Goal: Task Accomplishment & Management: Complete application form

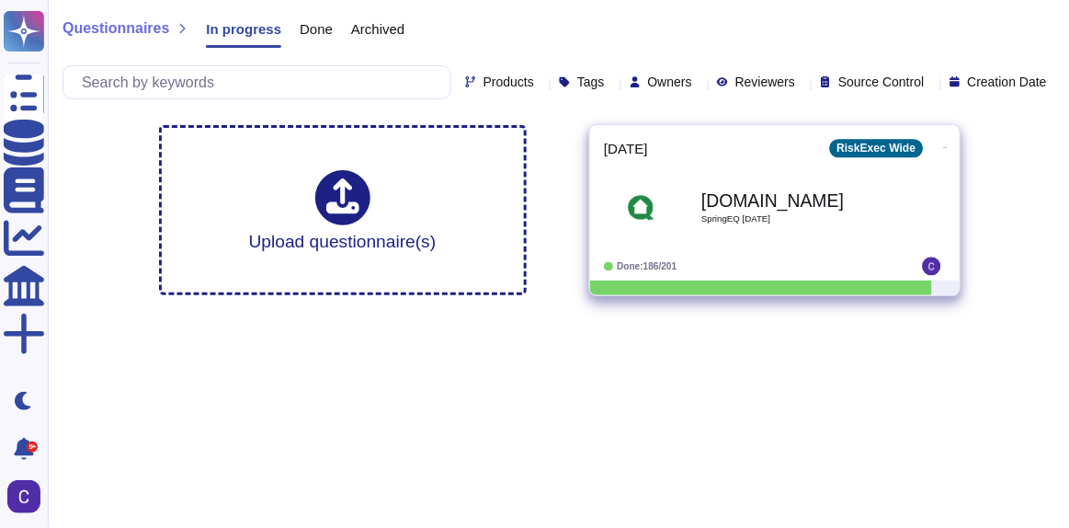
click at [801, 171] on div "[DOMAIN_NAME] SpringEQ [DATE]" at bounding box center [794, 207] width 186 height 74
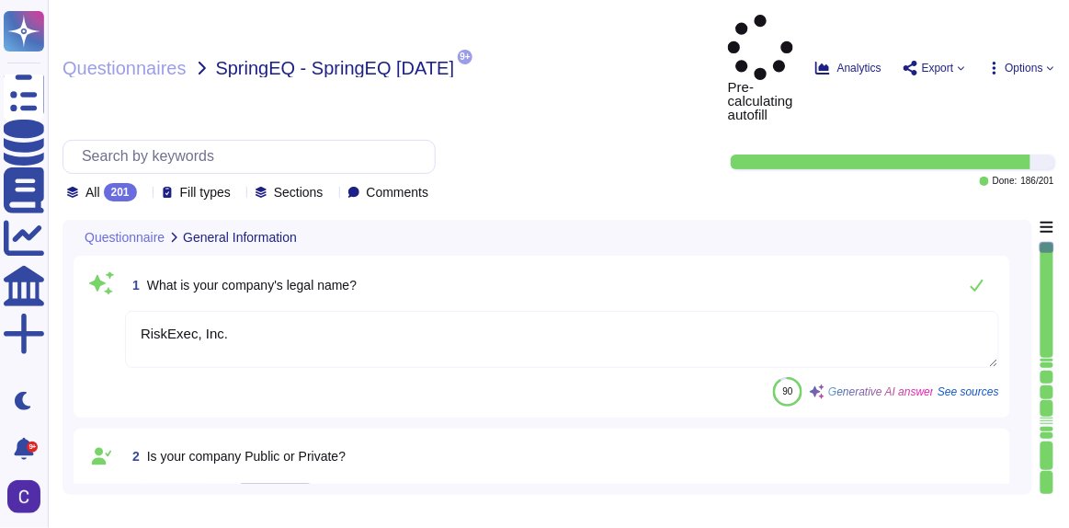
type textarea "RiskExec, Inc."
type textarea "[DOMAIN_NAME]"
type textarea "RiskExec® offers a Software as a Service (SaaS) platform focused on fair lendin…"
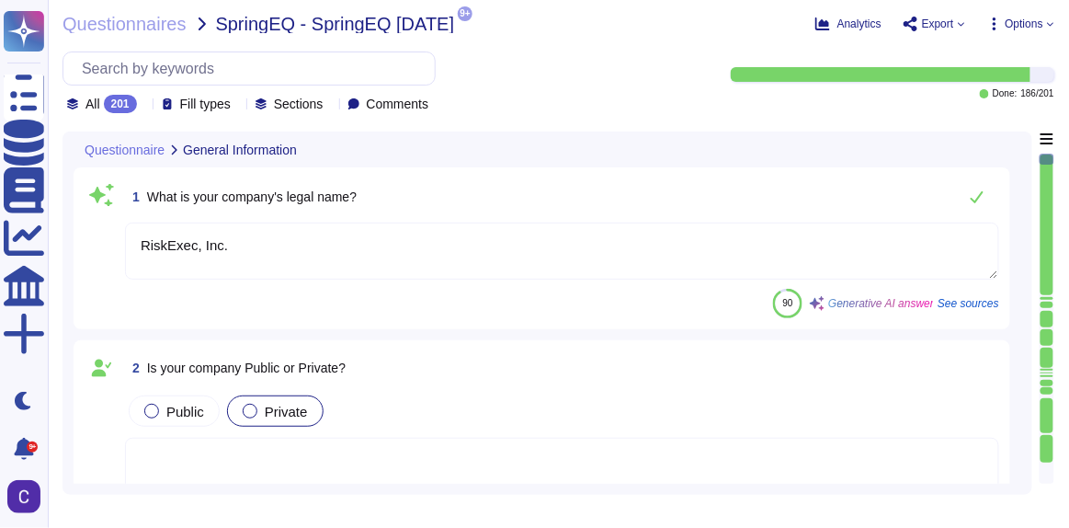
click at [1052, 291] on div at bounding box center [1047, 224] width 13 height 141
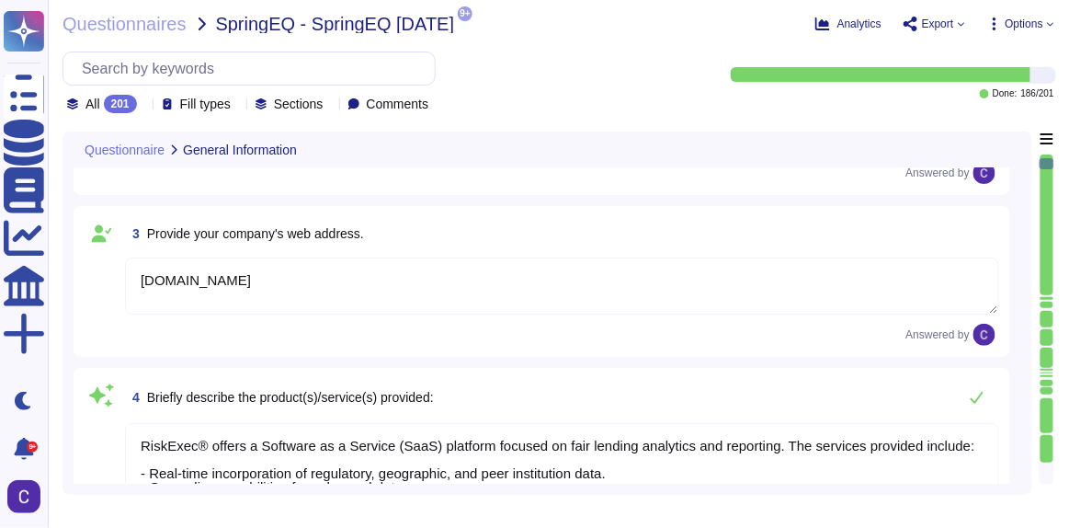
type textarea "Our SLA is contractually agreed upon."
type textarea "Our compliance materials apply to all products and services offered by RiskExec…"
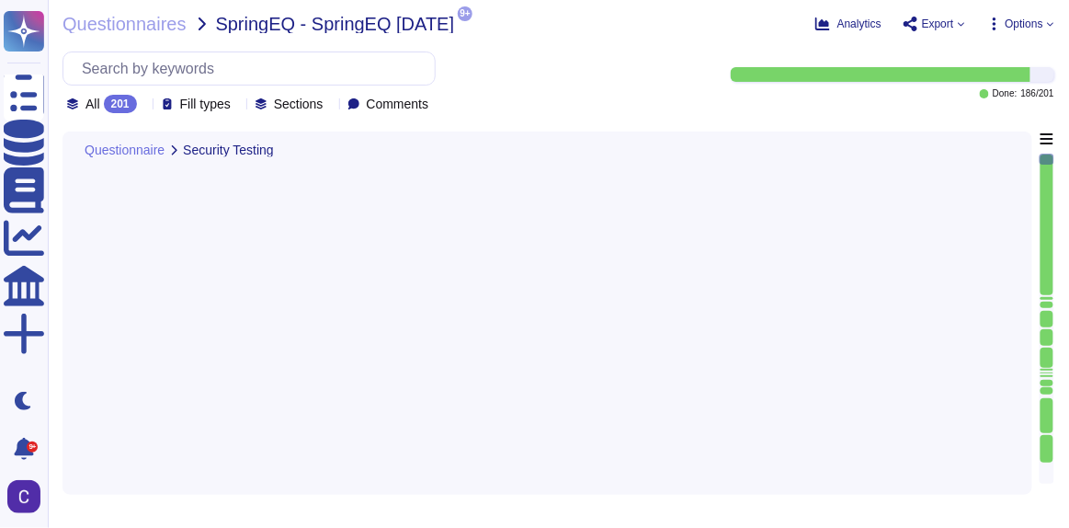
type textarea "Yes, automated vulnerability assessments are performed periodically on producti…"
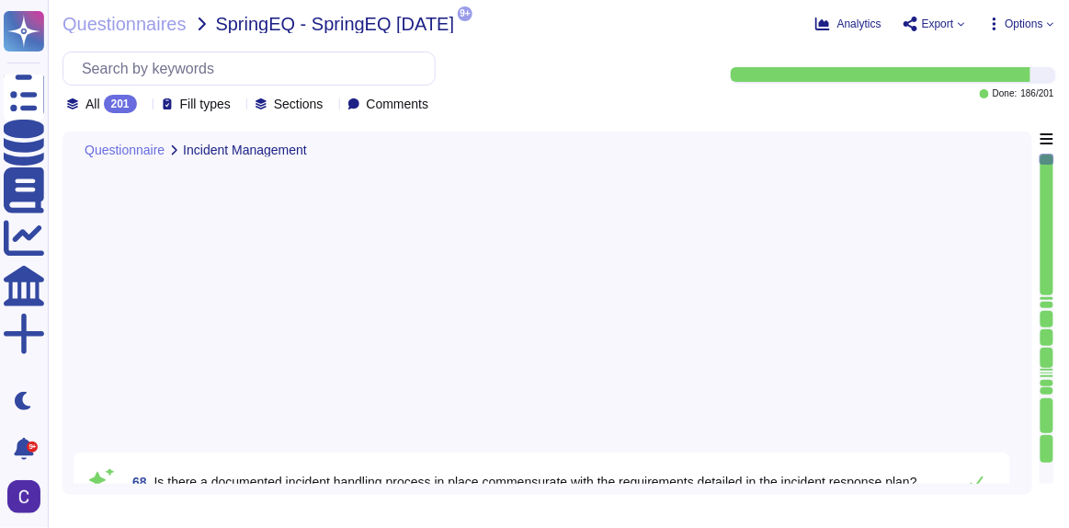
type textarea "No breaches have occurred within the last 36 months, and no significant inciden…"
type textarea "Yes, incidents are tracked via Atlassian Jira and documented utilizing a provid…"
type textarea "Yes, personnel are required to report all real or potential security incidents …"
type textarea "Yes"
type textarea "Yes, the incident response plan includes breach notification requirements. It o…"
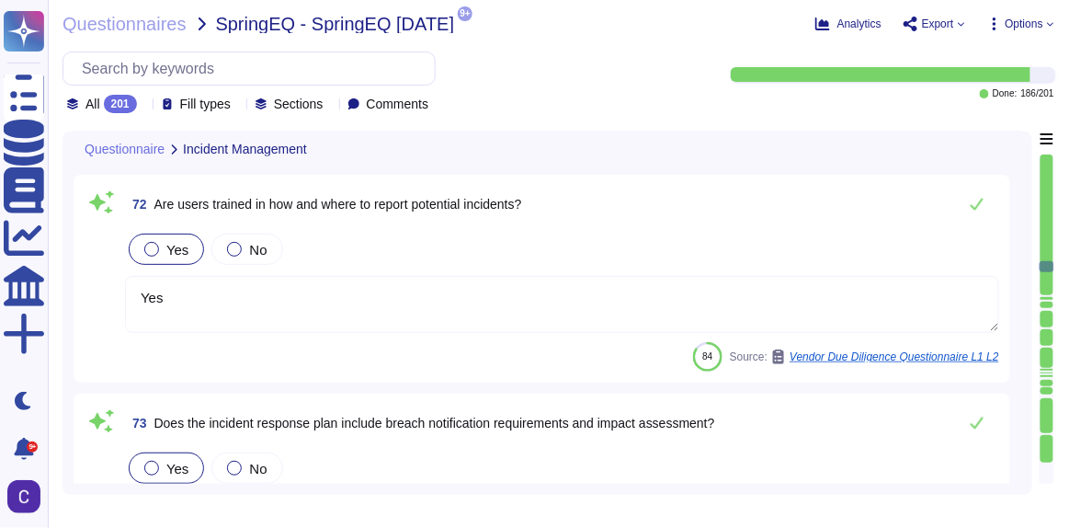
type textarea "Yes, disclosures of PII are tracked, and depending on the severity of the incid…"
type textarea "Yes, relevant personnel are provided with training on incident response that is…"
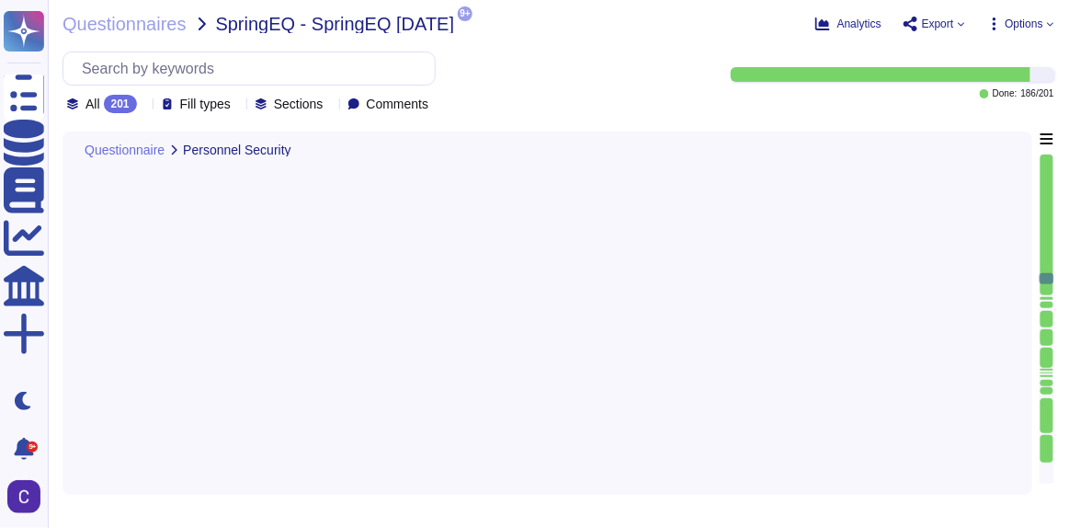
type textarea "For more information, please contact Human Resources."
type textarea "Yes, there is an Acceptable Use Policy in place that governs the actions of use…"
type textarea "Yes, the acceptable use policy governs the installation of software by users. T…"
type textarea "Yes, the AUP includes rules on the use of social media, social networking sites…"
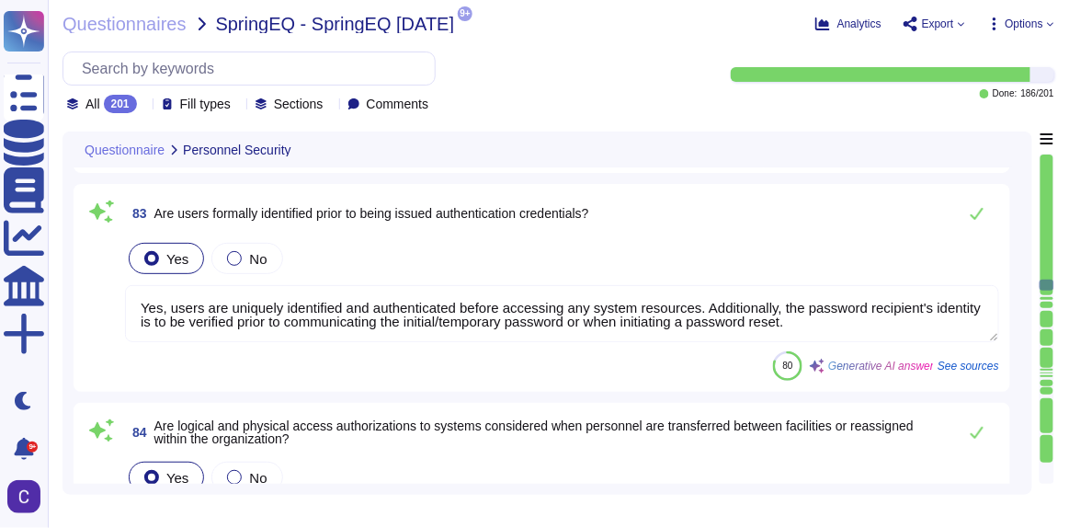
type textarea "Yes, users are uniquely identified and authenticated before accessing any syste…"
type textarea "1 Business day"
type textarea "Yes, a process is in place to disable system access, retrieve organization prop…"
type textarea "Asurity has several mandatory policies that outline processes and procedures re…"
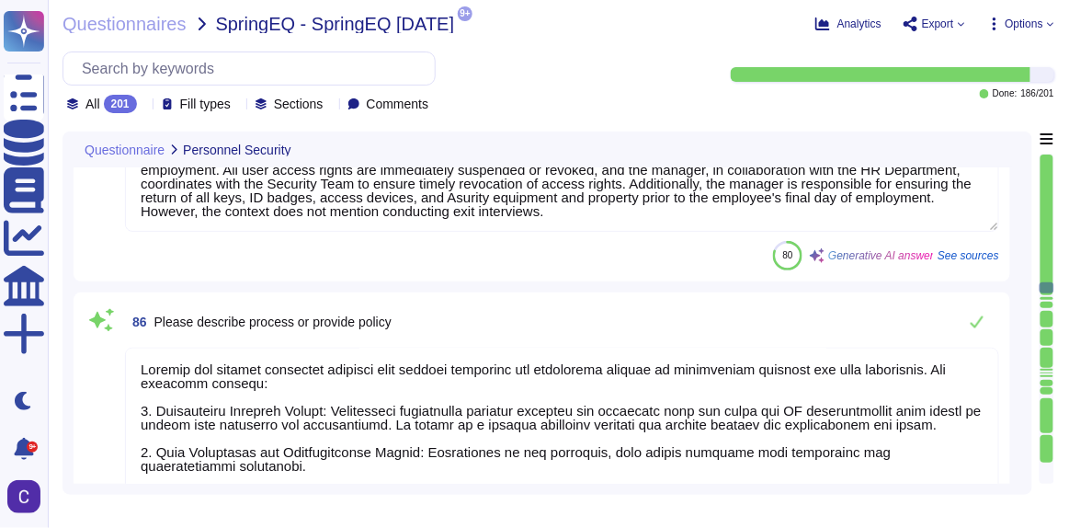
type textarea "Yes, there is a sanction process for disciplining individuals who fail to compl…"
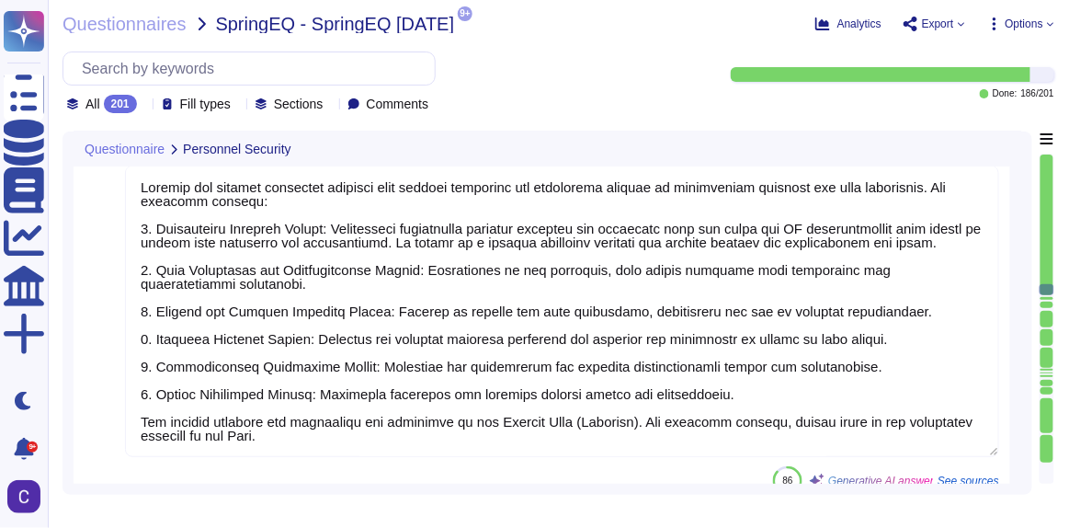
type textarea "Yes, security and privacy roles and responsibilities have been incorporated int…"
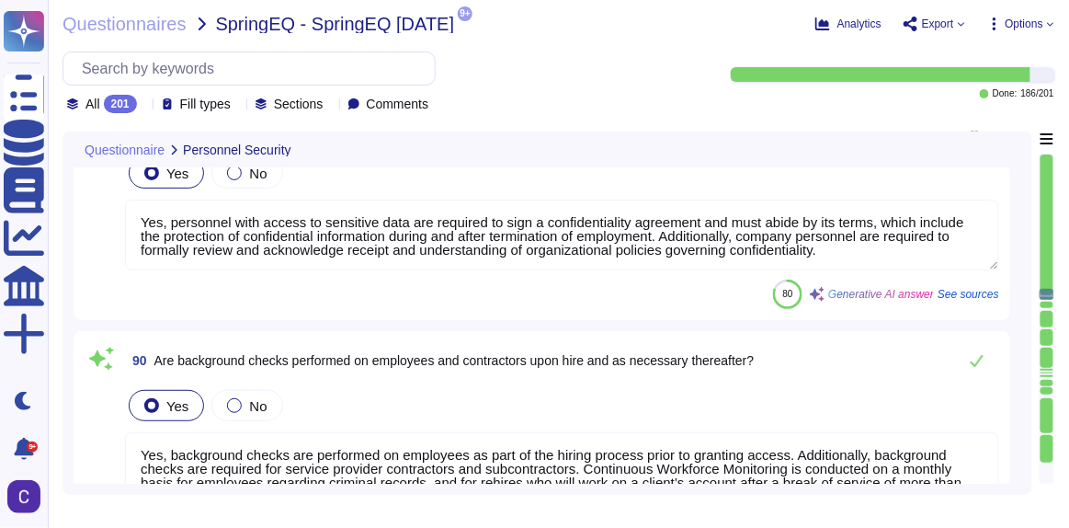
type textarea "Yes, personnel with access to sensitive data are required to sign a confidentia…"
type textarea "Yes, background checks are performed on employees as part of the hiring process…"
type textarea "Yes, employees and contractors are required to complete security awareness trai…"
type textarea "Yes, security awareness training and additional training are customized based o…"
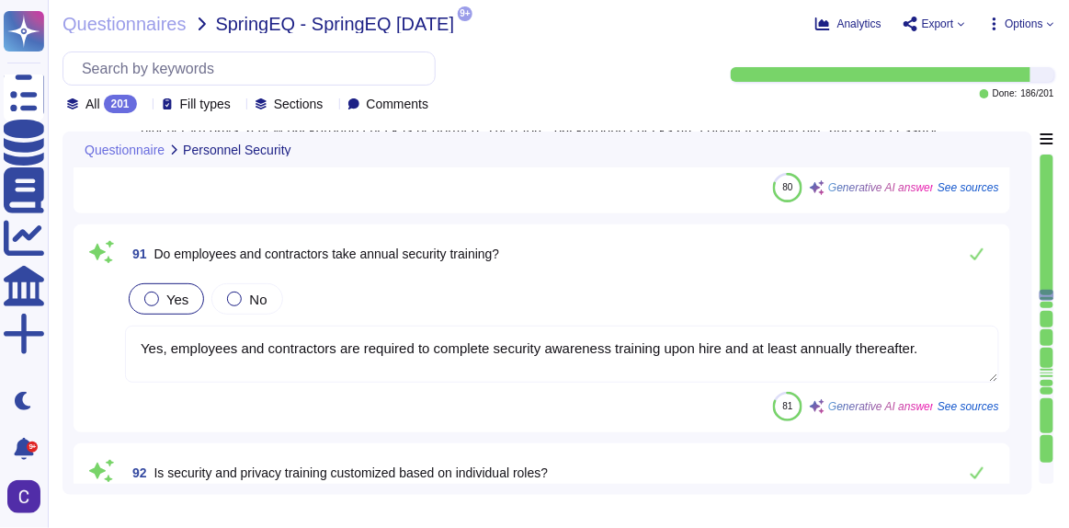
type textarea "Mandatory completion of required training."
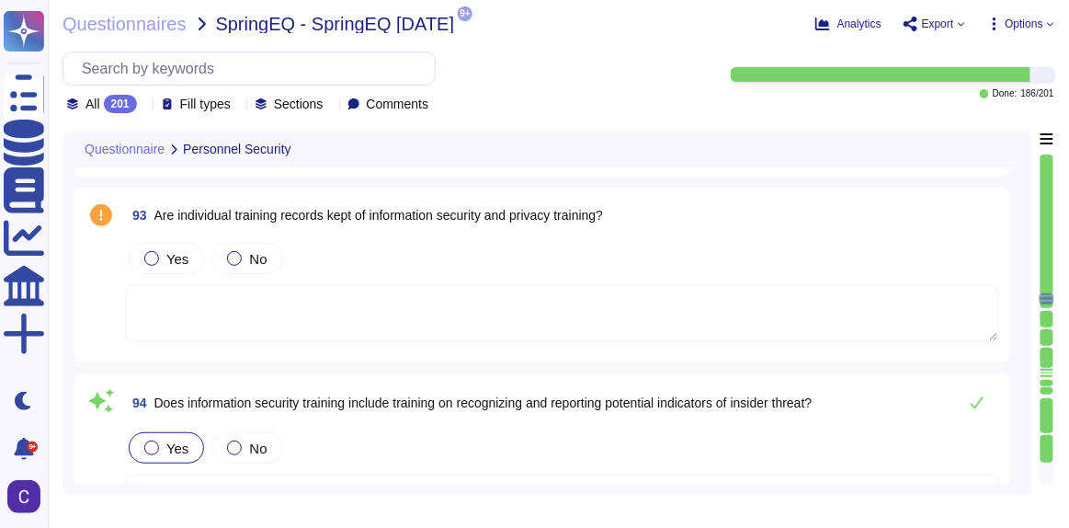
type textarea "Yes, a Logical Access Management Policy is in place, maintained, and approved b…"
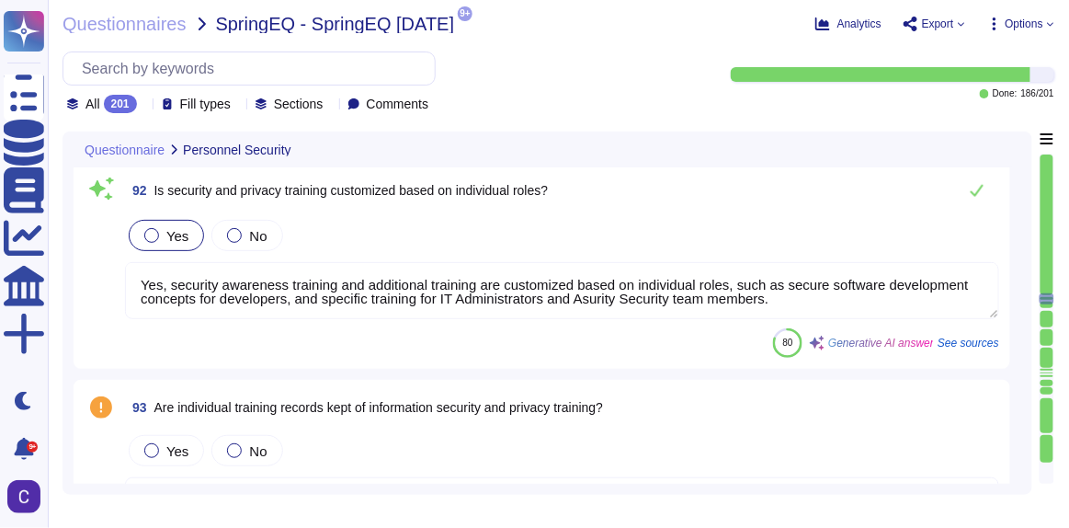
type textarea "Yes, background checks are performed on employees as part of the hiring process…"
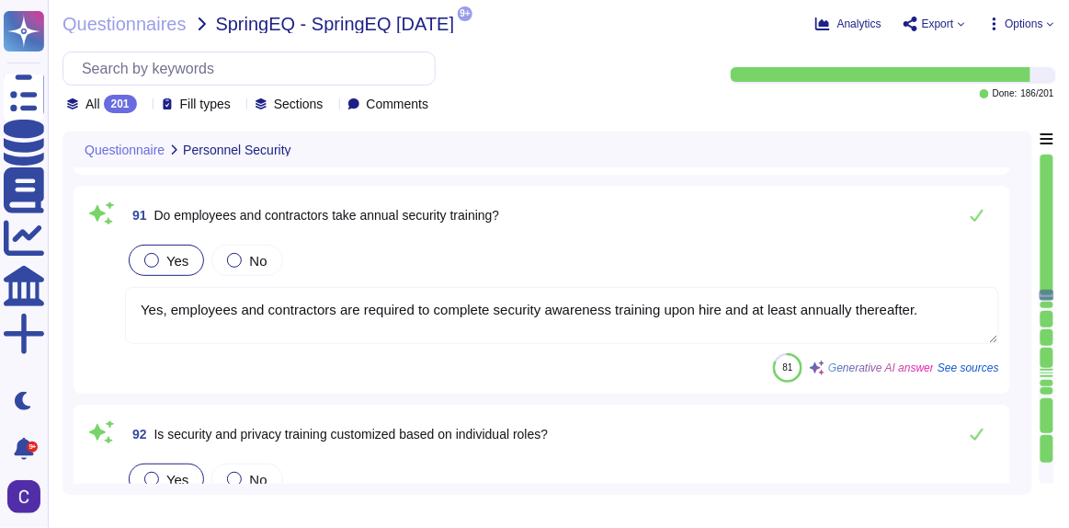
type textarea "Yes, personnel with access to sensitive data are required to sign a confidentia…"
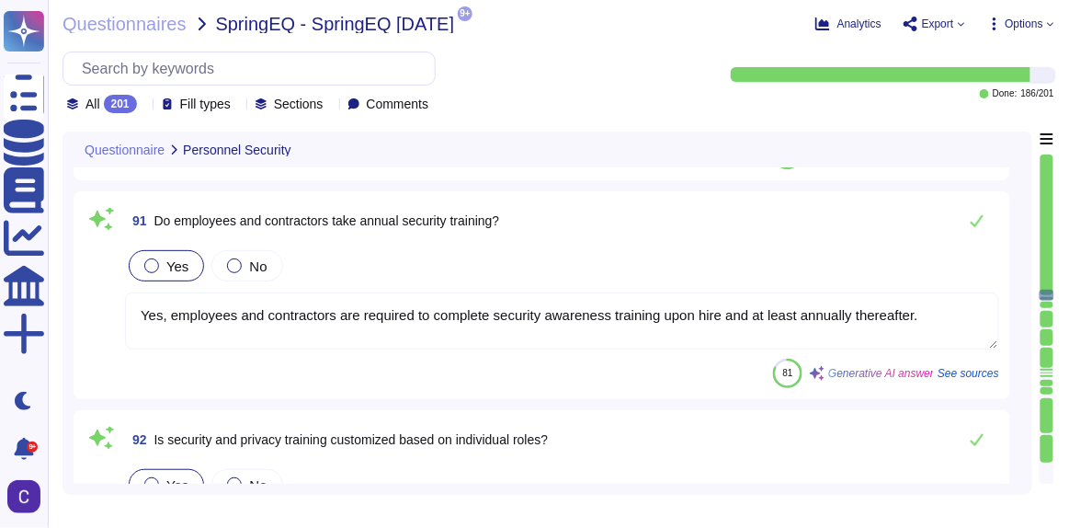
click at [445, 301] on textarea "Yes, employees and contractors are required to complete security awareness trai…" at bounding box center [562, 320] width 874 height 57
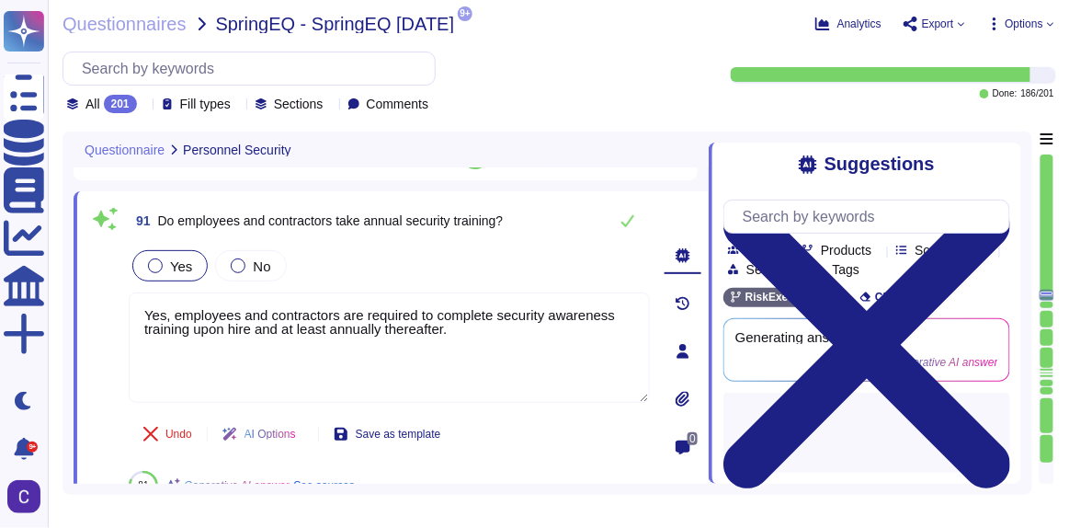
click at [529, 420] on div "Undo AI Options Save as template 81 Generative AI answer See sources" at bounding box center [389, 456] width 521 height 88
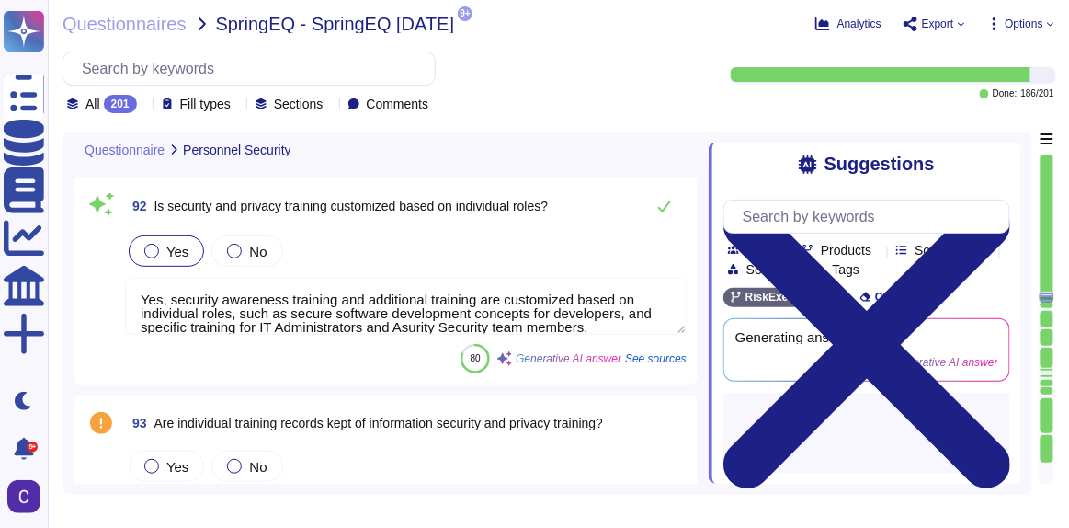
type textarea "Yes, a Logical Access Management Policy is in place, maintained, and approved b…"
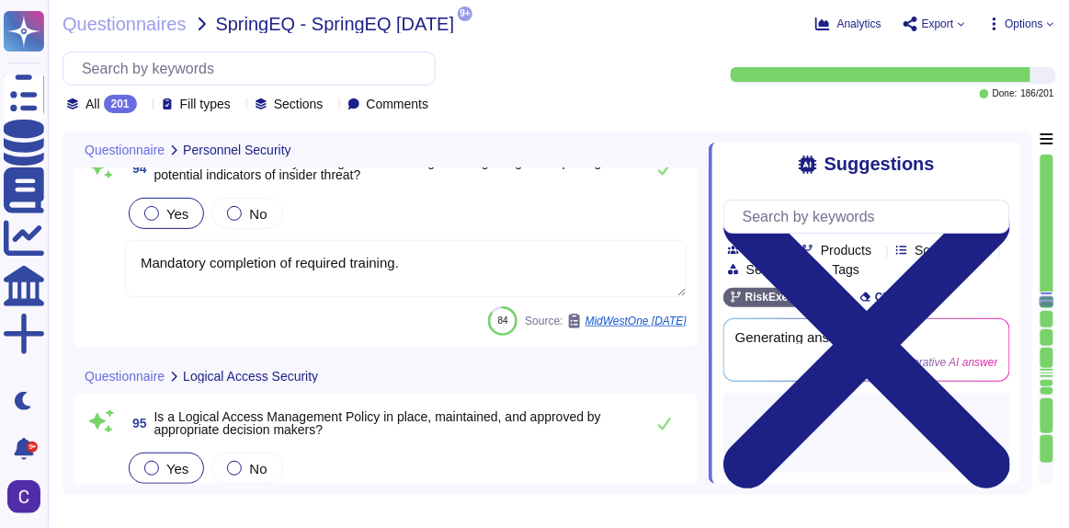
type textarea "Yes, a formal process is in place for reviewing logical access periodically to …"
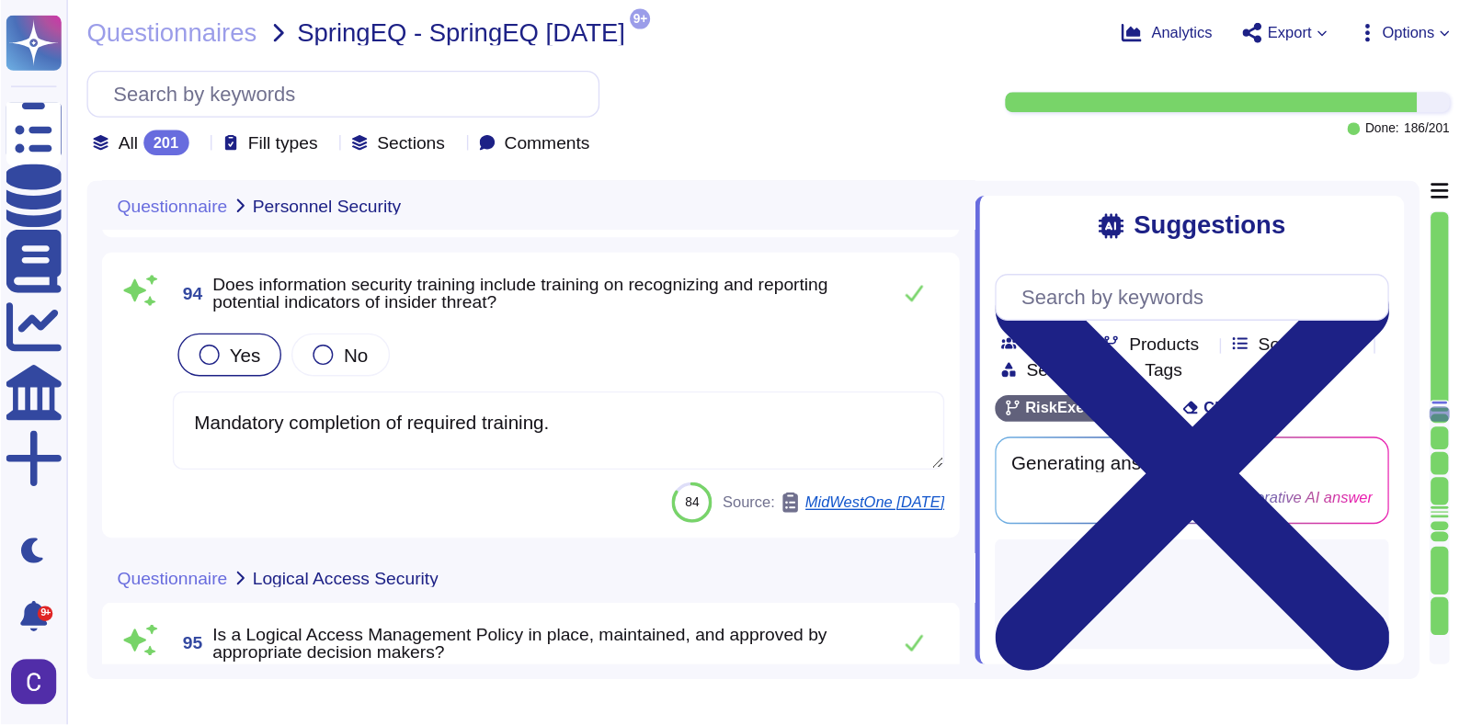
scroll to position [19572, 0]
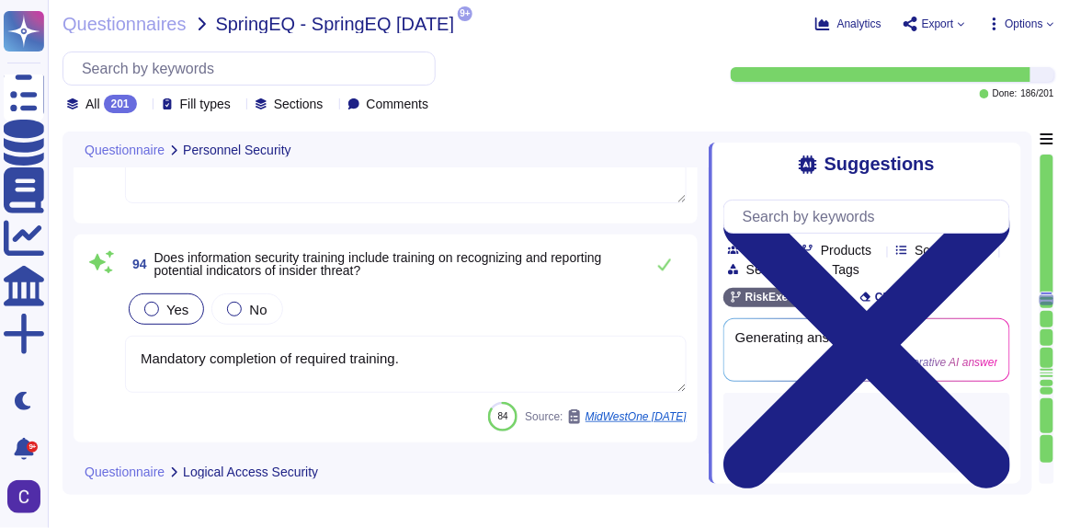
type textarea "Yes, employees and contractors are required to complete security awareness trai…"
type textarea "Yes, a formal process is in place for reviewing logical access periodically to …"
type textarea "Yes, the change and release management processes follow a clear separation of d…"
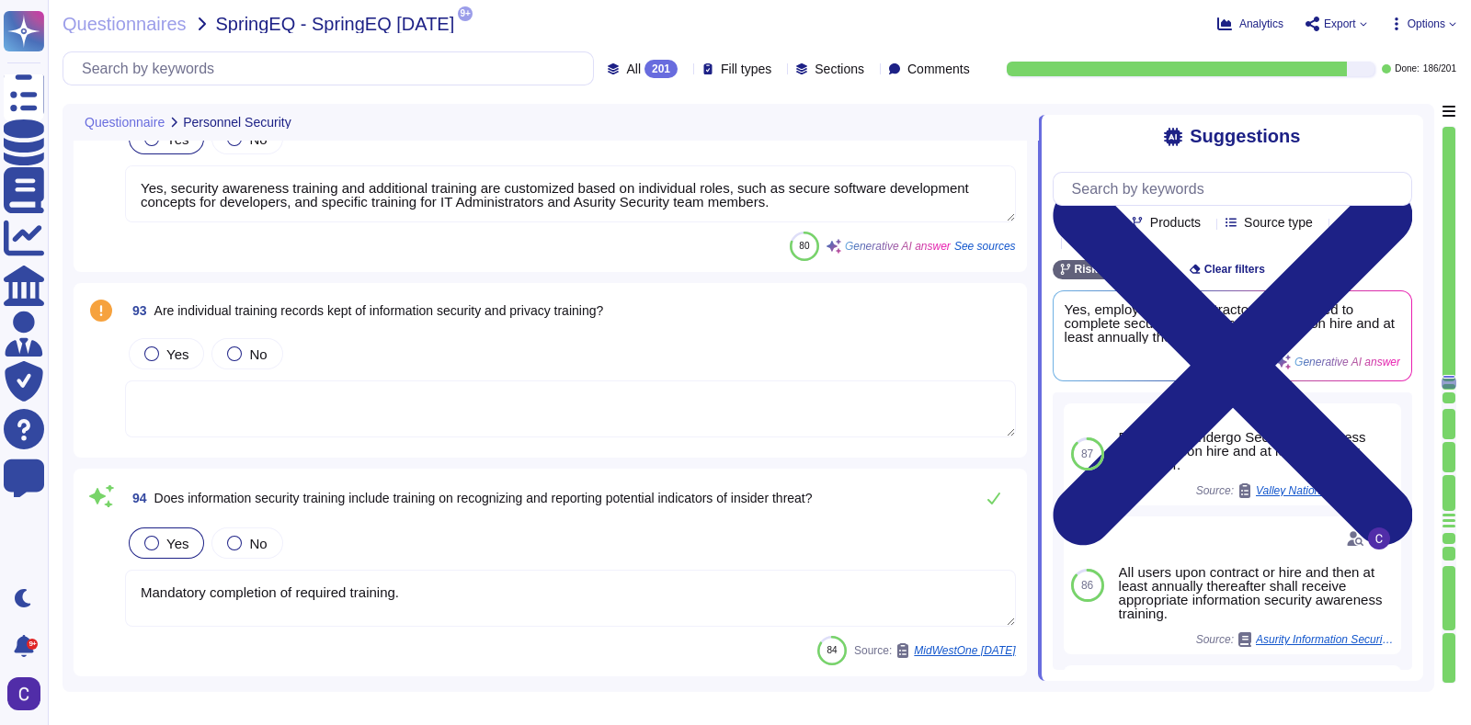
scroll to position [18710, 0]
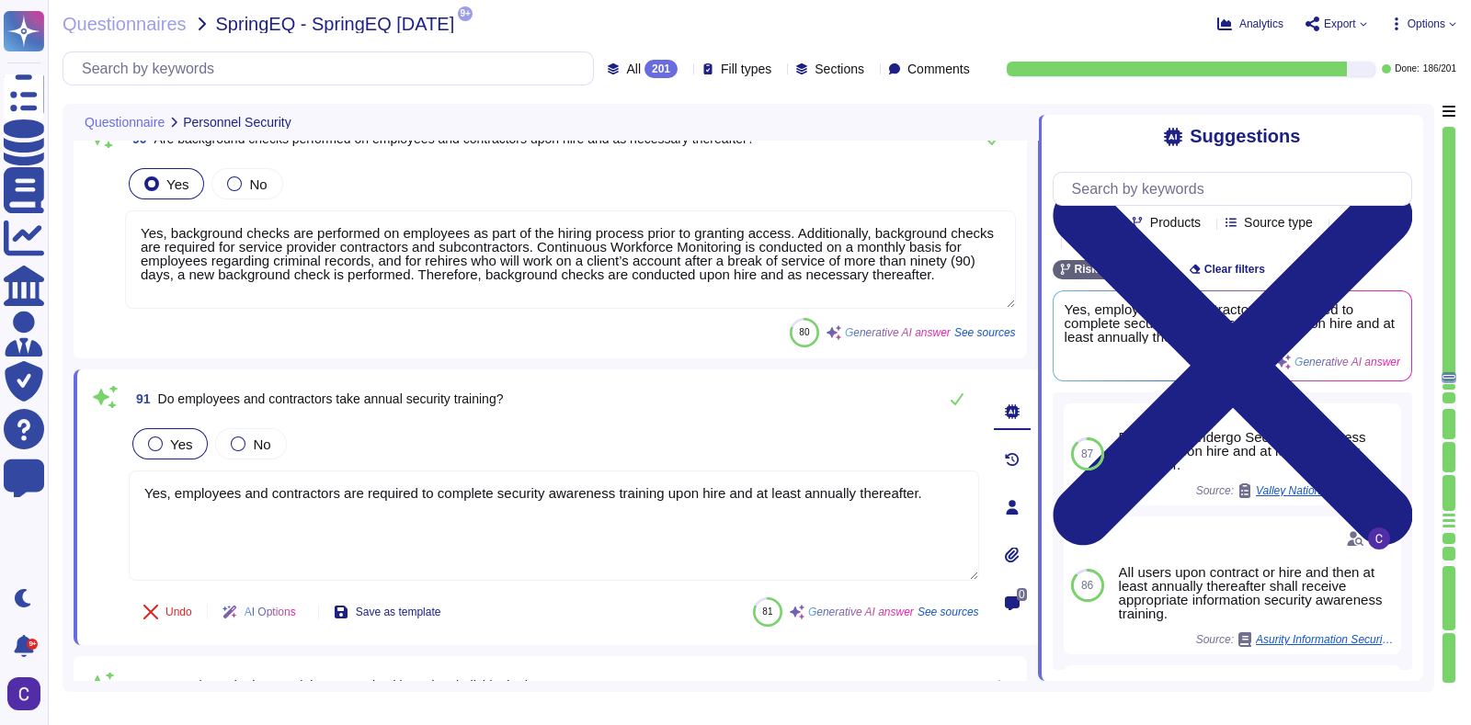
type textarea "Yes, security and privacy roles and responsibilities have been incorporated int…"
type textarea "Yes, personnel with access to sensitive data are required to sign a confidentia…"
type textarea "Yes, background checks are performed on employees as part of the hiring process…"
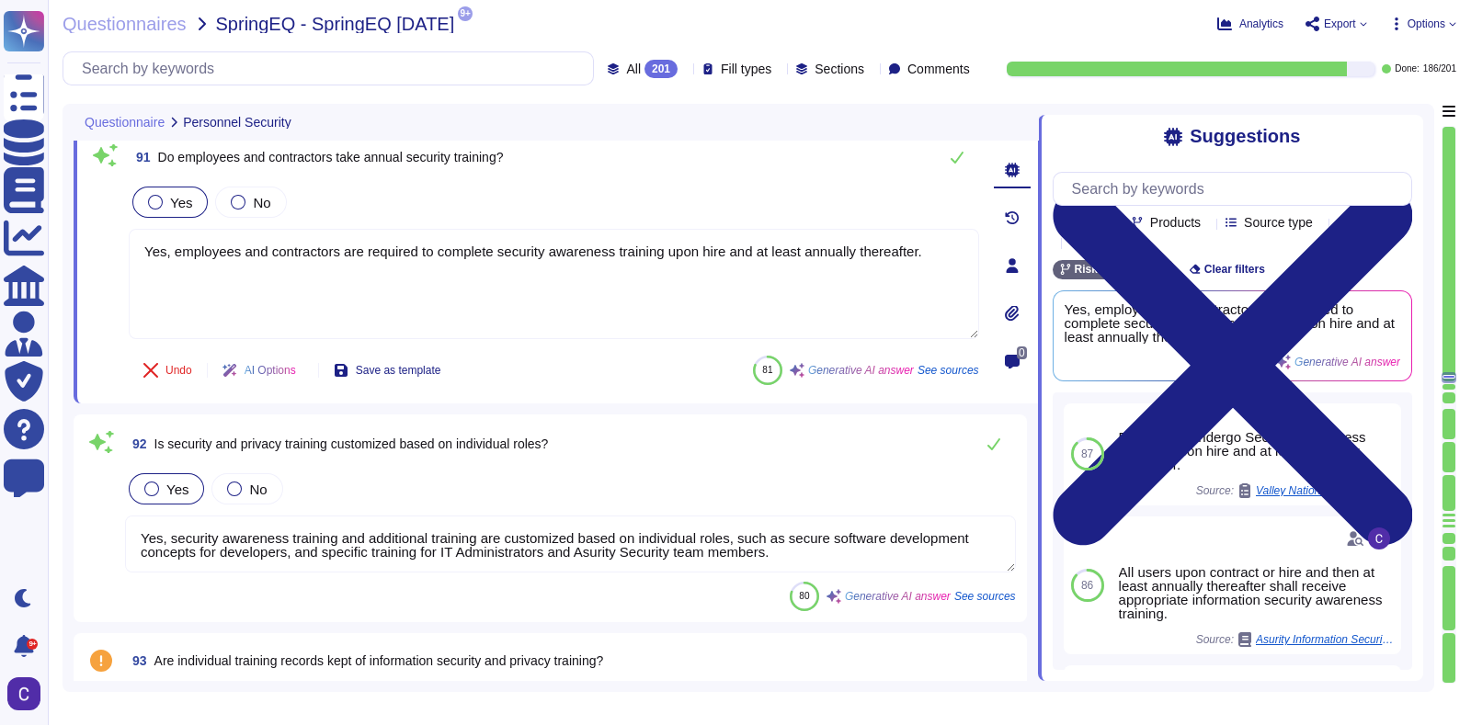
type textarea "Yes, a Logical Access Management Policy is in place, maintained, and approved b…"
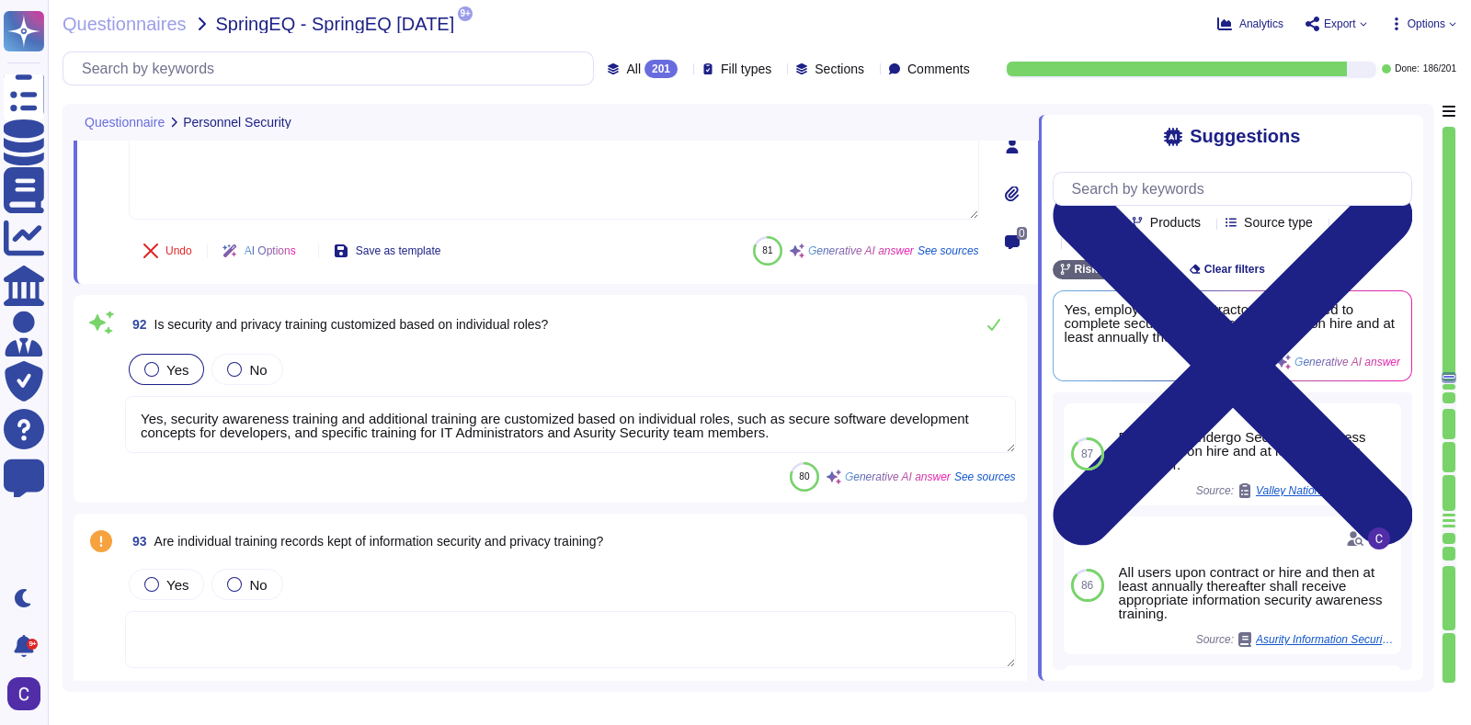
scroll to position [19170, 0]
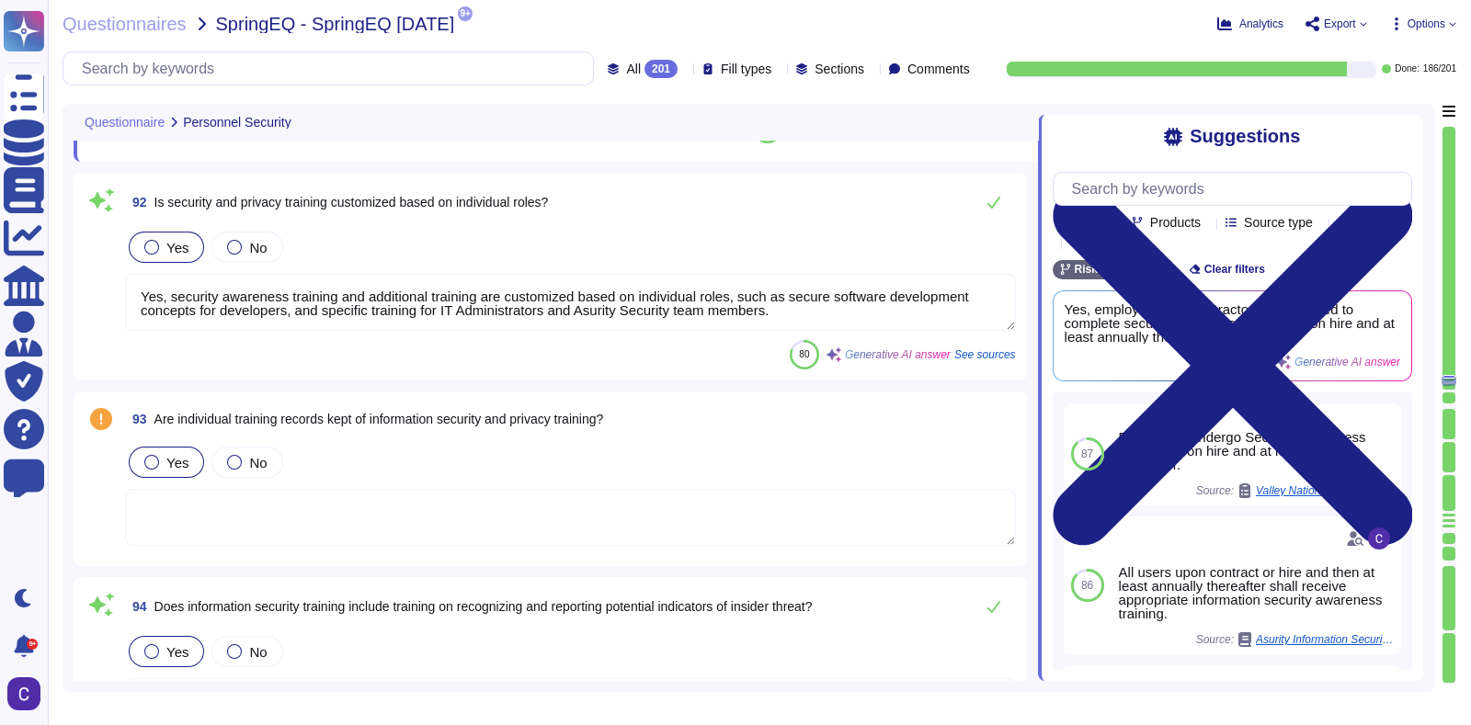
click at [153, 455] on div at bounding box center [151, 462] width 15 height 15
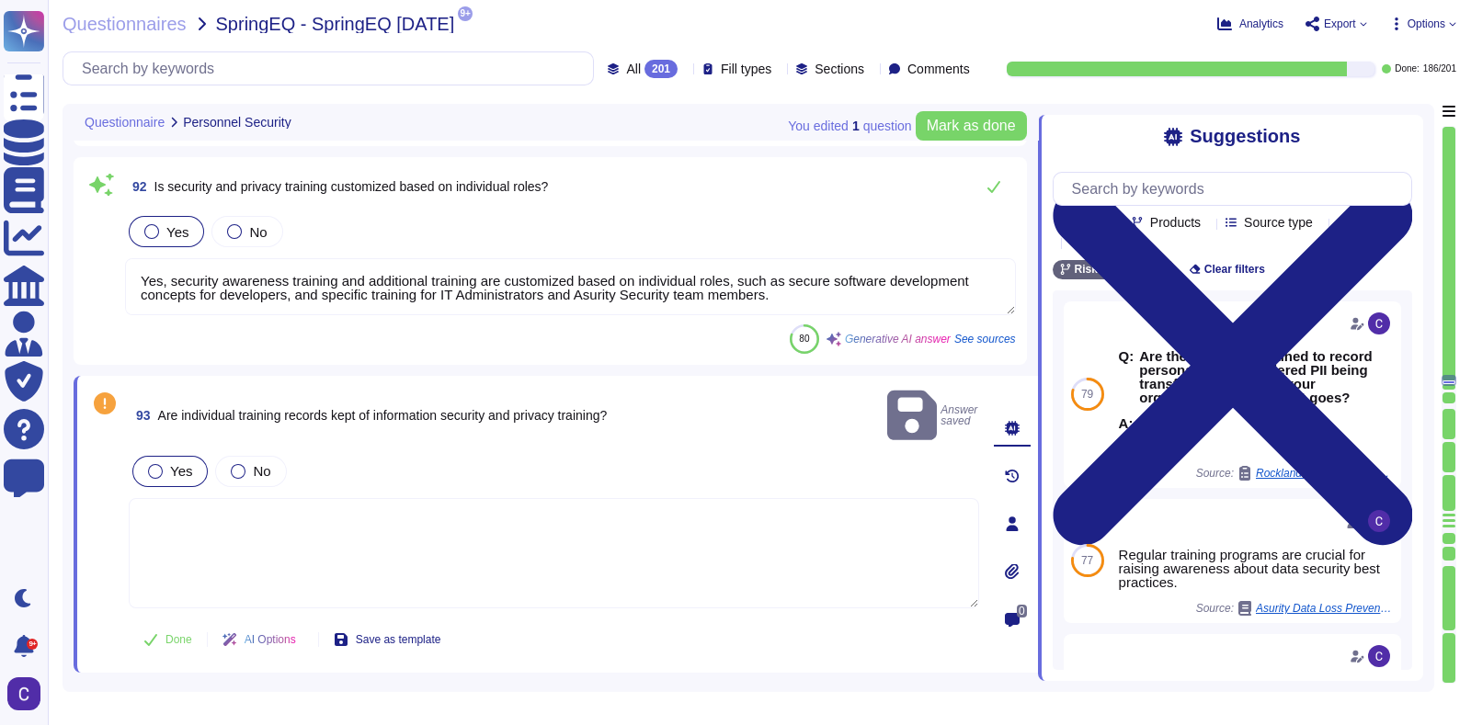
click at [104, 527] on span at bounding box center [104, 531] width 33 height 158
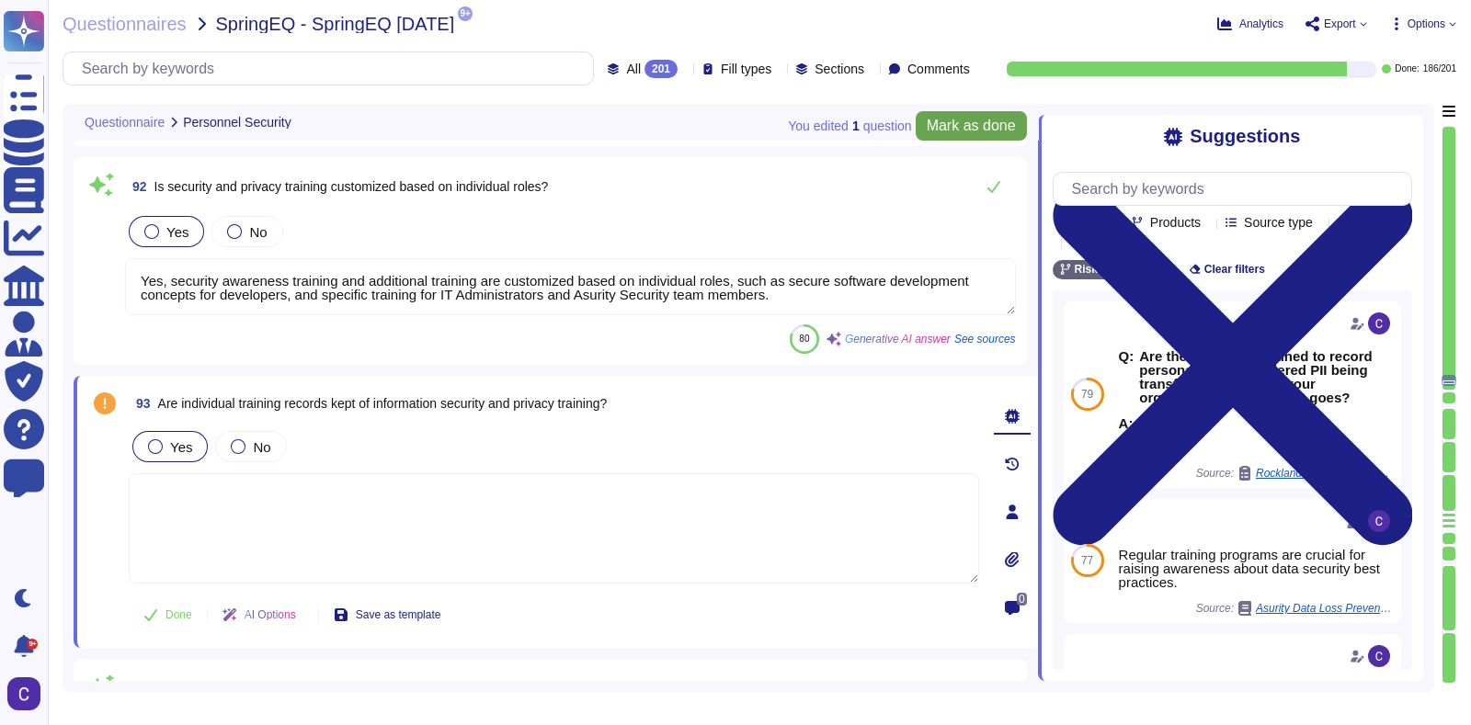
click at [949, 128] on span "Mark as done" at bounding box center [971, 126] width 89 height 15
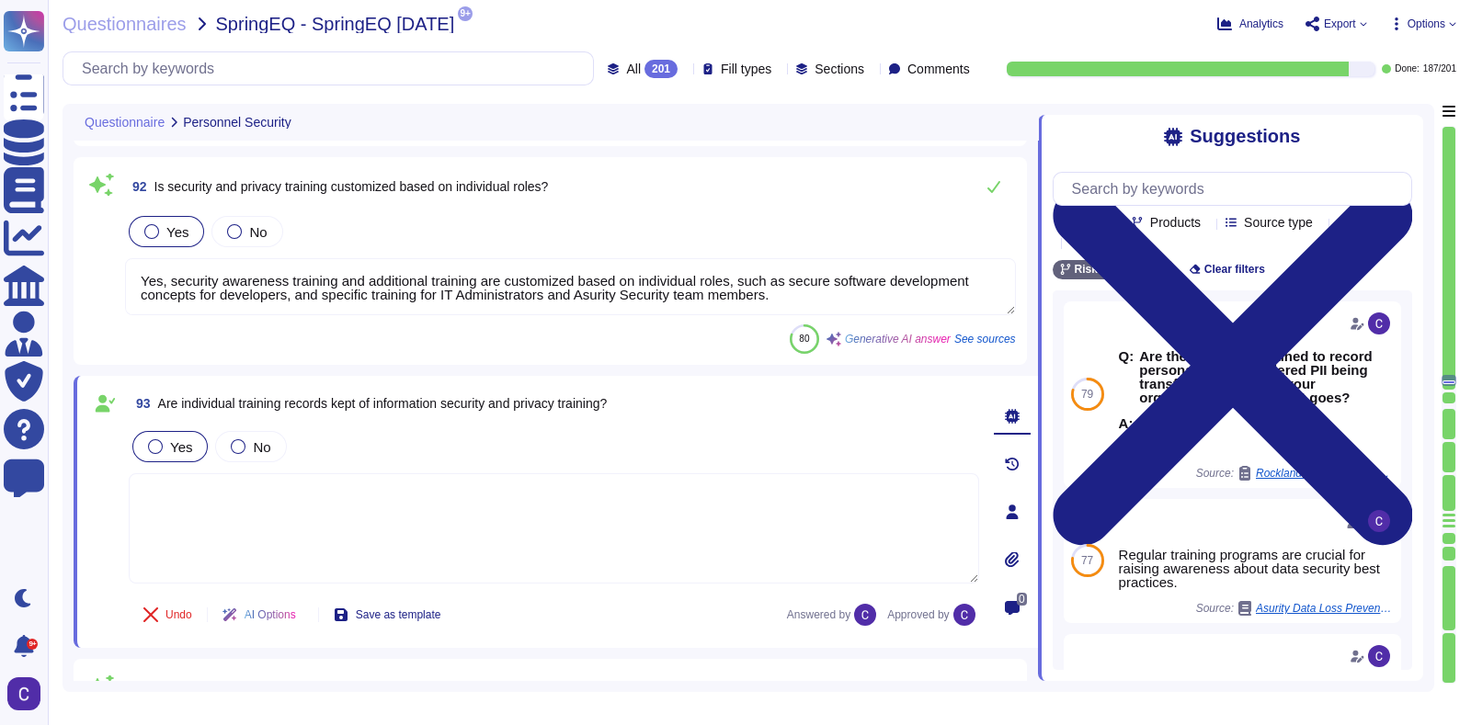
click at [996, 120] on div "Questionnaire Personnel Security" at bounding box center [556, 122] width 964 height 36
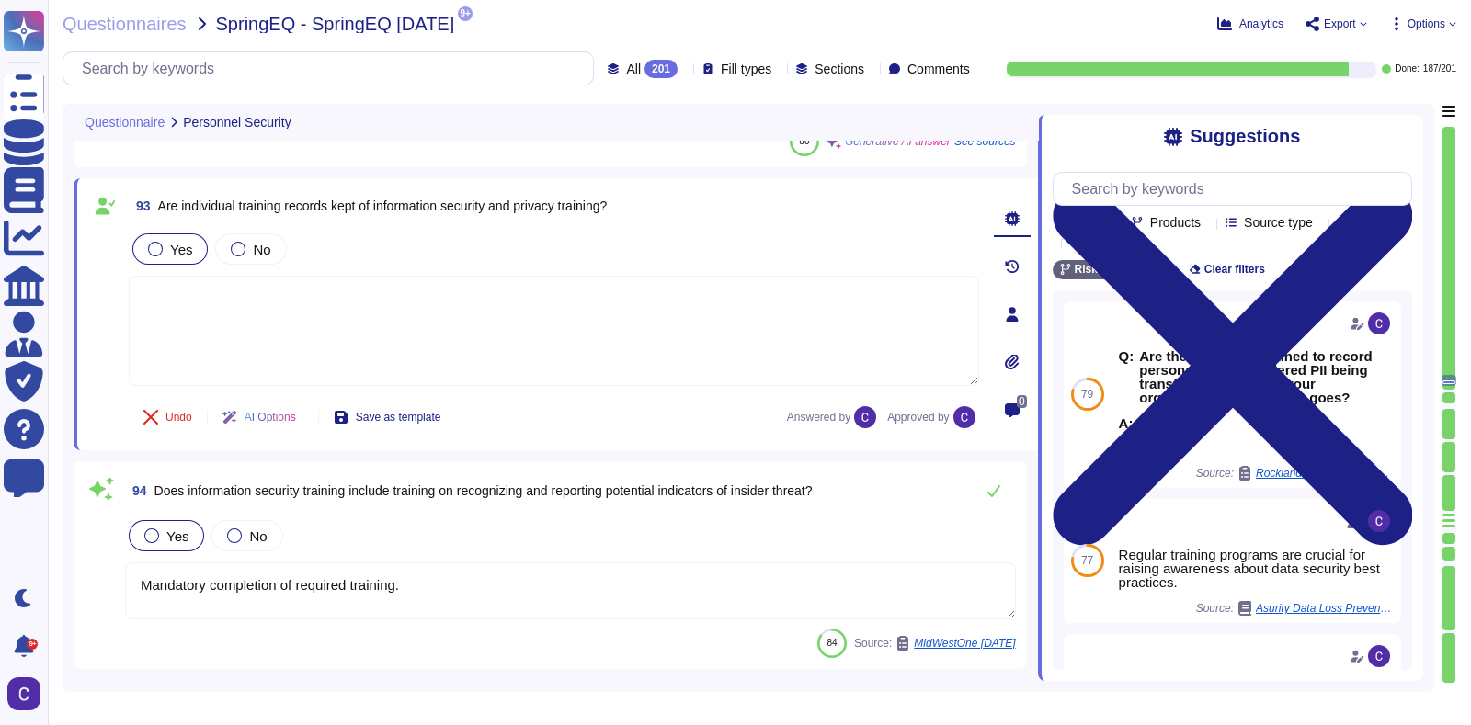
scroll to position [19629, 0]
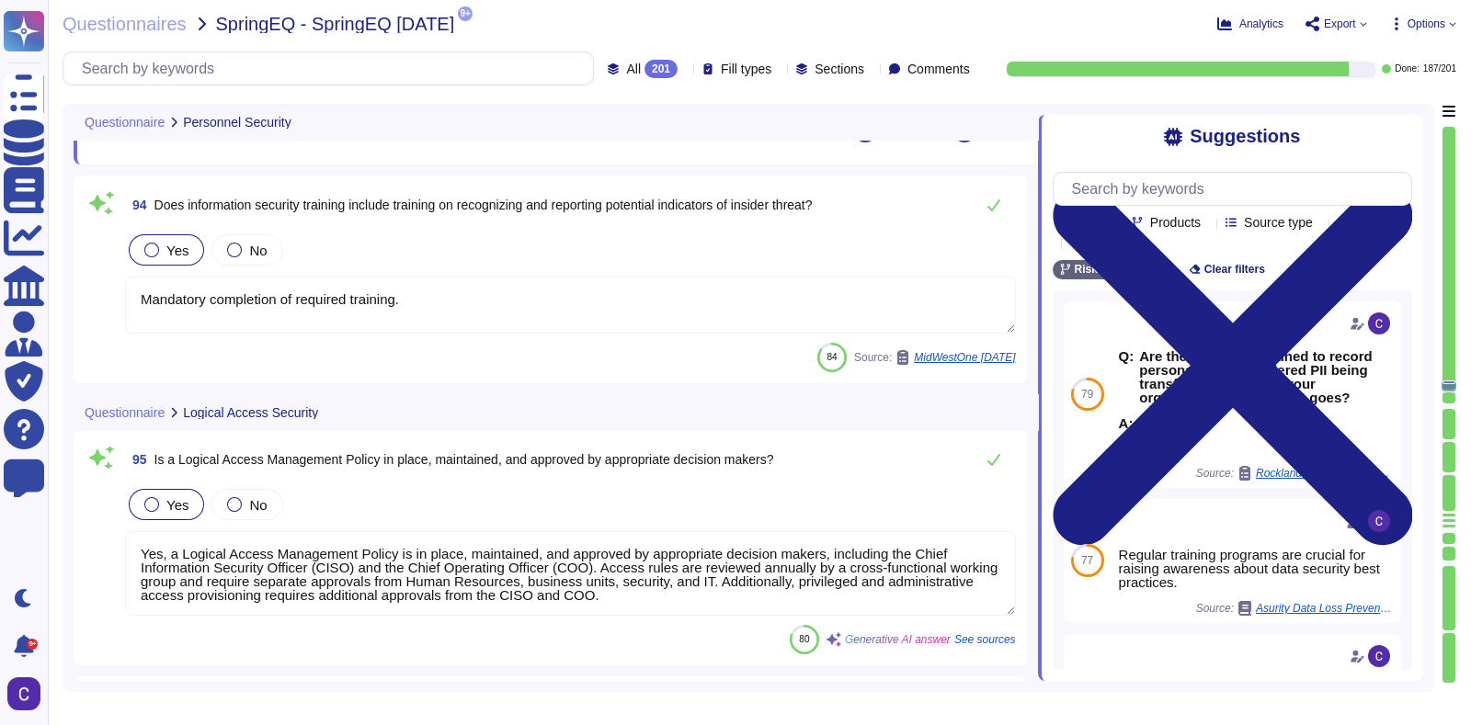
type textarea "Yes, a formal process is in place for reviewing logical access periodically to …"
type textarea "Yes, the change and release management processes follow a clear separation of d…"
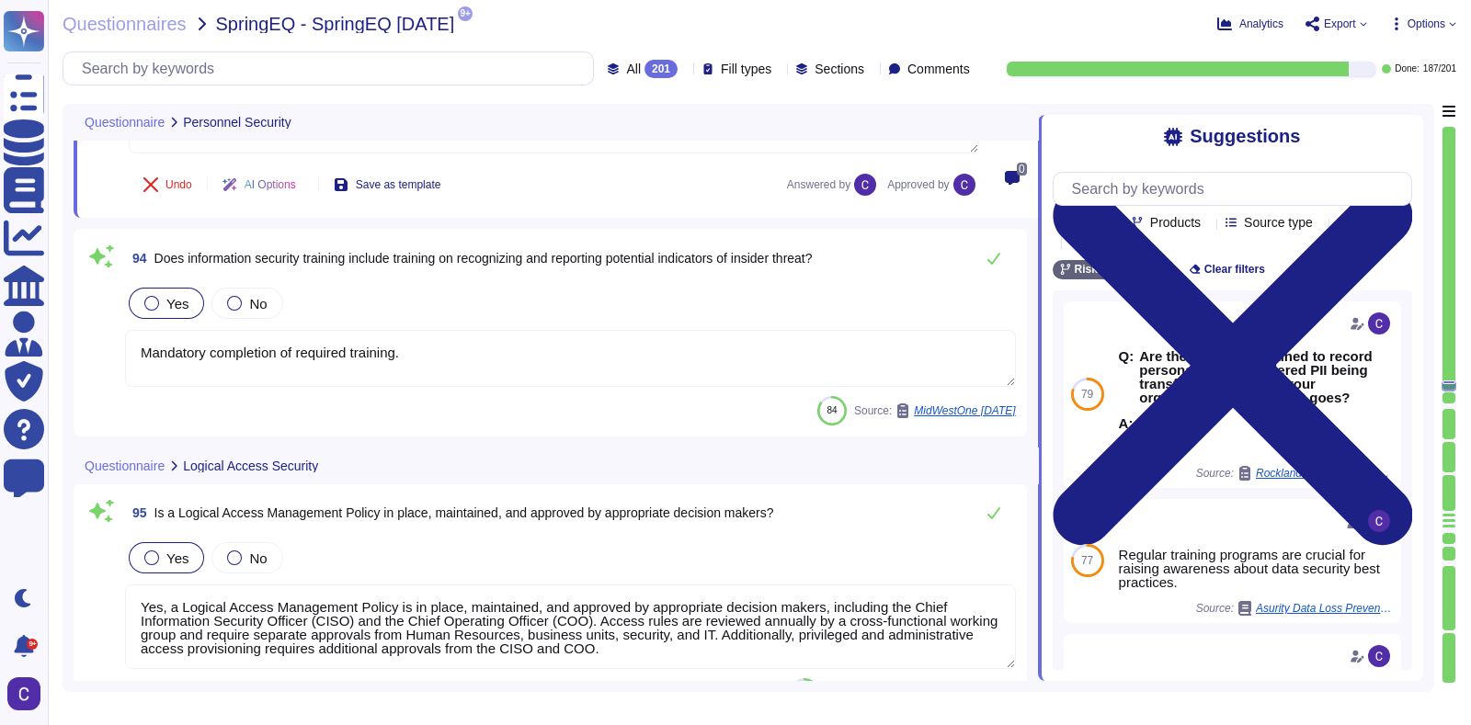
scroll to position [19462, 0]
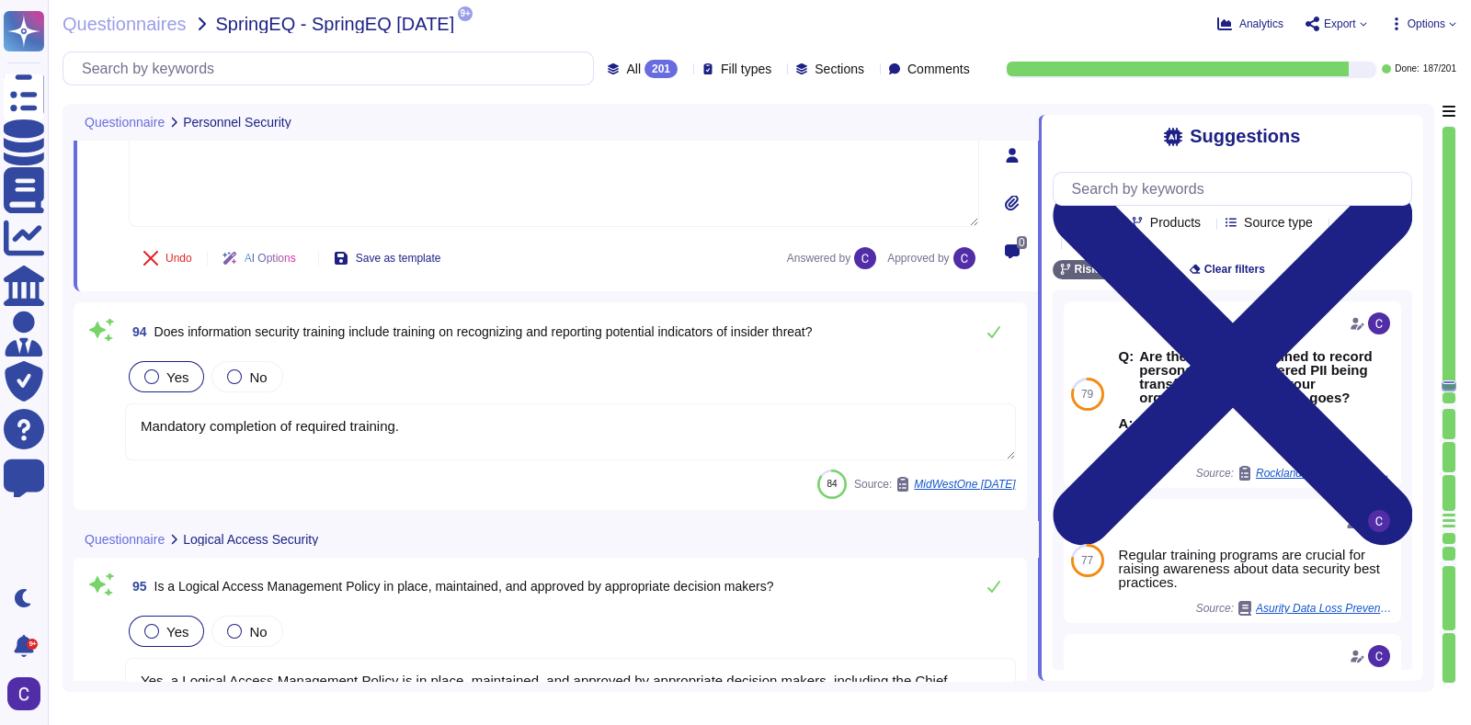
type textarea "Yes, employees and contractors are required to complete security awareness trai…"
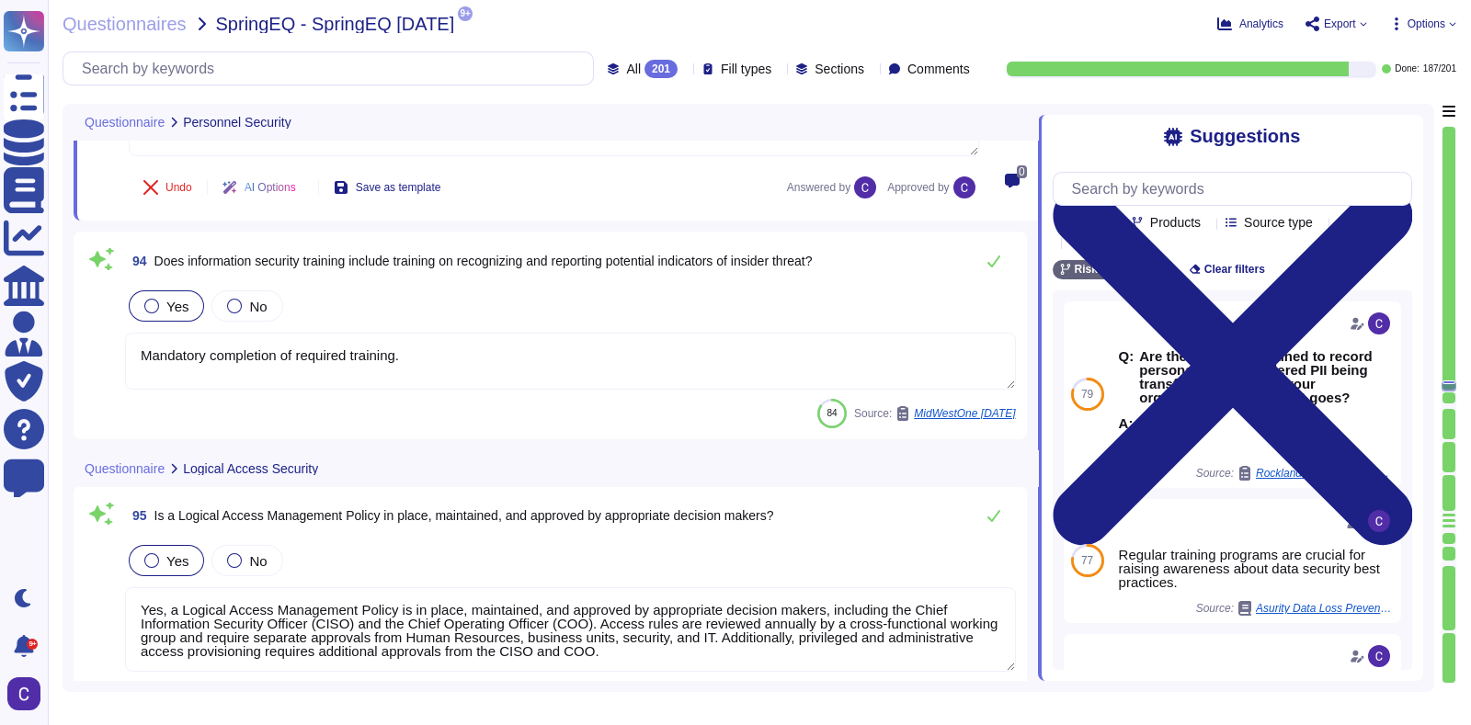
scroll to position [19692, 0]
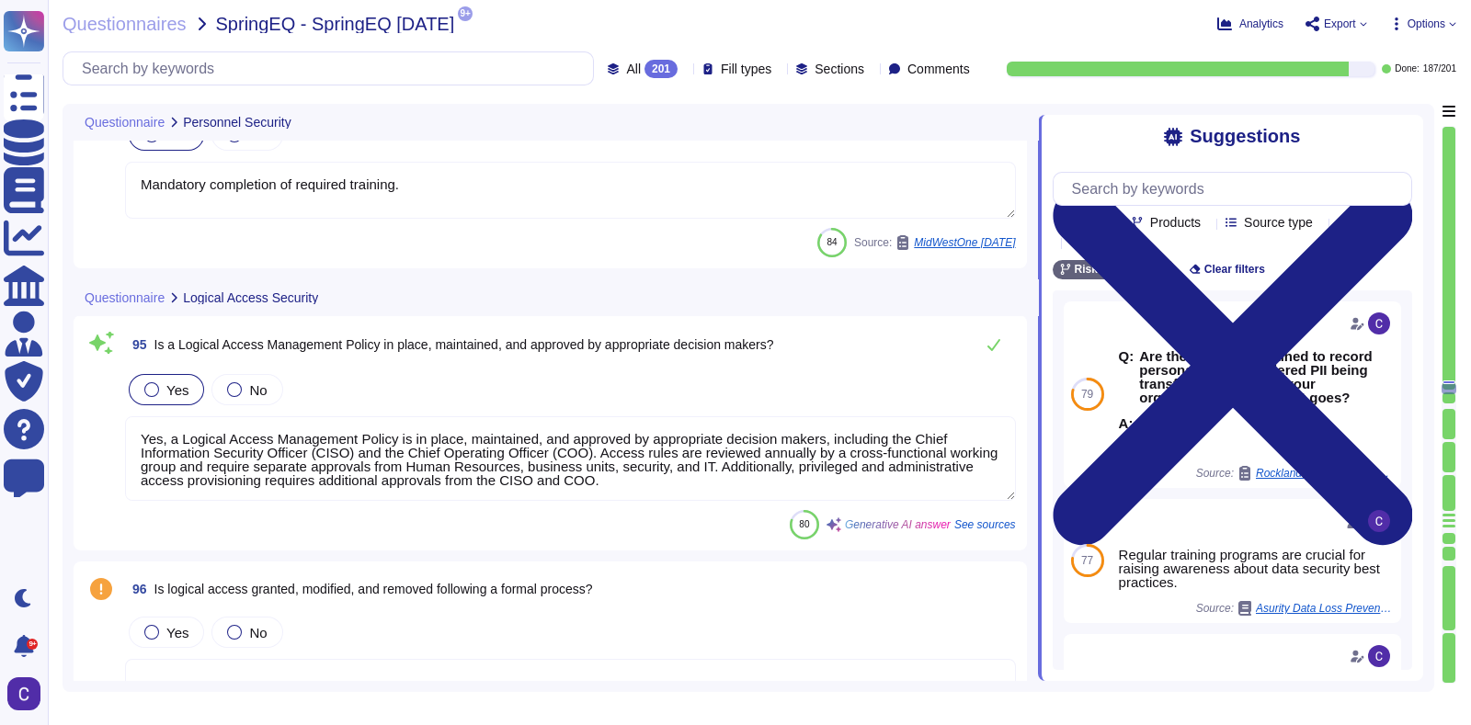
type textarea "Yes, the change and release management processes follow a clear separation of d…"
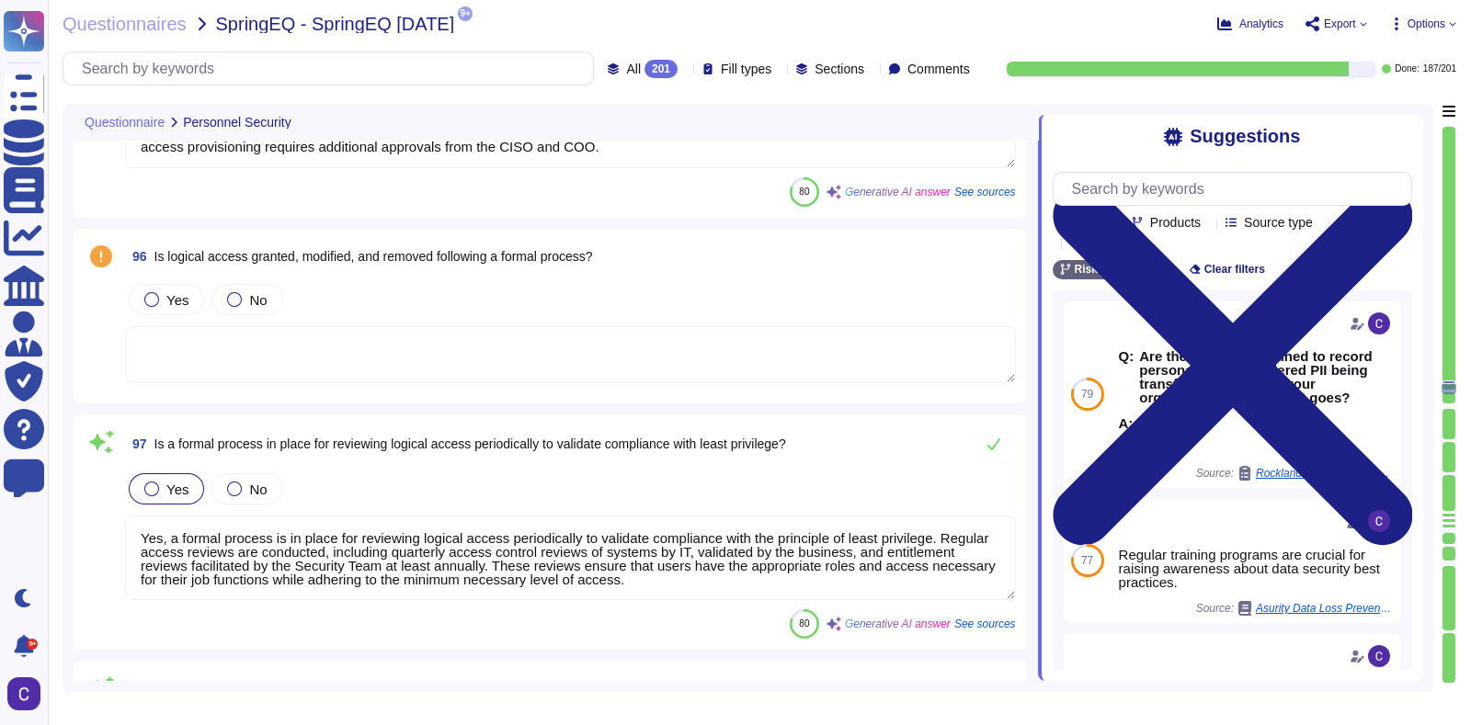
scroll to position [20036, 0]
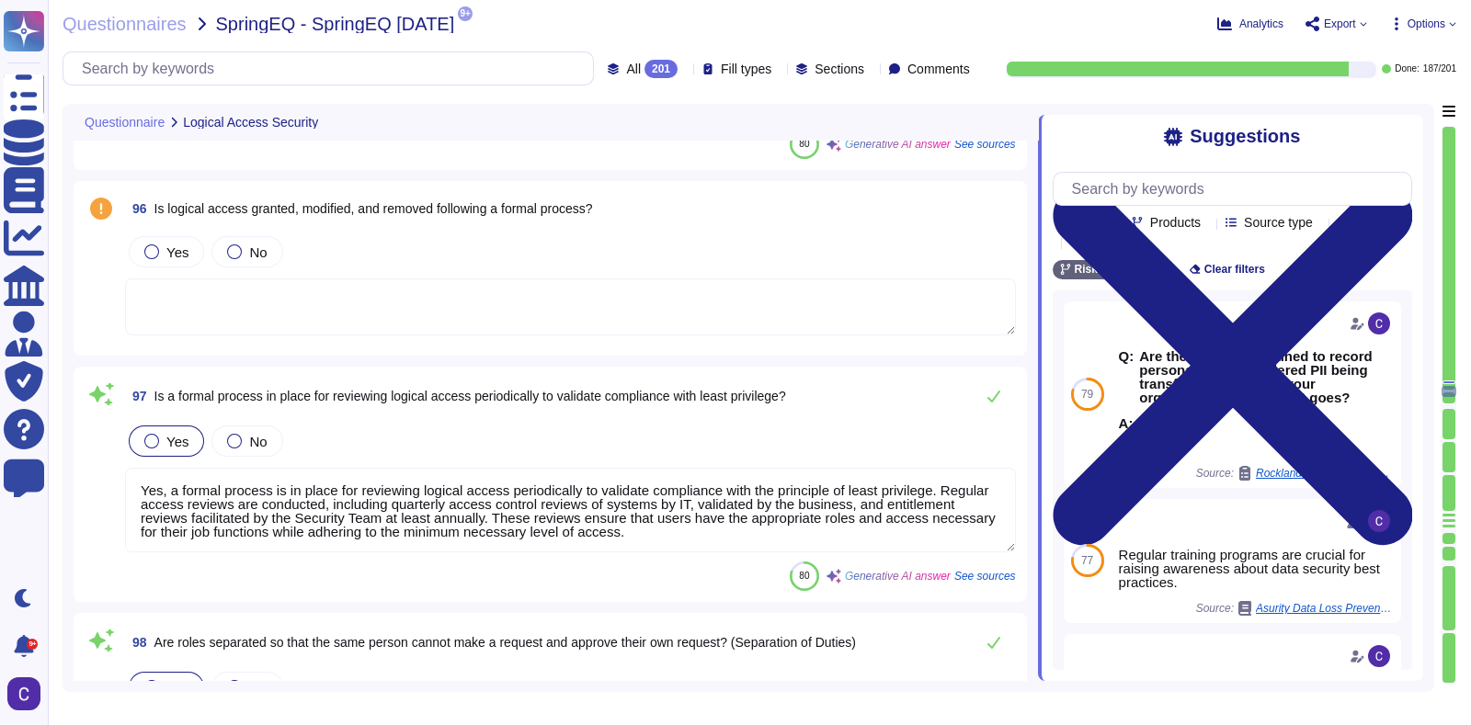
type textarea "Yes, the Vendor's organization adheres to the principle of least privilege by g…"
type textarea "Yes, individuals are provided unique logon IDs for identification, which suppor…"
click at [147, 250] on div at bounding box center [151, 252] width 15 height 15
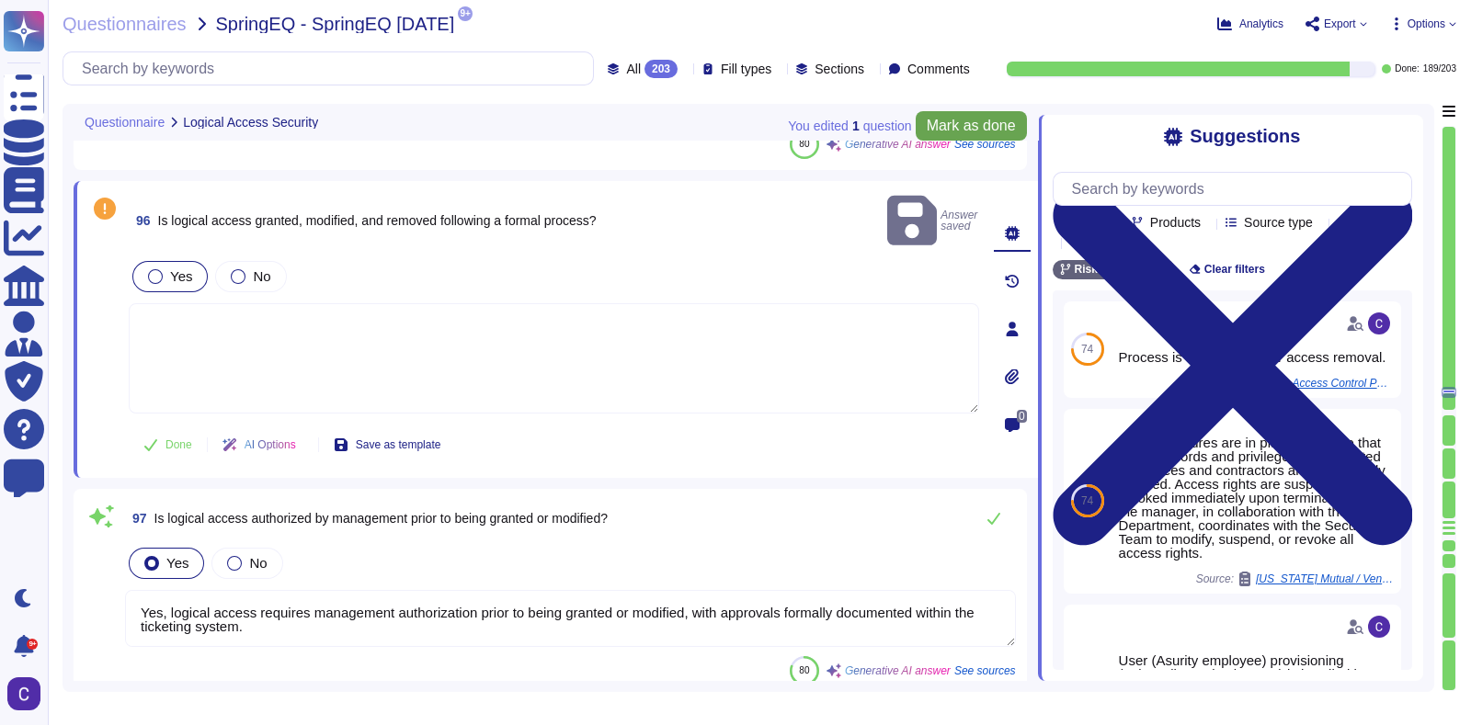
click at [972, 132] on span "Mark as done" at bounding box center [971, 126] width 89 height 15
type textarea "Yes, logical access requires management authorization prior to being granted or…"
type textarea "Yes, access requests are validated against user roles and access control lists,…"
type textarea "Yes, a formal process is in place for reviewing logical access periodically to …"
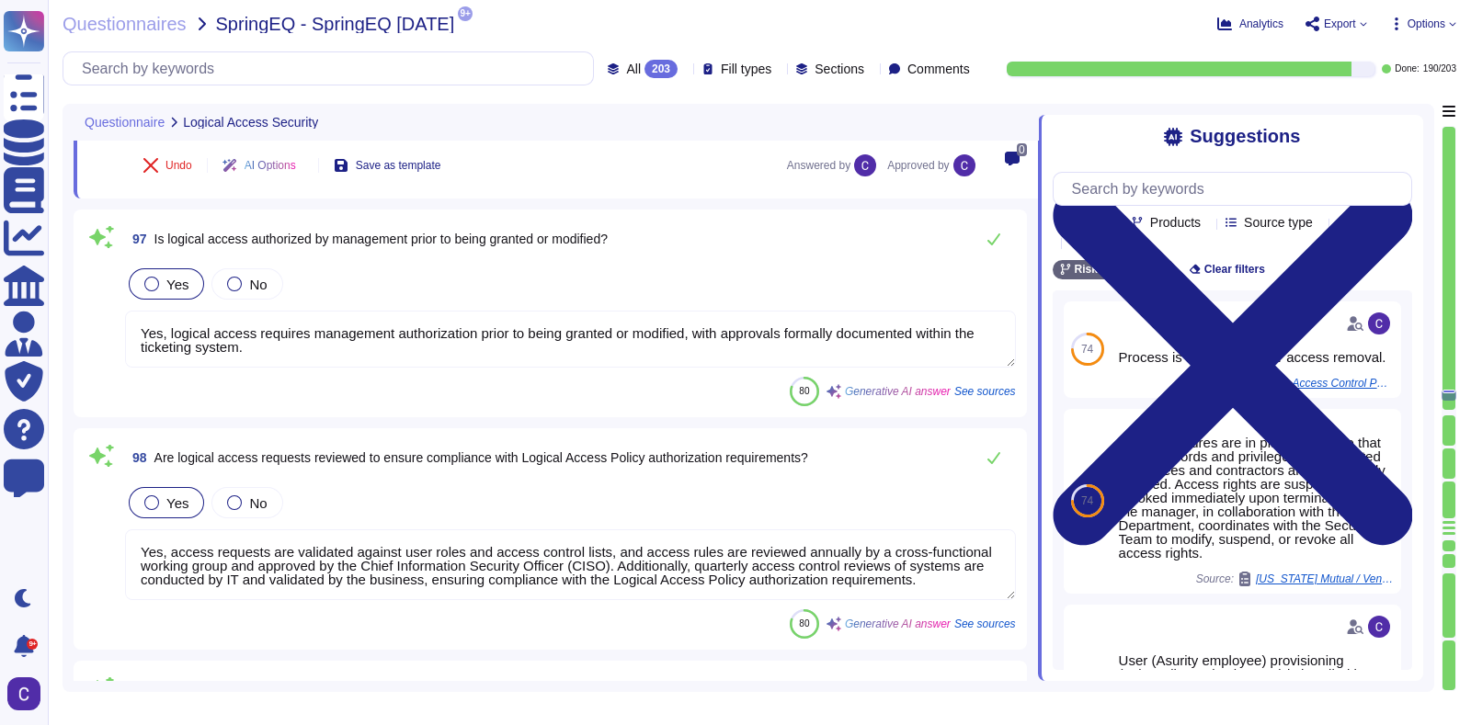
type textarea "Yes, the change and release management processes follow a clear separation of d…"
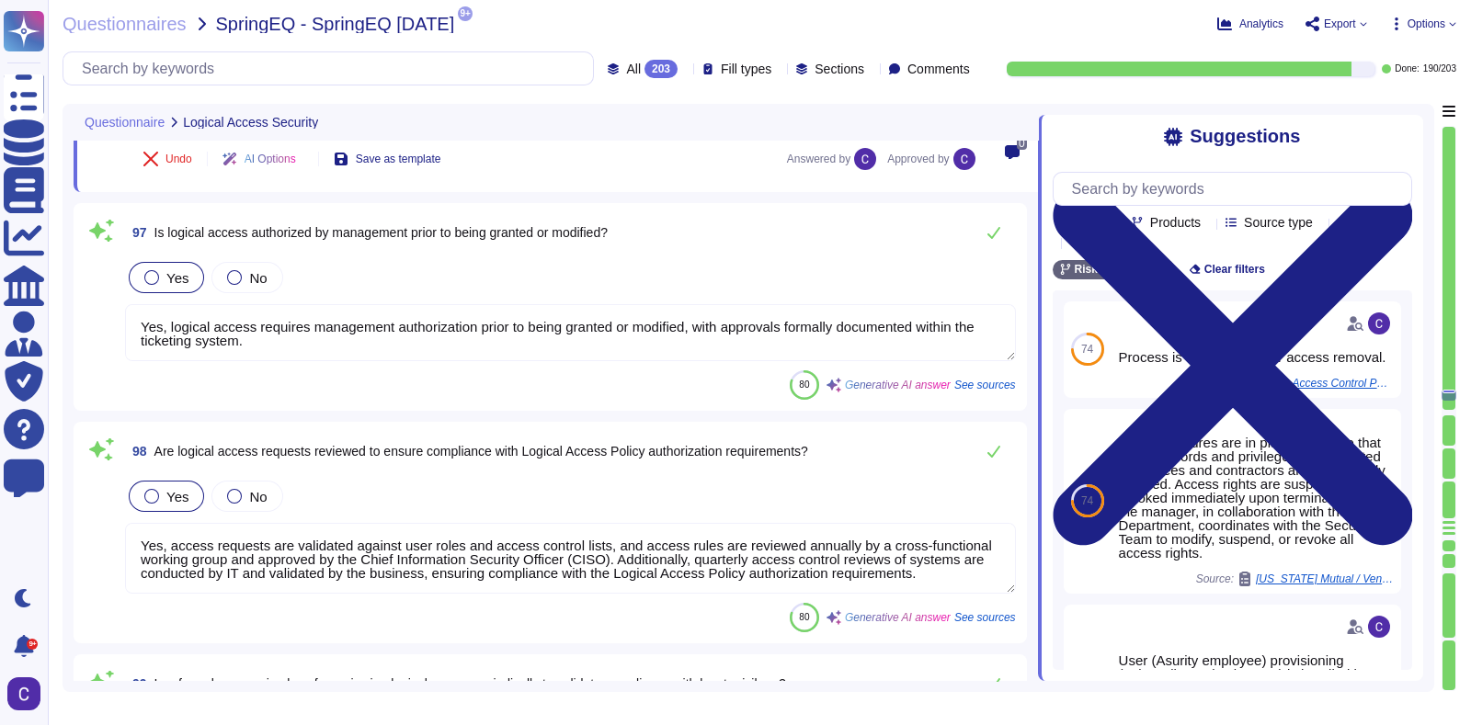
type textarea "Yes, the Vendor's organization adheres to the principle of least privilege by g…"
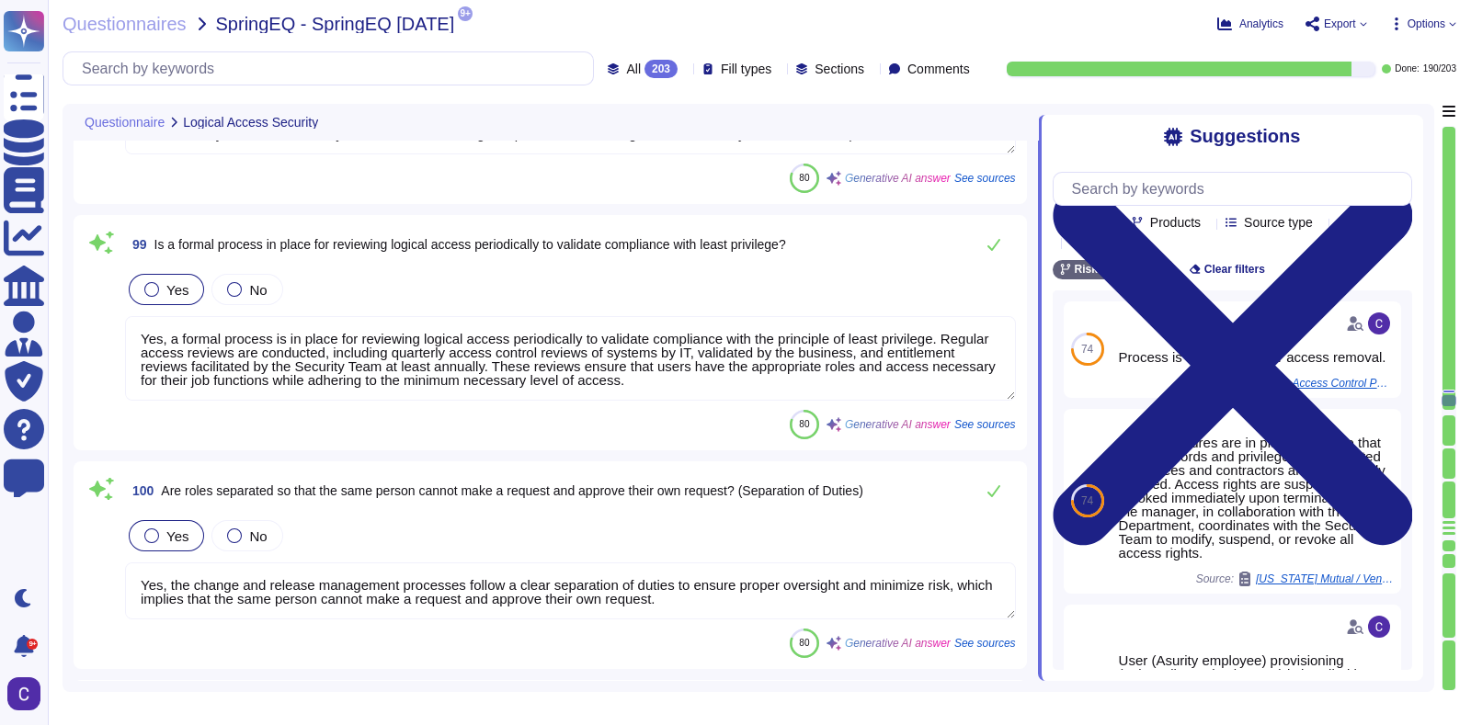
type textarea "Yes, individuals are provided unique logon IDs for identification, which suppor…"
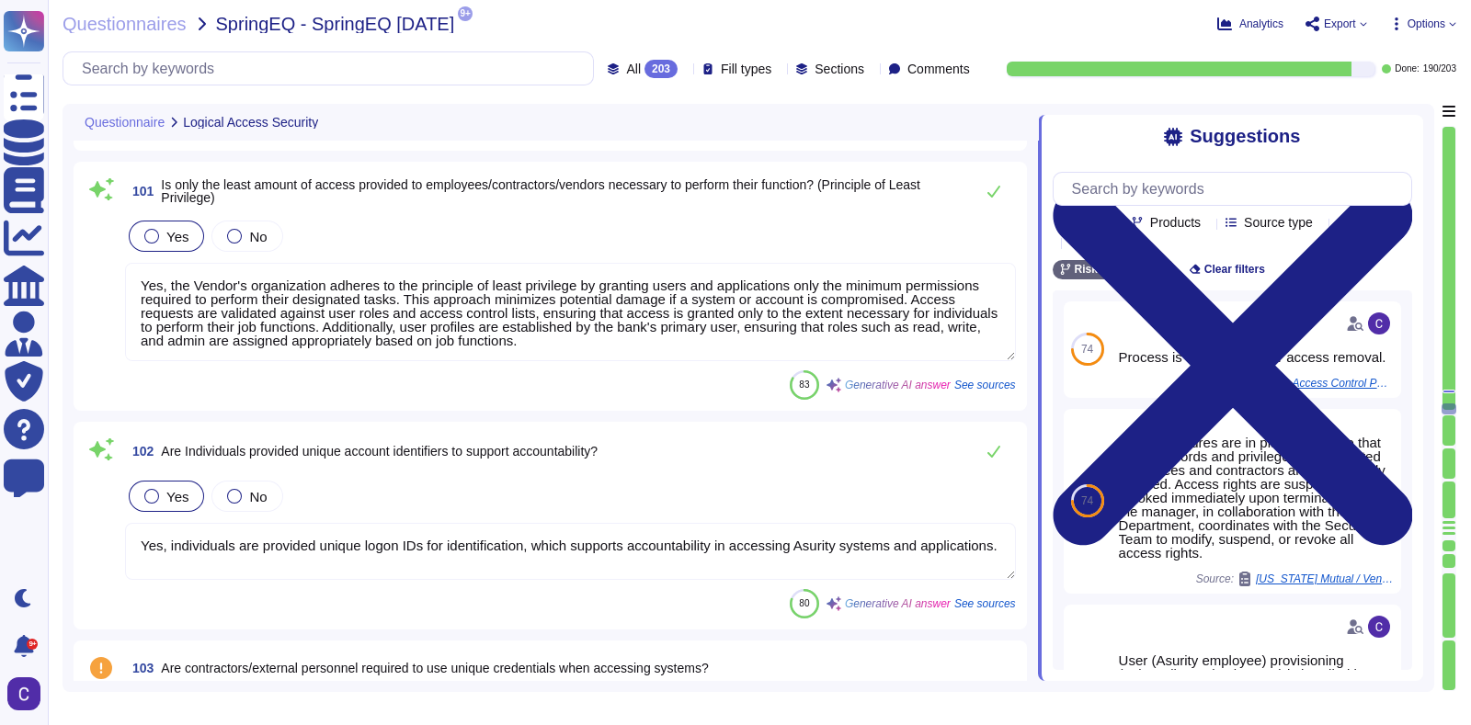
type textarea "Yes, there are mechanisms implemented to mask authentication information from u…"
type textarea "Yes, multi-factor authentication (MFA) is utilized for all internal, privileged…"
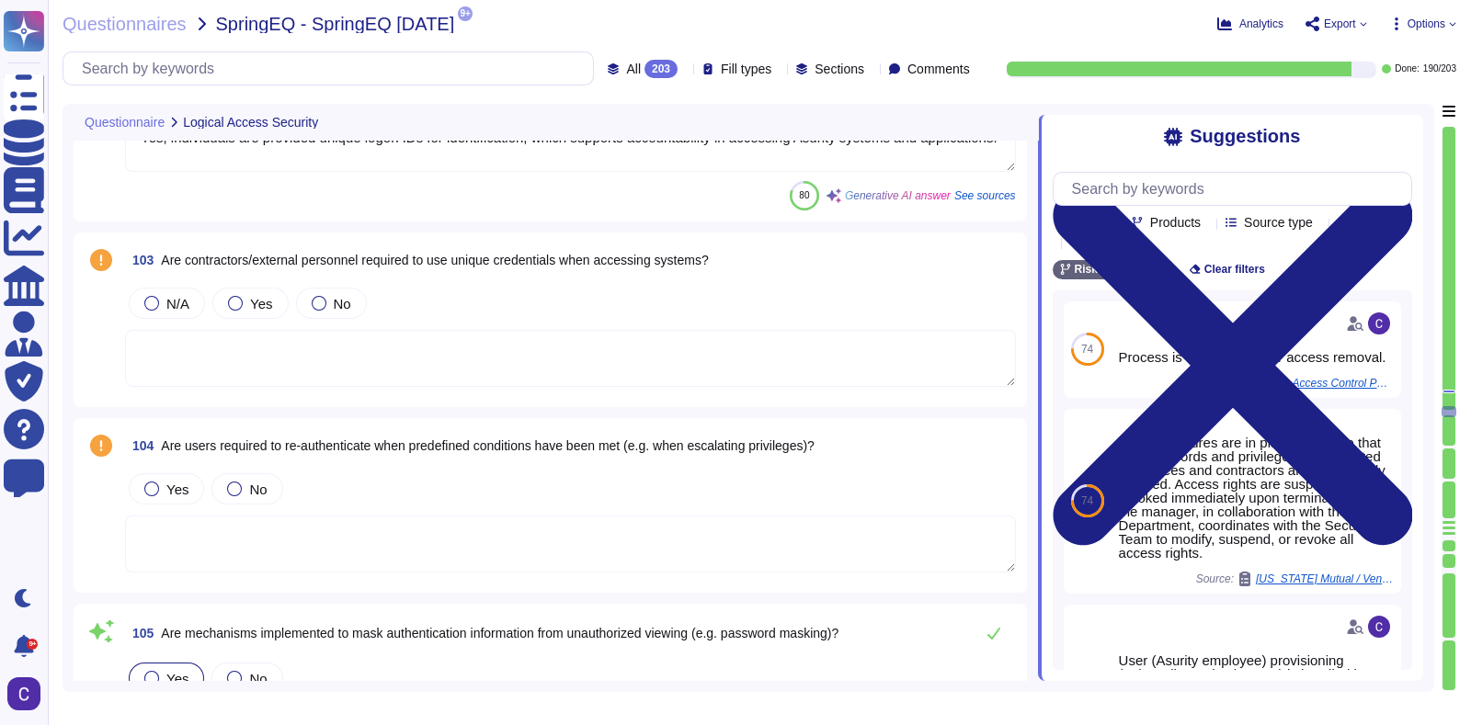
type textarea "Yes, Multi-Factor Authentication (MFA) is utilized for all internal, privileged…"
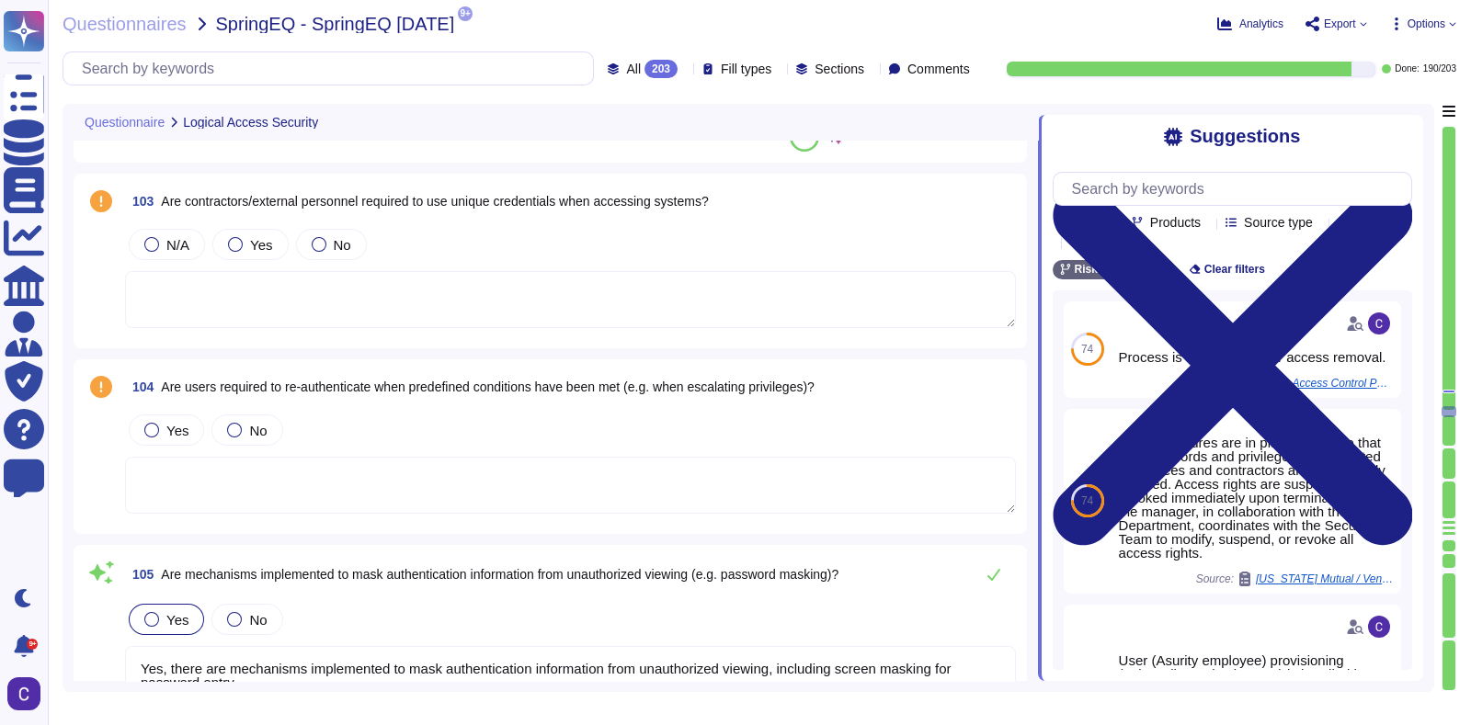
scroll to position [21674, 0]
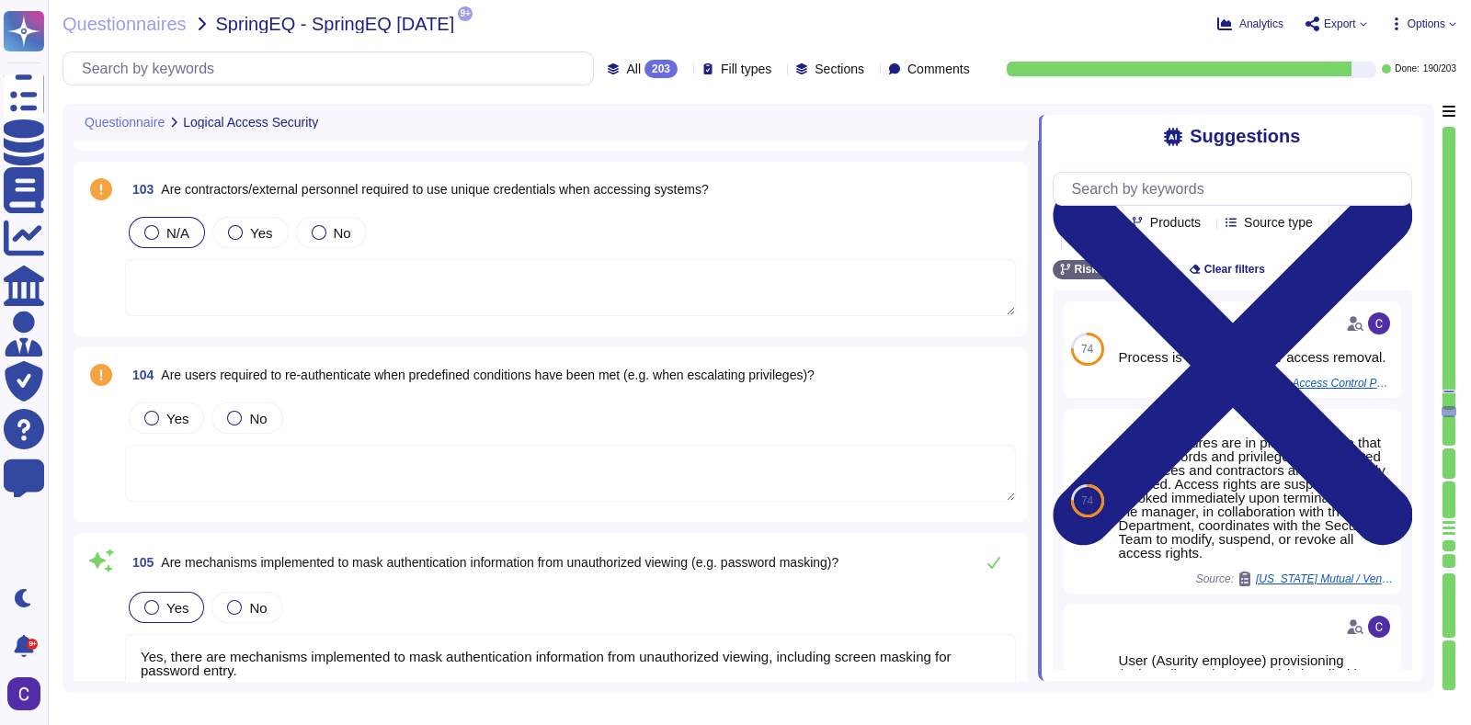
click at [175, 225] on span "N/A" at bounding box center [177, 233] width 23 height 16
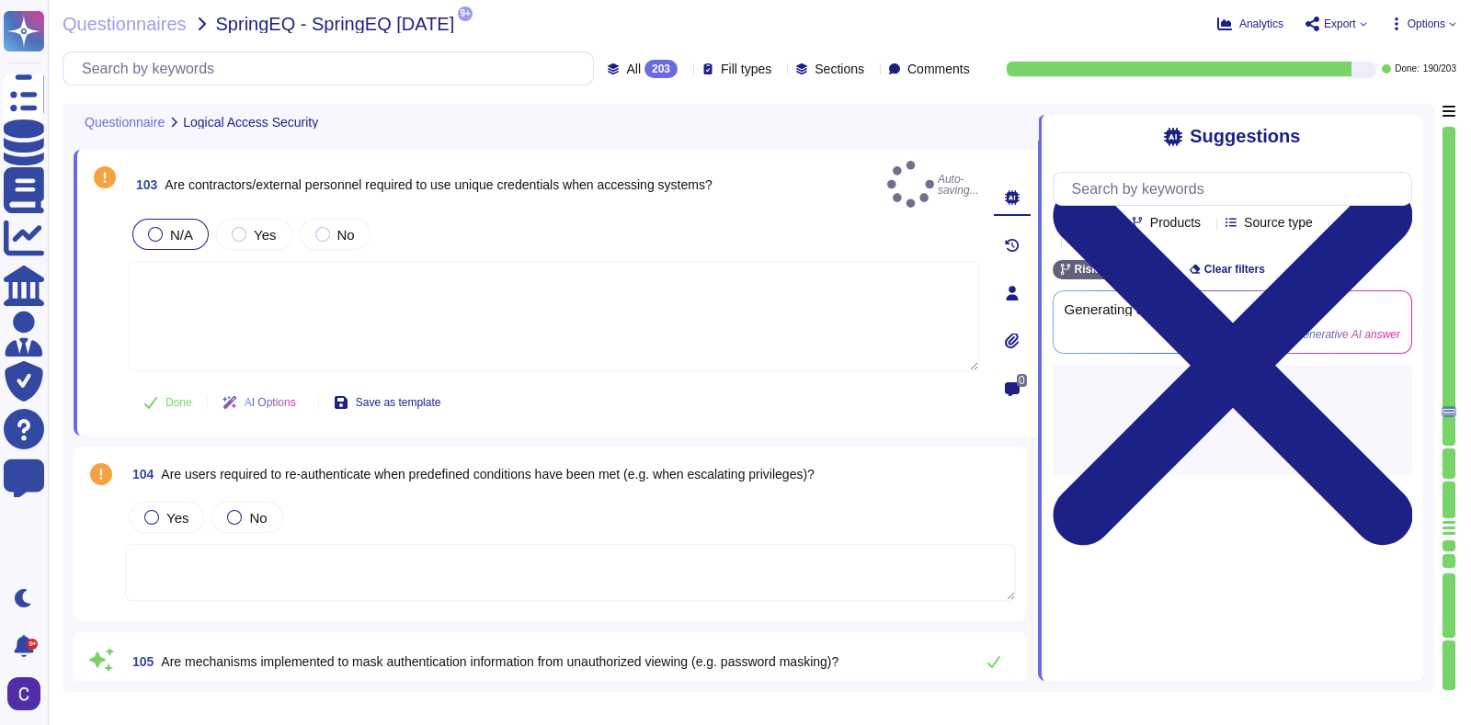
type textarea "Yes, Multi-Factor Authentication (MFA) is utilized for all internal, privileged…"
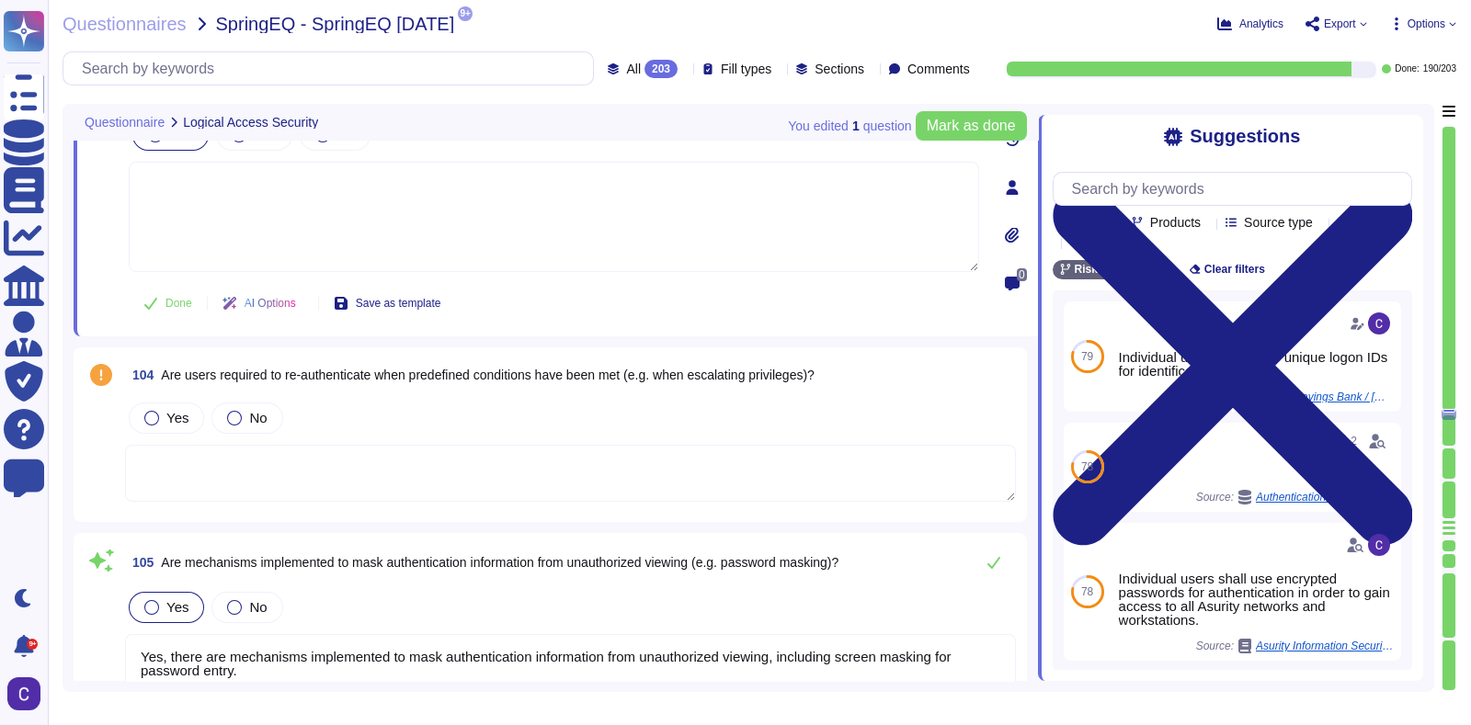
scroll to position [21789, 0]
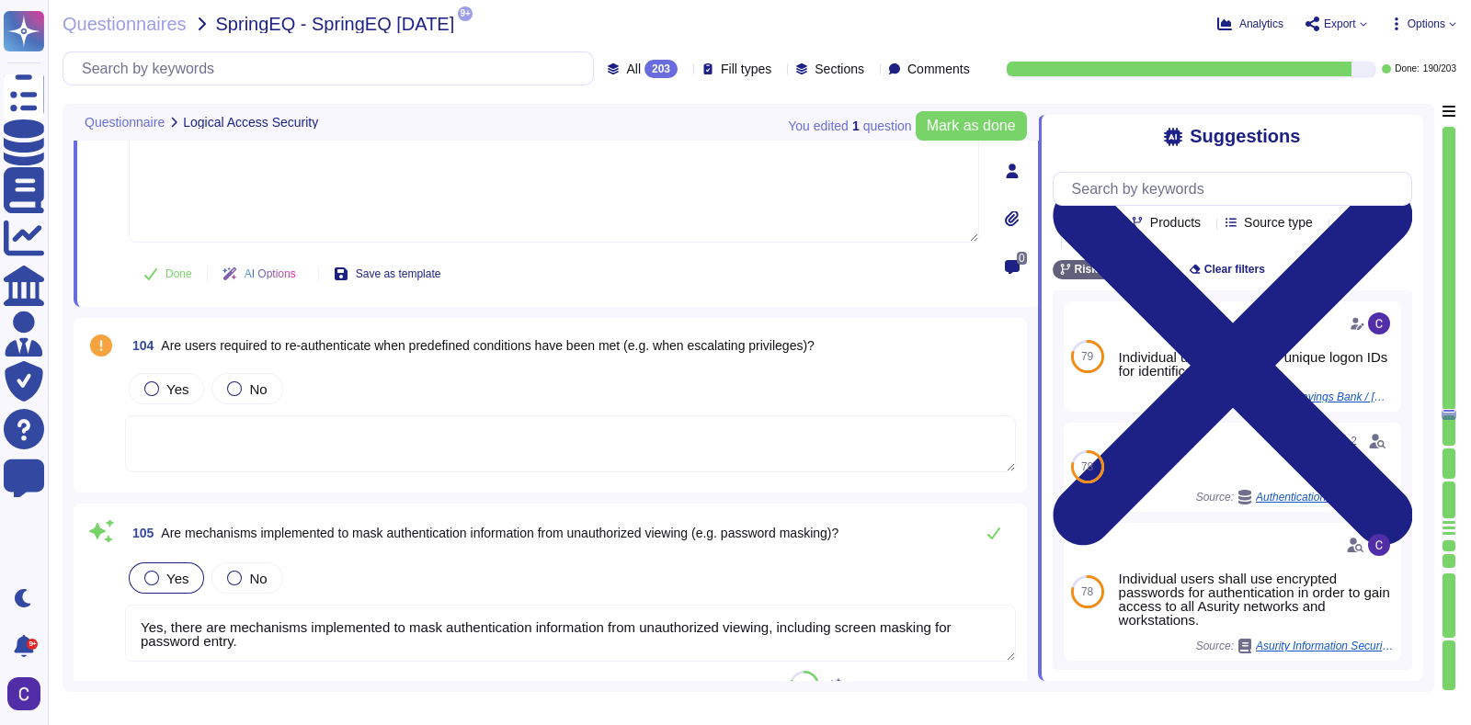
click at [147, 370] on div "Yes No" at bounding box center [570, 389] width 891 height 39
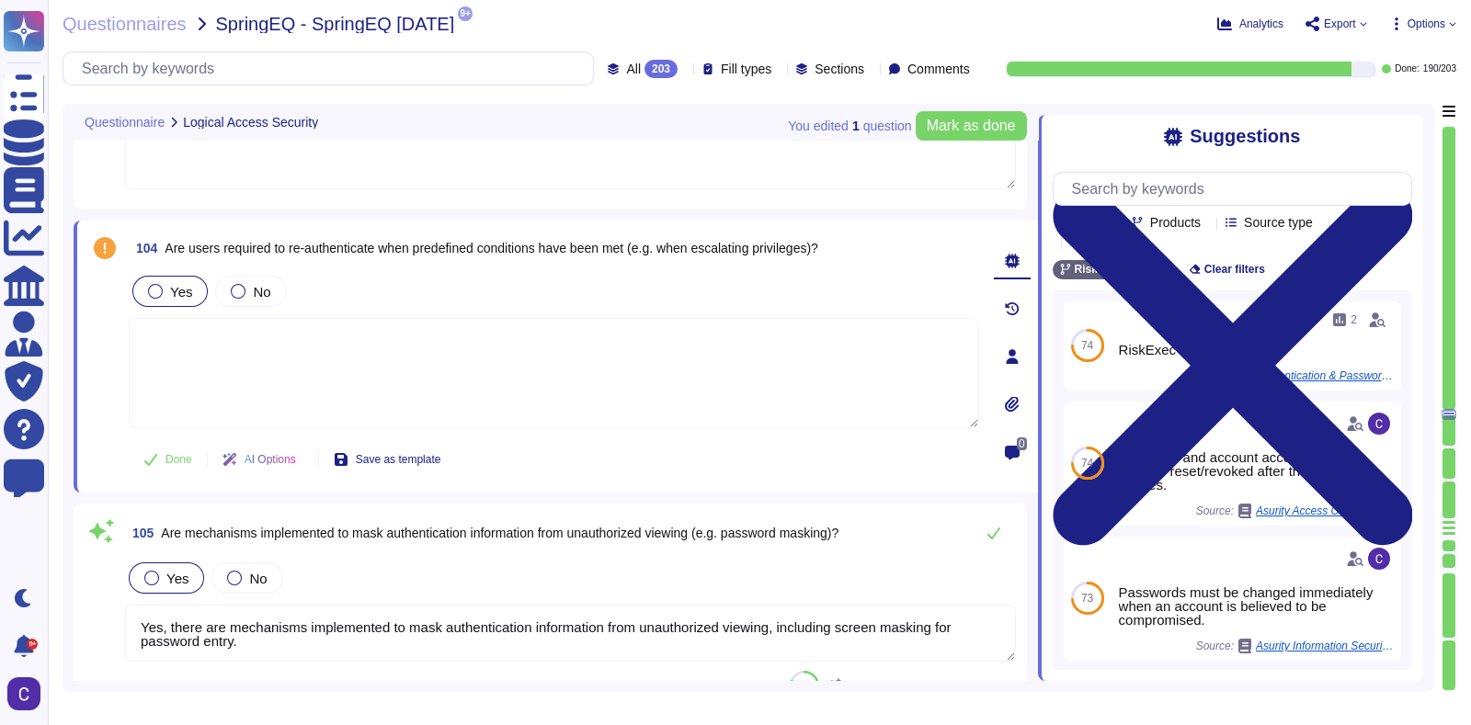
click at [170, 284] on span "Yes" at bounding box center [181, 292] width 22 height 16
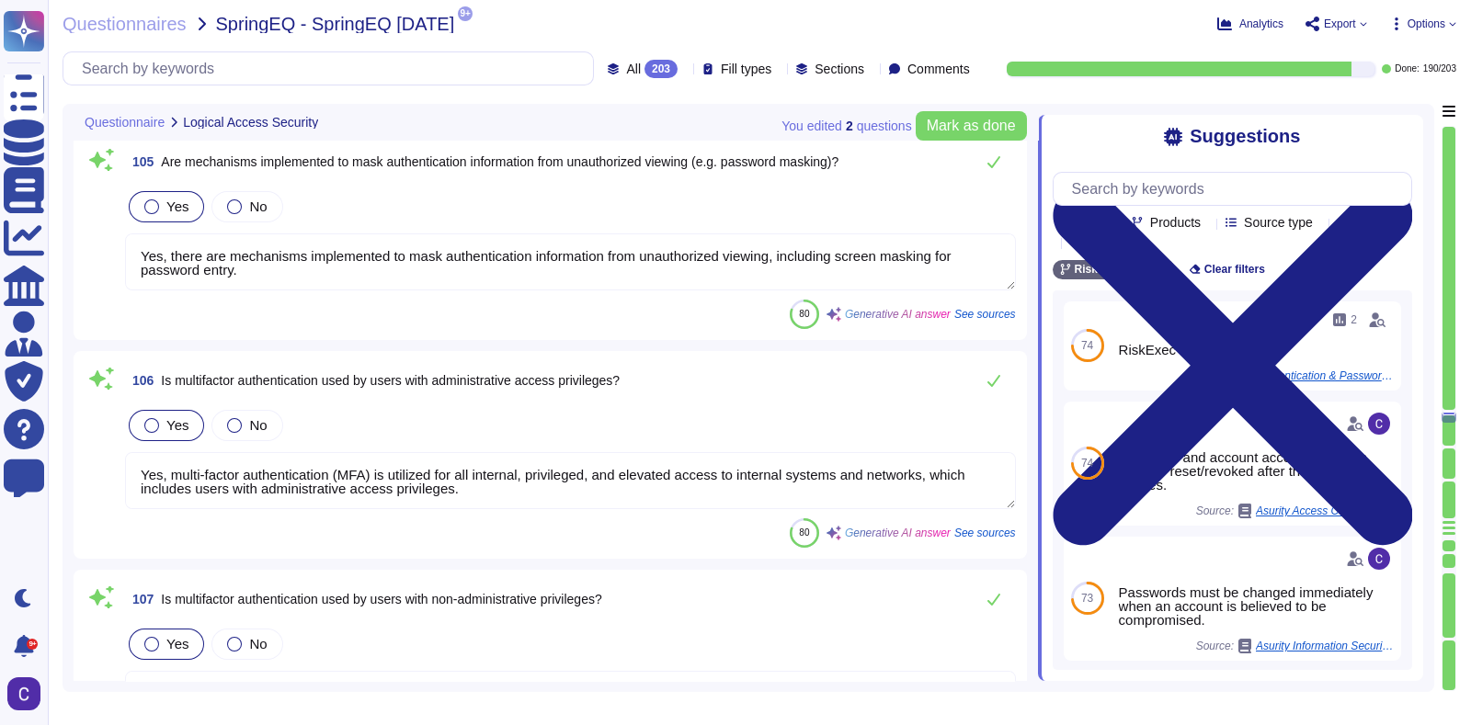
type textarea "Yes, users are required to adhere to password complexity requirements. Password…"
type textarea "The minimum password length requirement is 9 characters."
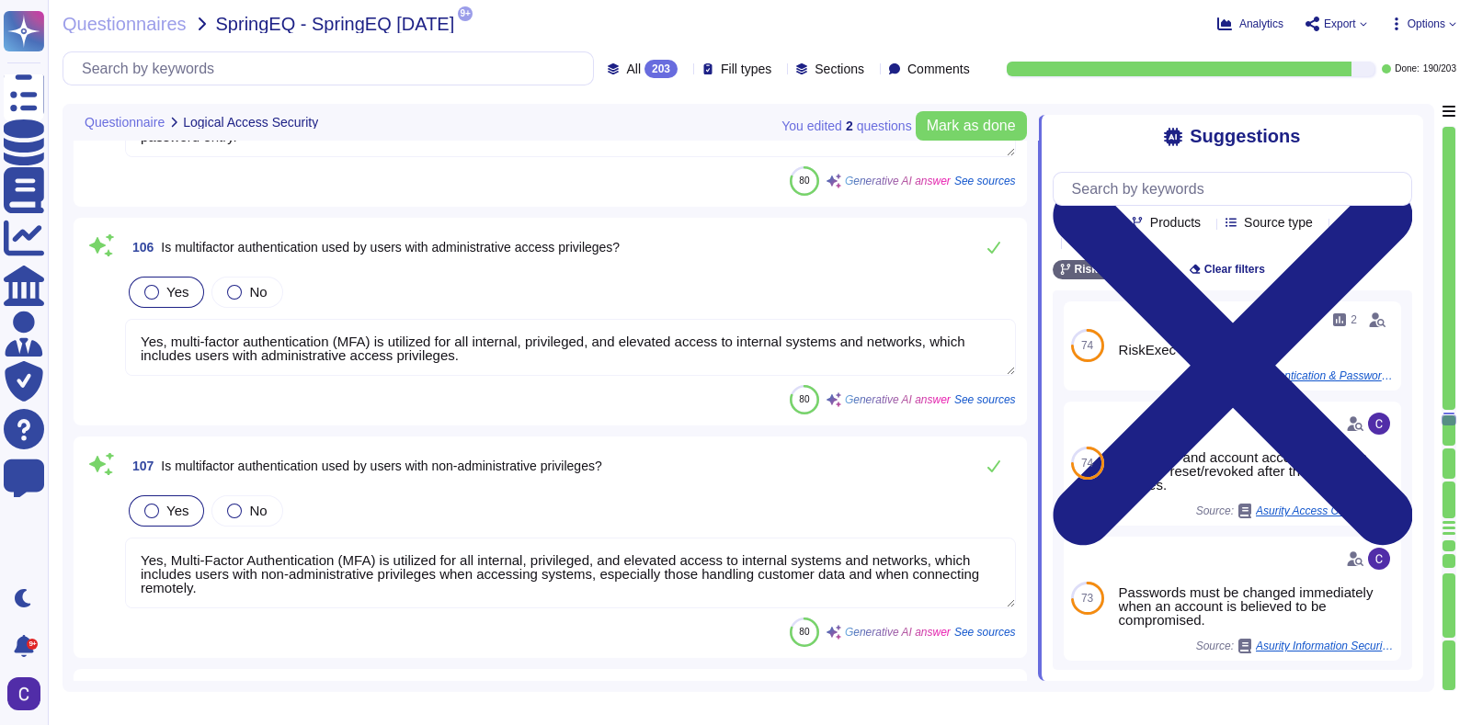
type textarea "Users are required to choose from the following character sets for their passwo…"
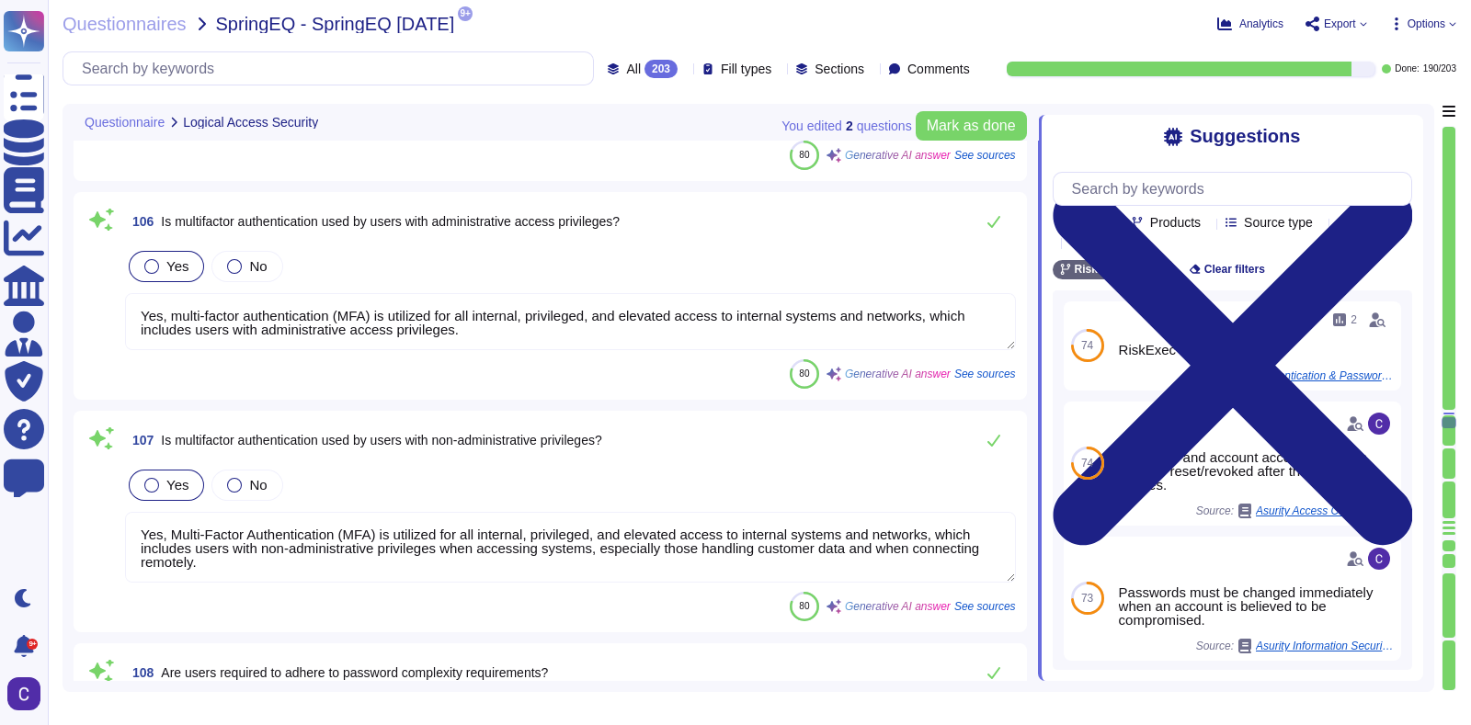
type textarea "Password management at RiskExec involves several key components to ensure secur…"
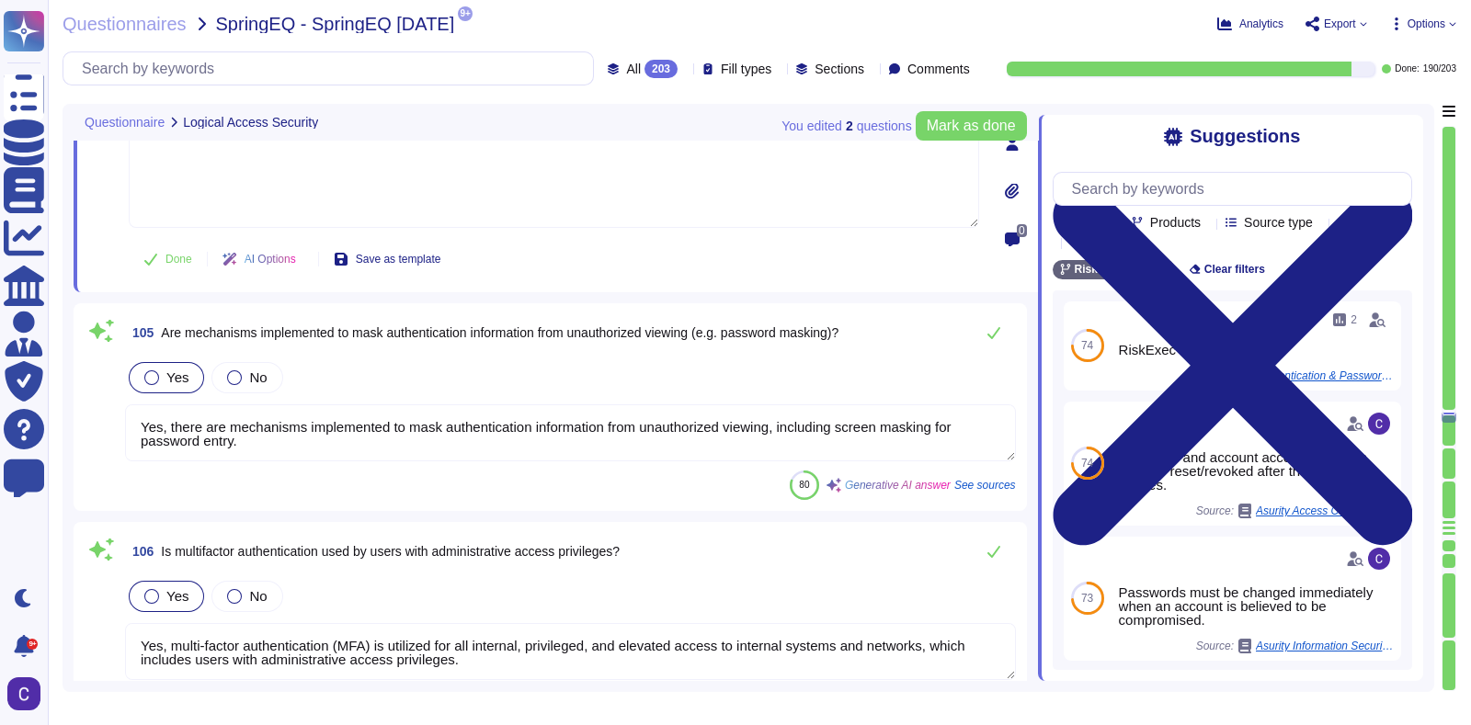
type textarea "Yes, individuals are provided unique logon IDs for identification, which suppor…"
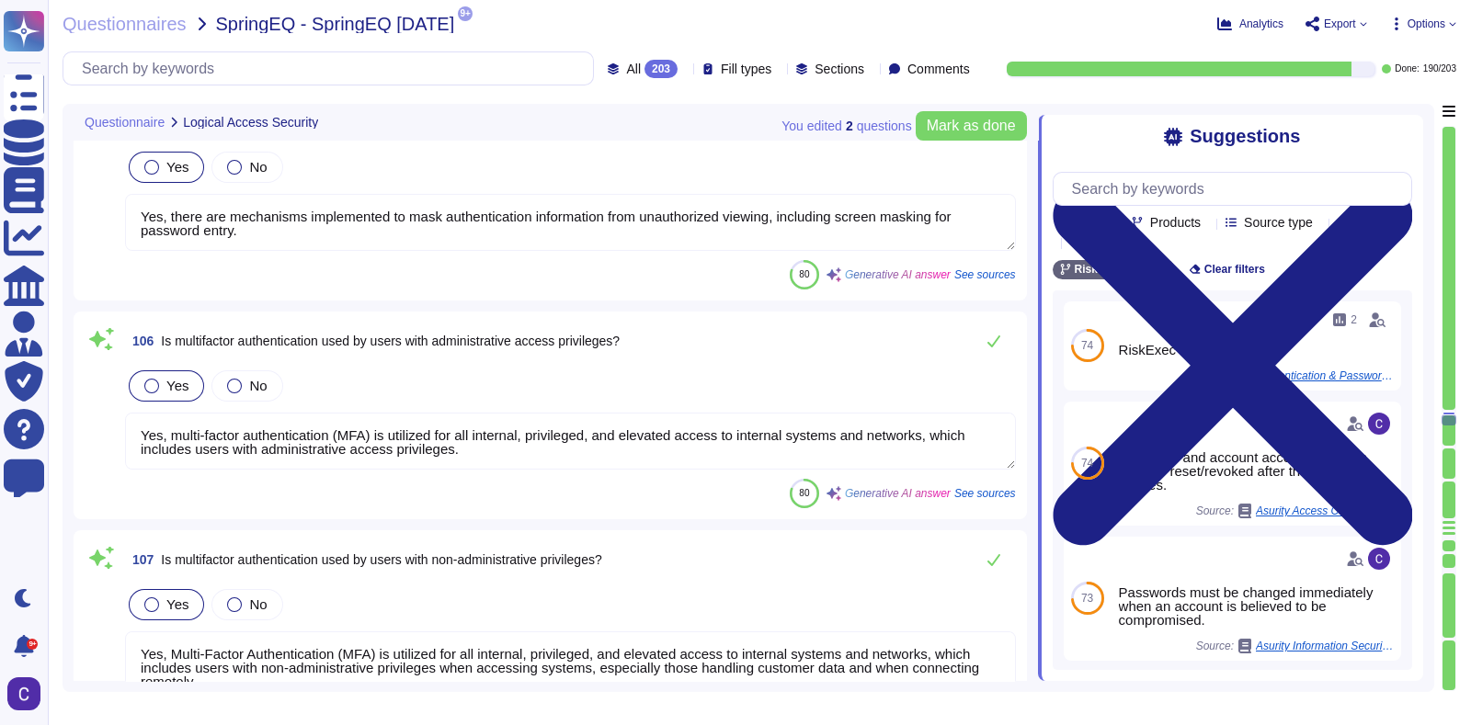
type textarea "The minimum password length requirement is 9 characters."
type textarea "Users are required to choose from the following character sets for their passwo…"
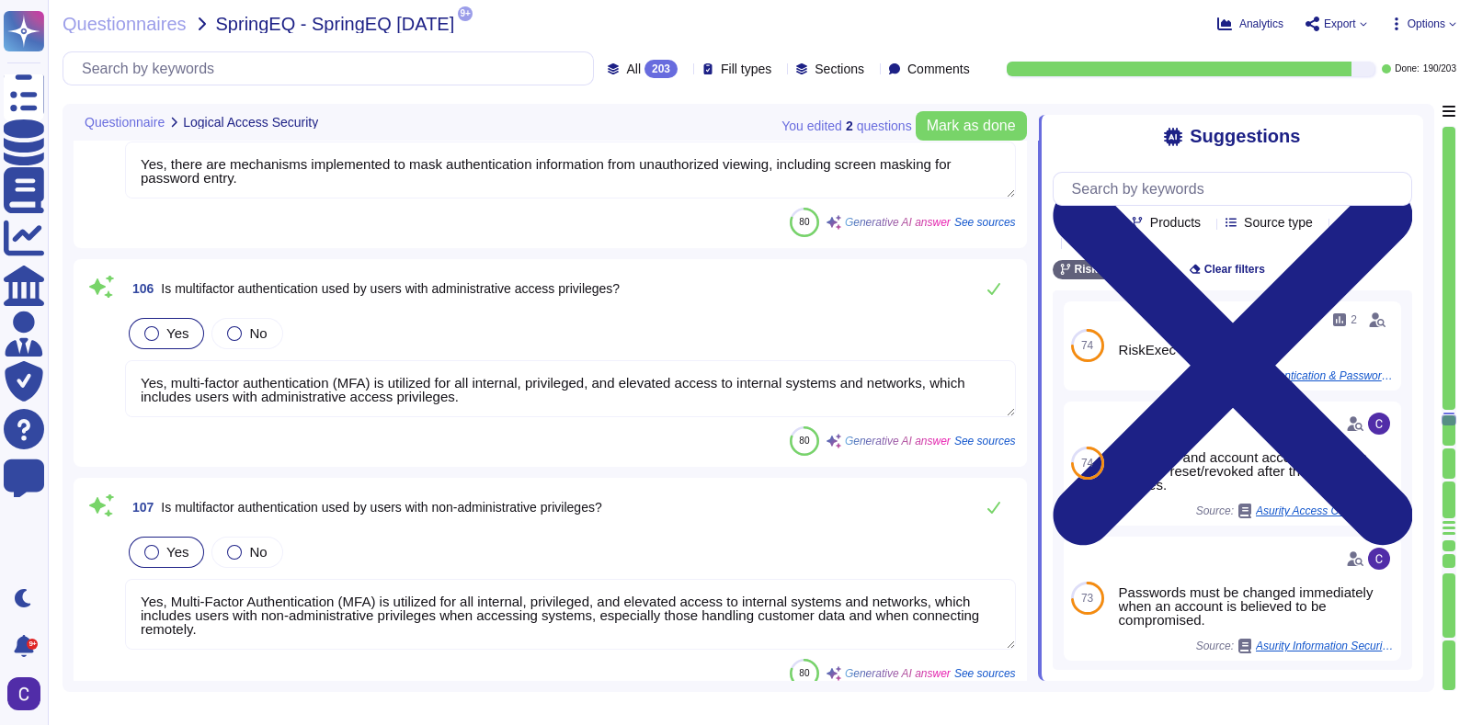
scroll to position [22255, 0]
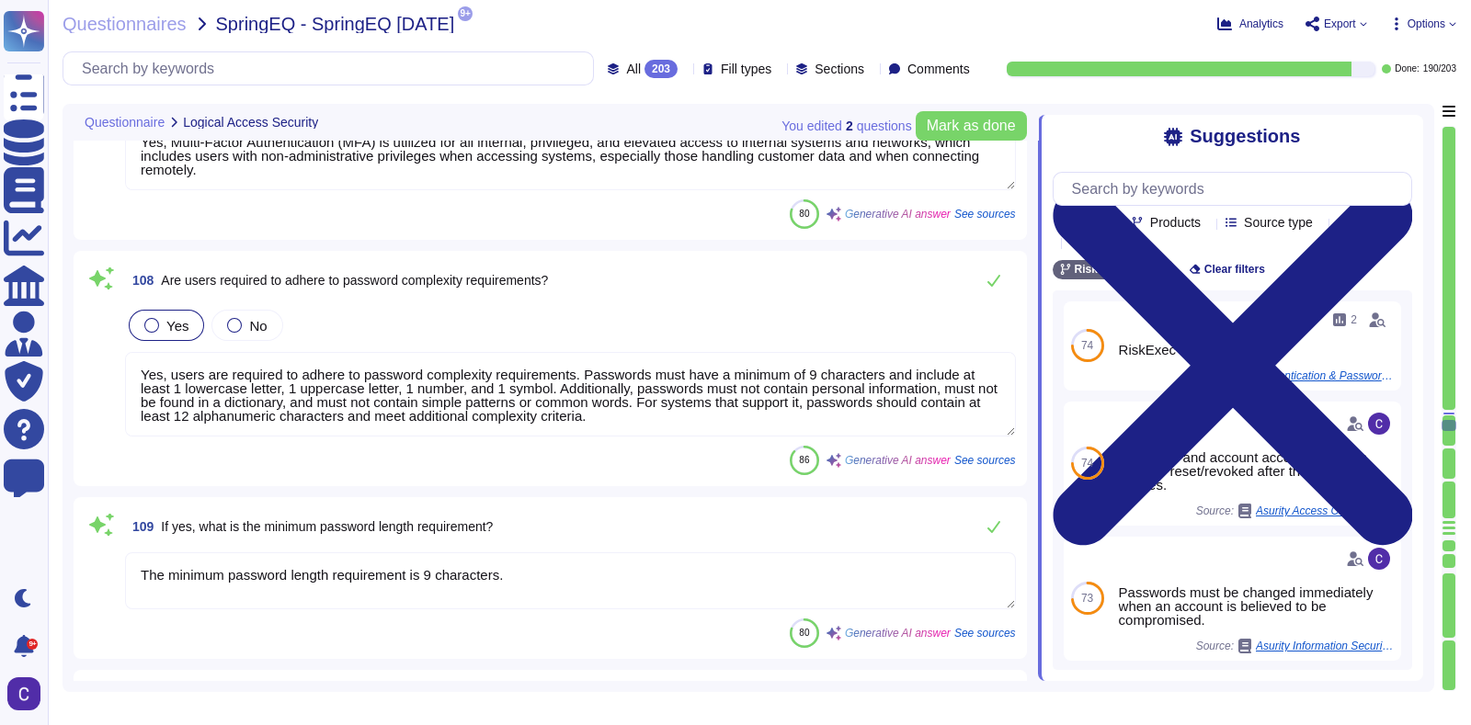
type textarea "Password management at RiskExec involves several key components to ensure secur…"
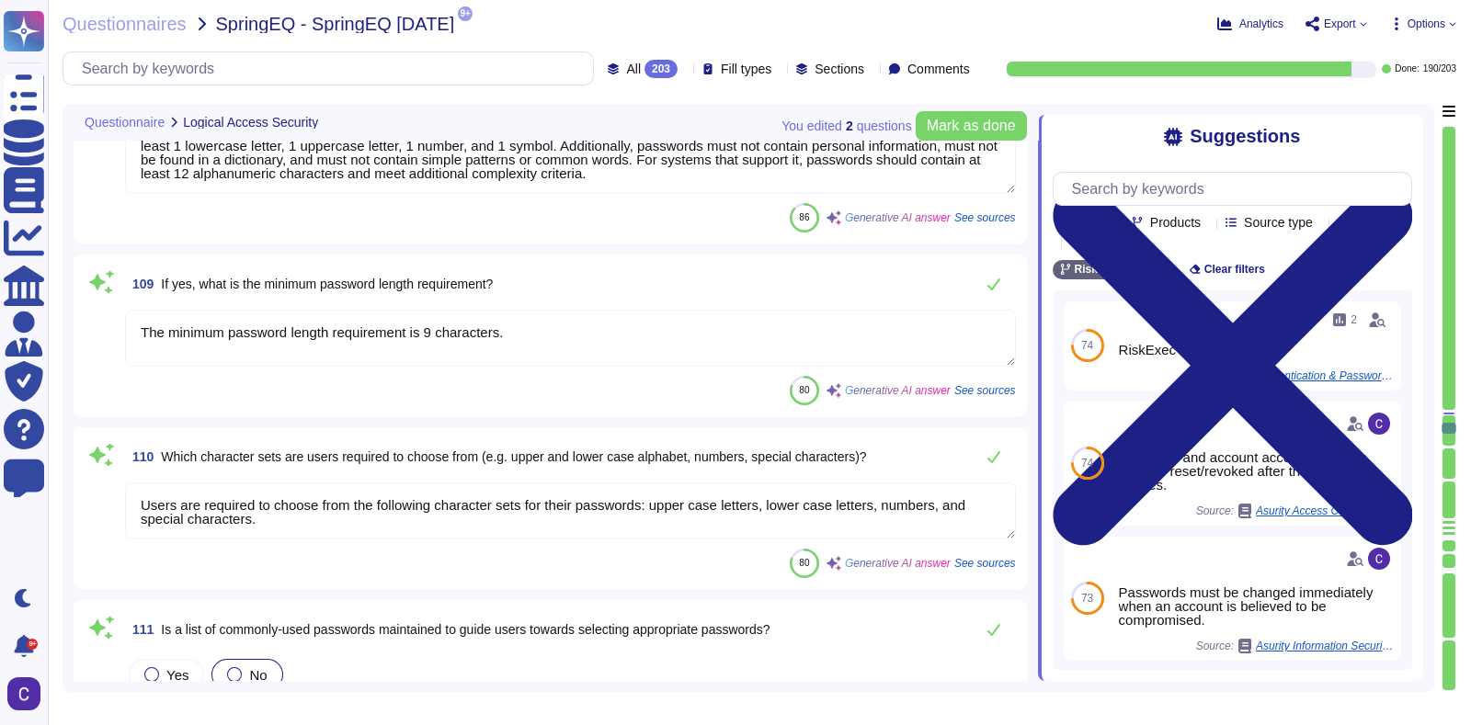
type textarea "All passwords are [SECURITY_DATA] to be of a strong nature."
click at [570, 333] on textarea "The minimum password length requirement is 9 characters." at bounding box center [570, 338] width 891 height 57
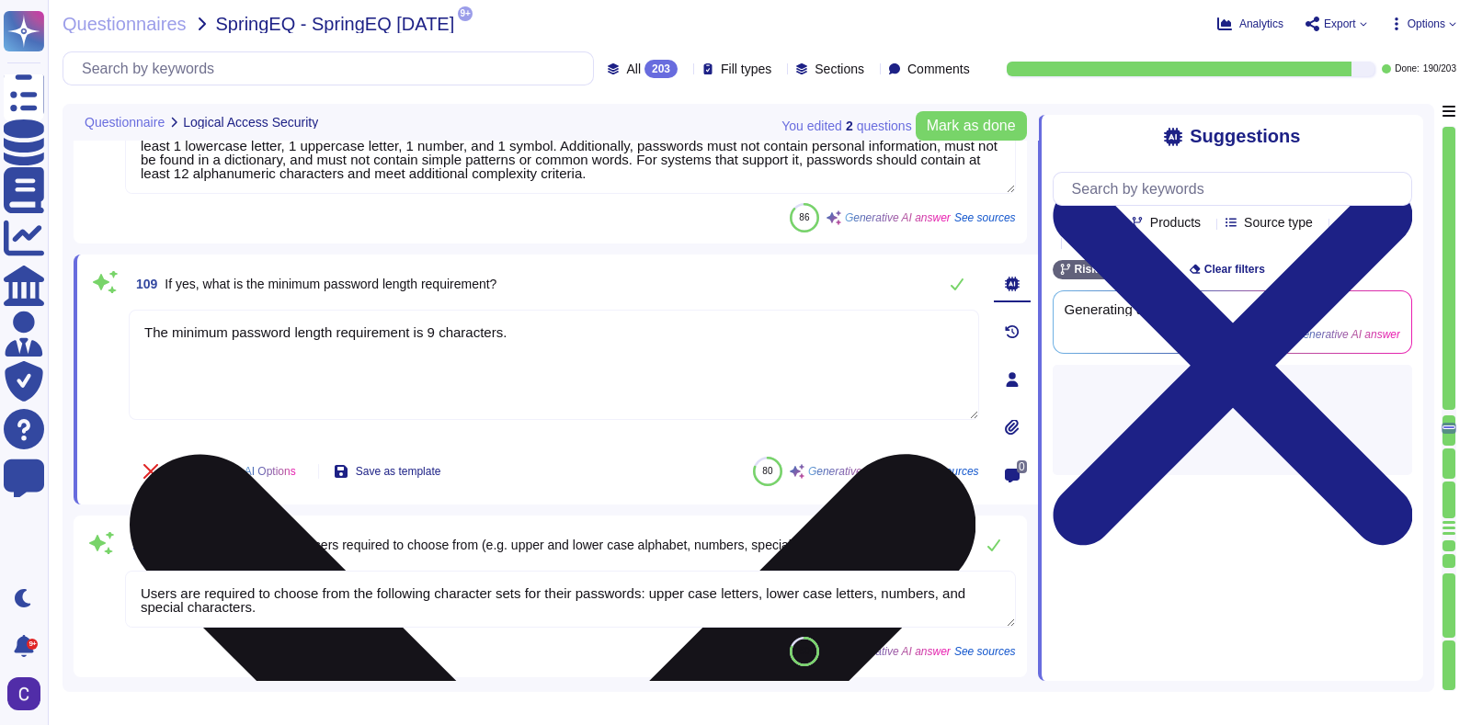
click at [570, 333] on textarea "The minimum password length requirement is 9 characters." at bounding box center [554, 365] width 850 height 110
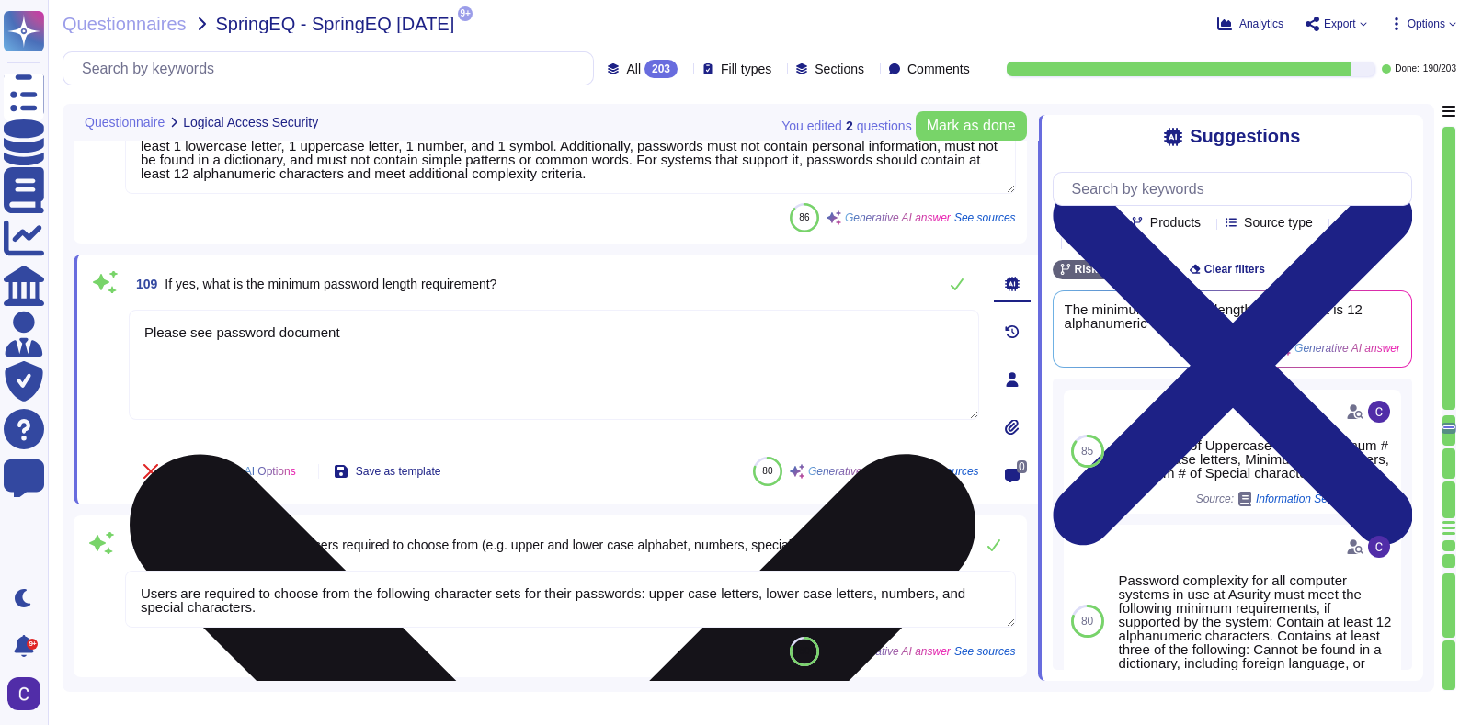
type textarea "Please see password document."
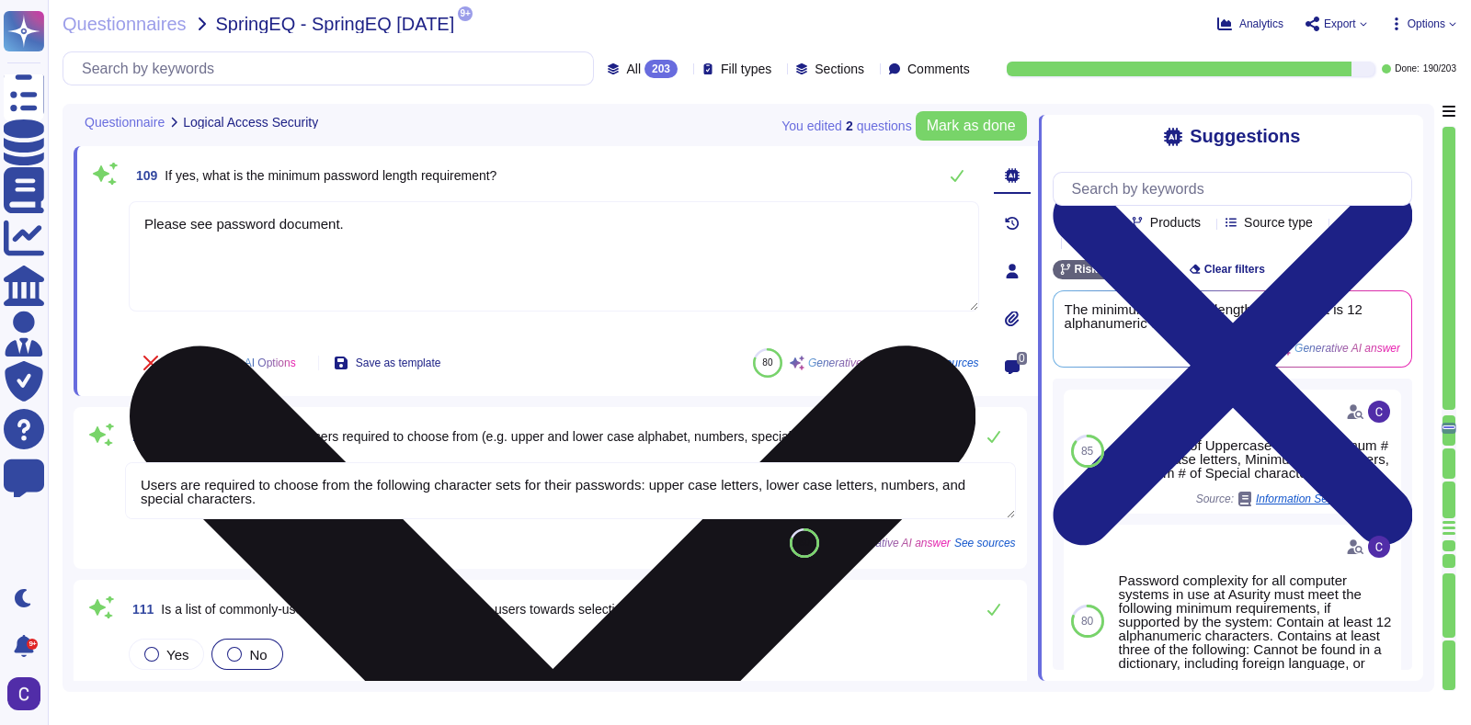
scroll to position [22992, 0]
type textarea "All passwords are [SECURITY_DATA] to be of a strong nature."
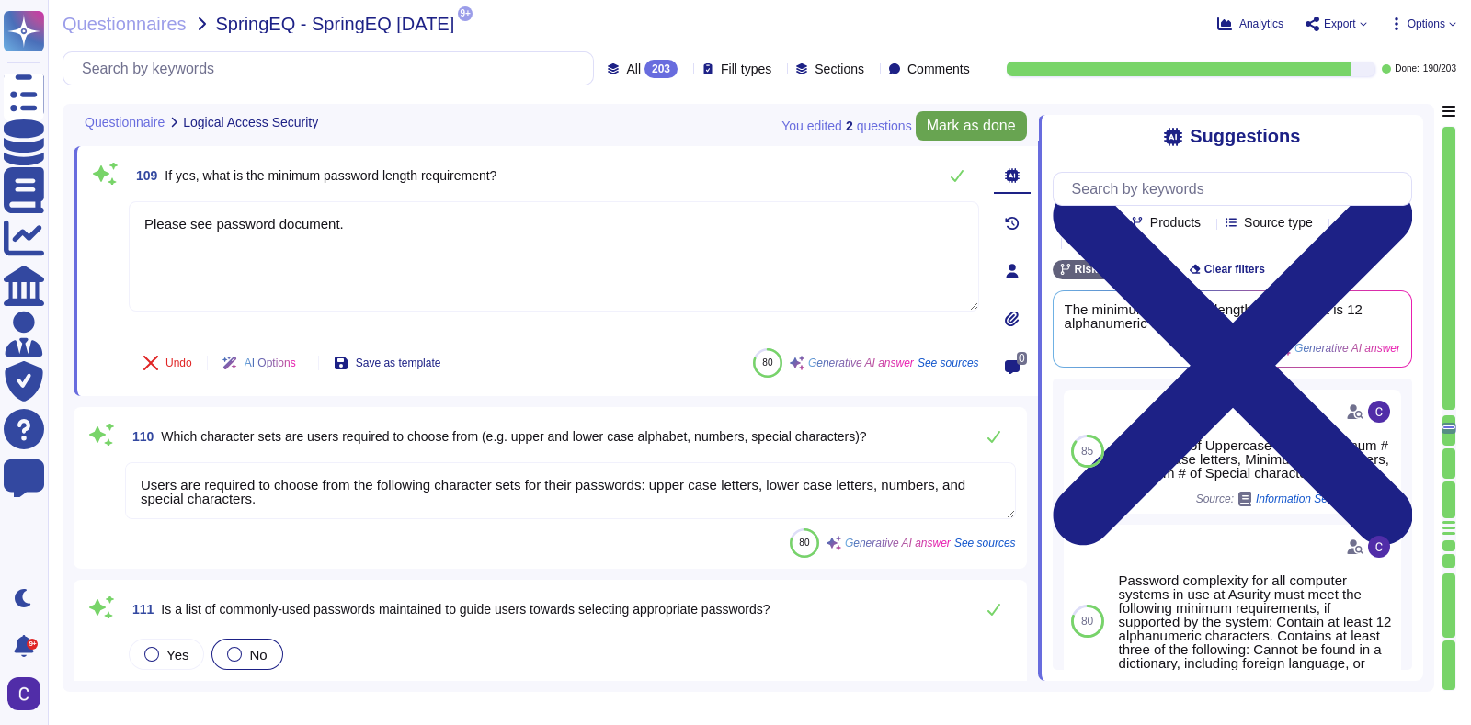
type textarea "Please see password document."
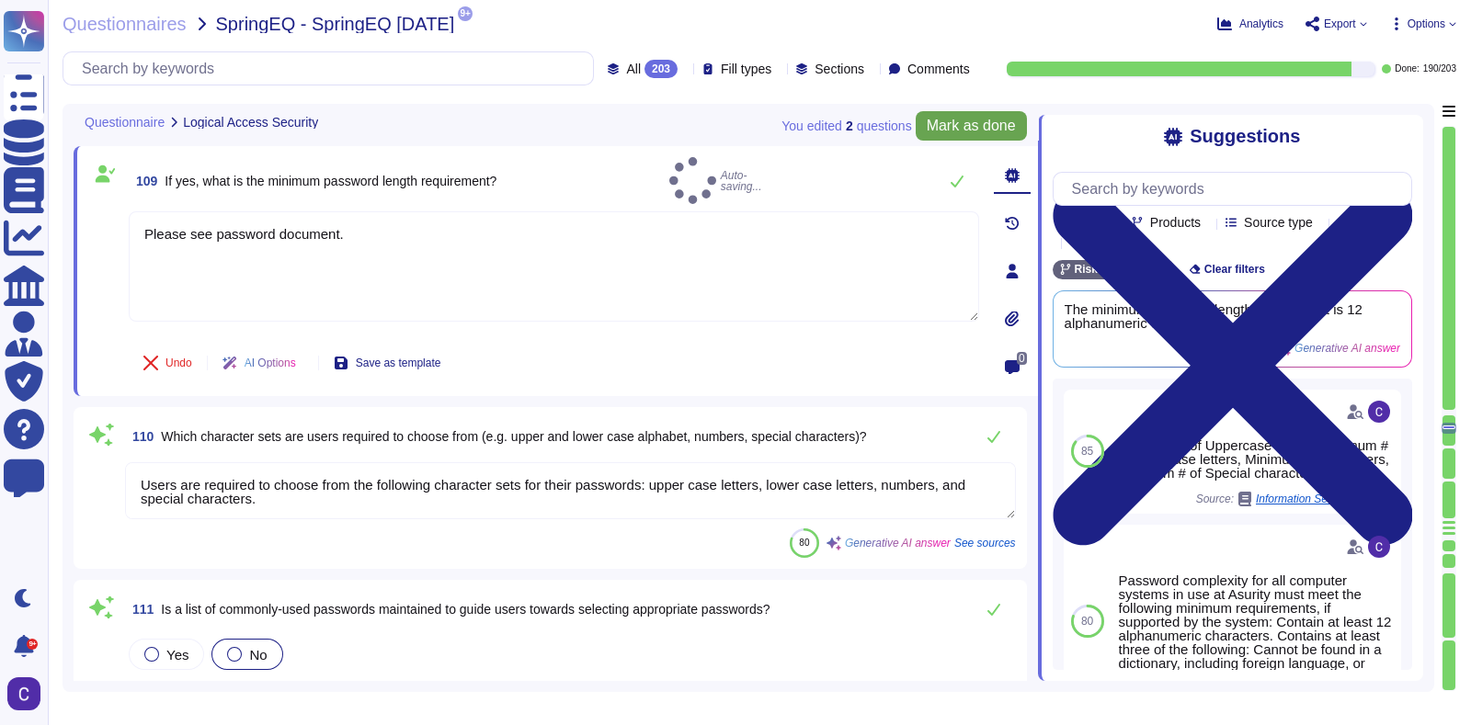
click at [1000, 131] on span "Mark as done" at bounding box center [971, 126] width 89 height 15
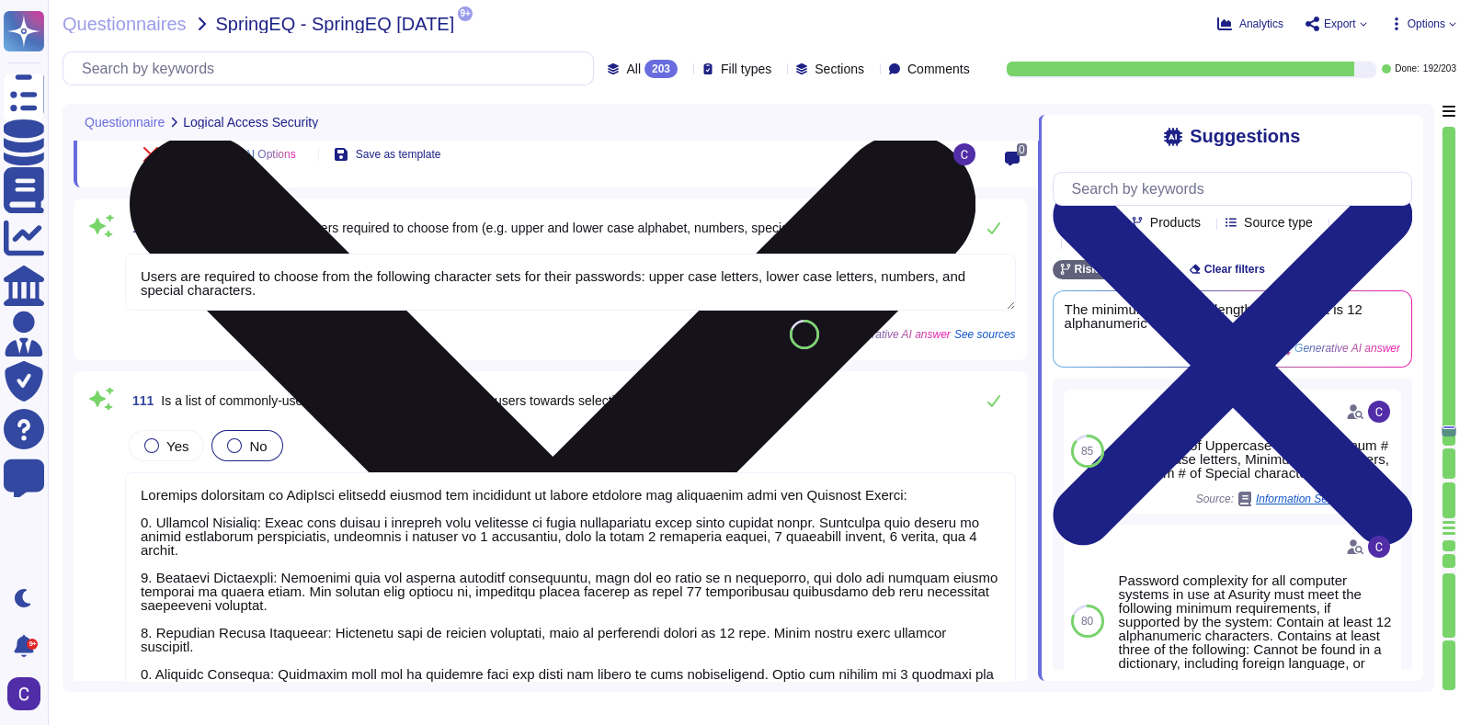
type textarea "Yes, passwords are encrypted in transit using TLS 1.2, HTTPS, and SSL encryptio…"
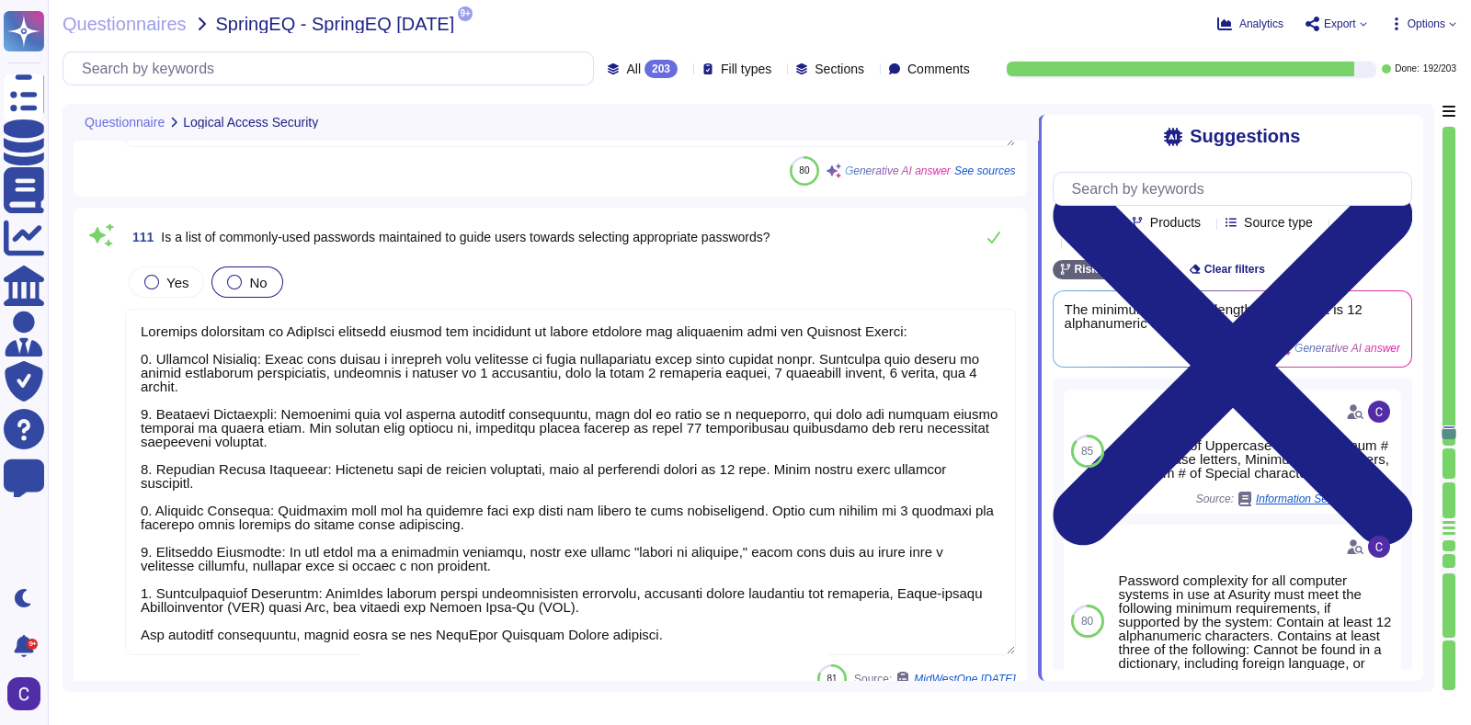
scroll to position [23356, 0]
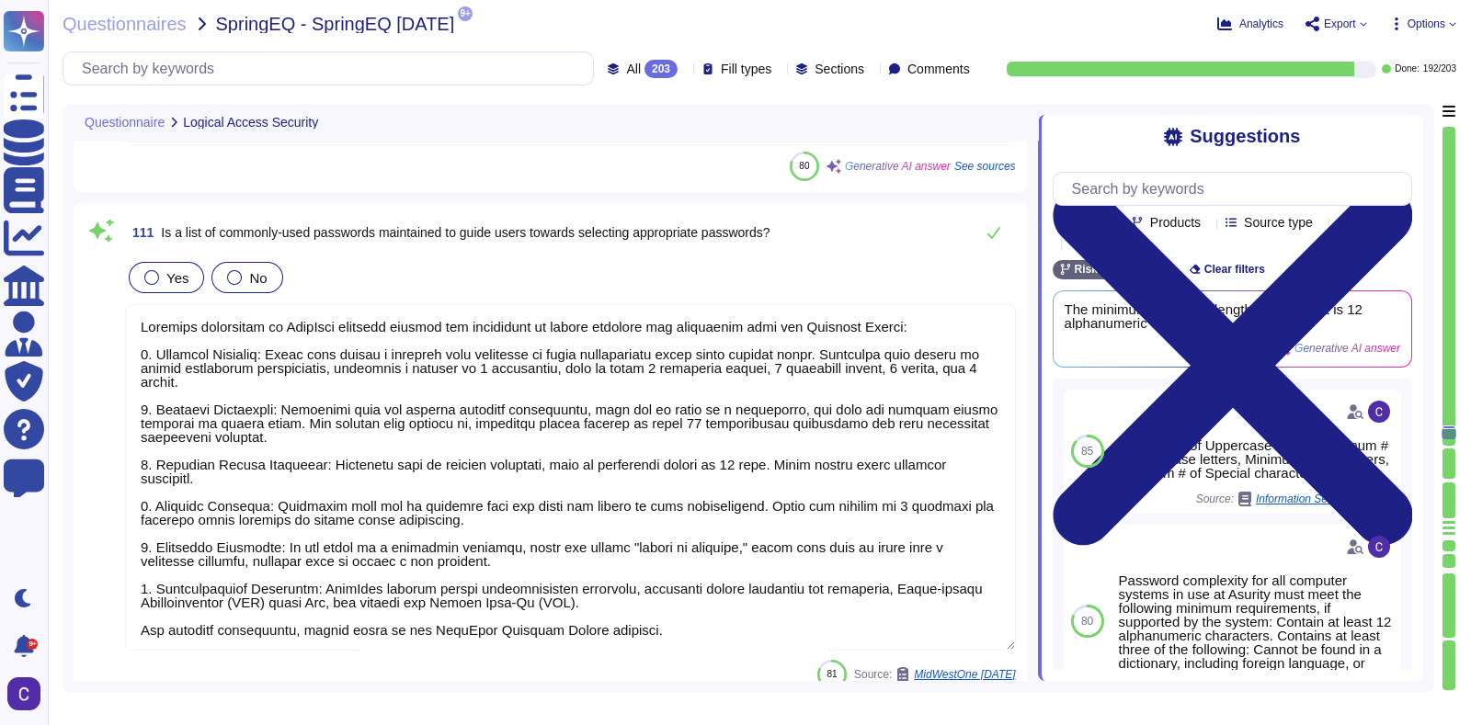
click at [171, 262] on div "Yes" at bounding box center [166, 277] width 75 height 31
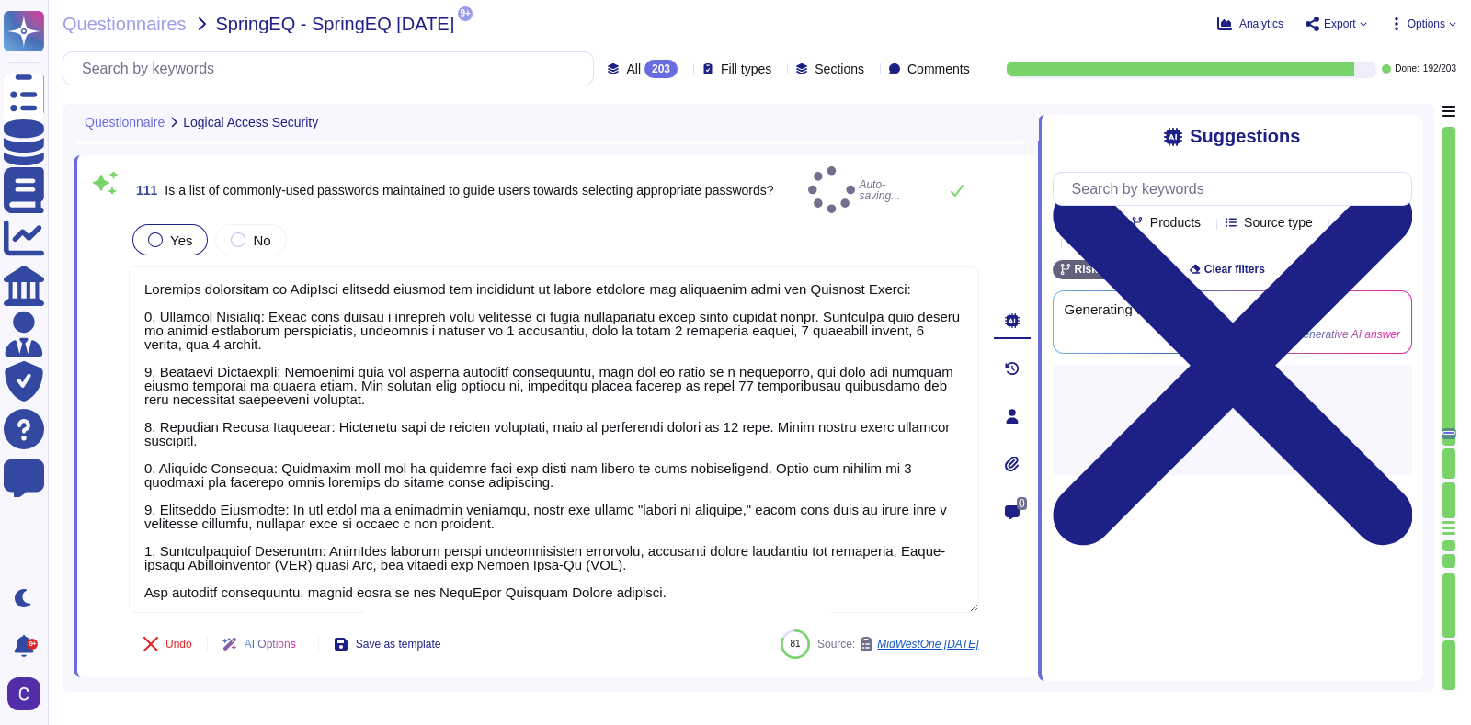
type textarea "Yes, passwords are hashed using the RFC 2898 method with a 128-bit salt, ensuri…"
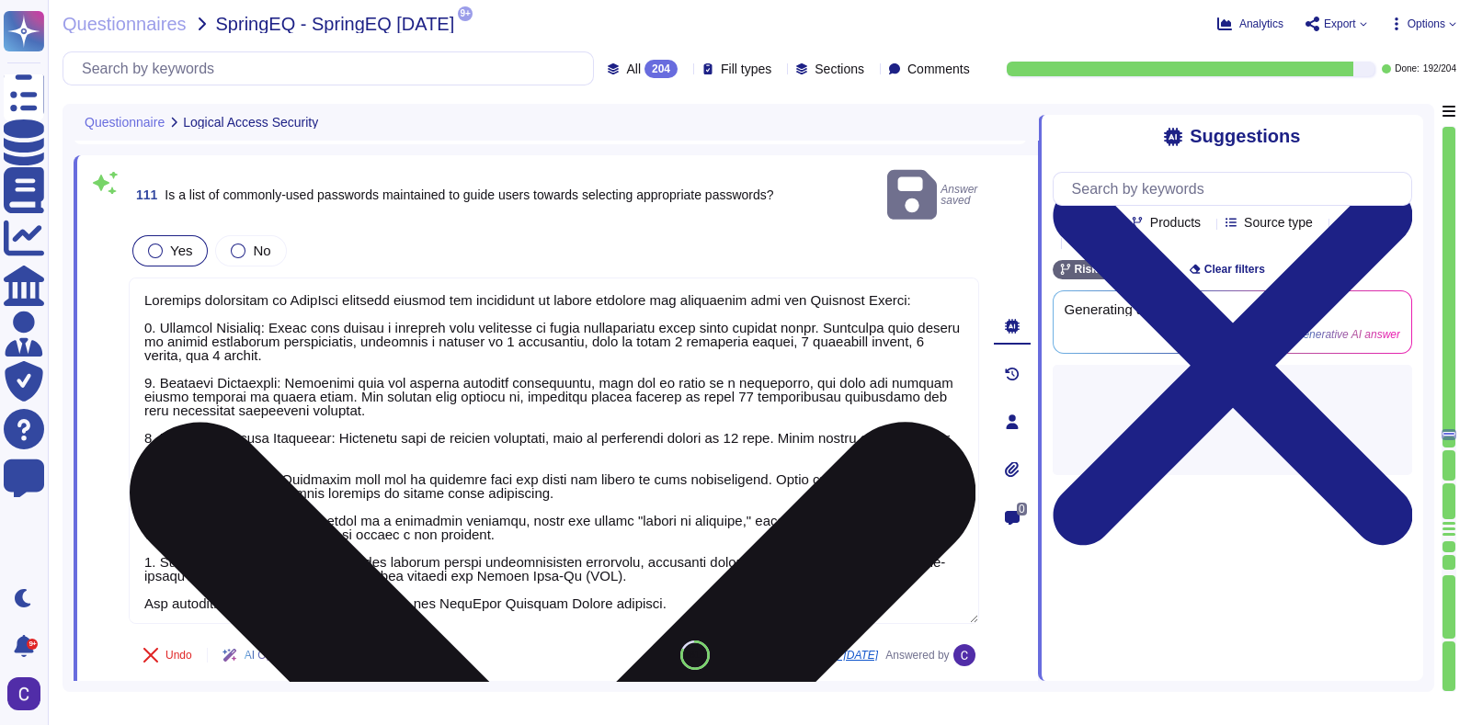
type textarea "All passwords are [SECURITY_DATA] to be of a strong nature."
type textarea "Yes, passwords are encrypted in transit using TLS 1.2, HTTPS, and SSL encryptio…"
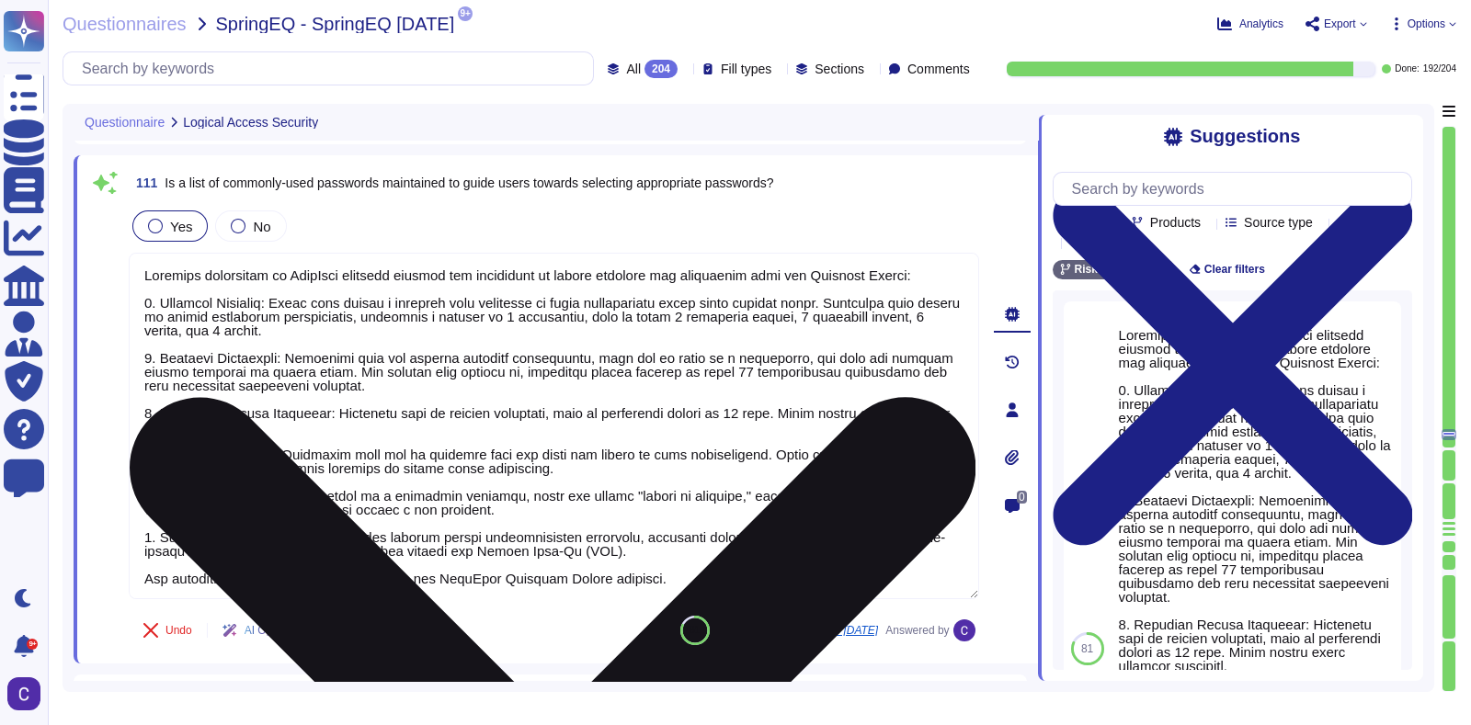
scroll to position [1, 0]
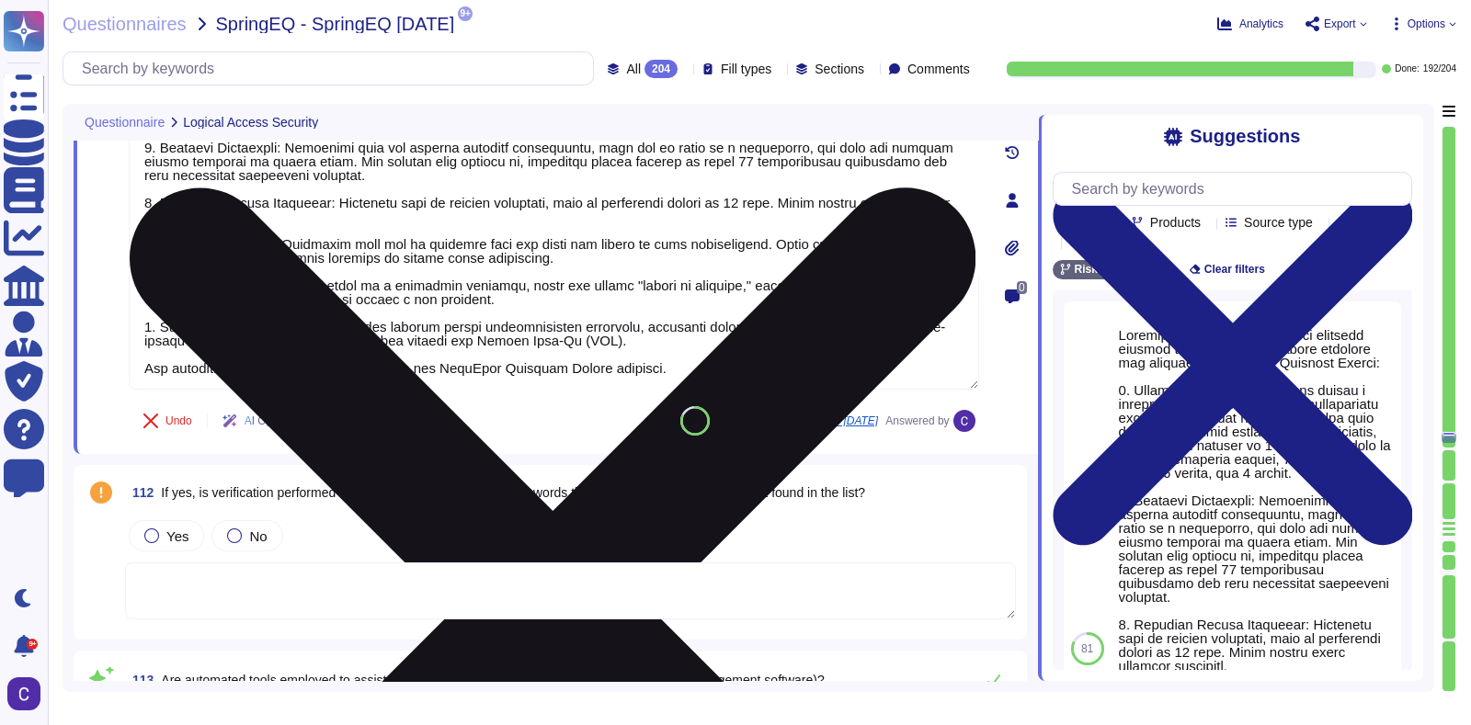
type textarea "Yes, passwords are hashed using the RFC 2898 method with a 128-bit salt, ensuri…"
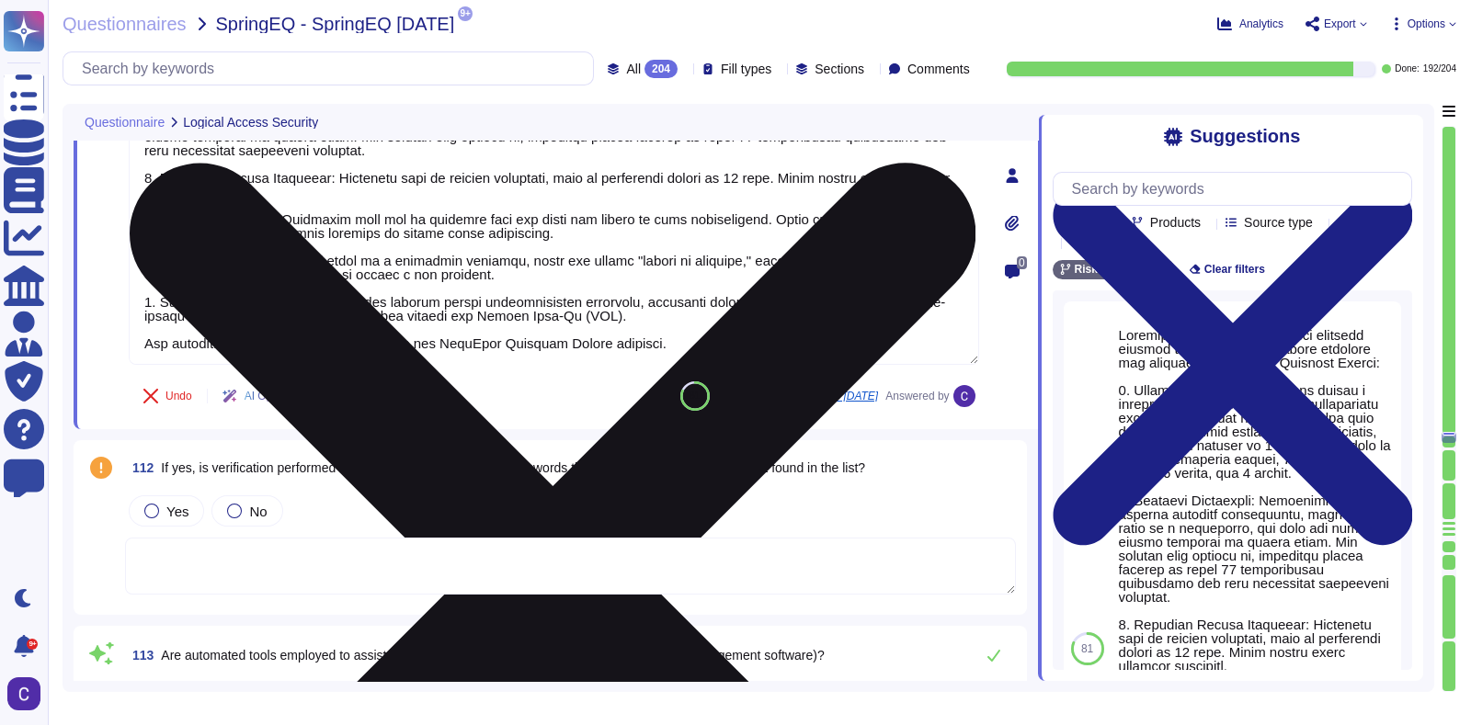
scroll to position [23816, 0]
type textarea "Compliance with this policy for Vendor Risk Management is mandatory for all Asu…"
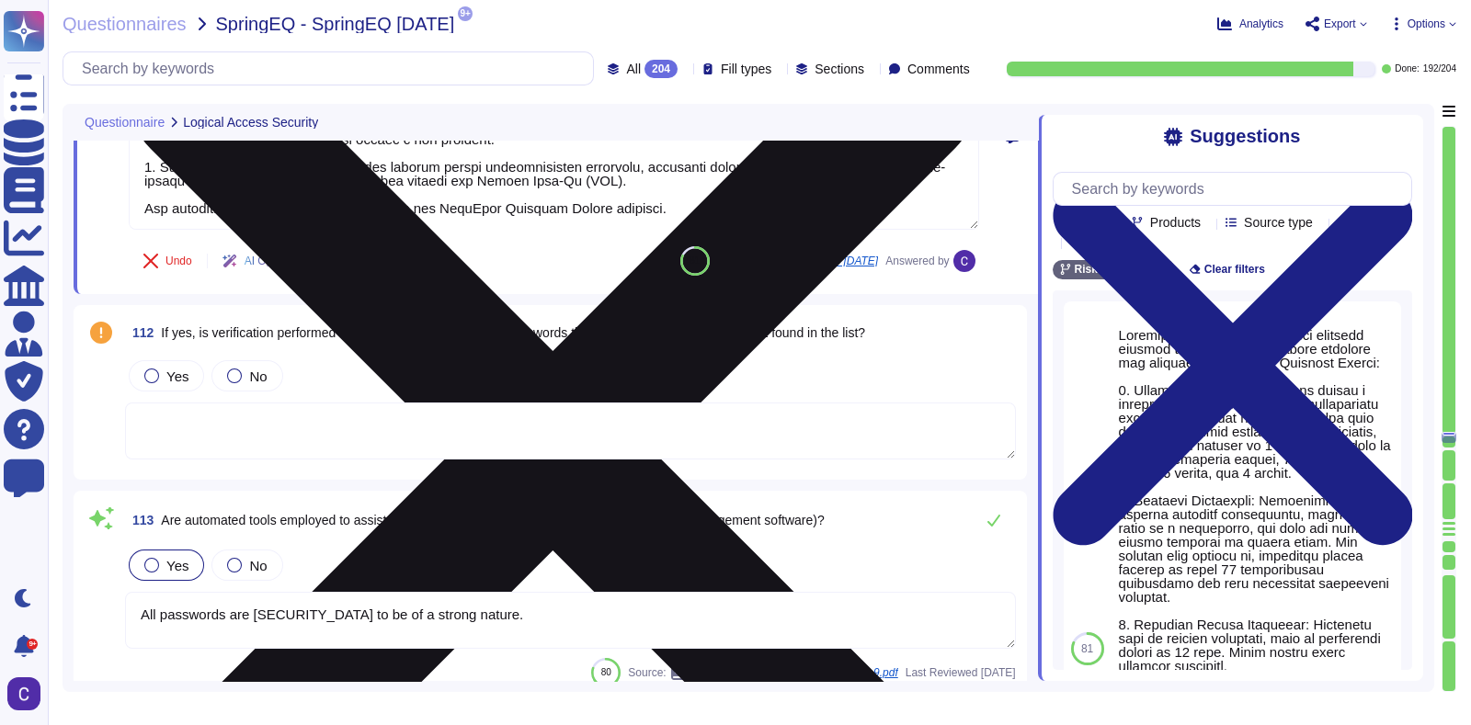
type textarea "Users are required to choose from the following character sets for their passwo…"
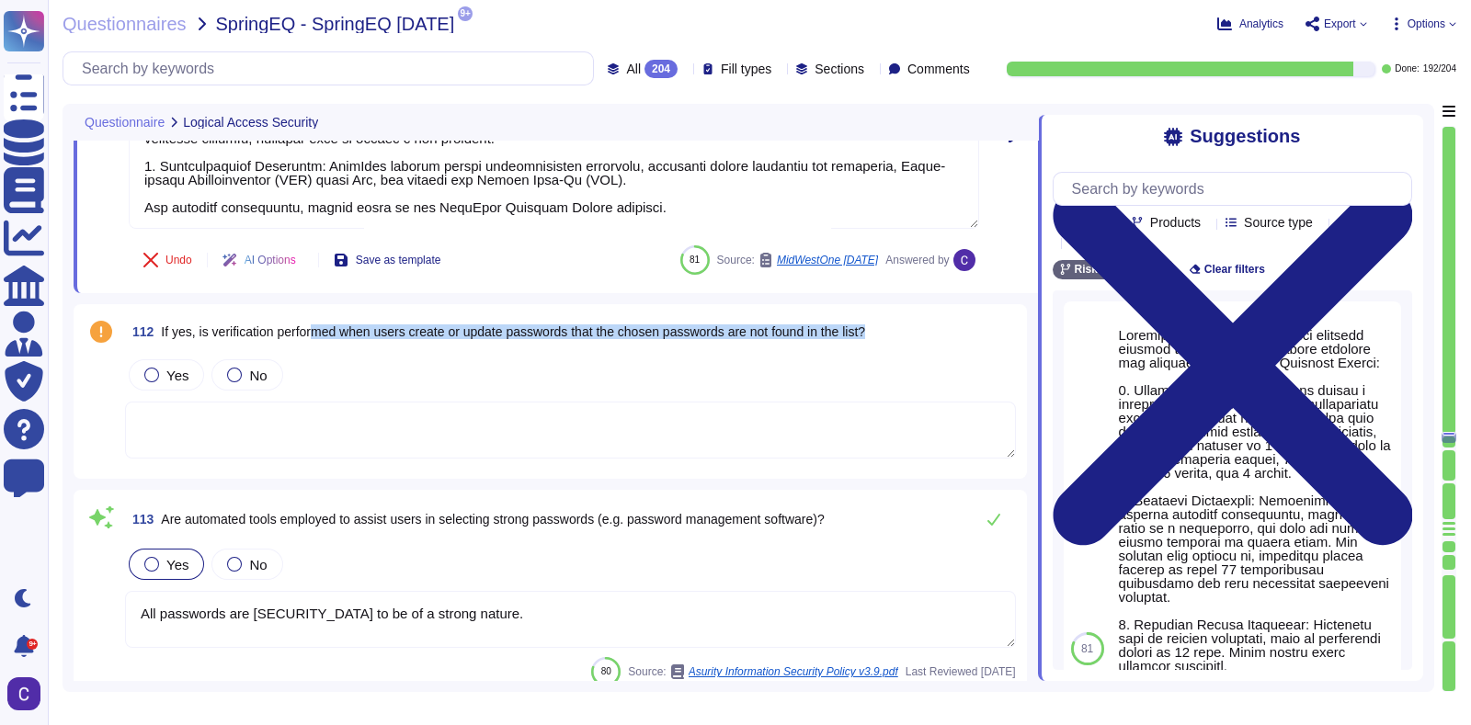
drag, startPoint x: 315, startPoint y: 319, endPoint x: 318, endPoint y: 369, distance: 49.7
click at [318, 369] on div "112 If yes, is verification performed when users create or update passwords tha…" at bounding box center [550, 391] width 931 height 153
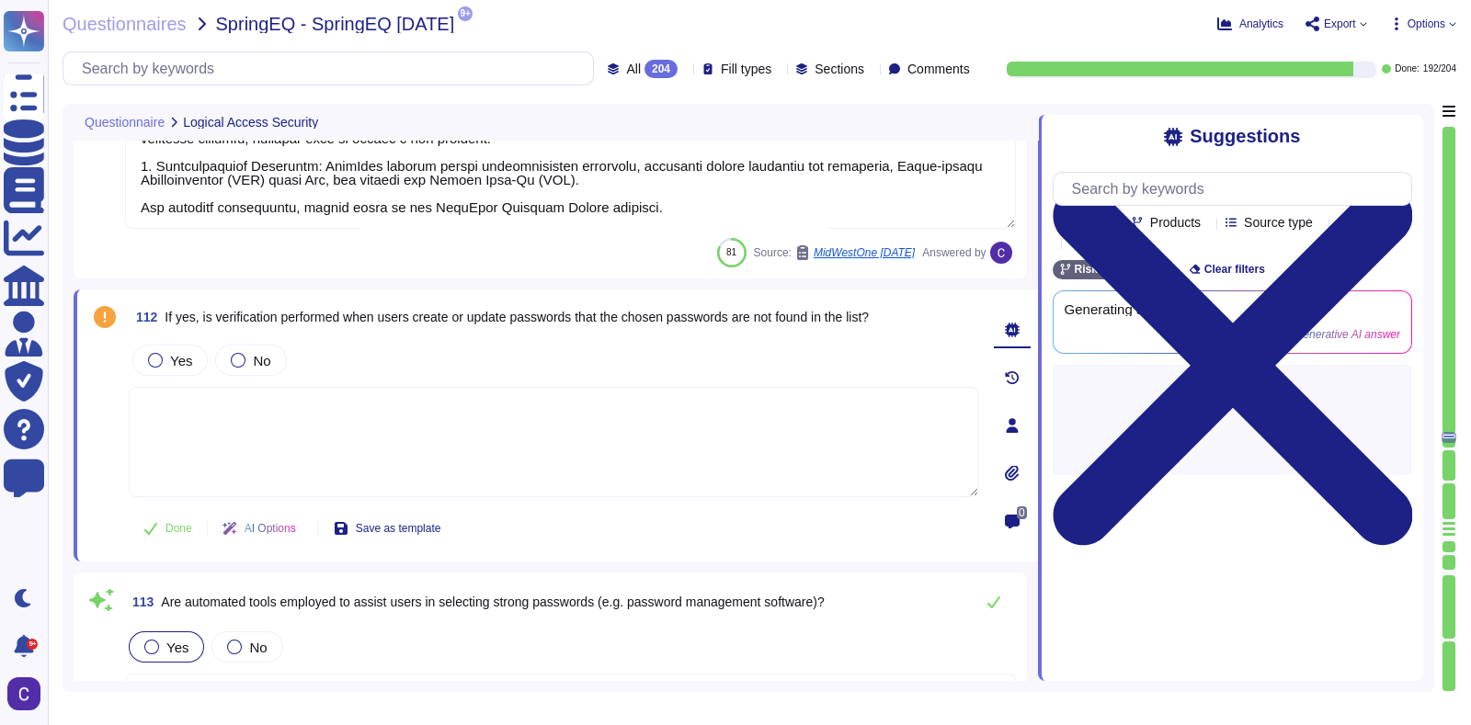
click at [318, 369] on div "Yes No" at bounding box center [554, 360] width 850 height 39
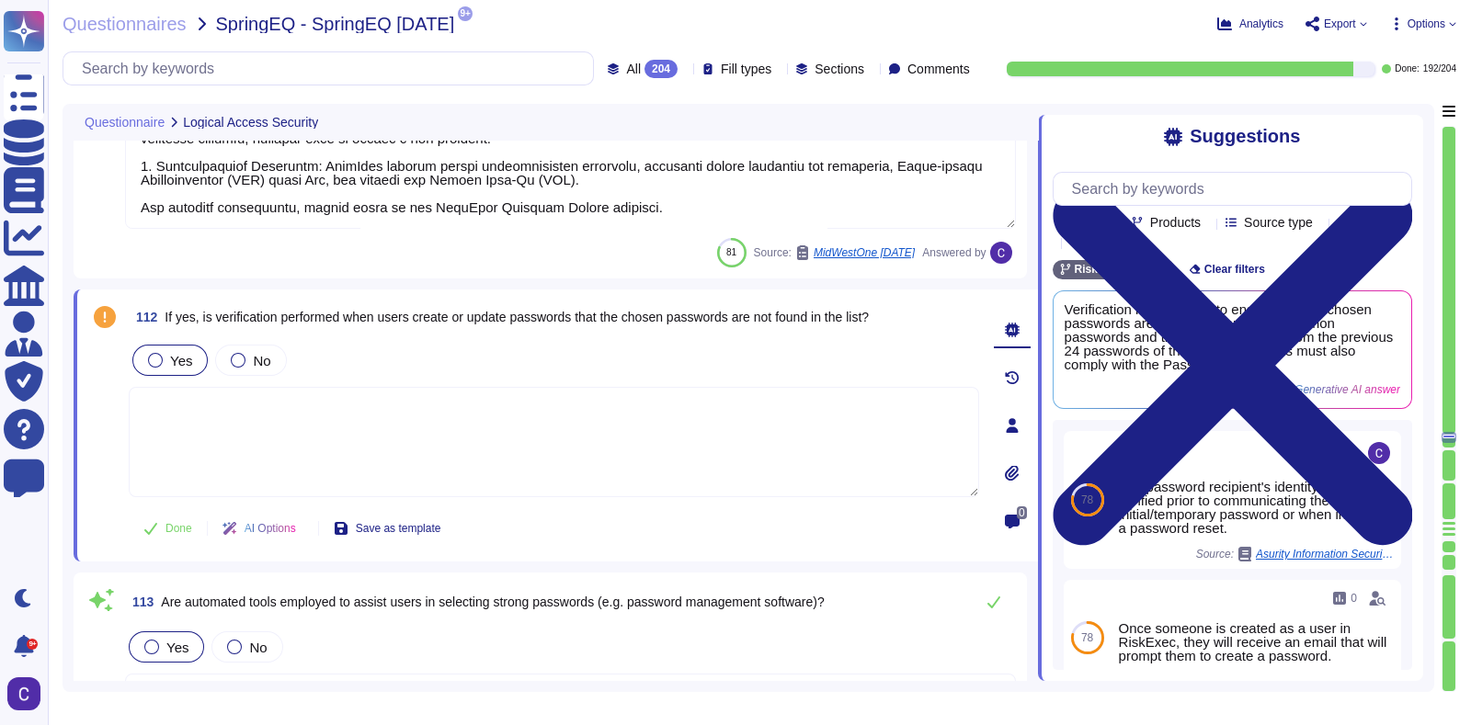
click at [189, 360] on div "Yes" at bounding box center [169, 360] width 75 height 31
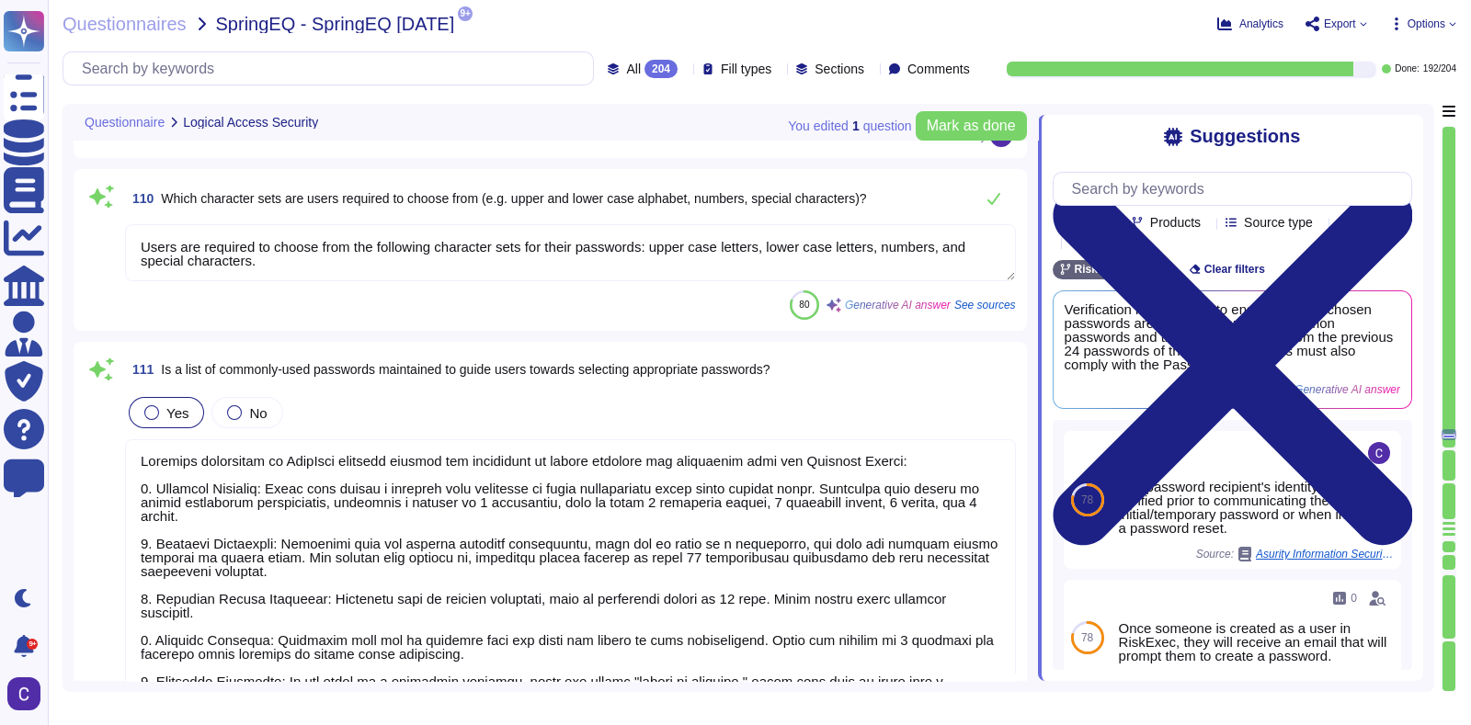
type textarea "Yes, users are required to adhere to password complexity requirements. Password…"
type textarea "Please see password document."
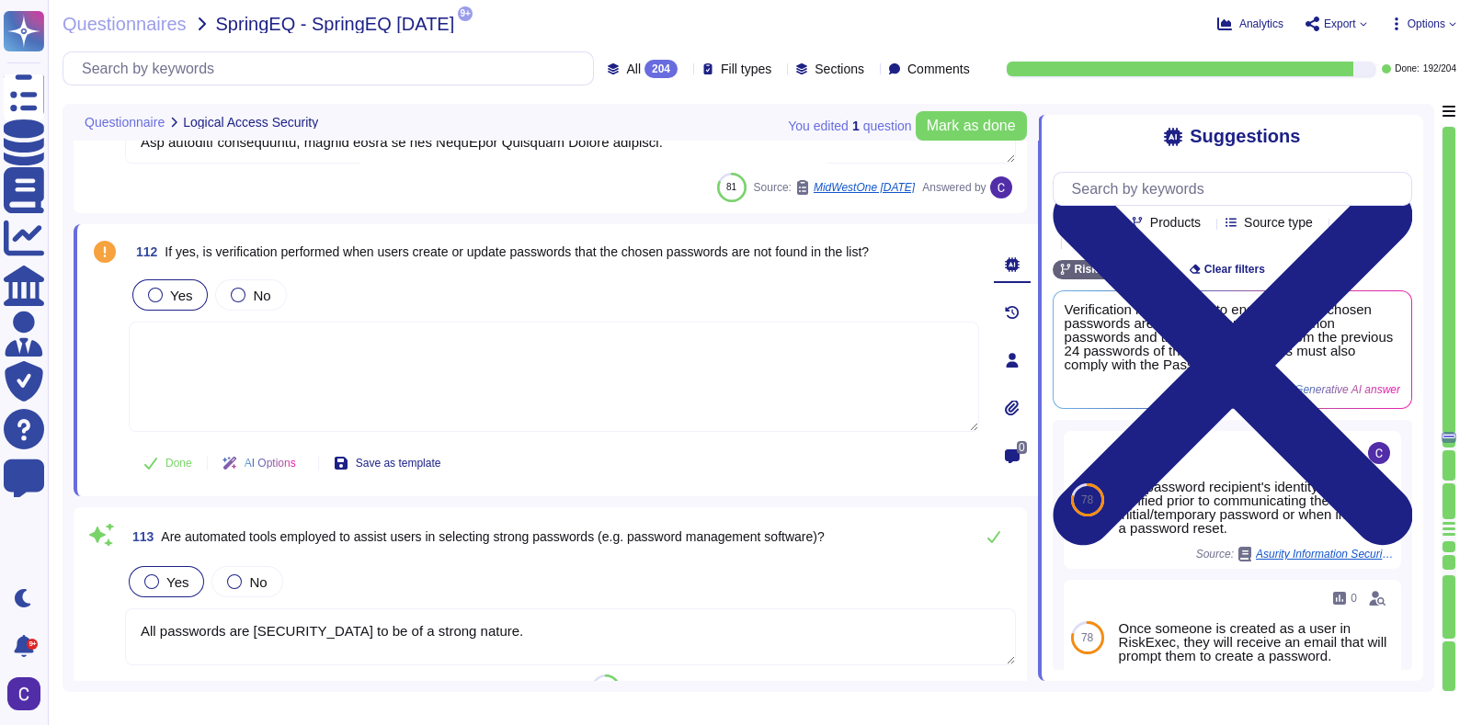
type textarea "Yes, passwords are hashed using the RFC 2898 method with a 128-bit salt, ensuri…"
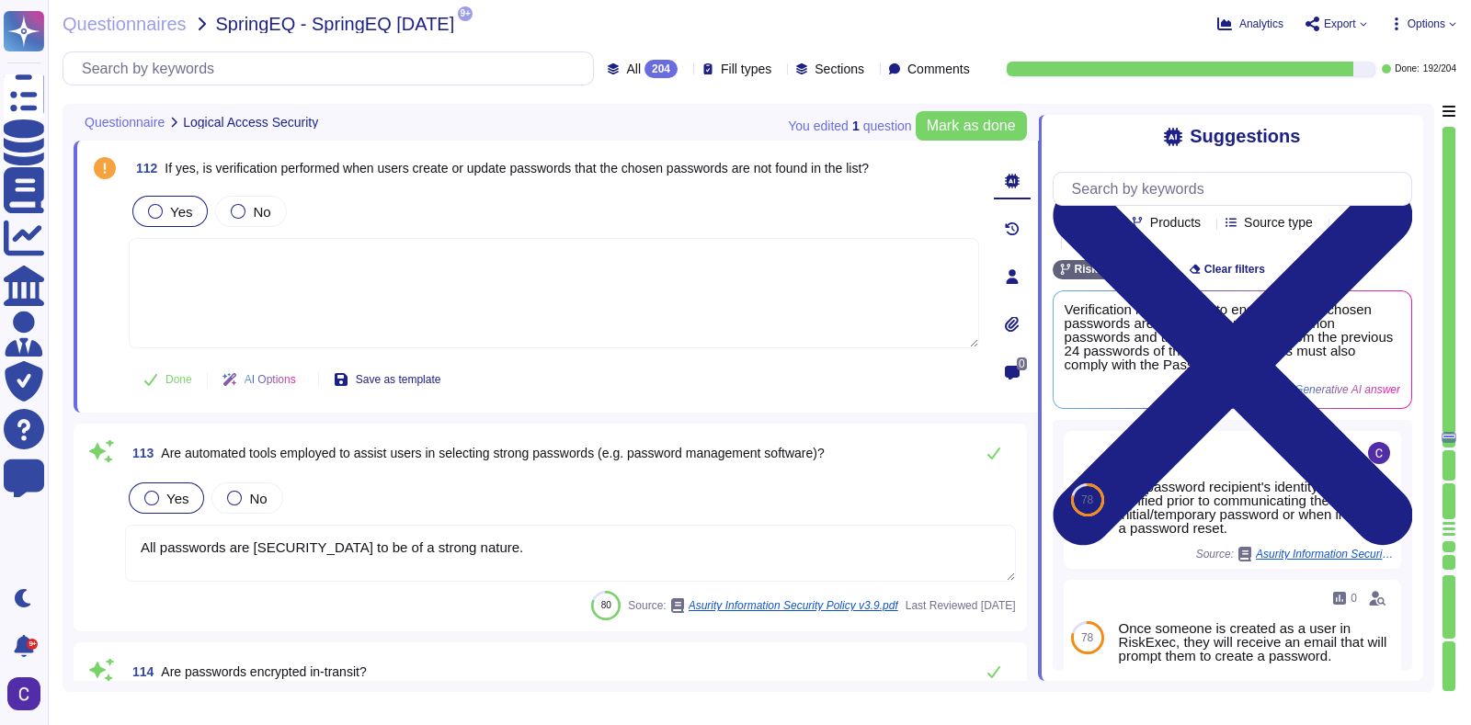
scroll to position [23789, 0]
click at [313, 480] on div "Yes No" at bounding box center [570, 499] width 891 height 39
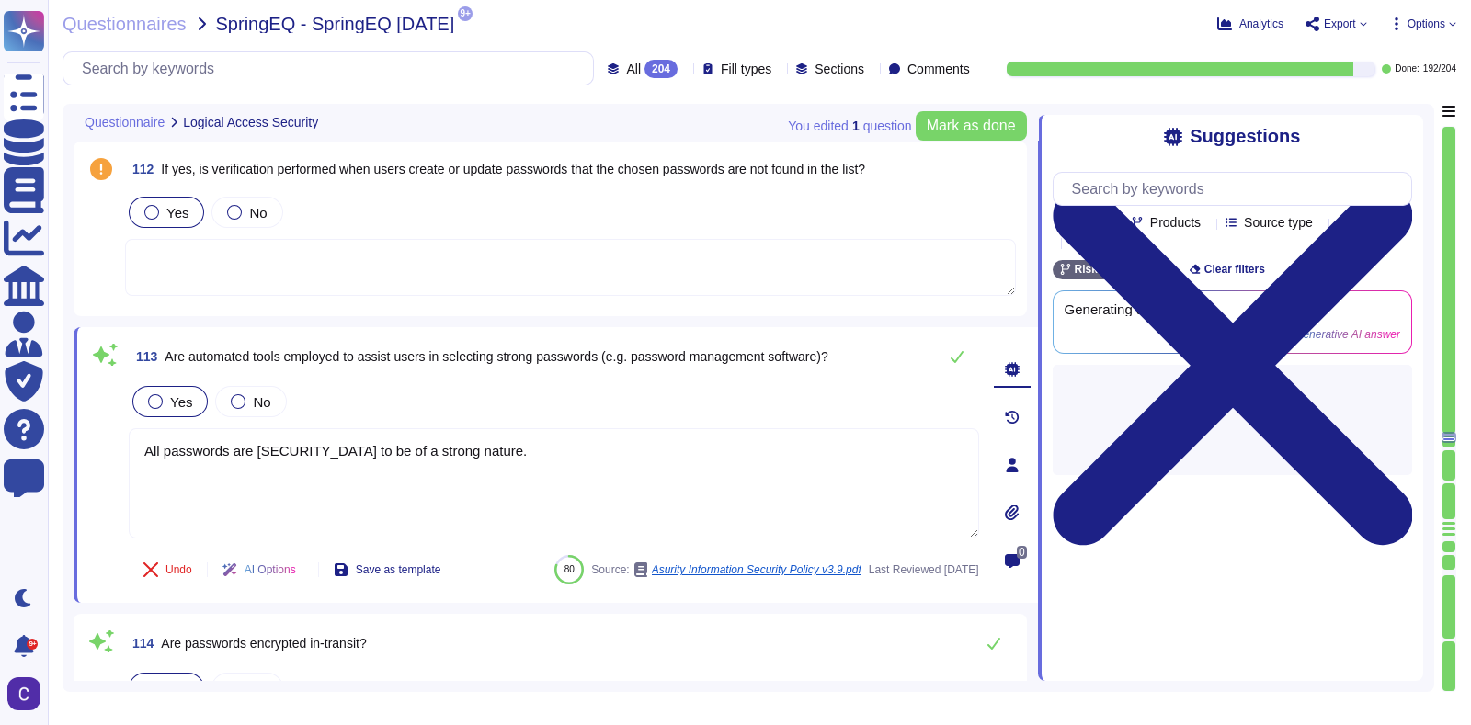
type textarea "Compliance with this policy for Vendor Risk Management is mandatory for all Asu…"
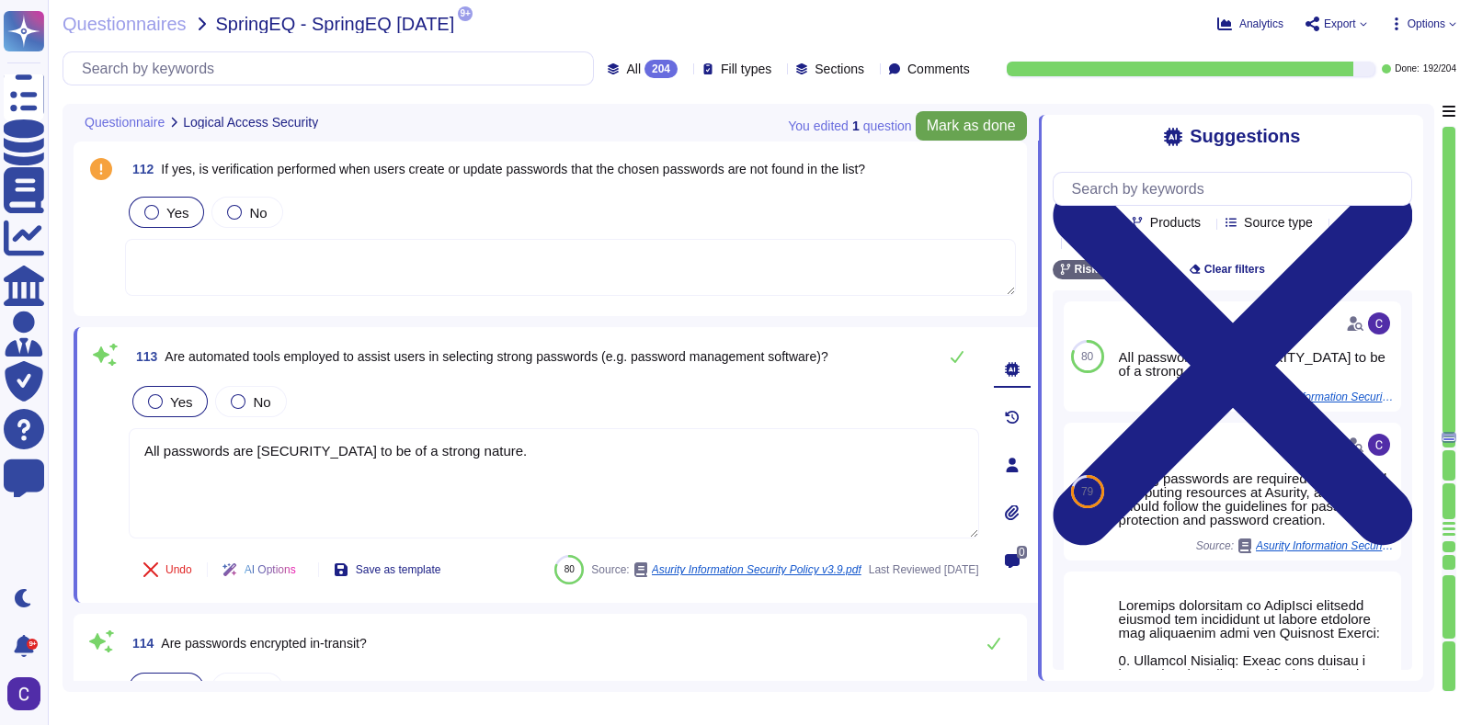
click at [961, 133] on span "Mark as done" at bounding box center [971, 126] width 89 height 15
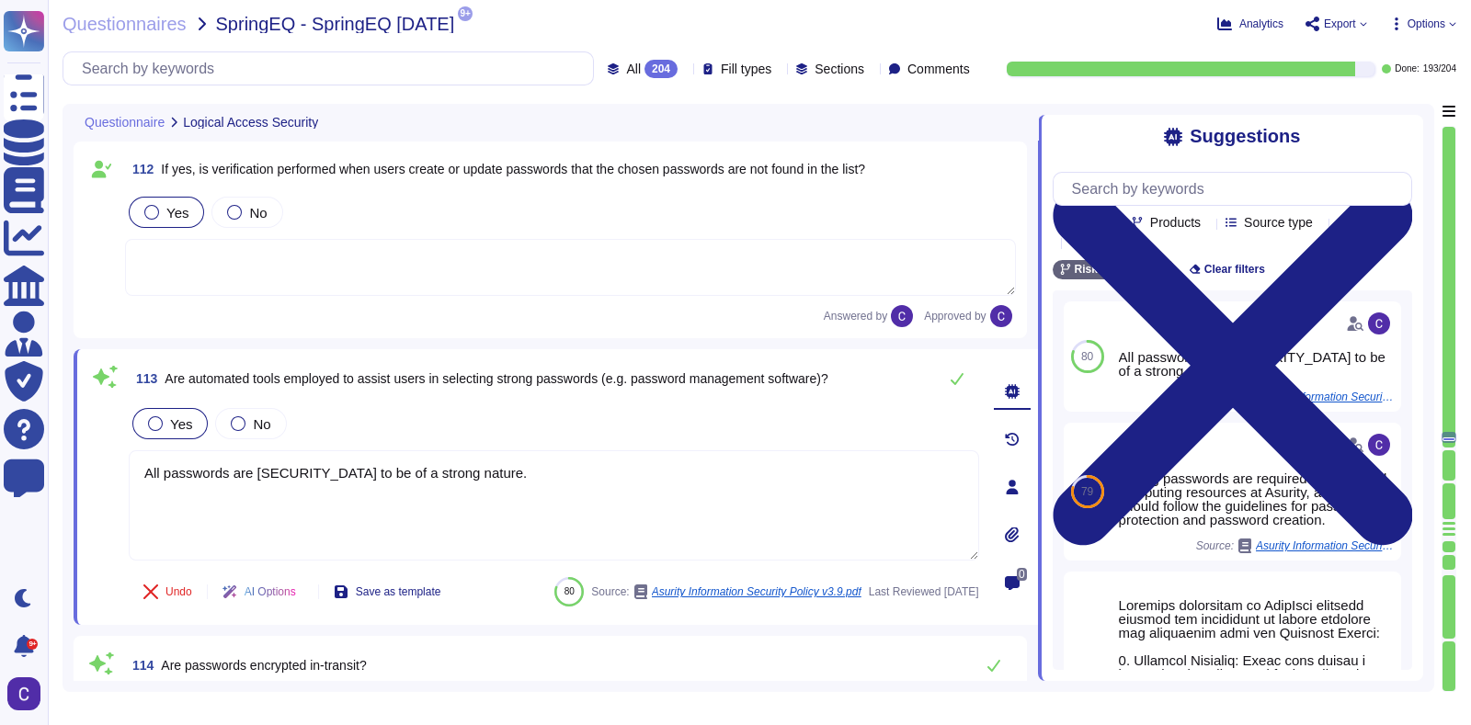
type textarea "Compliance with this policy for Vendor Risk Management is mandatory for all Asu…"
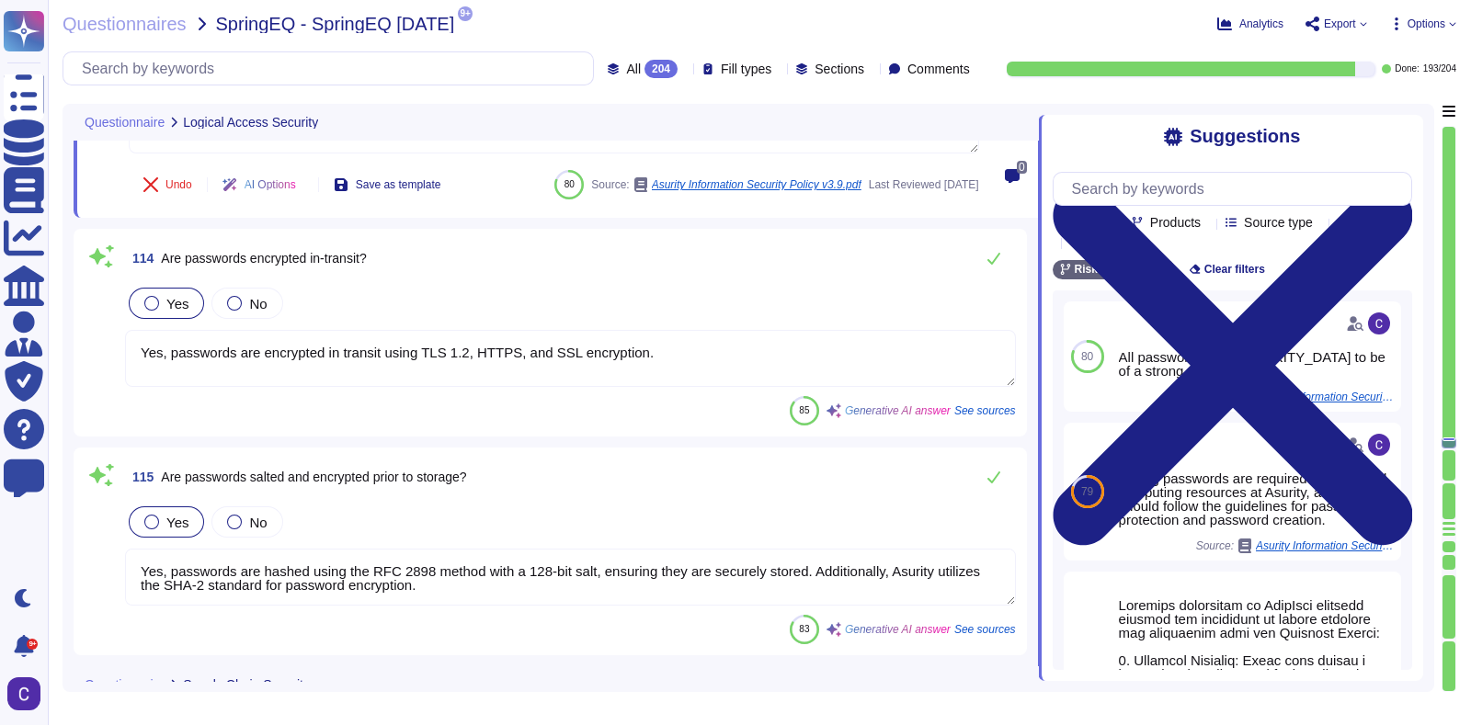
type textarea "Yes"
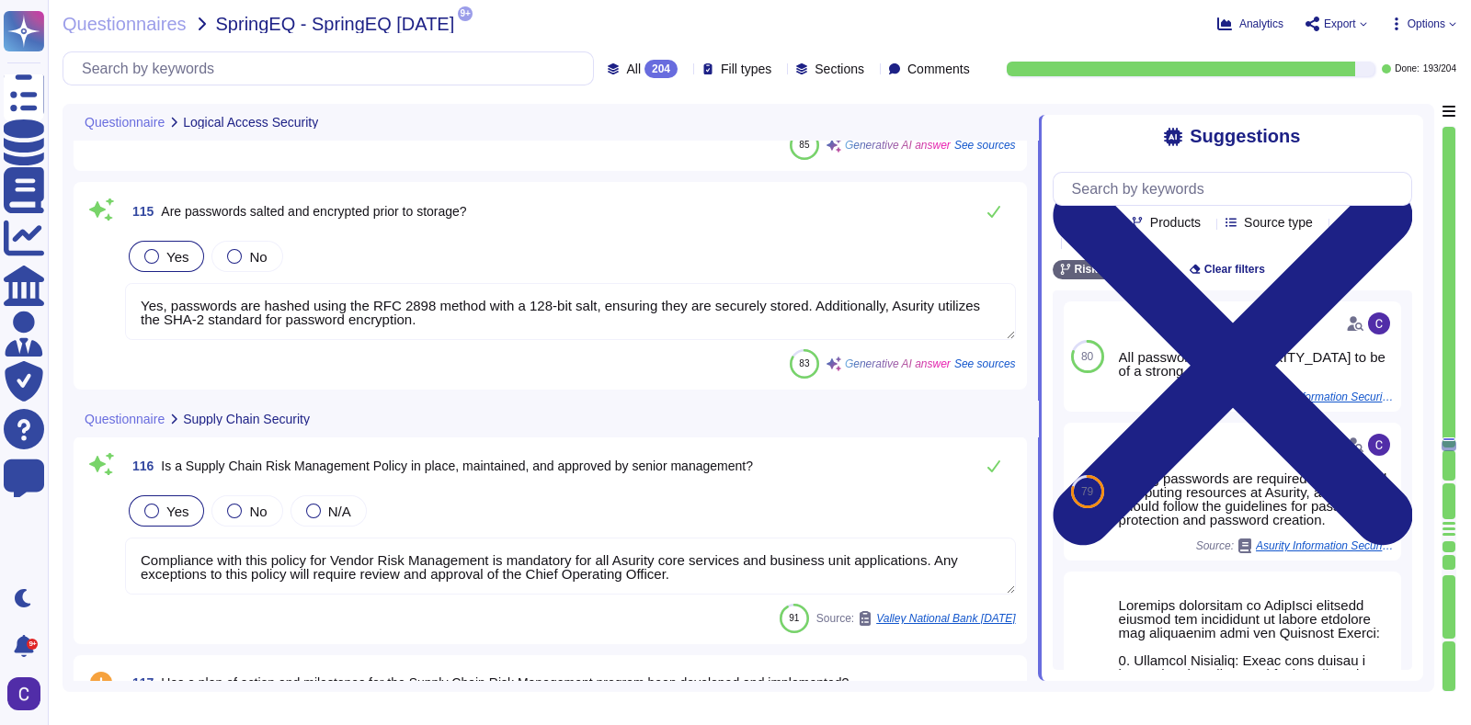
type textarea "No significant incidents have occurred to the services provided to user entitie…"
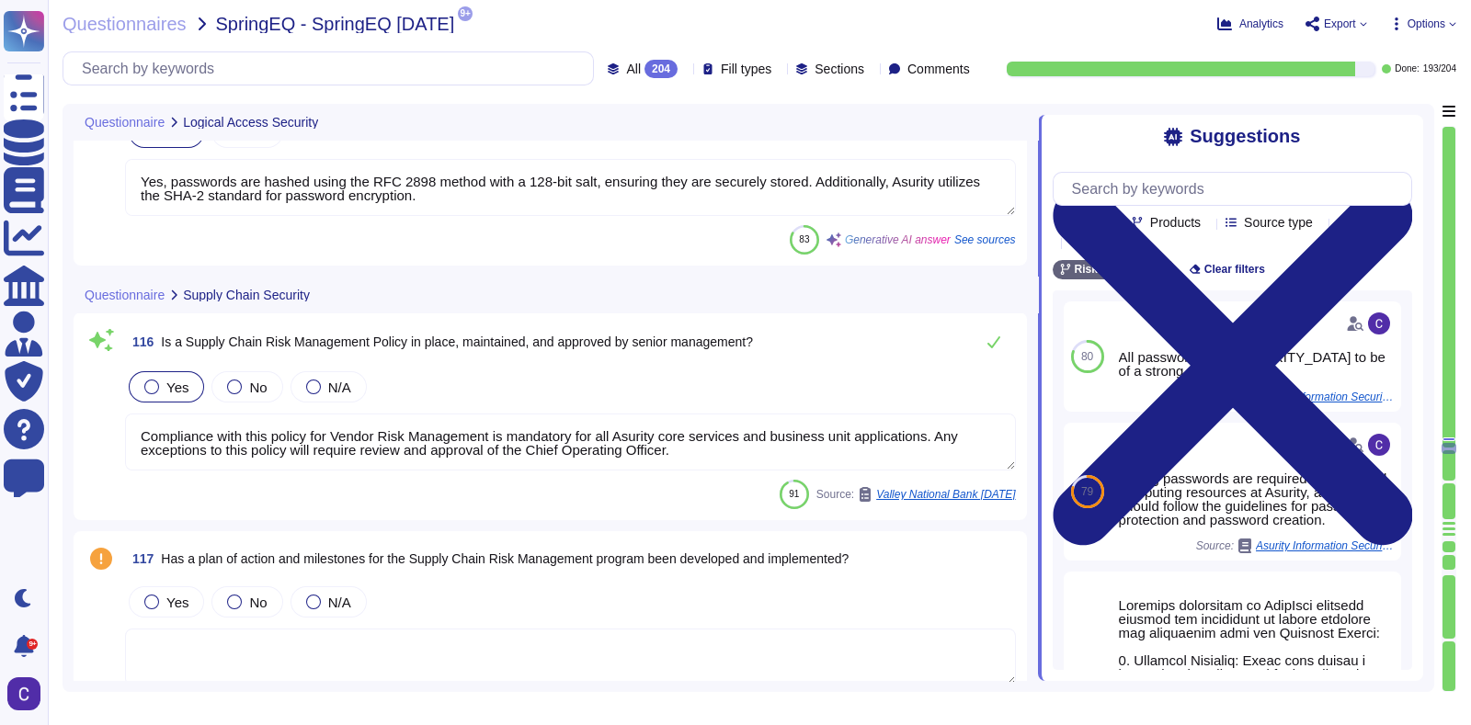
type textarea "All third-party vendor services critical to the ongoing operation of Asurity so…"
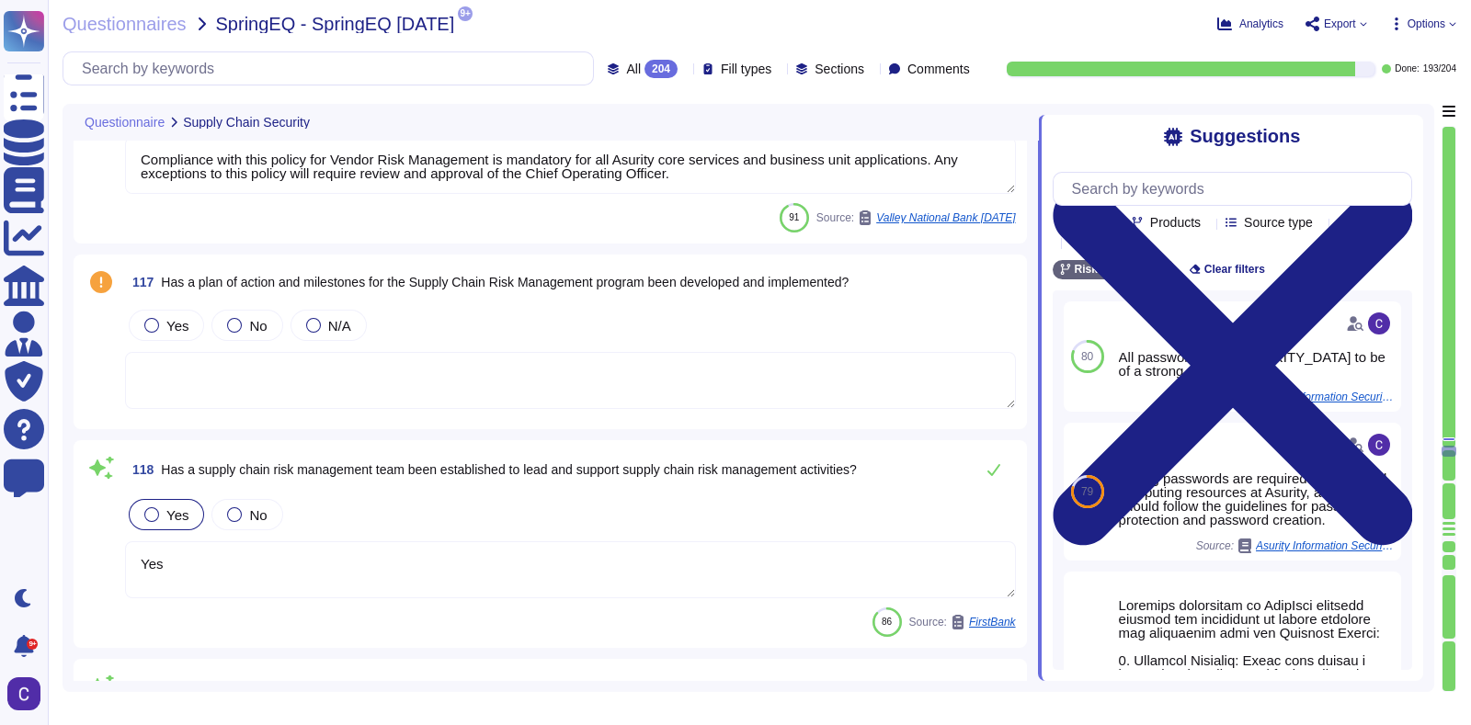
scroll to position [24804, 0]
type textarea "Asurity reviews all third-party functions that handle sensitive data and review…"
click at [189, 319] on div "Yes" at bounding box center [166, 324] width 75 height 31
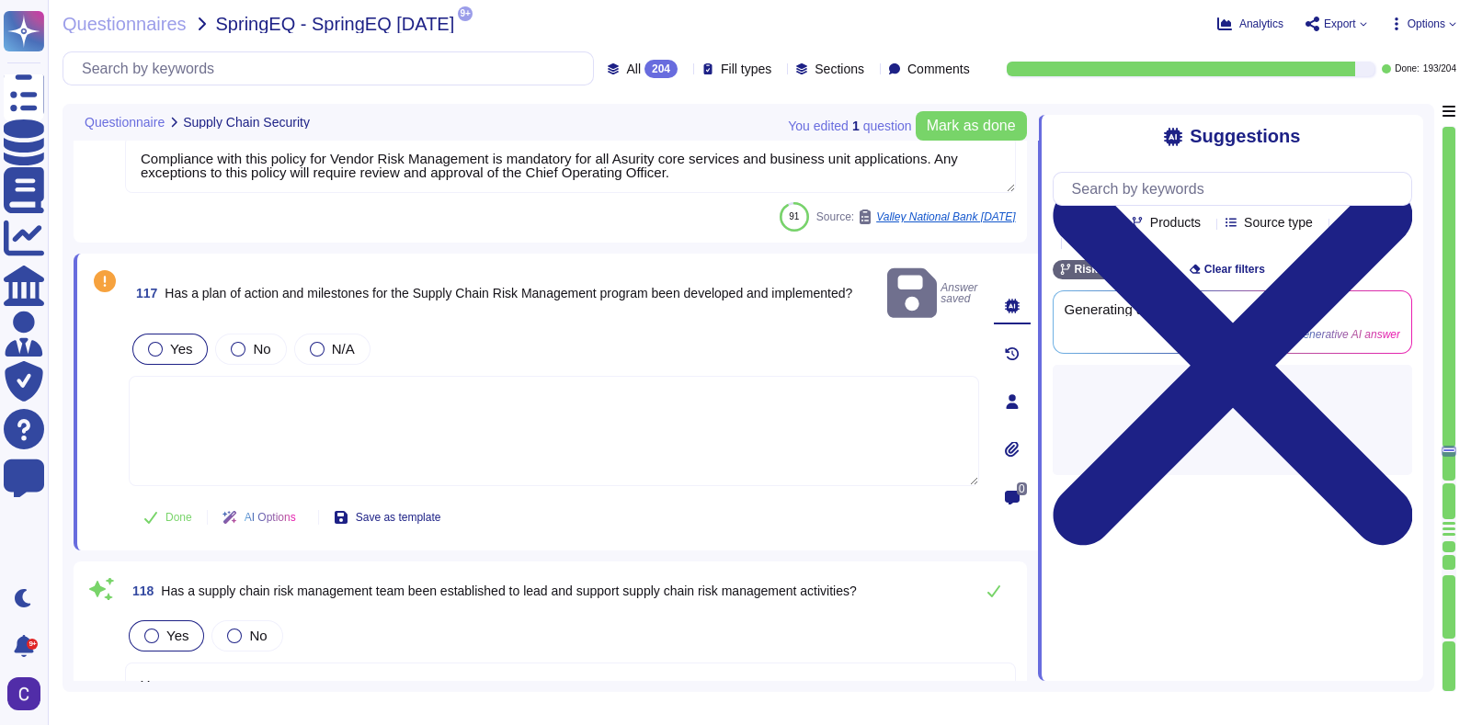
type textarea "Asurity reviews all third-party functions that handle sensitive data and review…"
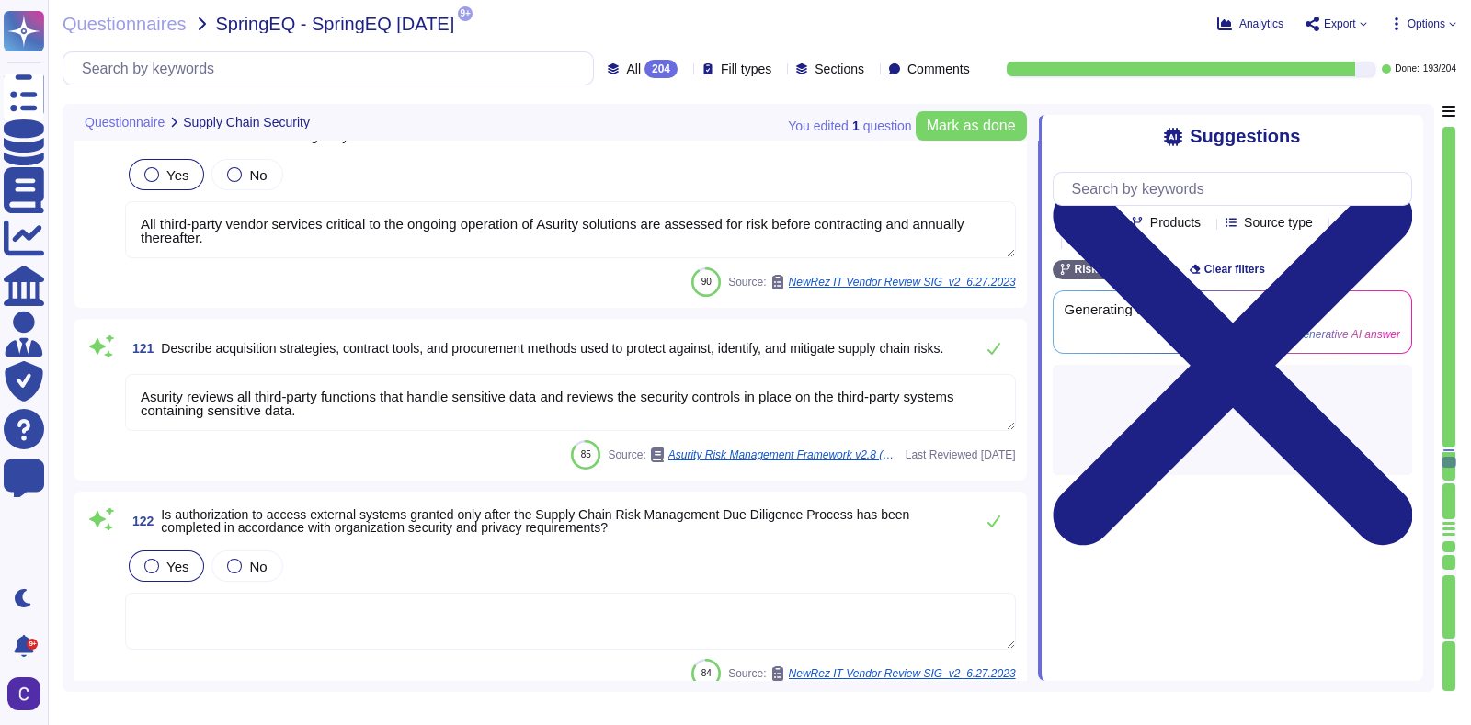
type textarea "Yes, Asurity has established comprehensive policies and procedures, including t…"
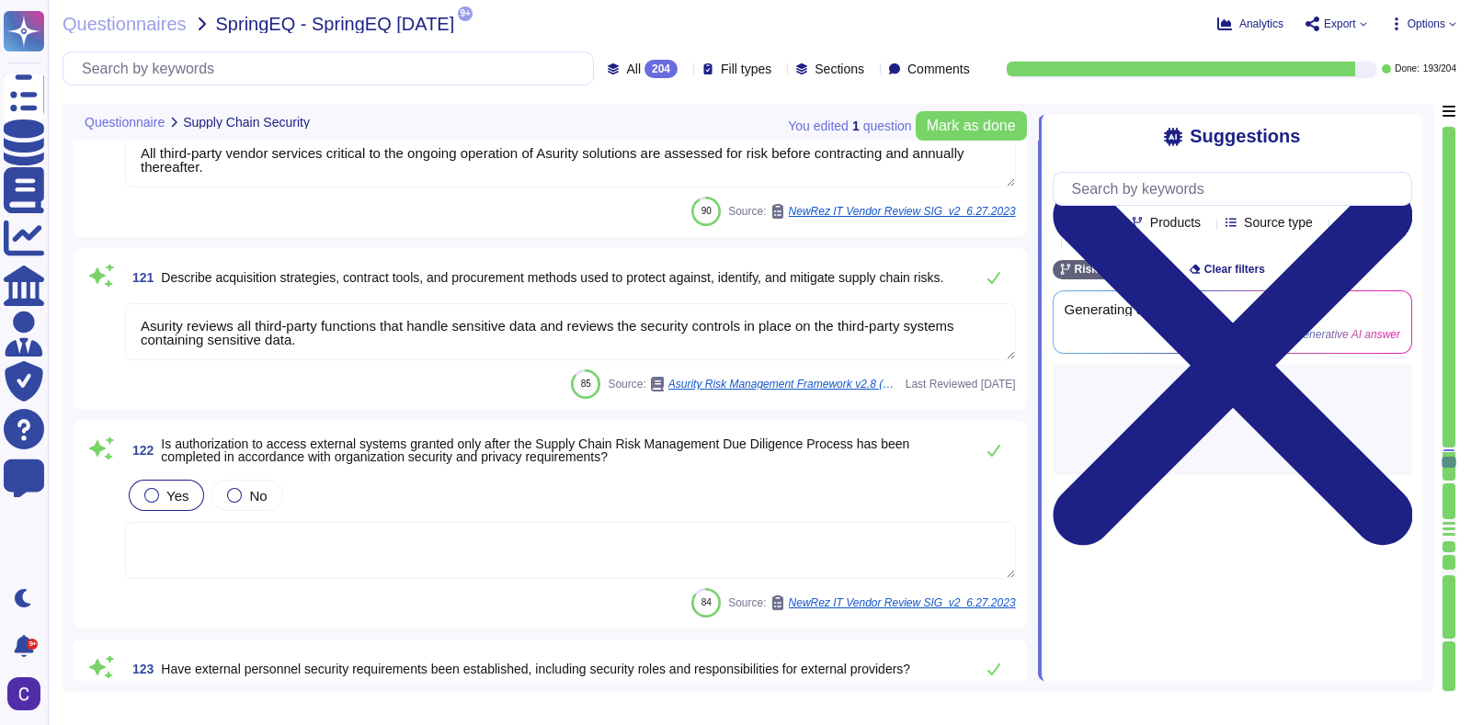
scroll to position [1, 0]
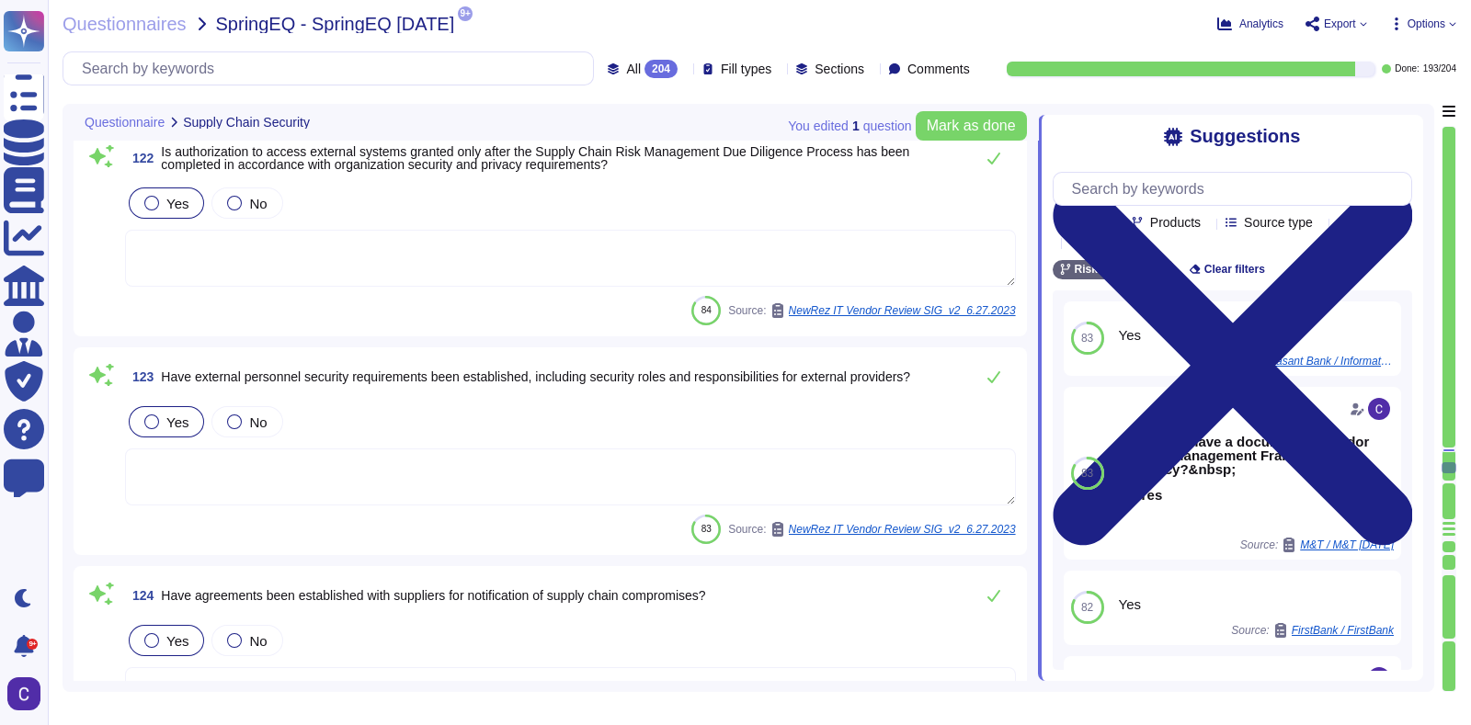
type textarea "Yes, processes are in place to ensure sensitive data is not shared publicly. As…"
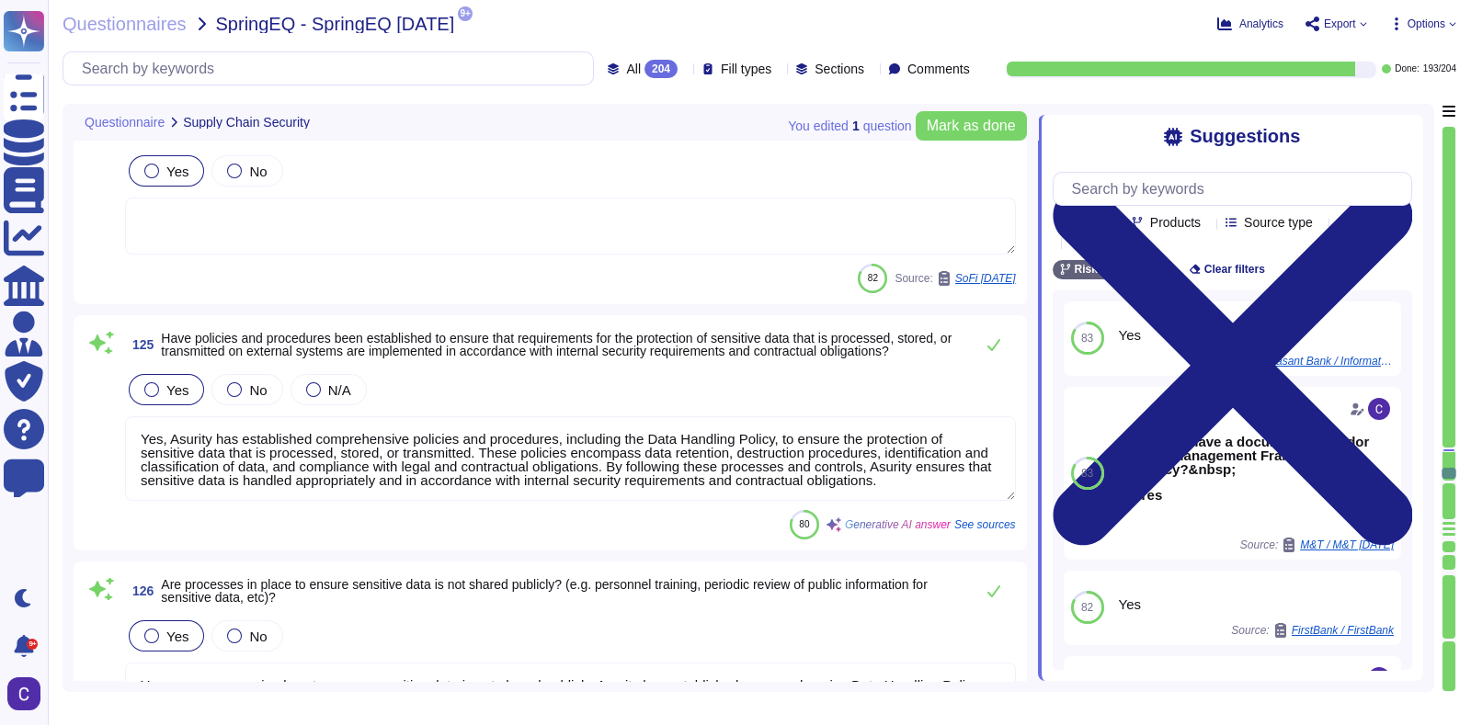
type textarea "Work with the legal team to make sure all applicable security clauses are inclu…"
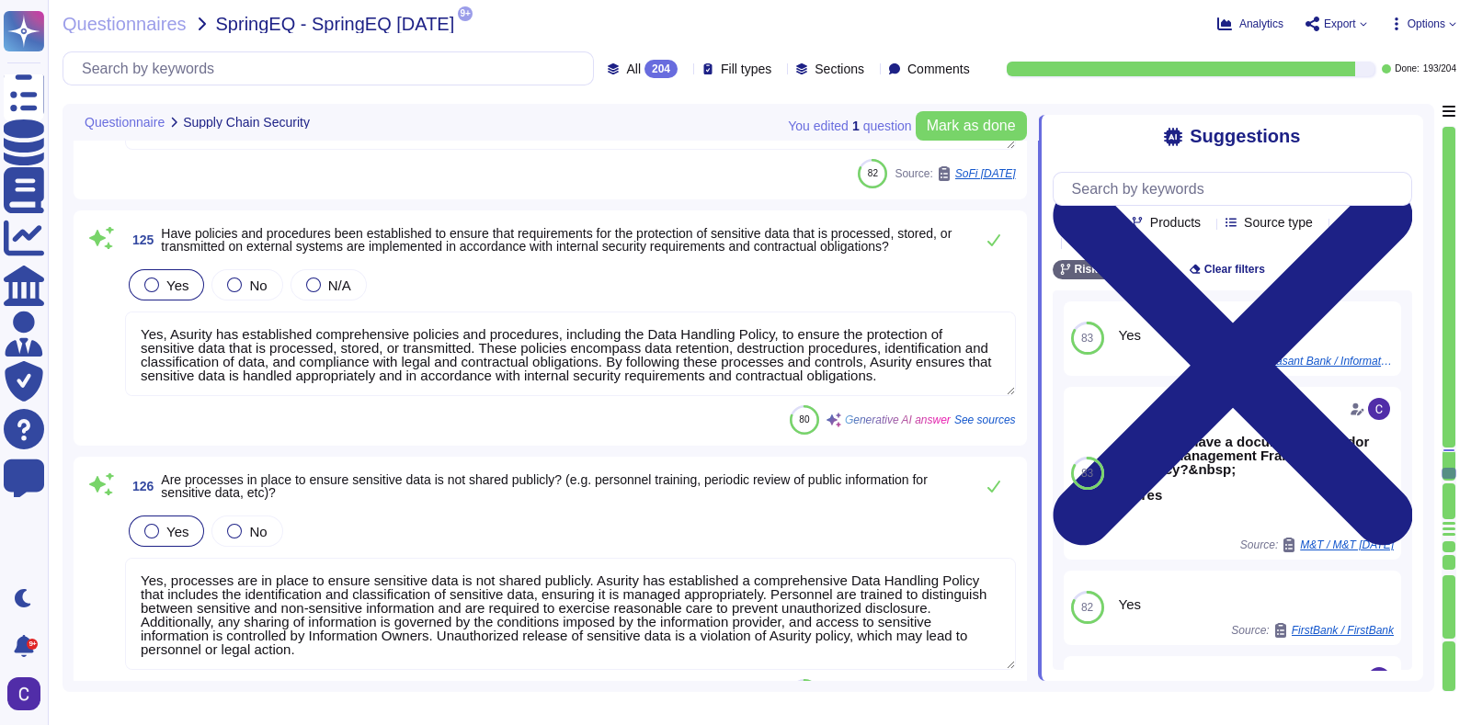
scroll to position [26566, 0]
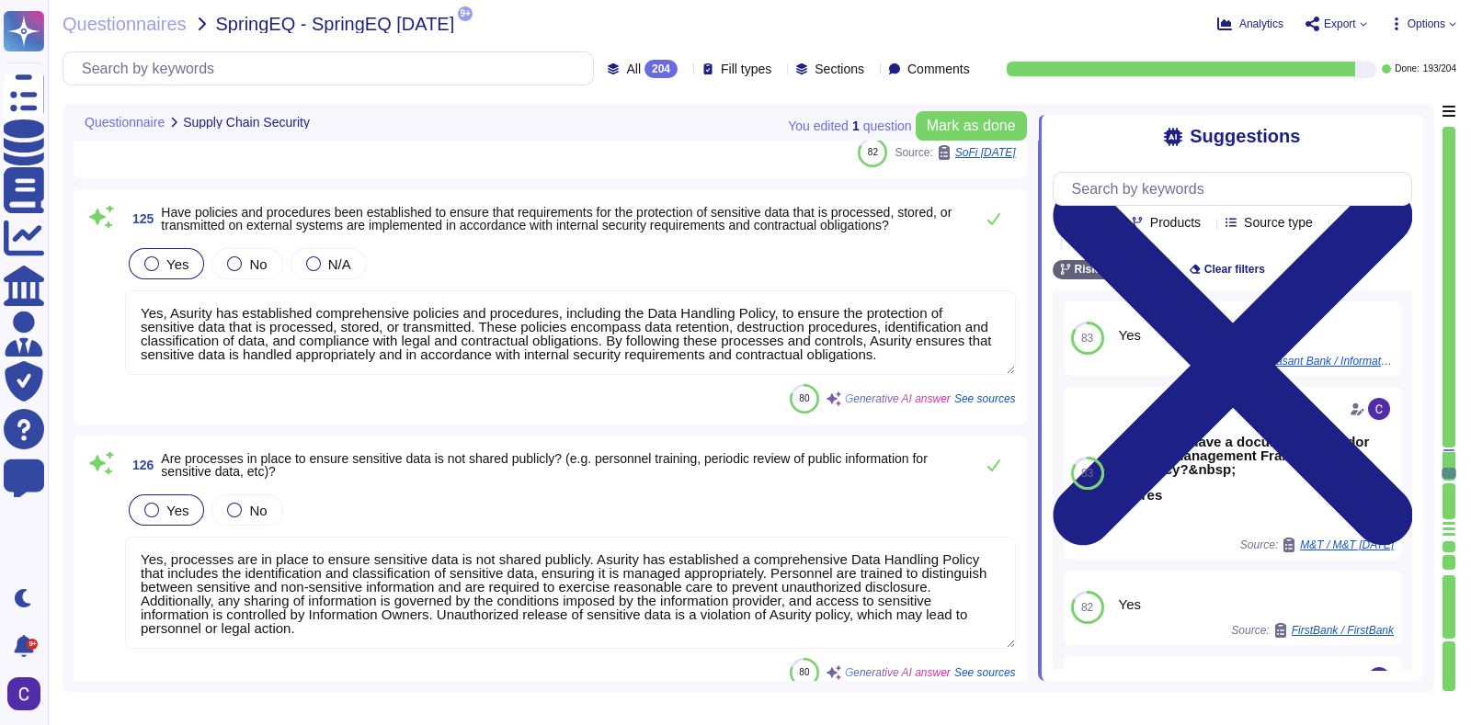
click at [248, 346] on textarea "Yes, Asurity has established comprehensive policies and procedures, including t…" at bounding box center [570, 332] width 891 height 85
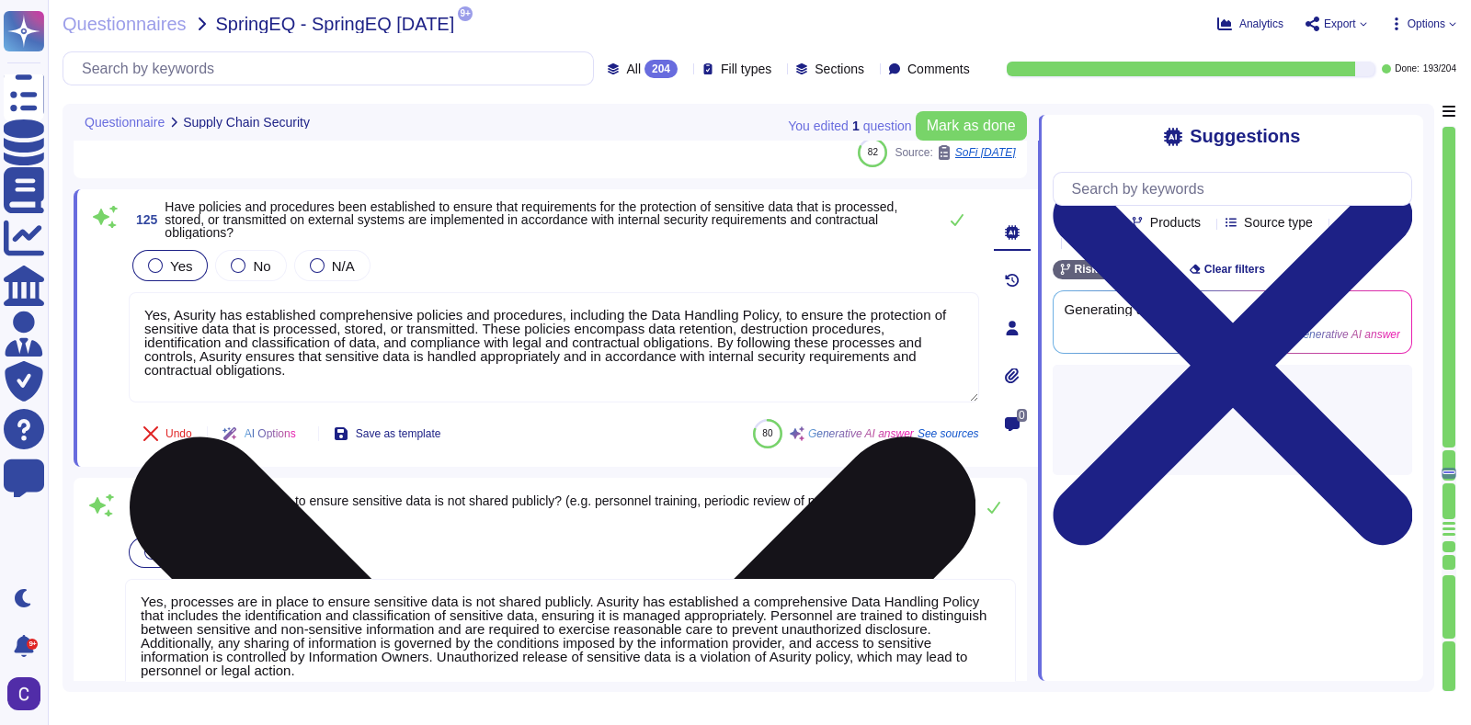
type textarea "Work with the legal team to make sure all applicable security clauses are inclu…"
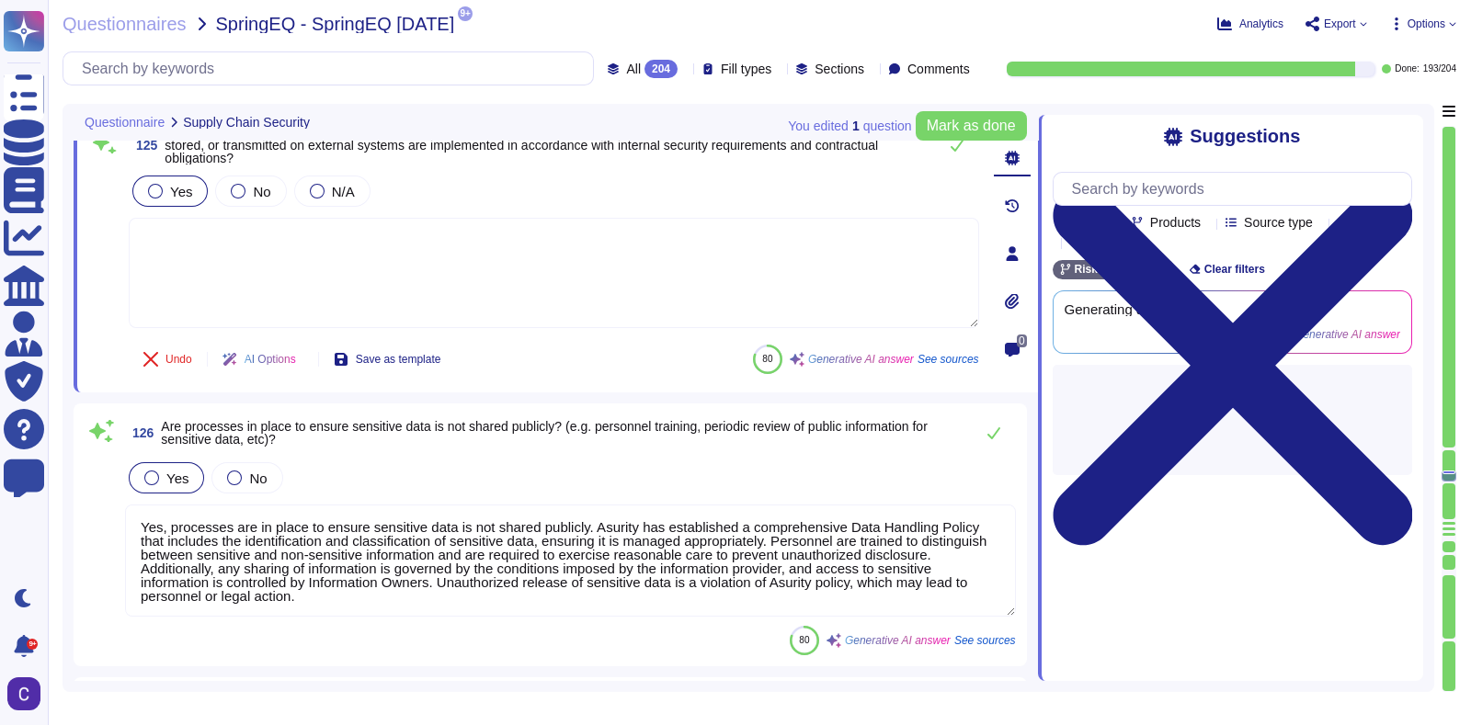
scroll to position [26649, 0]
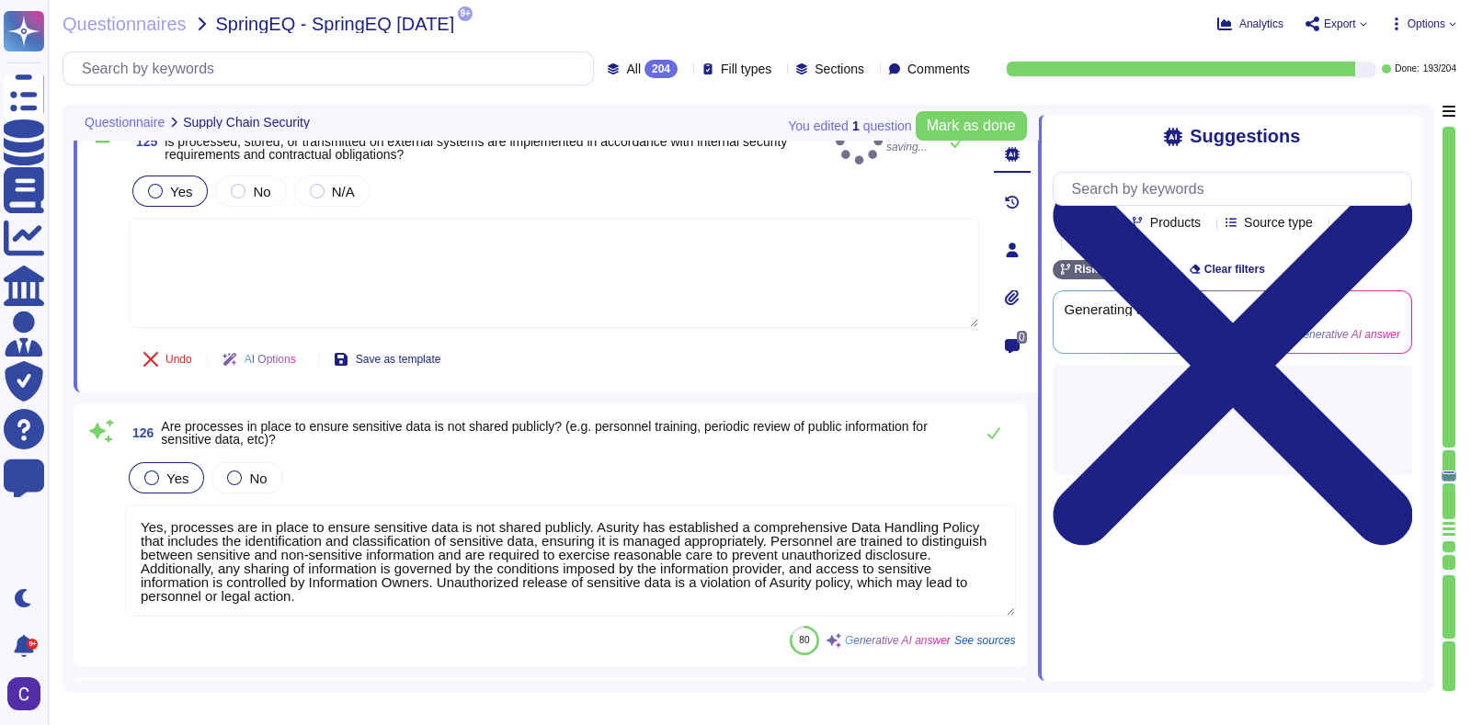
click at [299, 527] on textarea "Yes, processes are in place to ensure sensitive data is not shared publicly. As…" at bounding box center [570, 561] width 891 height 112
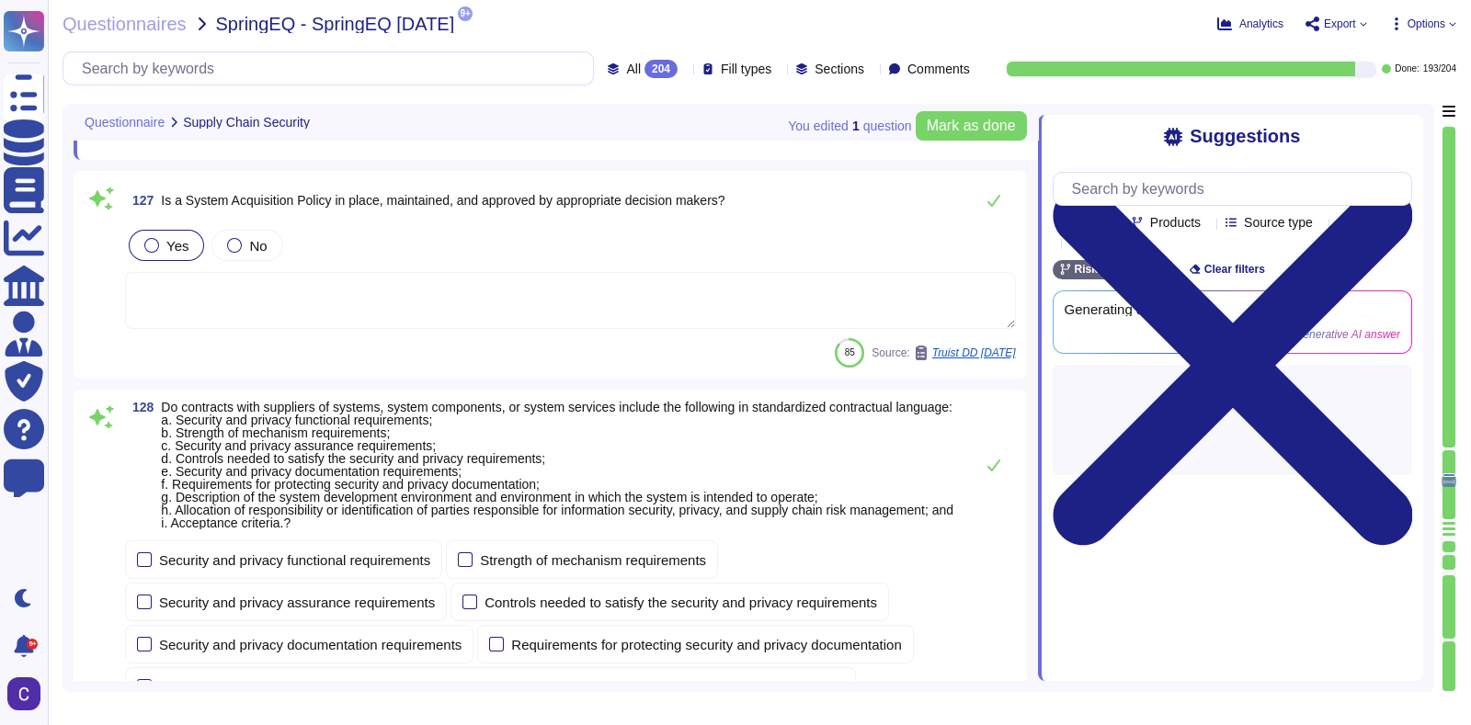
scroll to position [27225, 0]
type textarea "Yes, a comprehensive set of organizational policies, including a System and Inf…"
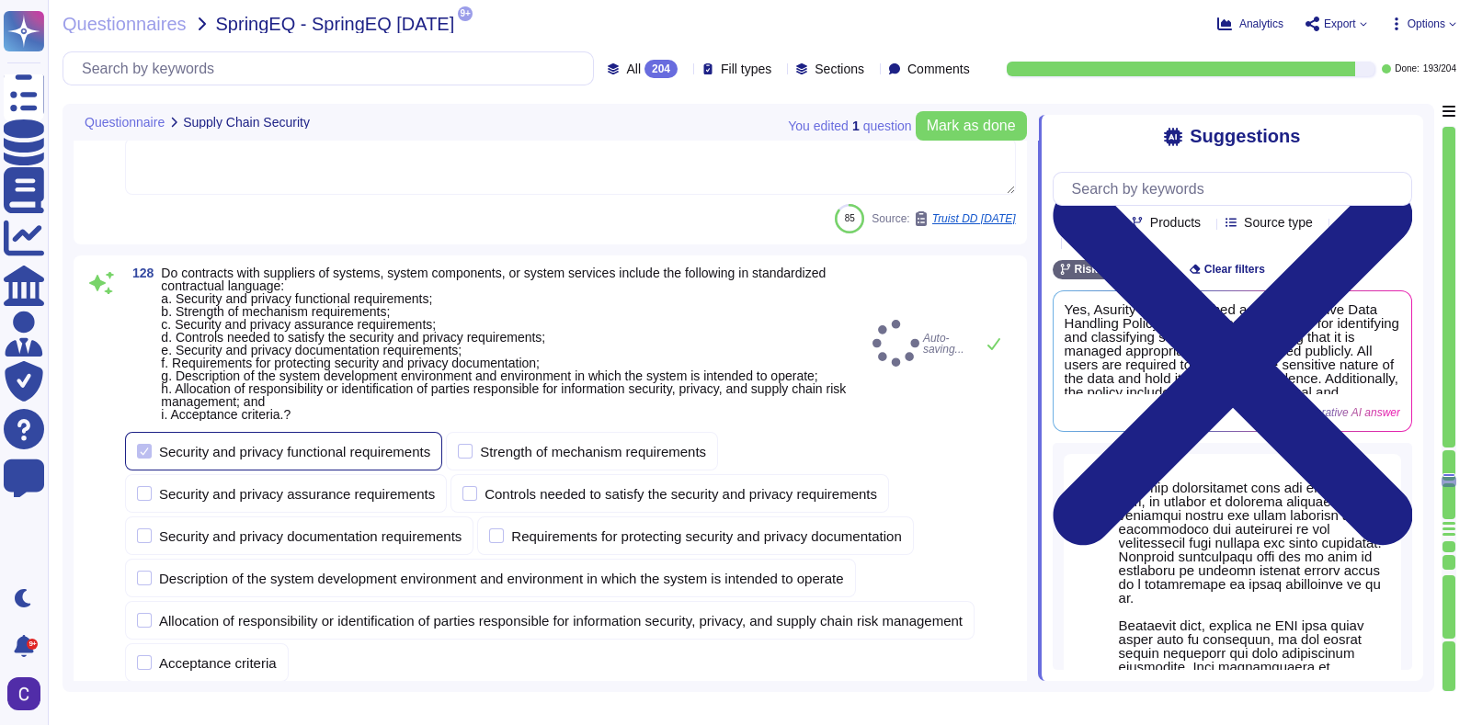
click at [298, 438] on div "Security and privacy functional requirements" at bounding box center [283, 451] width 317 height 39
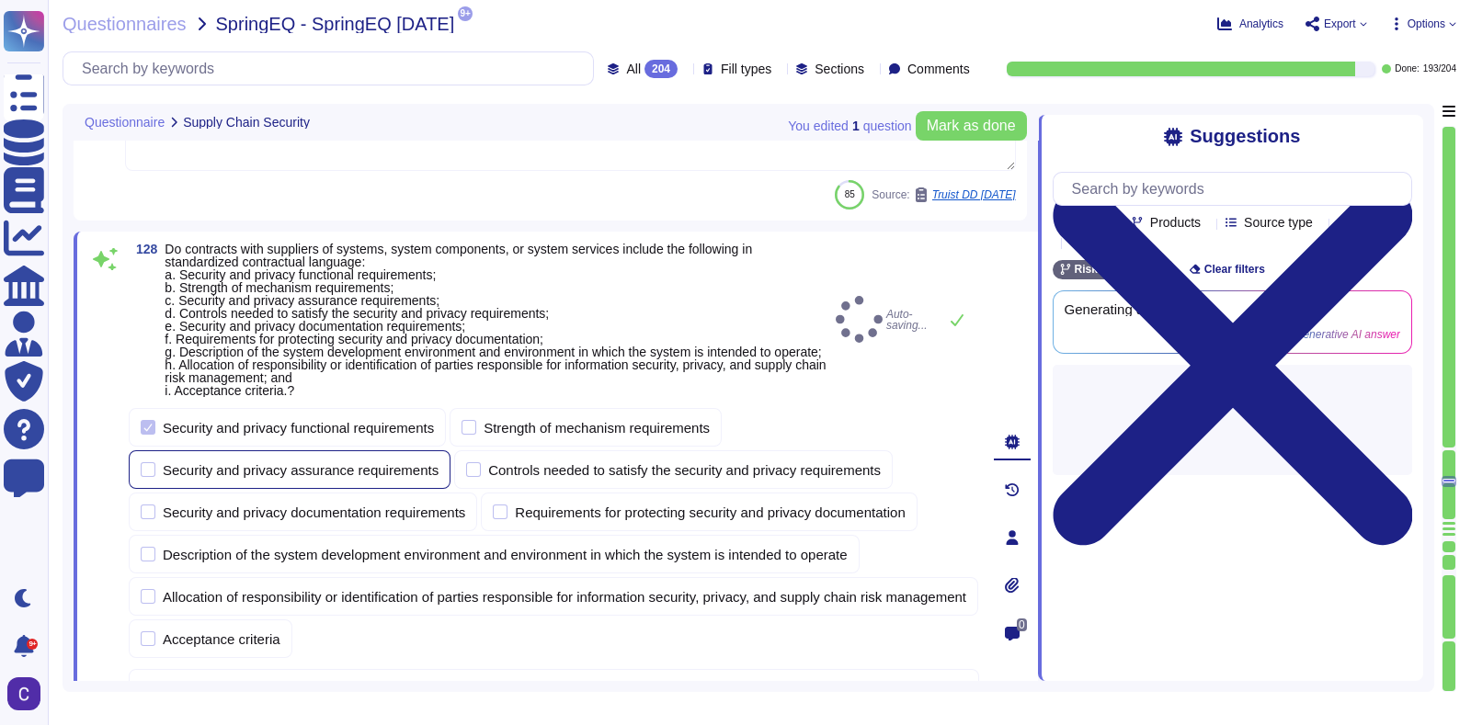
type textarea "Yes, a comprehensive set of organizational policies, including a System and Inf…"
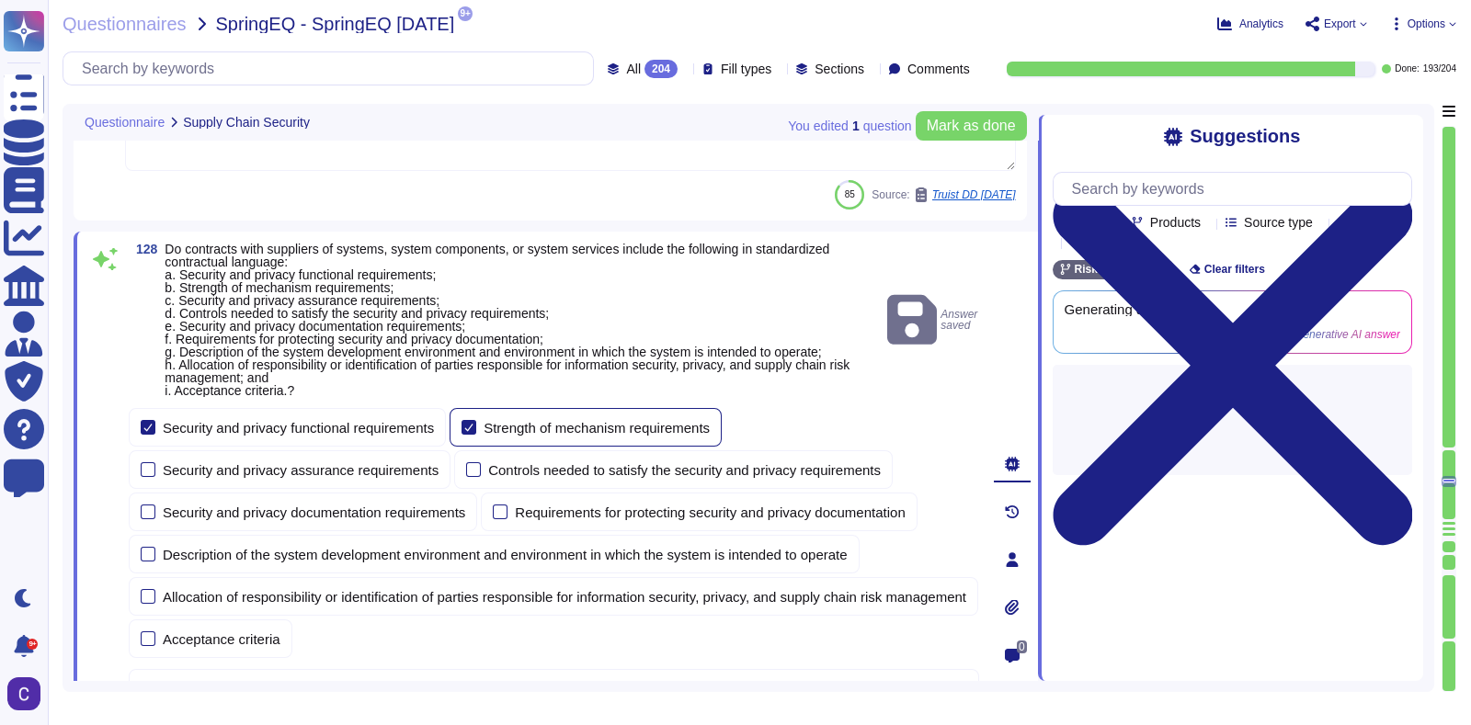
click at [510, 427] on div "Strength of mechanism requirements" at bounding box center [596, 428] width 226 height 14
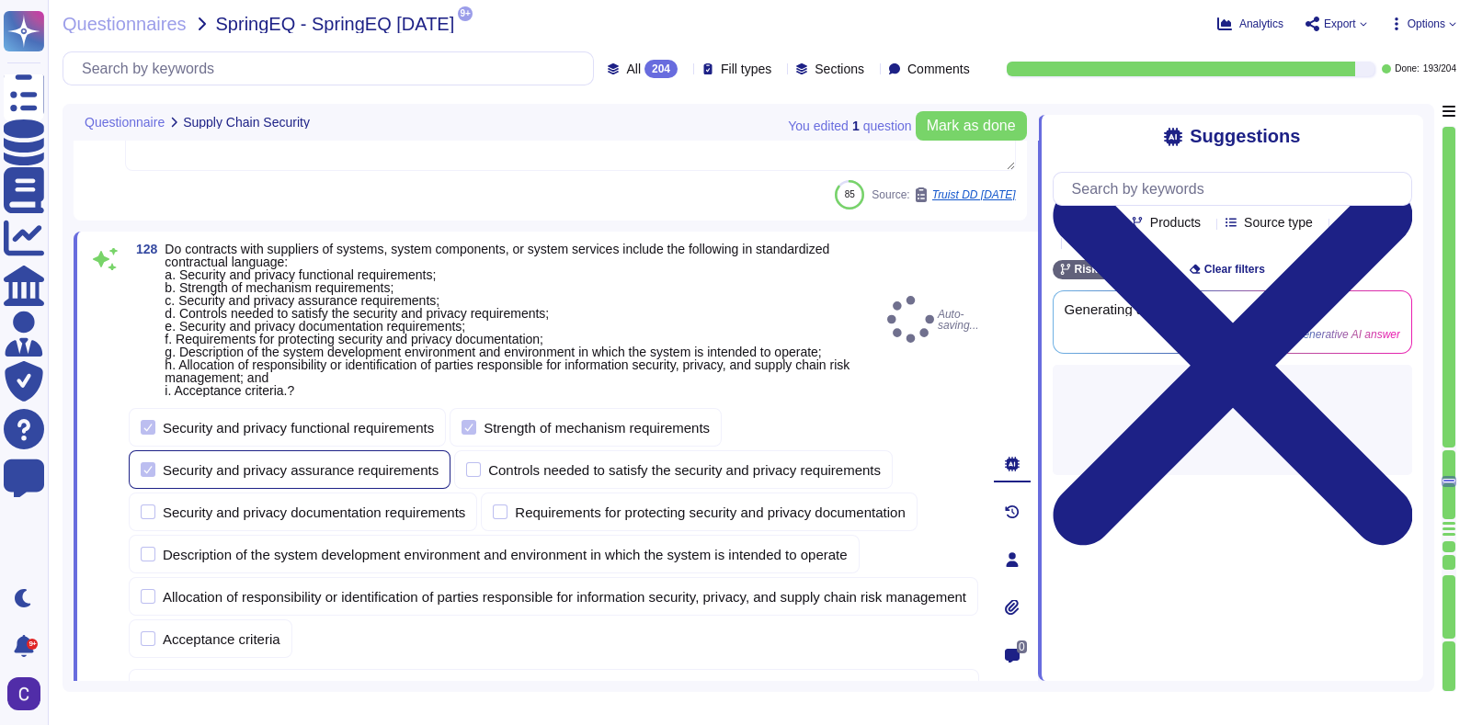
click at [381, 451] on div "Security and privacy assurance requirements" at bounding box center [290, 469] width 322 height 39
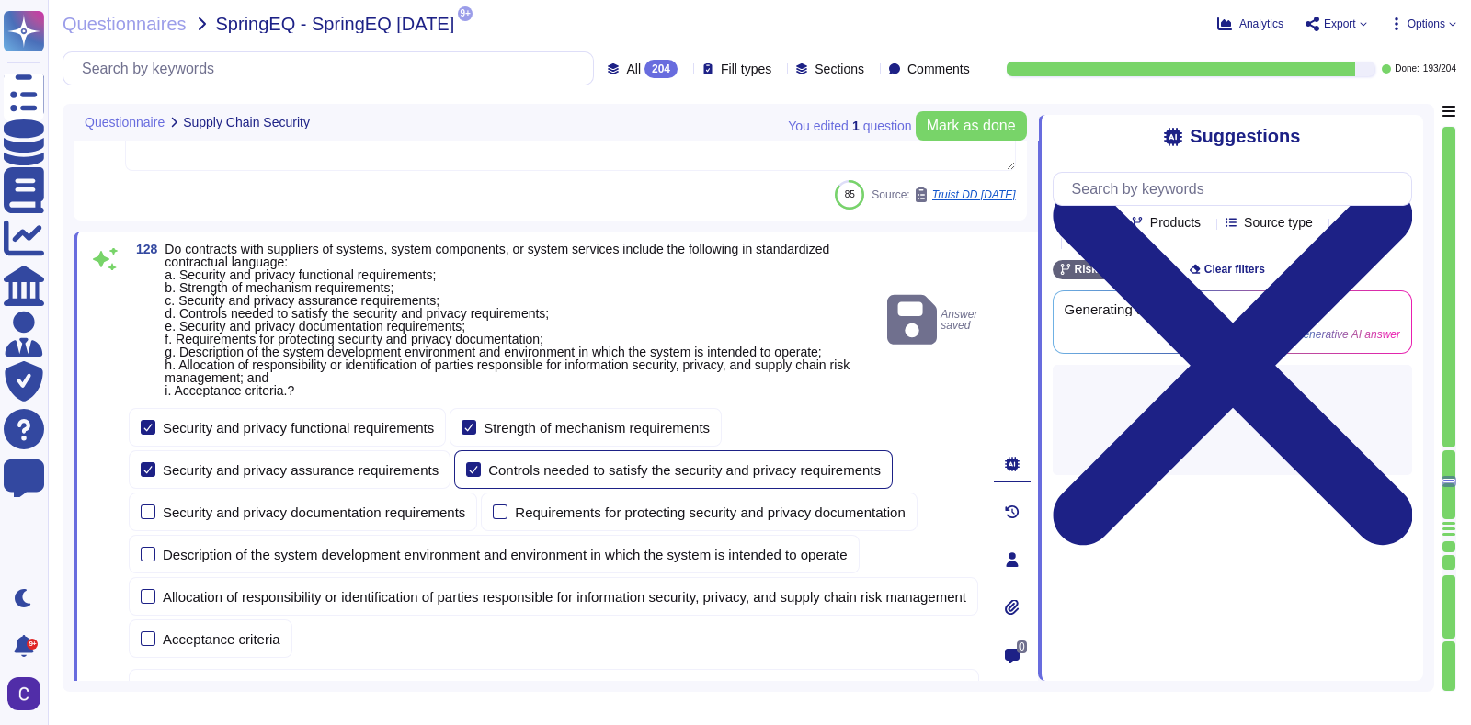
click at [488, 466] on div "Controls needed to satisfy the security and privacy requirements" at bounding box center [684, 470] width 392 height 14
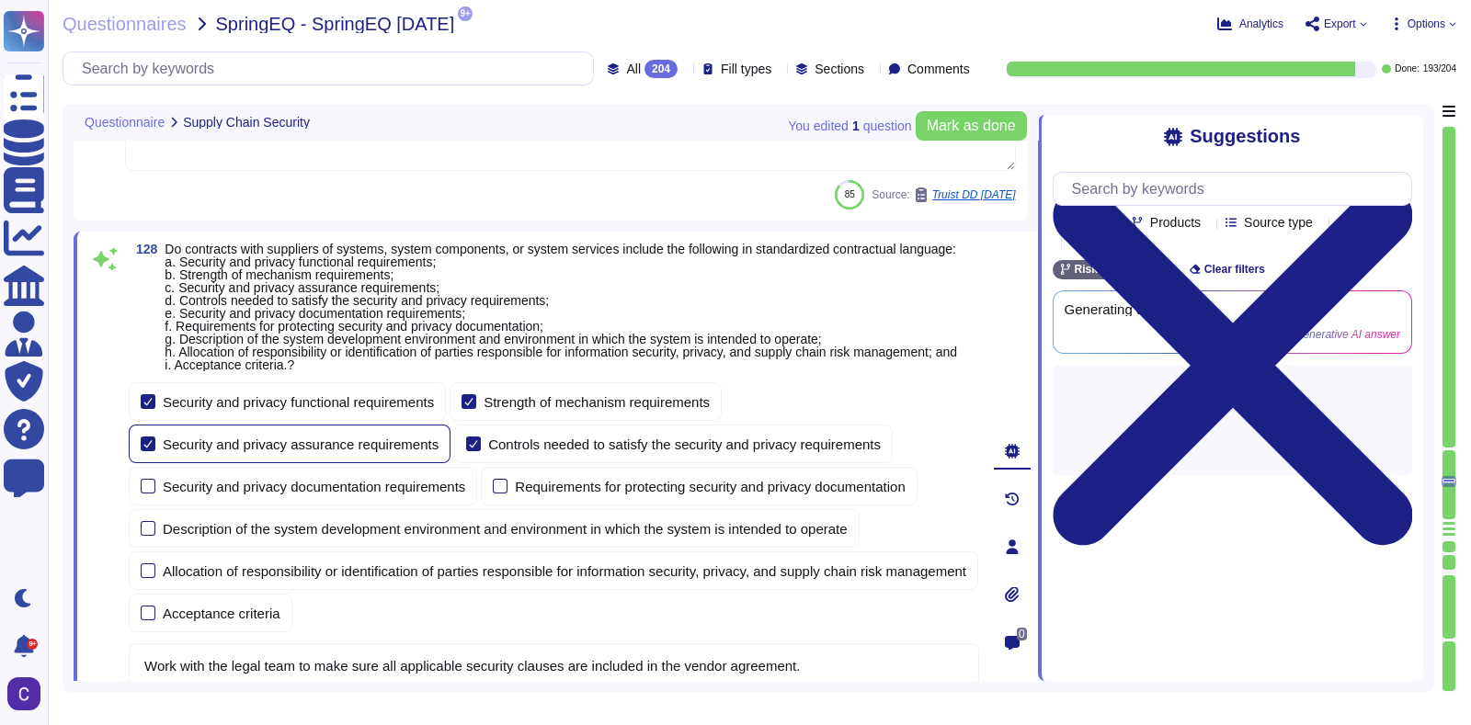
type textarea "Yes, a comprehensive set of organizational policies, including a System and Inf…"
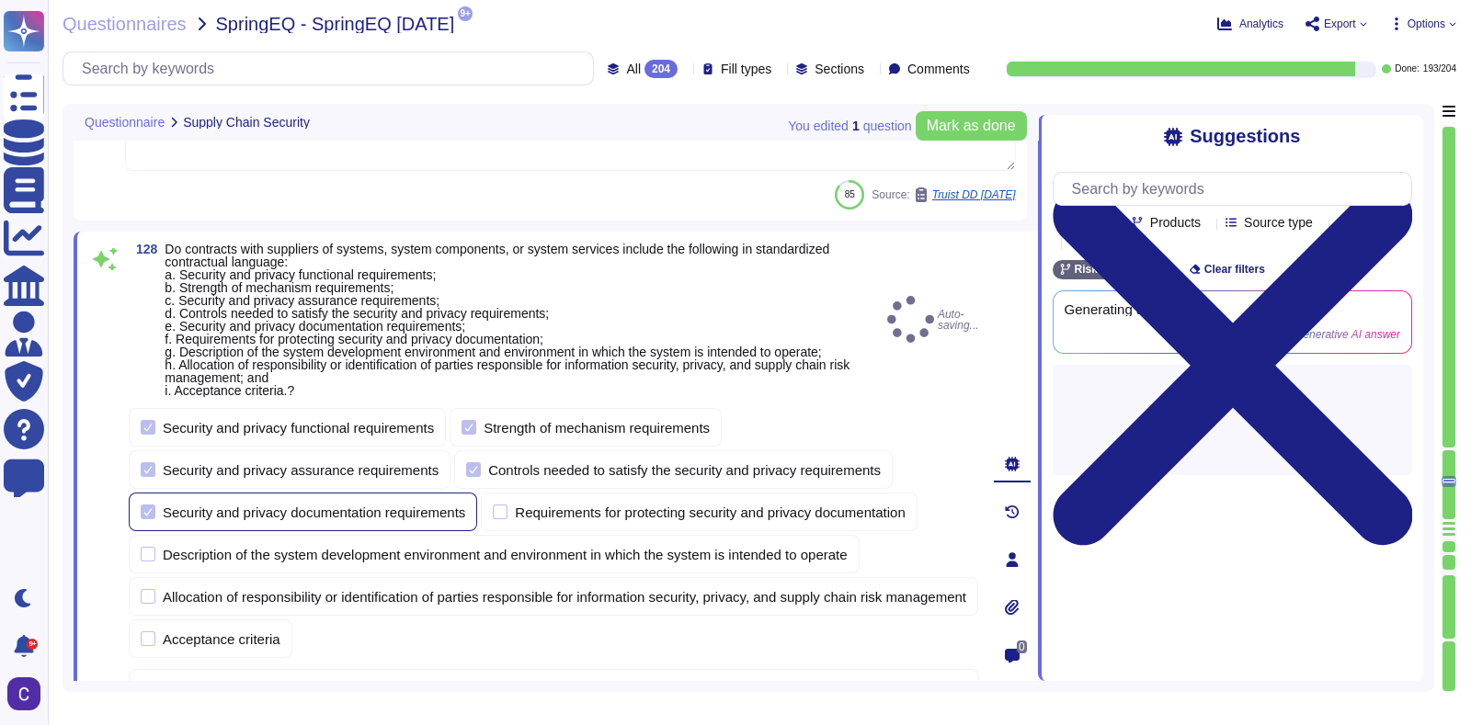
click at [320, 494] on div "Security and privacy documentation requirements" at bounding box center [303, 512] width 348 height 39
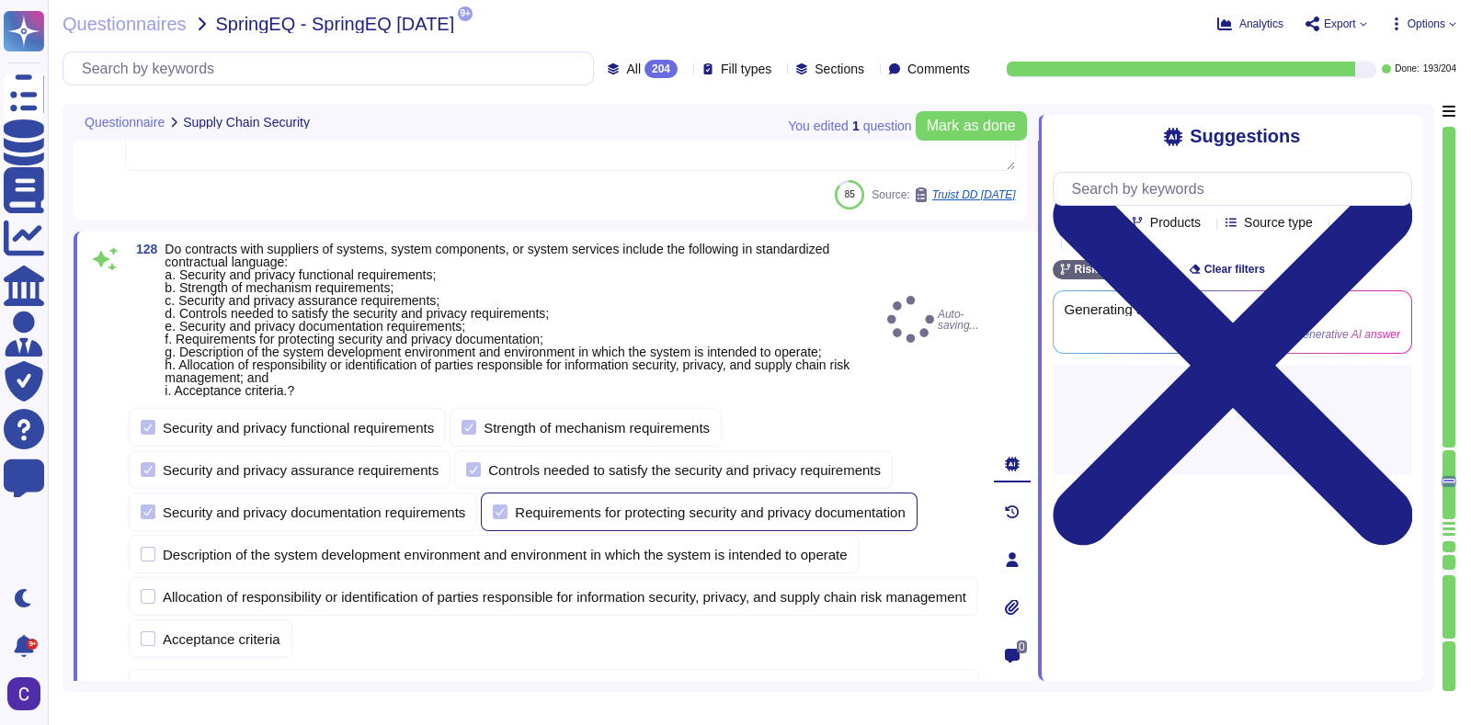
click at [524, 508] on div "Requirements for protecting security and privacy documentation" at bounding box center [710, 513] width 390 height 14
click at [400, 527] on div "Description of the system development environment and environment in which the …" at bounding box center [505, 555] width 685 height 14
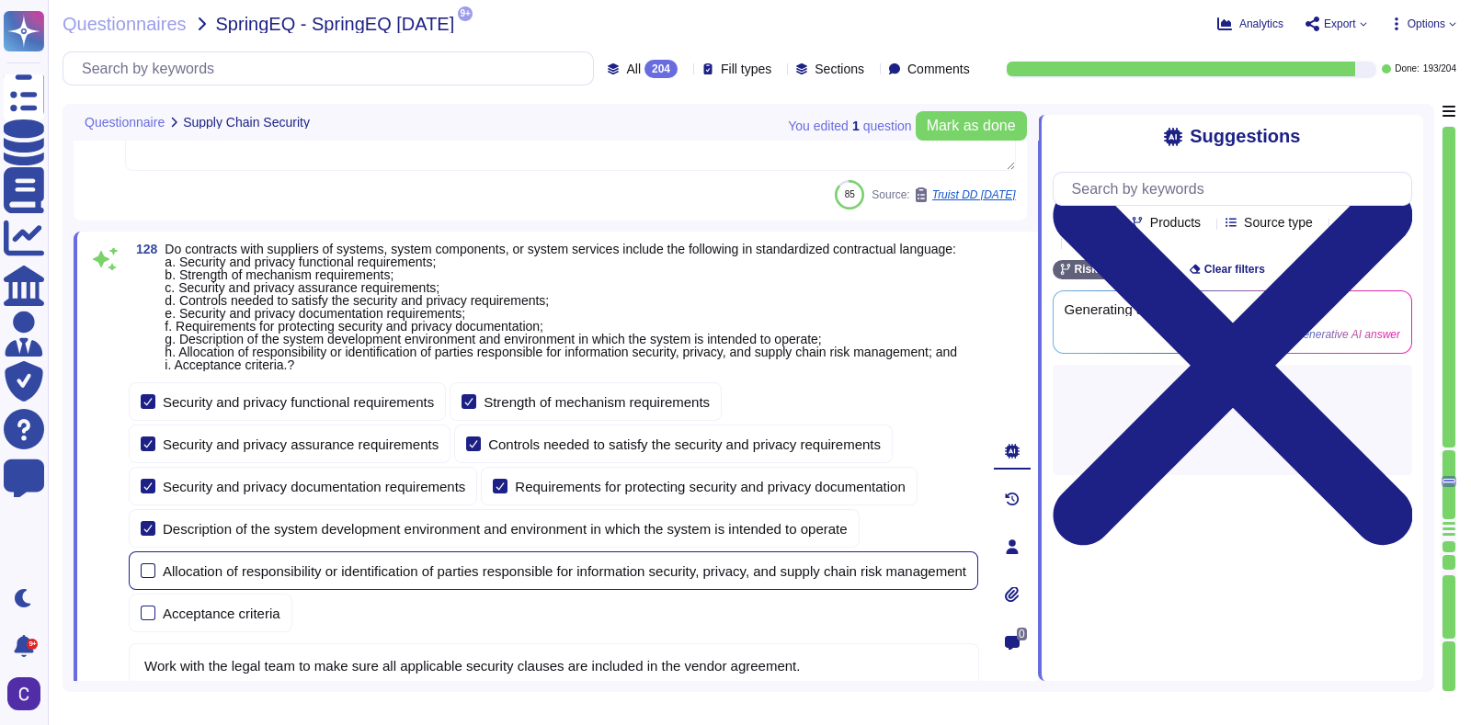
type textarea "Yes, a comprehensive set of organizational policies, including a System and Inf…"
click at [391, 527] on div "Allocation of responsibility or identification of parties responsible for infor…" at bounding box center [553, 571] width 849 height 39
type textarea "Yes, a comprehensive set of organizational policies, including a System and Inf…"
click at [255, 527] on div "Acceptance criteria" at bounding box center [211, 613] width 164 height 39
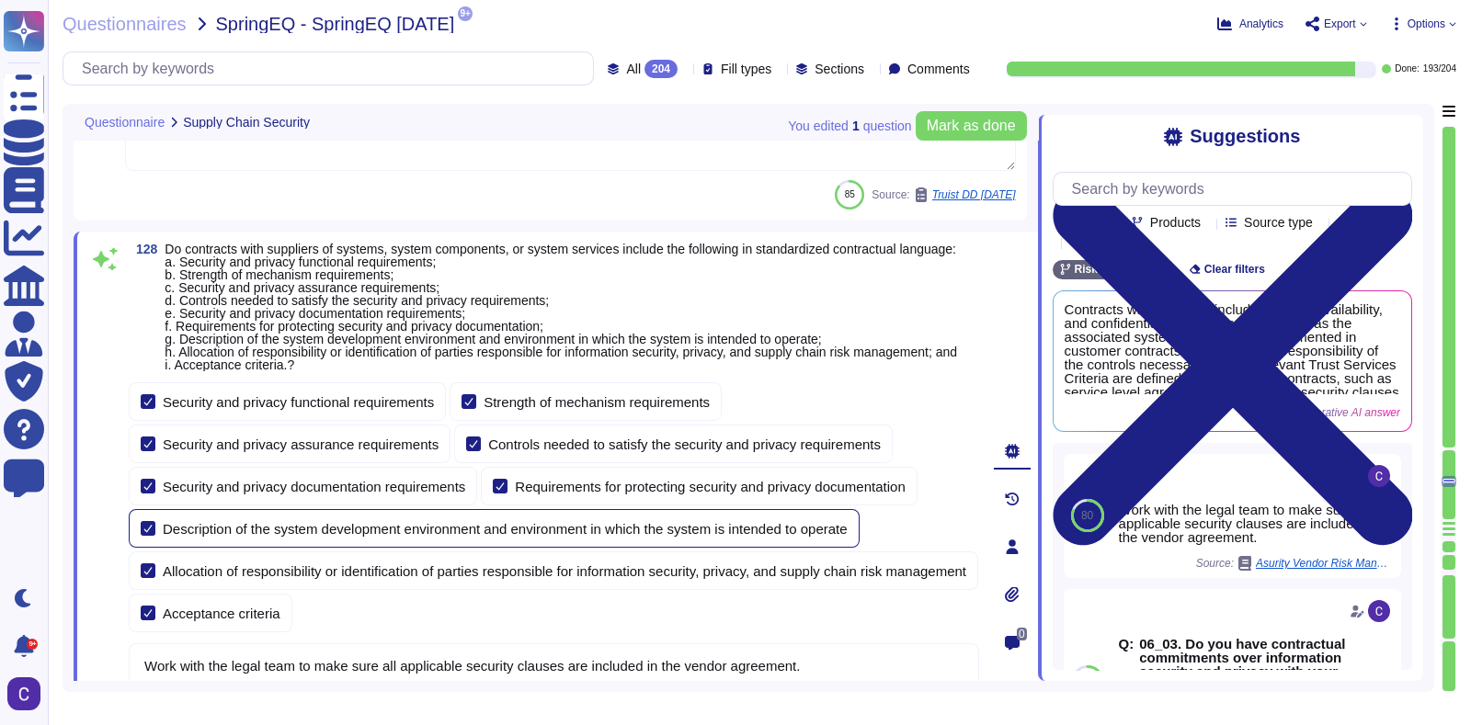
type textarea "Yes, a comprehensive set of organizational policies, including a System and Inf…"
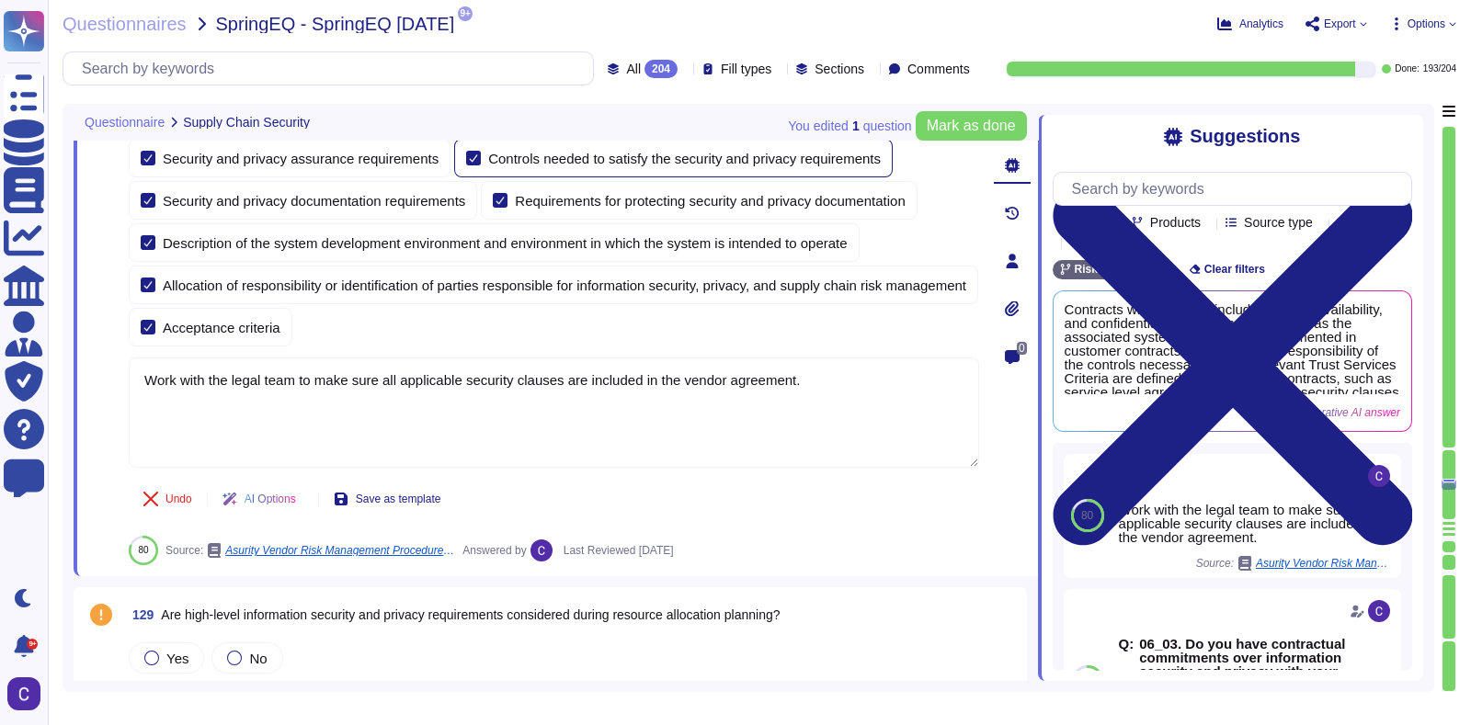
scroll to position [27508, 0]
type textarea "Yes, there is a Data Governance and Classification Policy in place at Asurity. …"
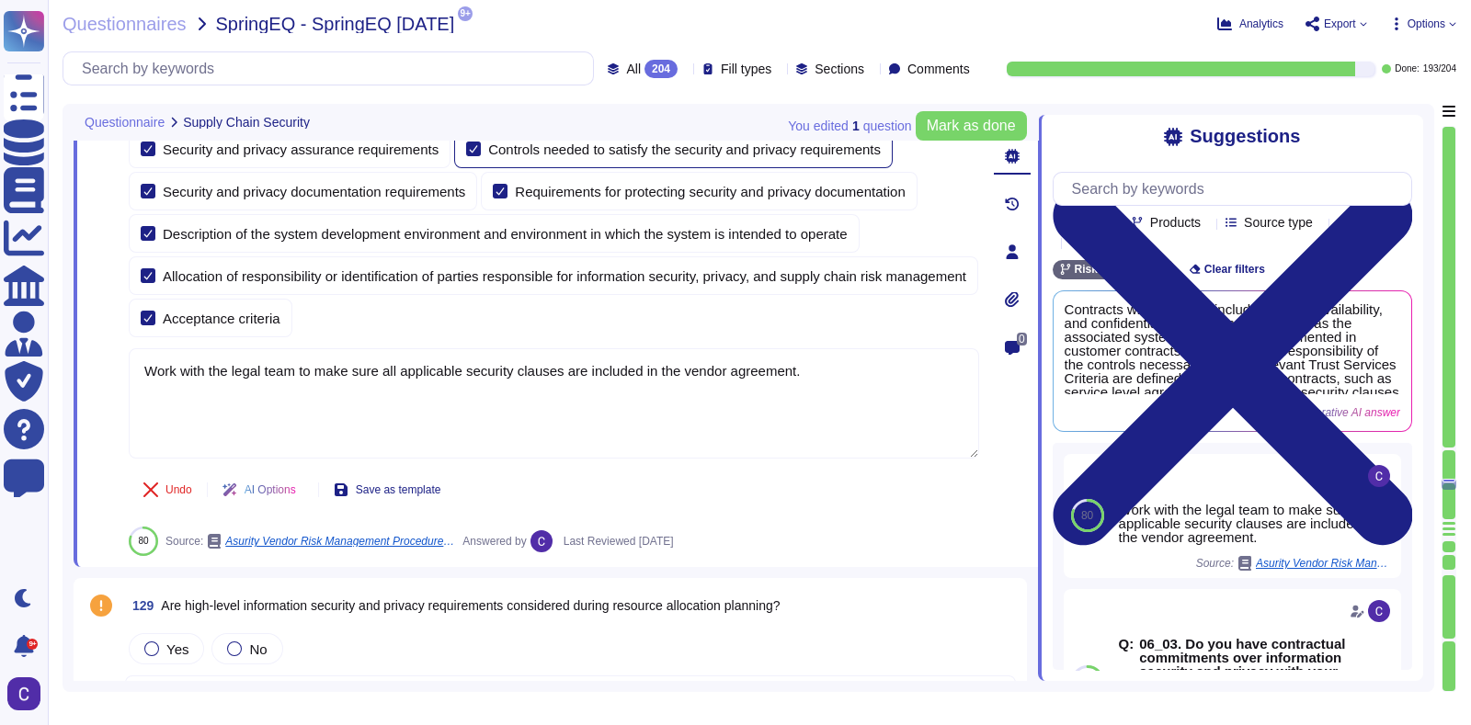
click at [637, 423] on textarea "Work with the legal team to make sure all applicable security clauses are inclu…" at bounding box center [554, 403] width 850 height 110
click at [698, 478] on div "Undo AI Options Save as template 80 Source: Asurity Vendor Risk Management Proc…" at bounding box center [554, 512] width 850 height 88
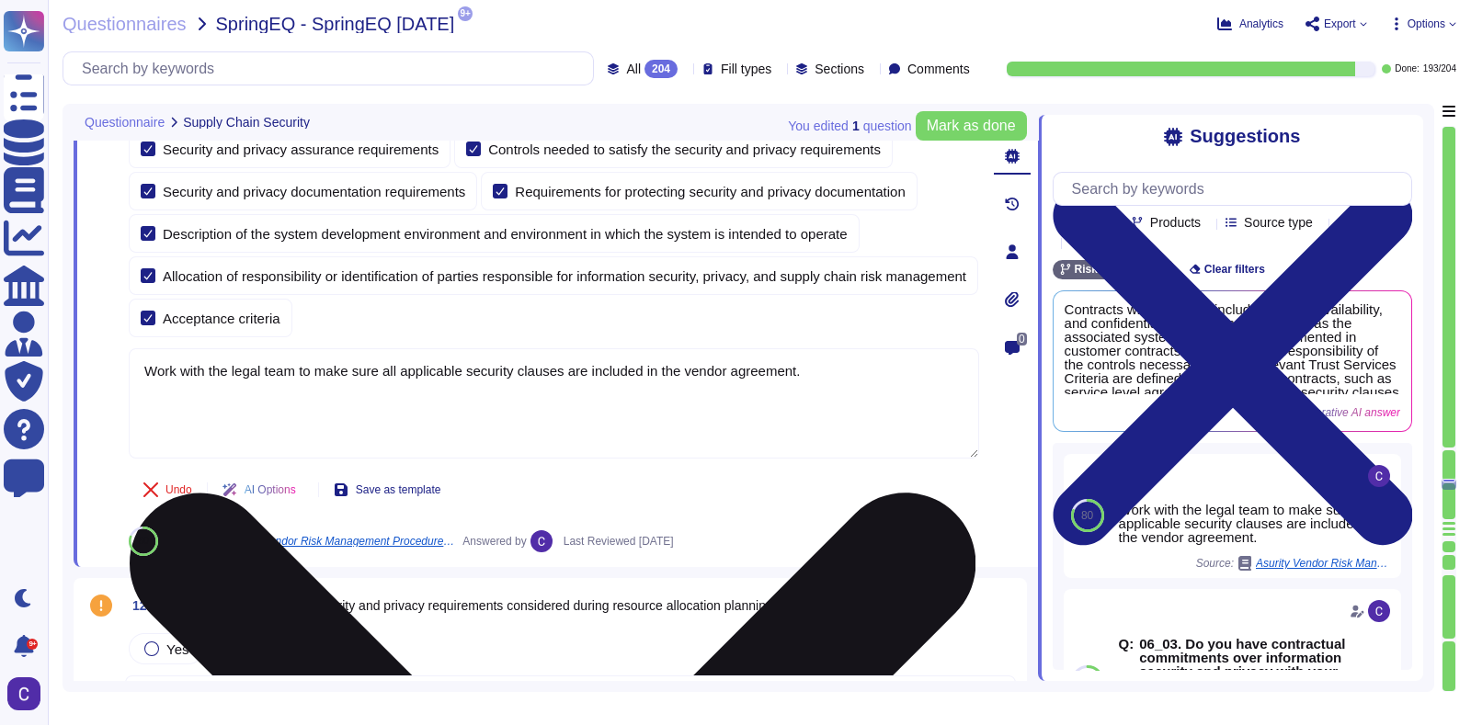
click at [378, 398] on textarea "Work with the legal team to make sure all applicable security clauses are inclu…" at bounding box center [554, 403] width 850 height 110
type textarea "This has all been contractually agreed upon prior to having a signed contract."
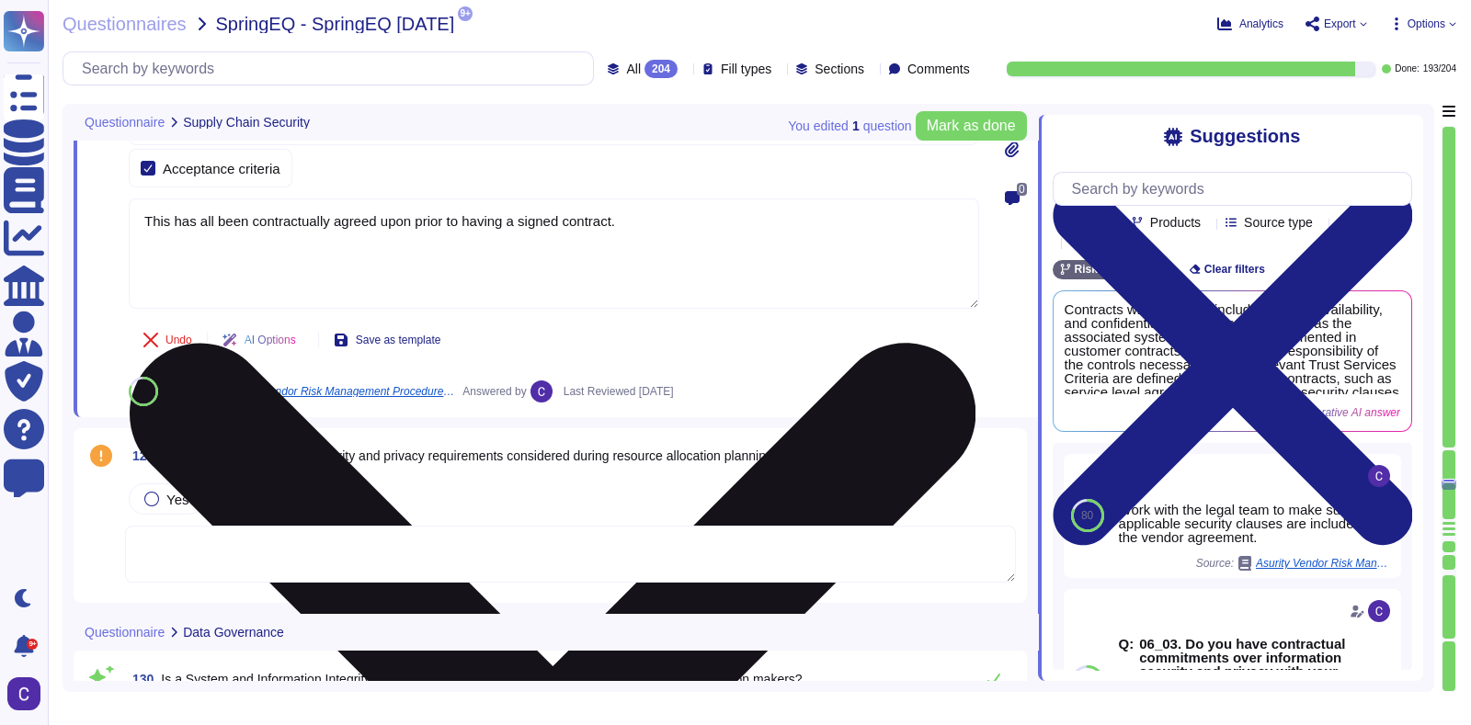
type textarea "Yes, access to media is restricted to authorized personnel based on data classi…"
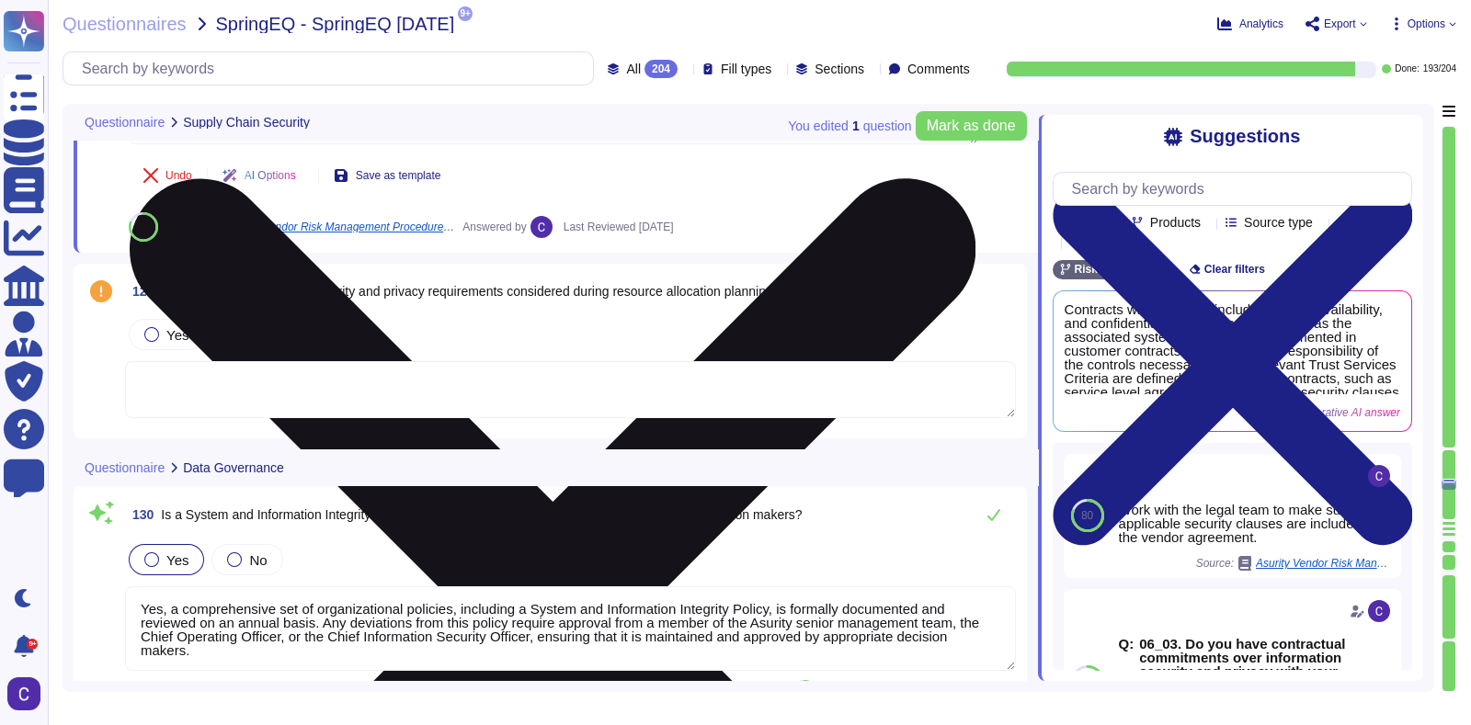
scroll to position [27812, 0]
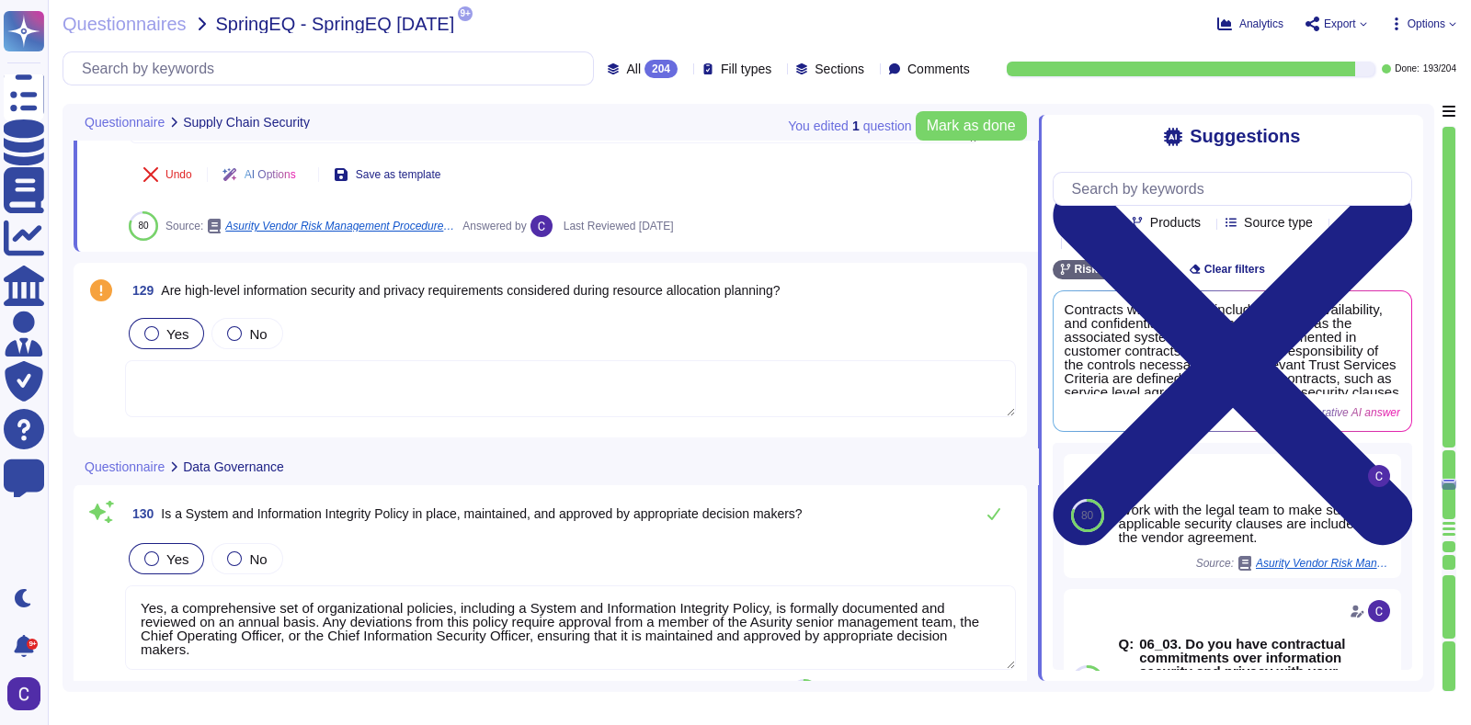
type textarea "This has all been contractually agreed upon prior to having a signed contract."
click at [167, 345] on div "Yes No" at bounding box center [570, 366] width 891 height 105
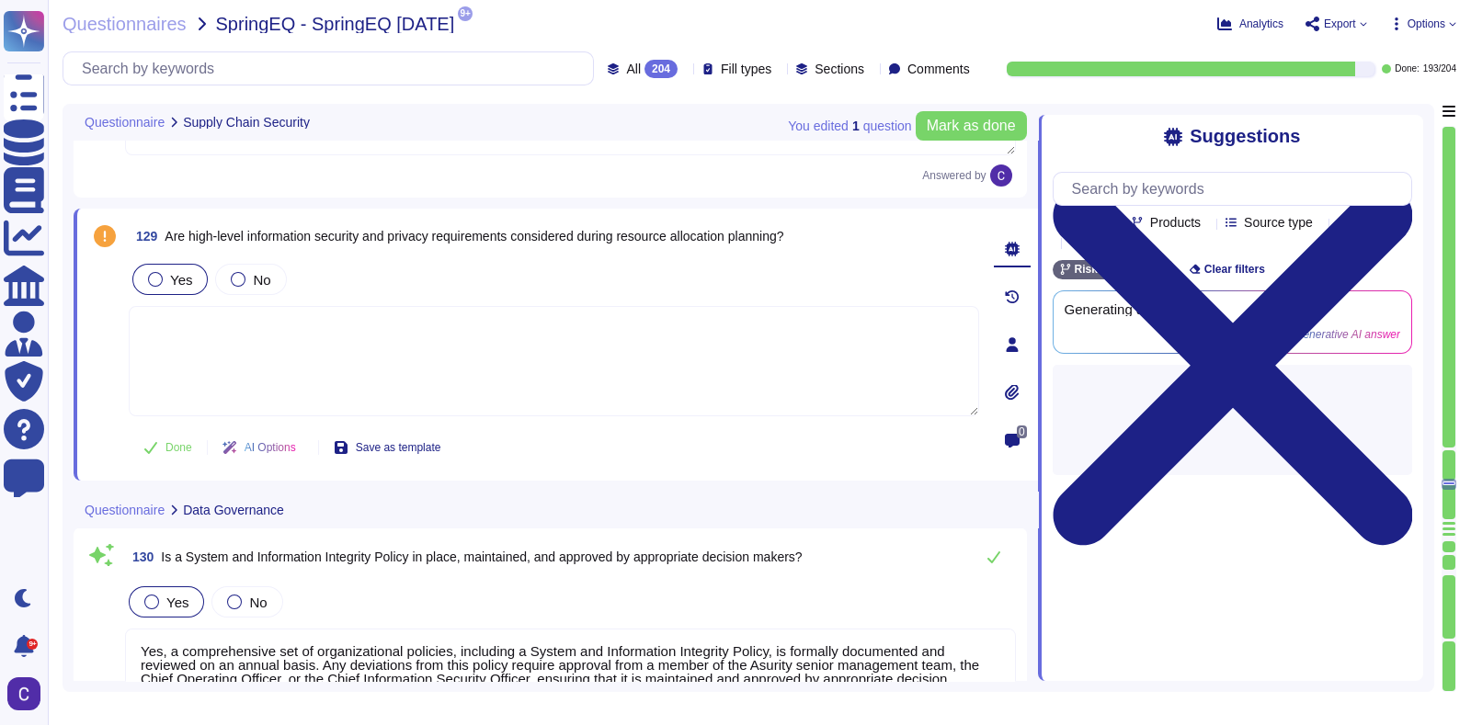
type textarea "Yes, access to media is restricted to authorized personnel based on data classi…"
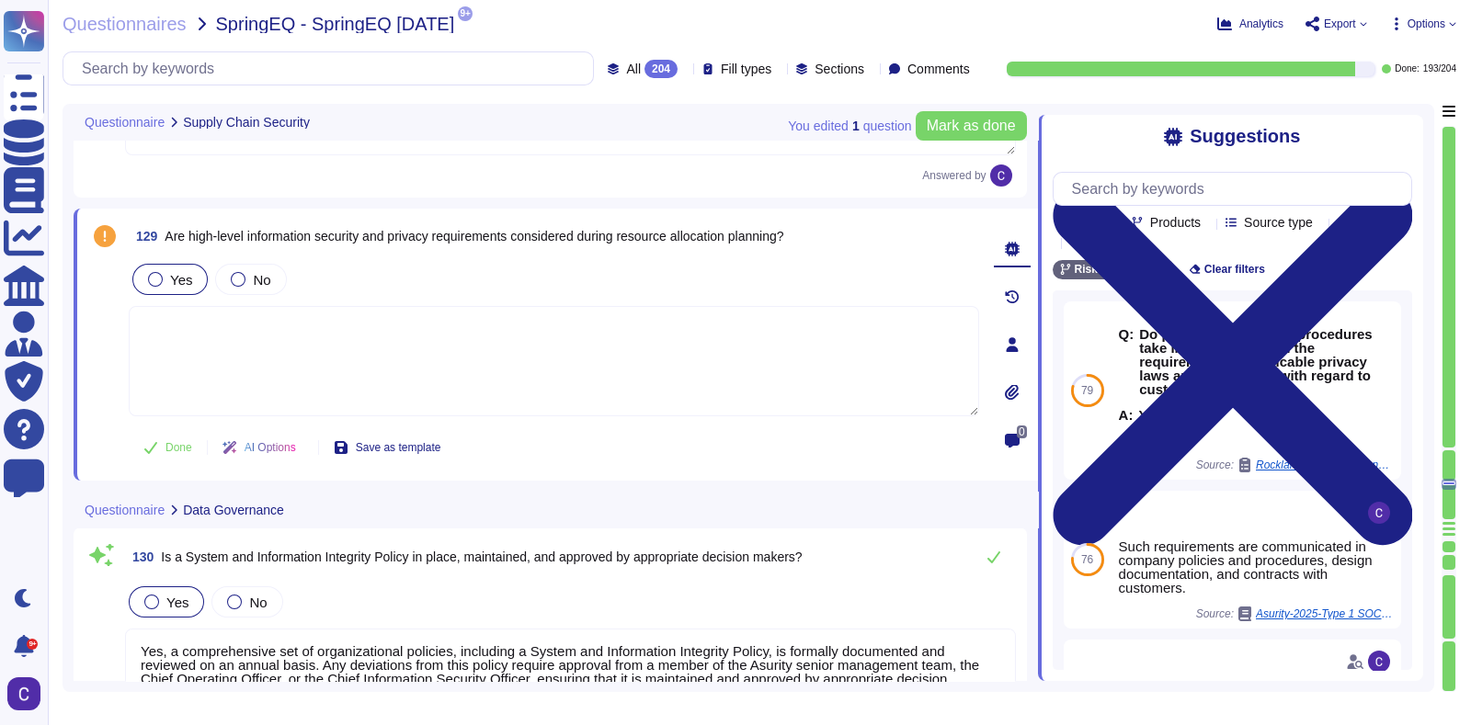
click at [161, 285] on div "Yes" at bounding box center [169, 279] width 75 height 31
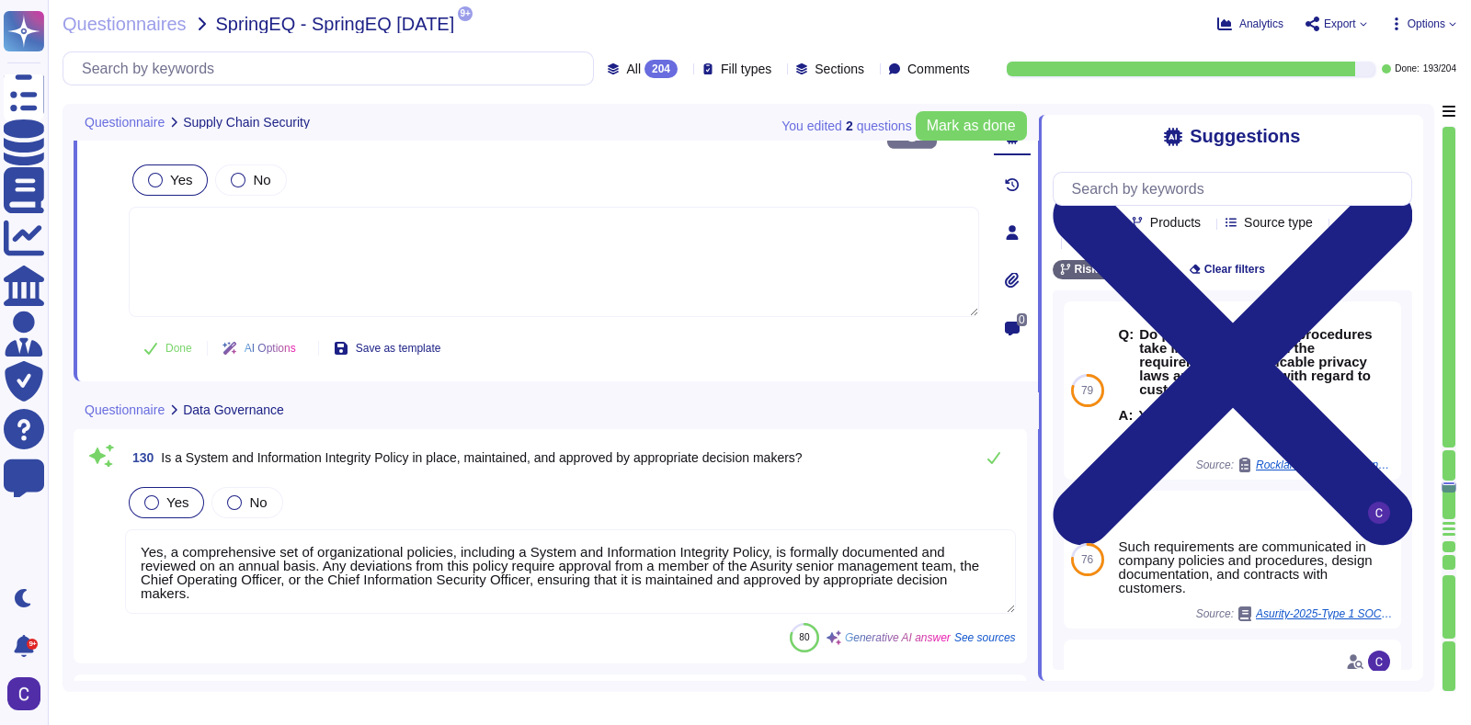
type textarea "Yes, a data retention policy has been implemented to manage and retain informat…"
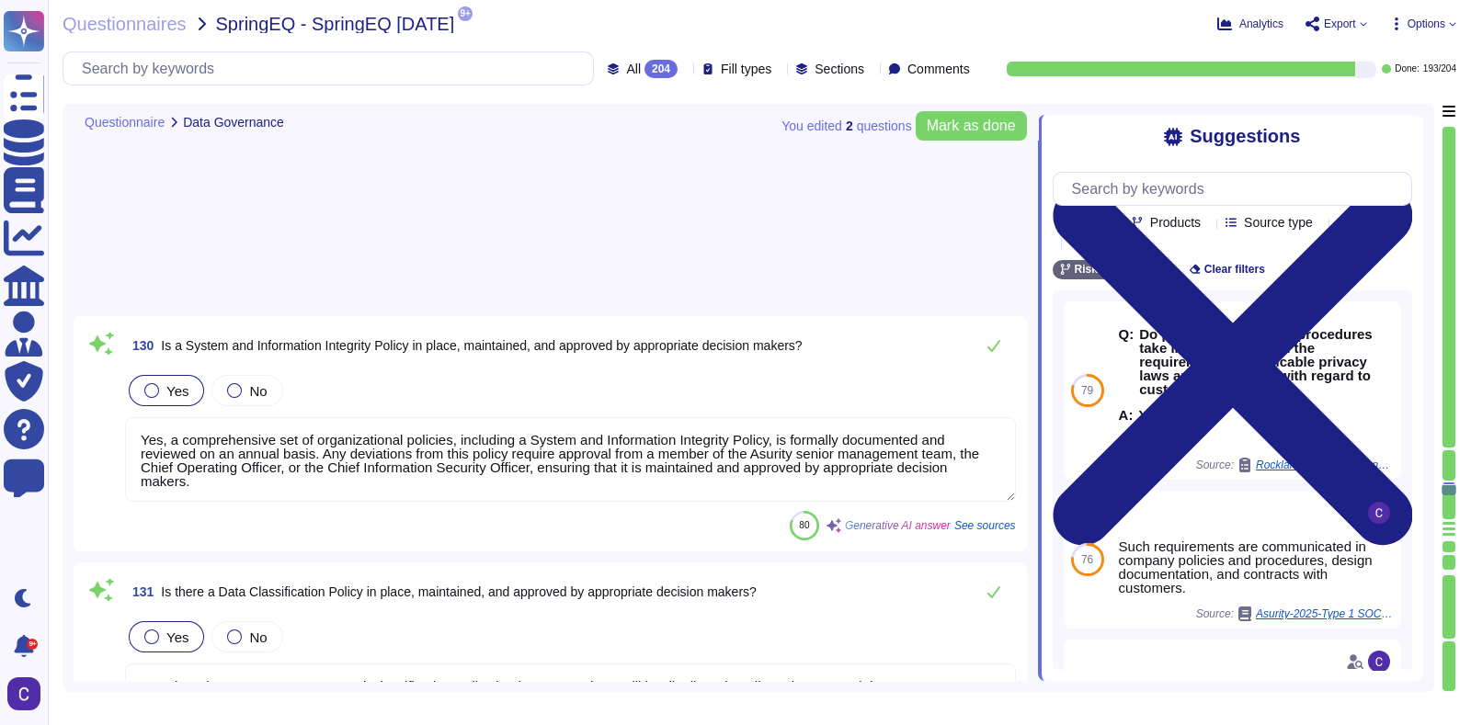
type textarea "Yes, data is disposed of, destroyed, or erased using industry-standard tools up…"
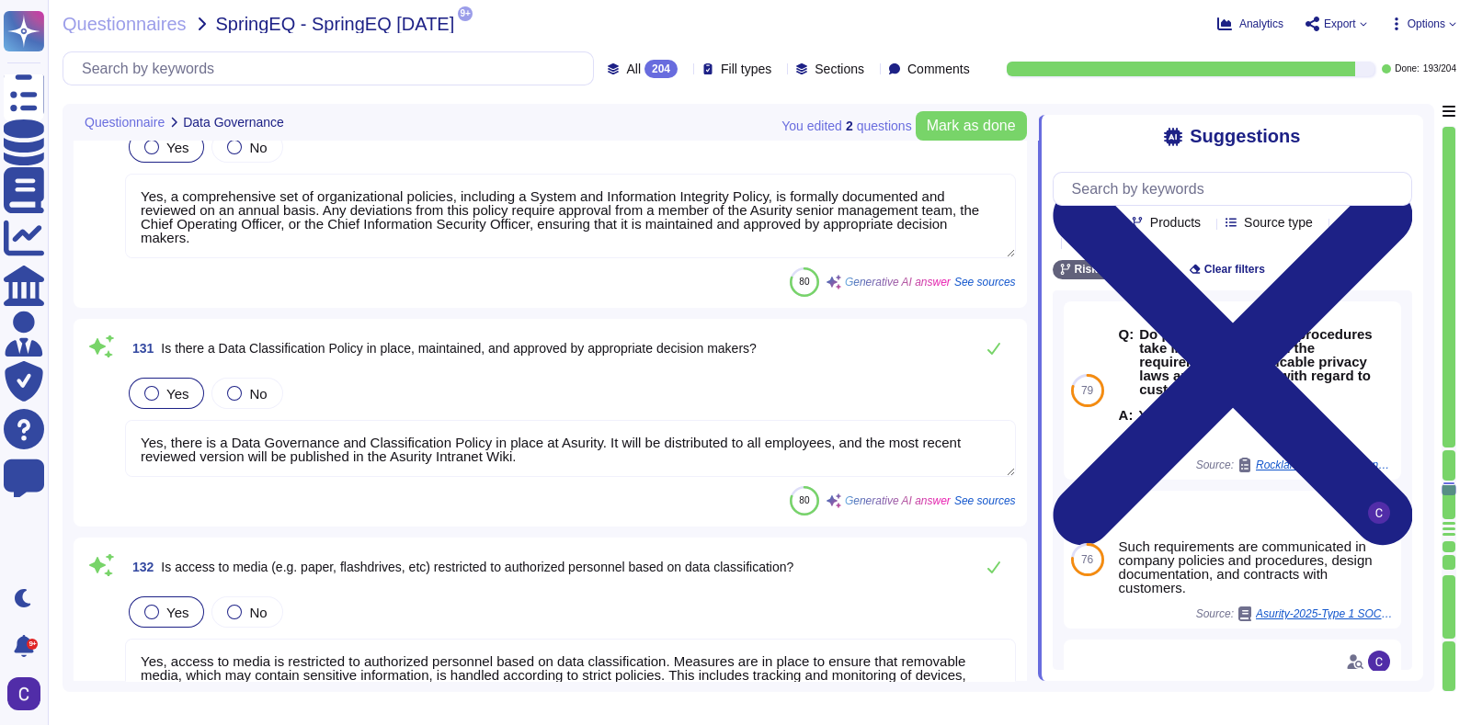
scroll to position [1, 0]
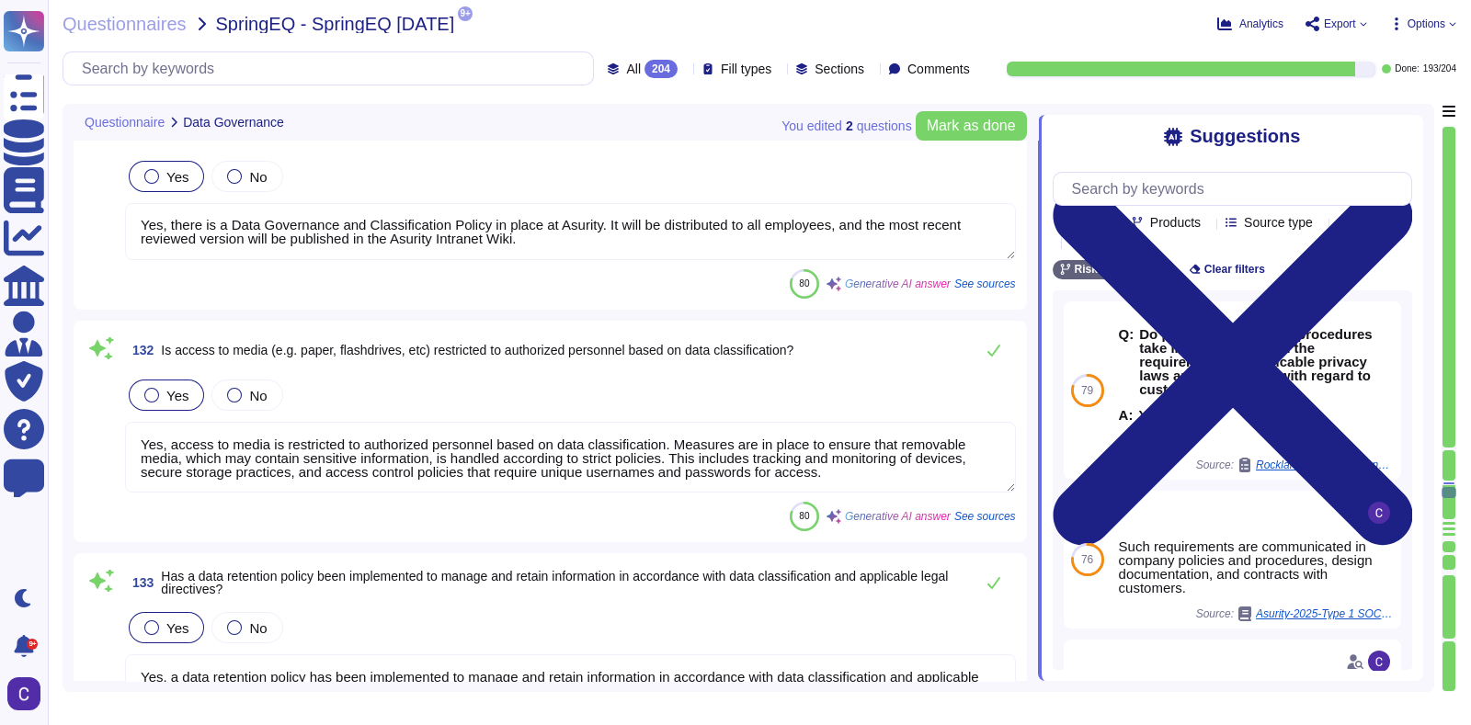
type textarea "Yes"
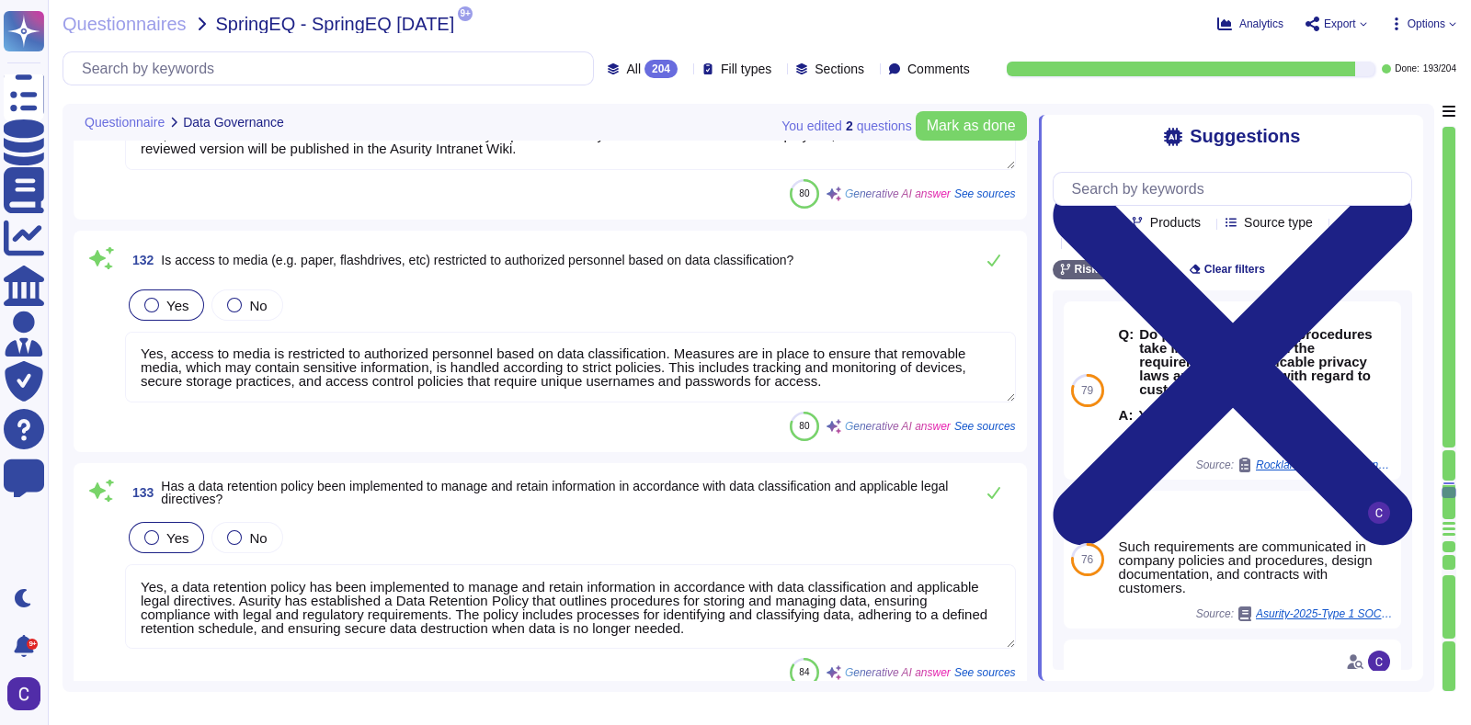
type textarea "Yes, all external media, including hard drives and removable storage devices, m…"
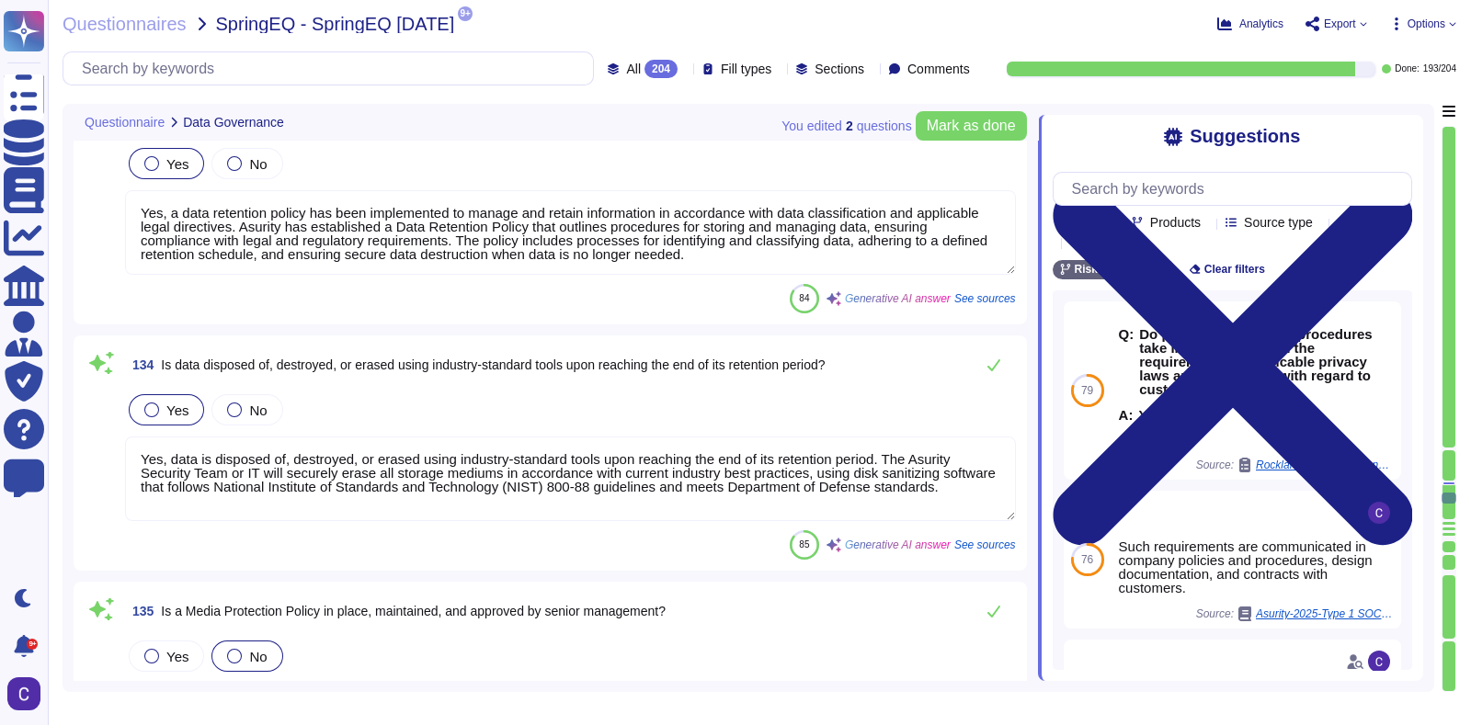
type textarea "Yes, all external media must be sanitized or destroyed following appropriate de…"
click at [910, 479] on textarea "Yes, data is disposed of, destroyed, or erased using industry-standard tools up…" at bounding box center [570, 477] width 891 height 85
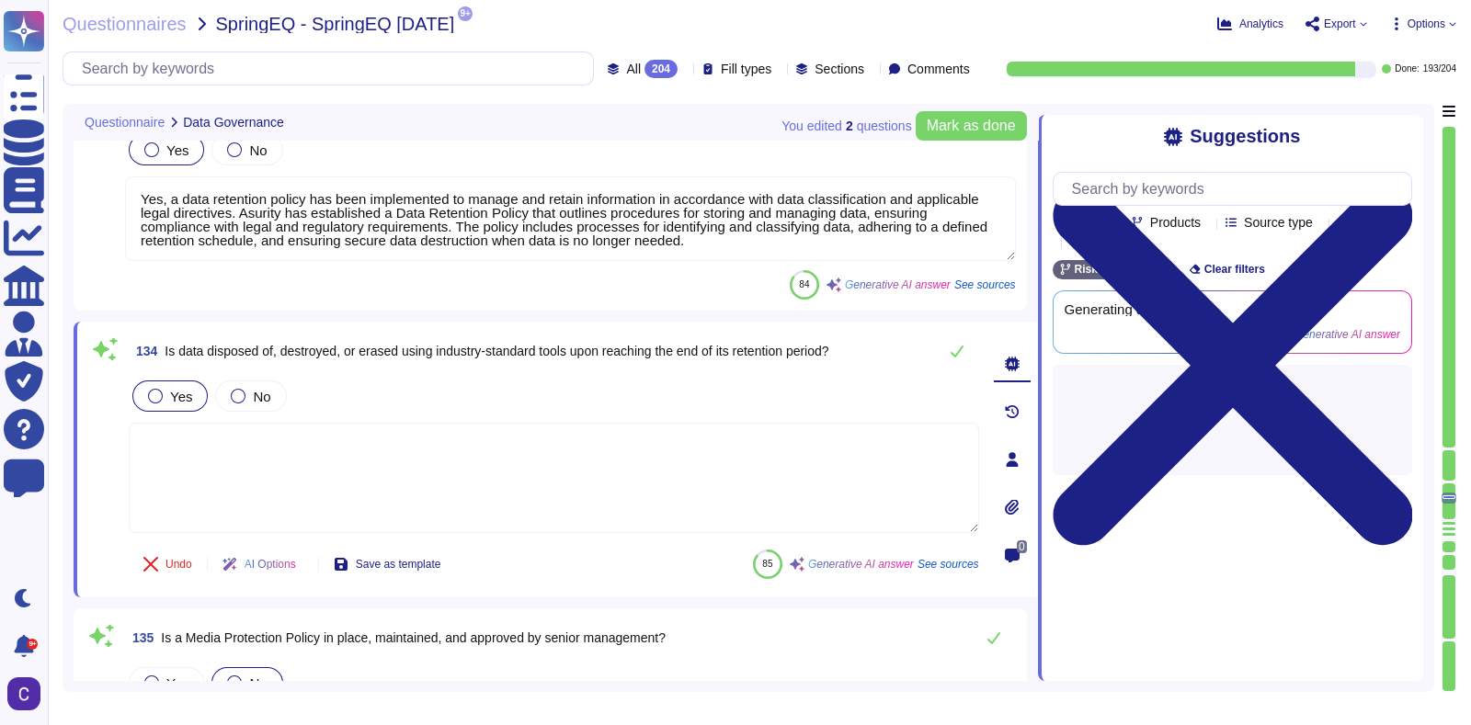
type textarea "Yes, confidential client and client customer data is encrypted at rest using Mi…"
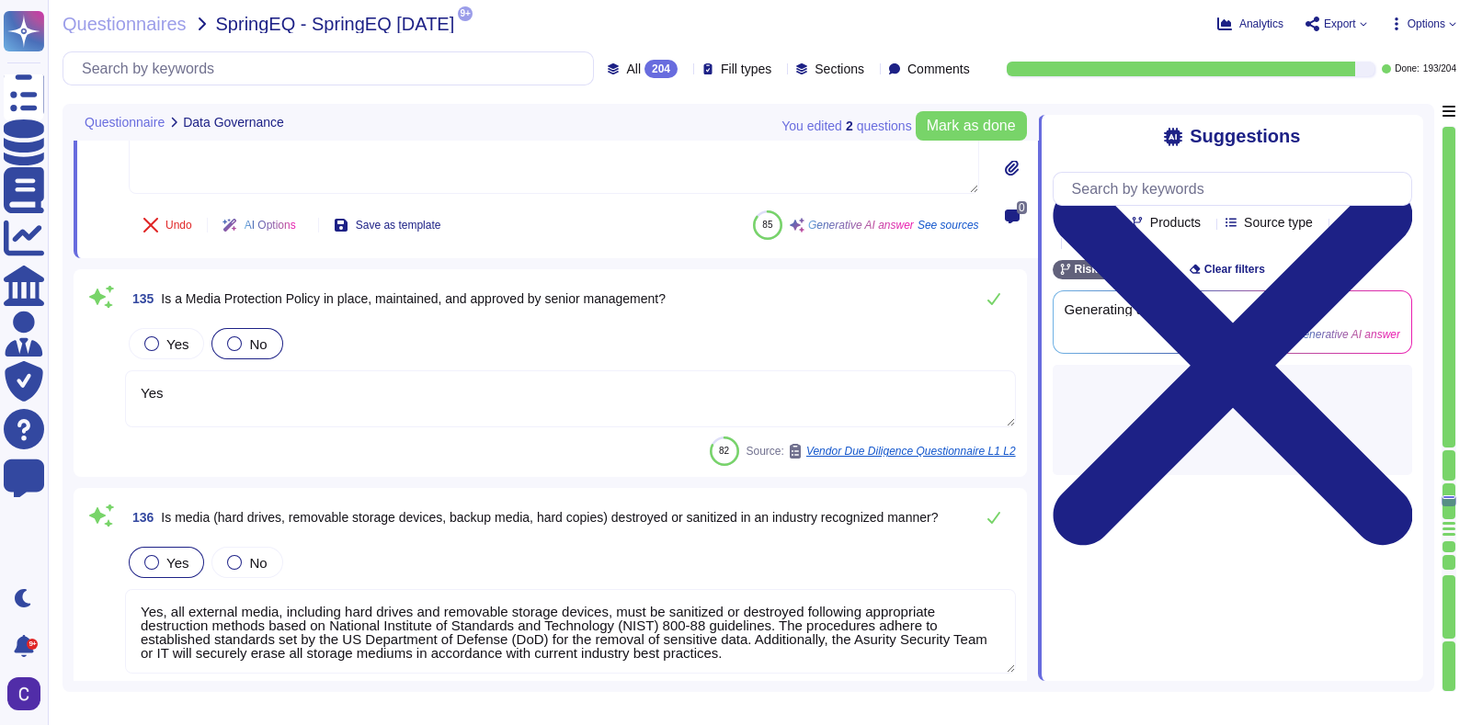
scroll to position [29253, 0]
click at [601, 408] on textarea "Yes" at bounding box center [570, 397] width 891 height 57
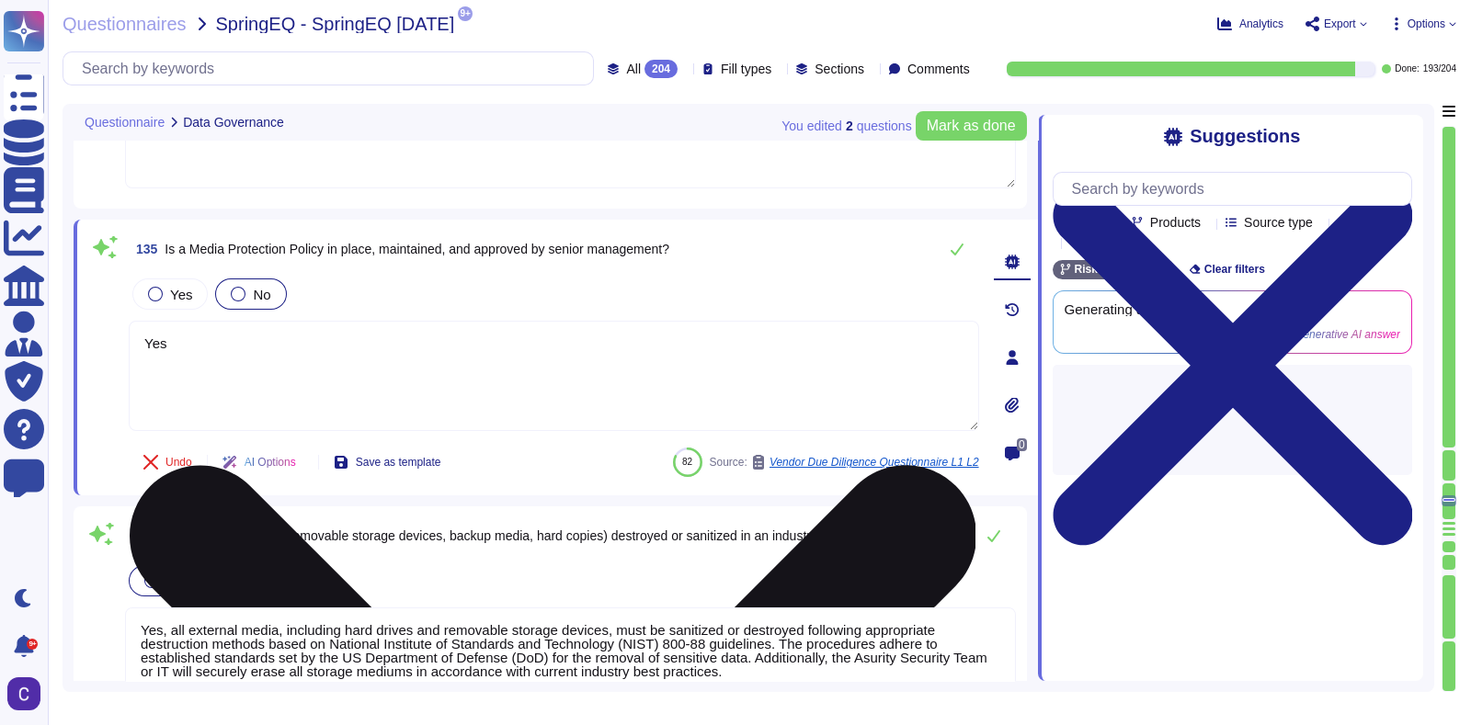
type textarea "Yes, confidential client and client customer data is encrypted at rest using Mi…"
click at [601, 408] on textarea "Yes" at bounding box center [554, 376] width 850 height 110
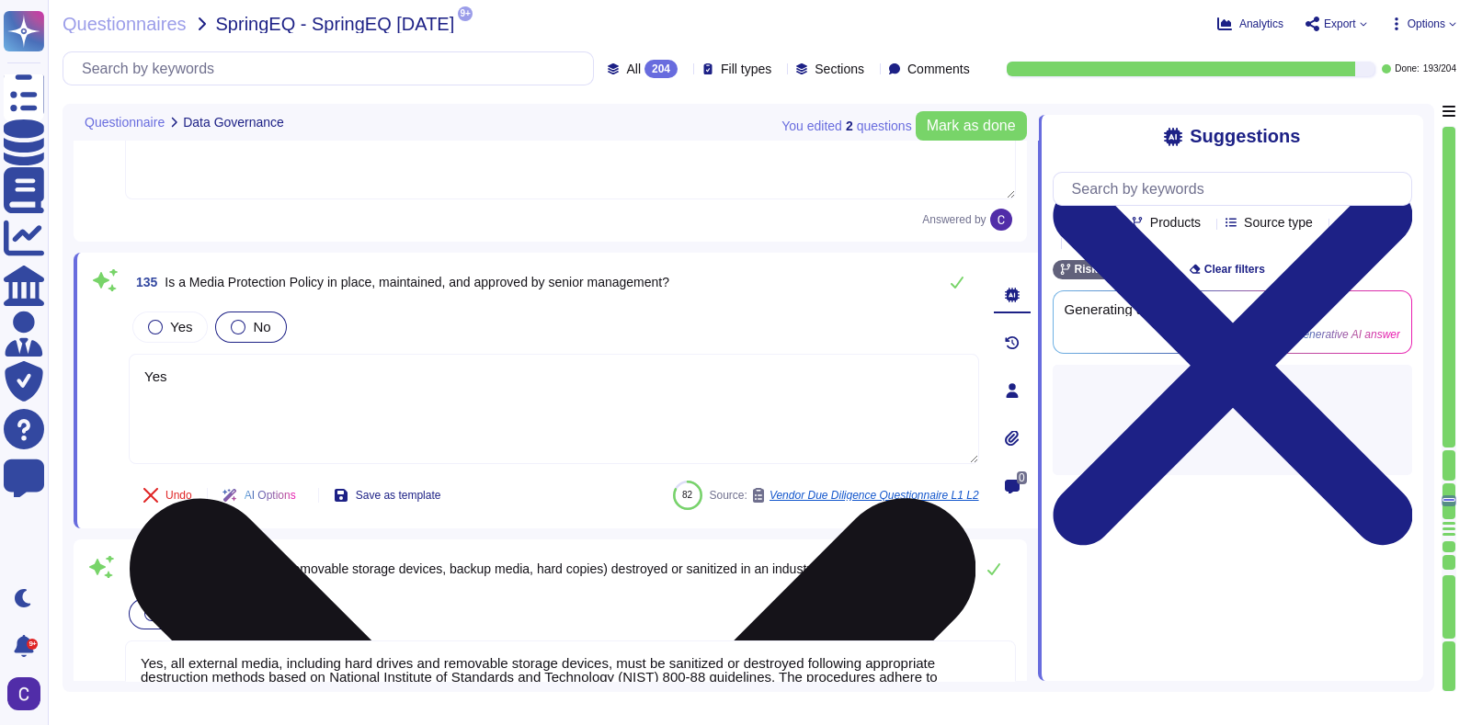
click at [601, 408] on textarea "Yes" at bounding box center [554, 409] width 850 height 110
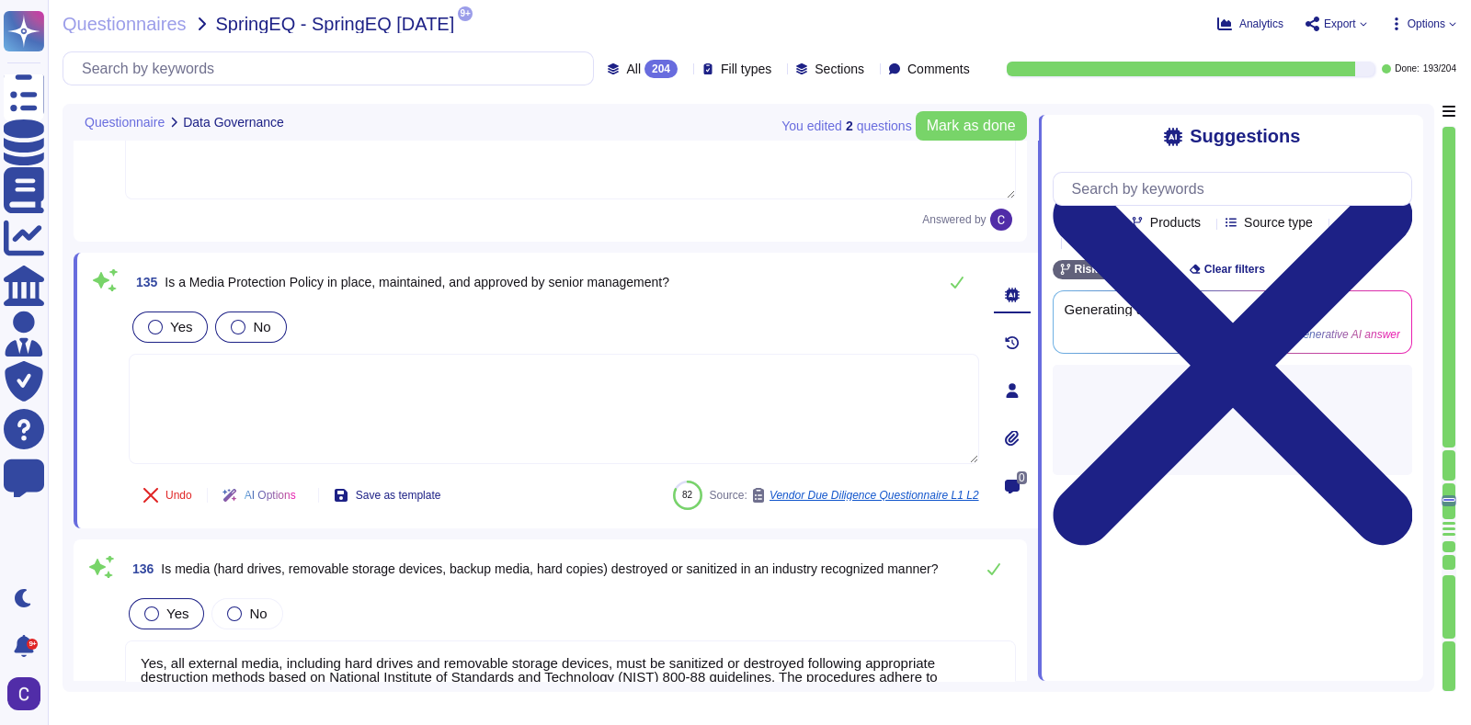
click at [143, 312] on div "Yes" at bounding box center [169, 327] width 75 height 31
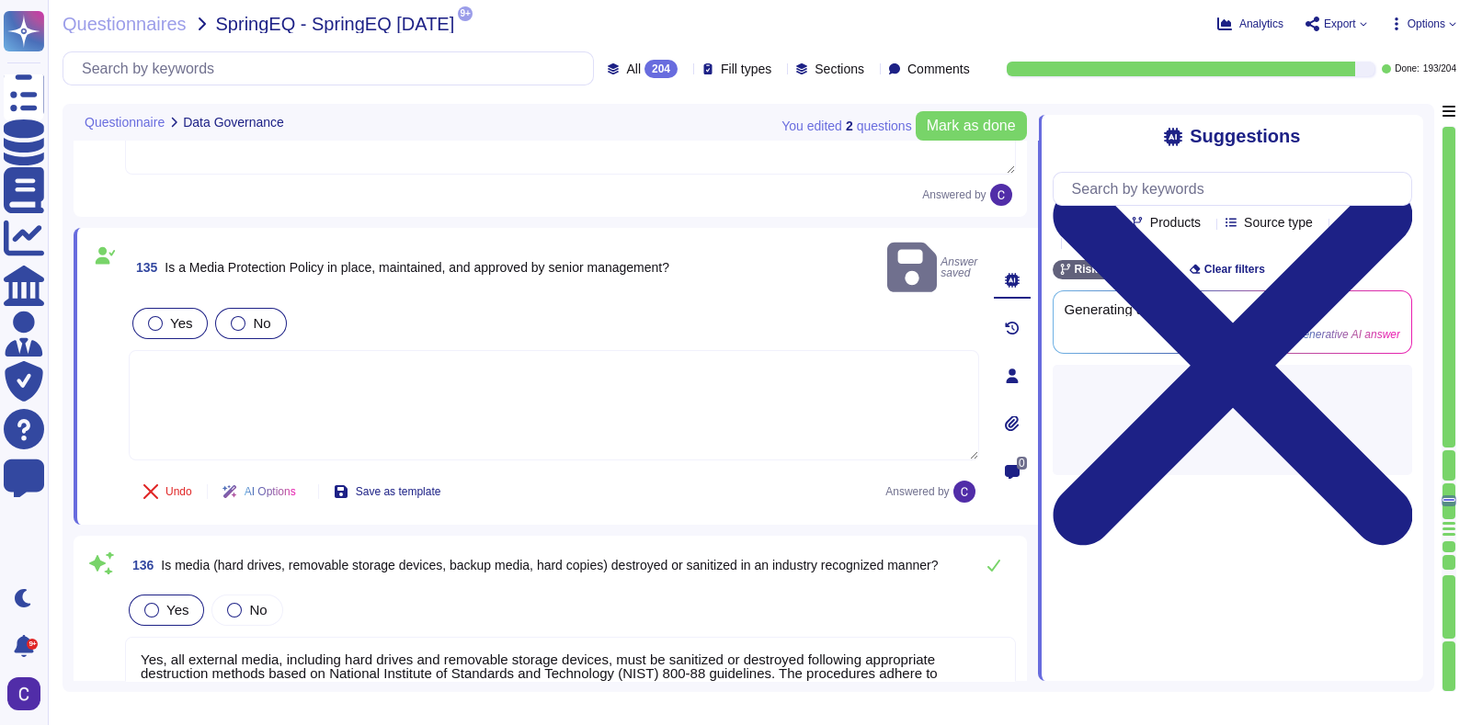
click at [151, 316] on div at bounding box center [155, 323] width 15 height 15
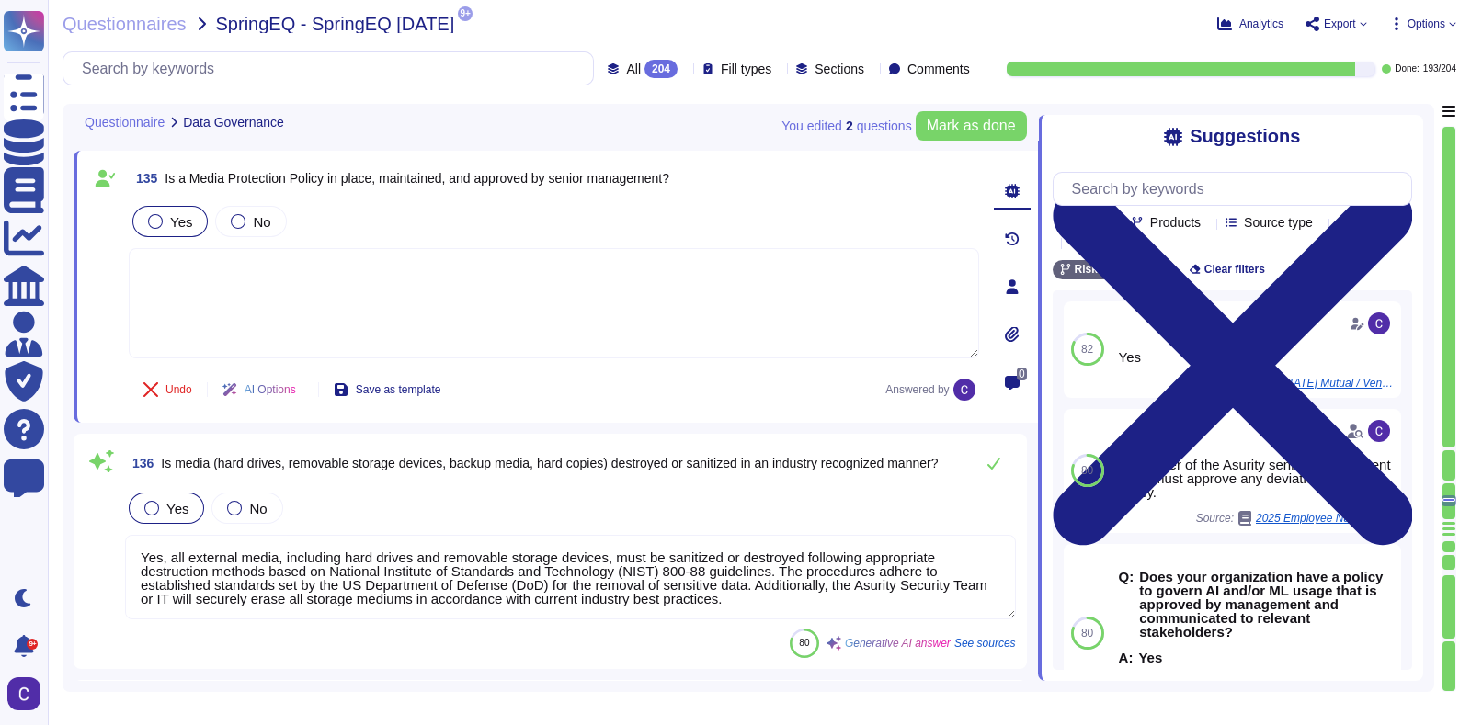
scroll to position [29331, 0]
click at [574, 527] on textarea "Yes, all external media, including hard drives and removable storage devices, m…" at bounding box center [570, 576] width 891 height 85
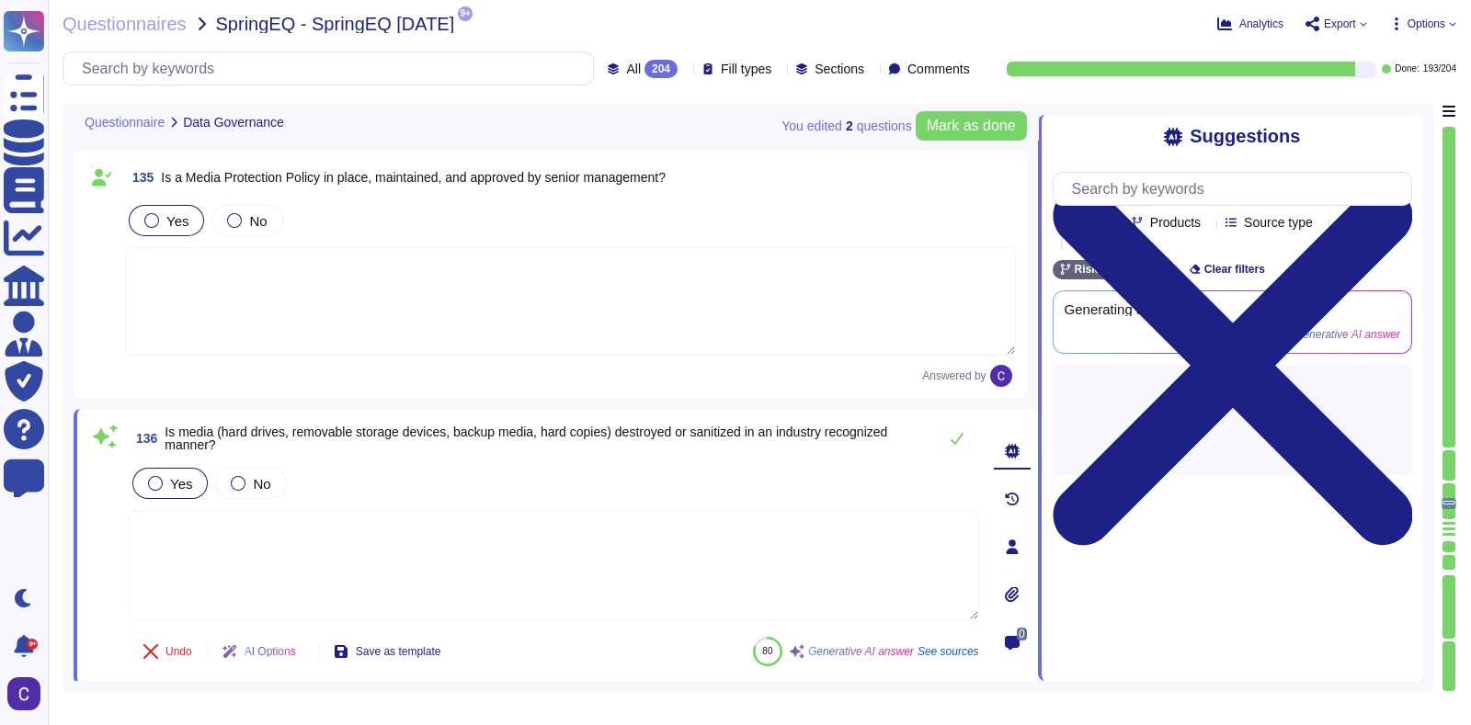
type textarea "Yes, confidential client and client customer data is encrypted in transit using…"
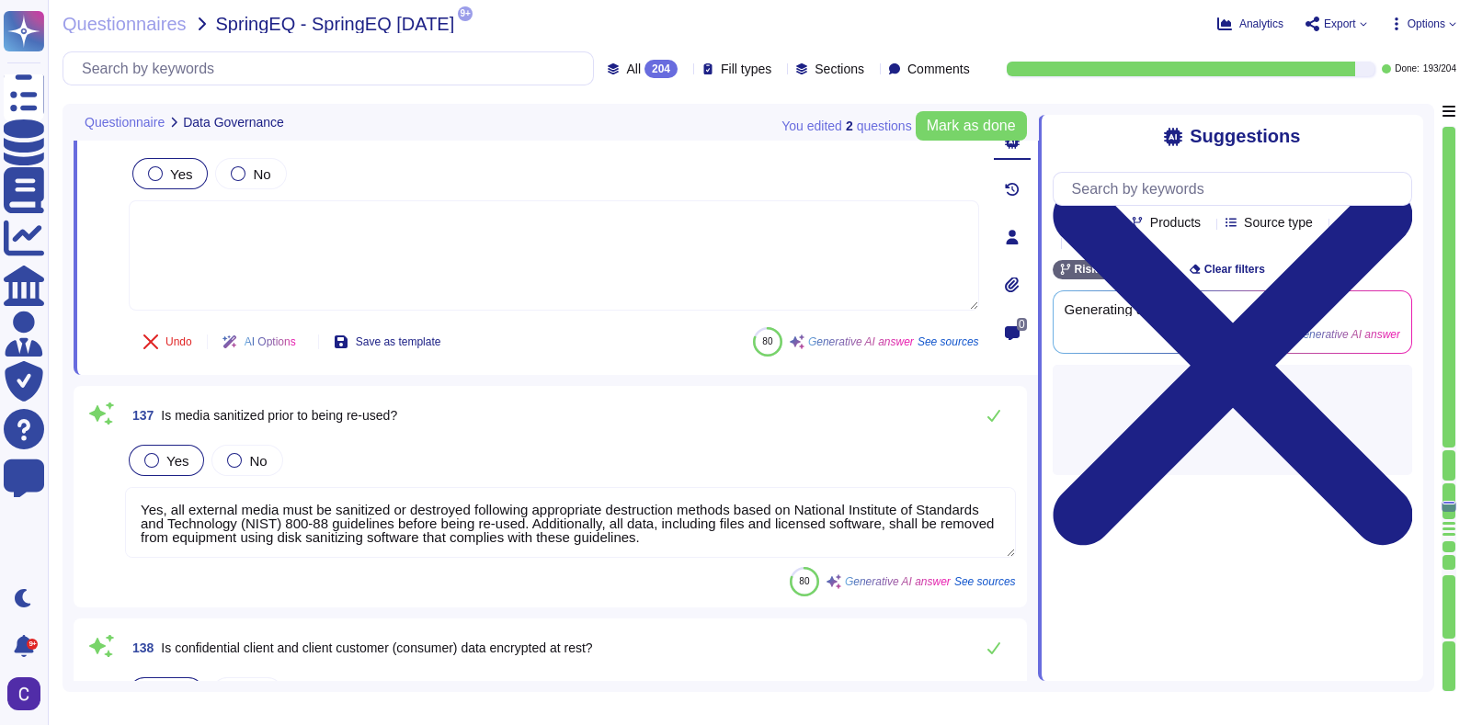
type textarea "Yes, Asurity has implemented an Information Security Program that addresses the…"
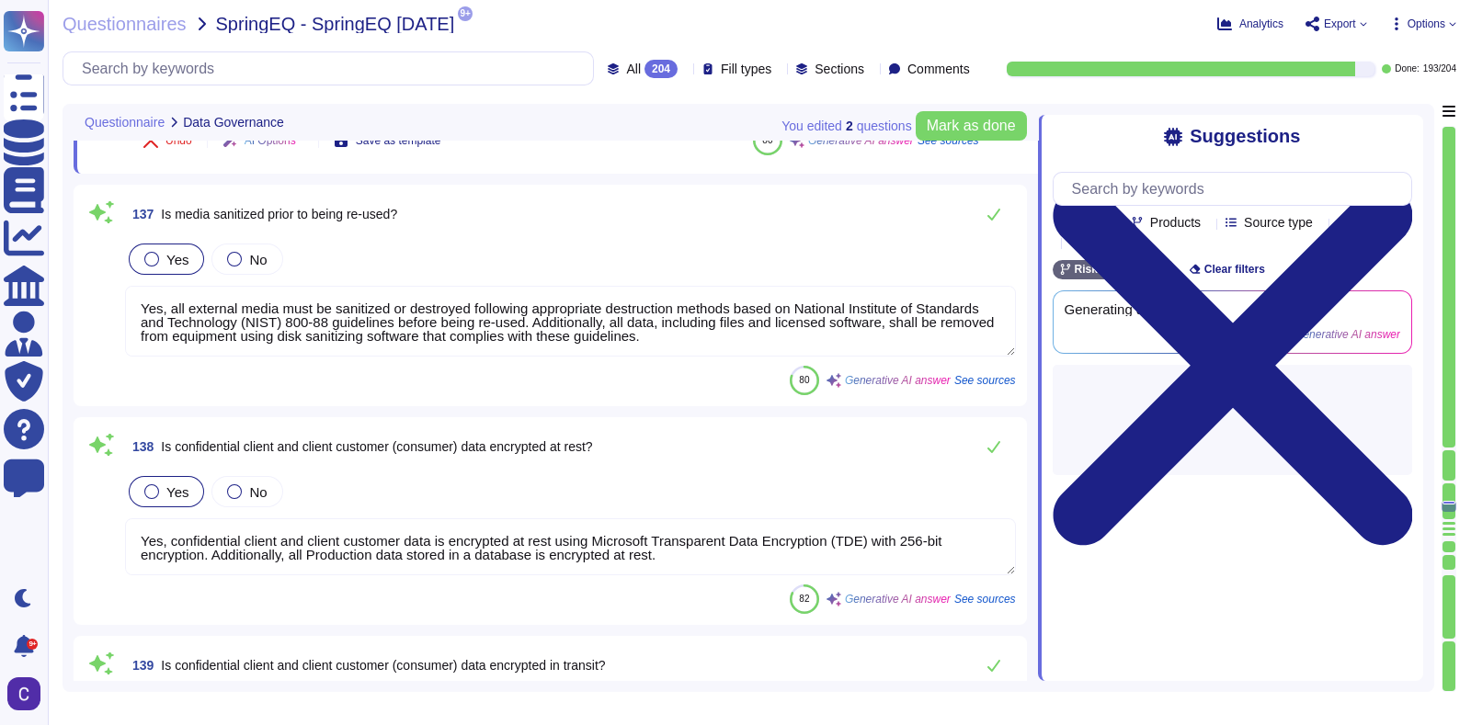
type textarea "Yes, the processes for system updates related to operating system (OS) patching…"
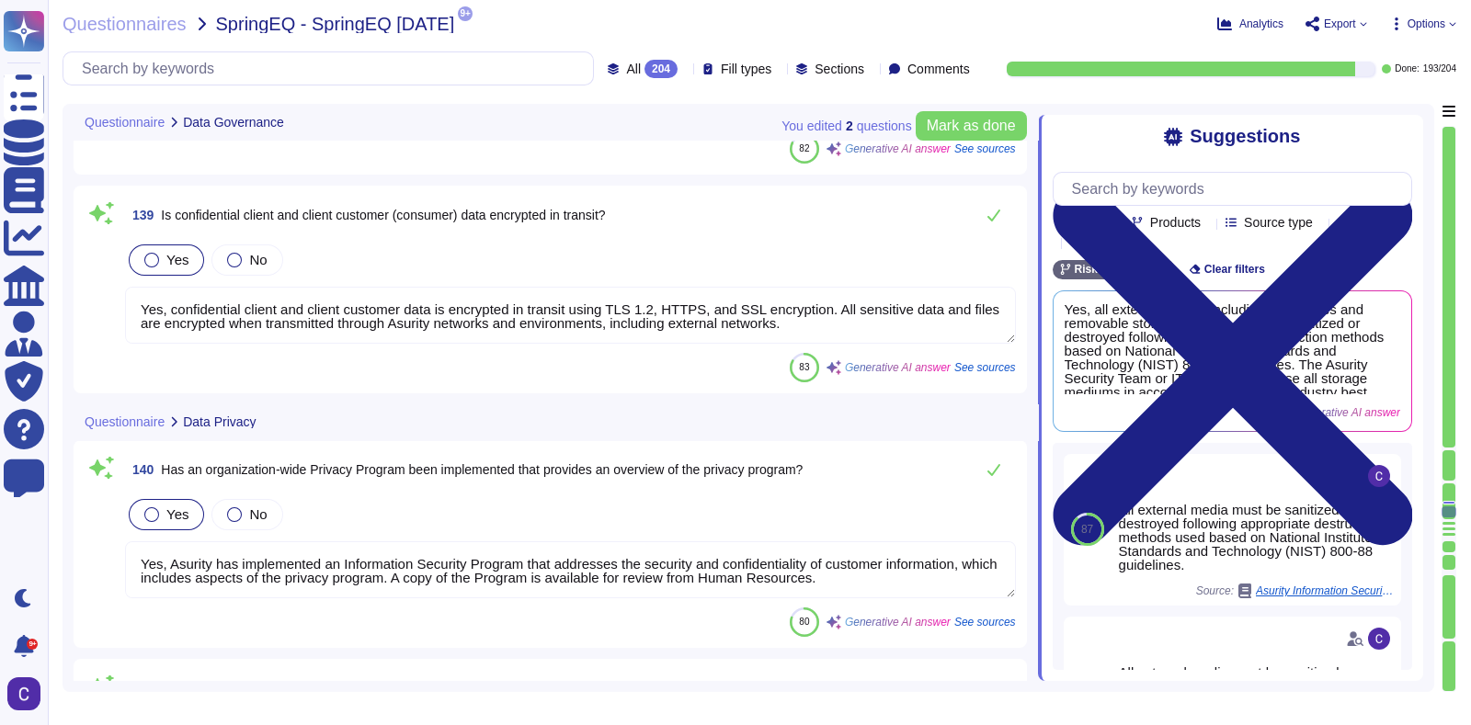
scroll to position [1, 0]
click at [398, 527] on textarea "Yes, Asurity has implemented an Information Security Program that addresses the…" at bounding box center [570, 569] width 891 height 57
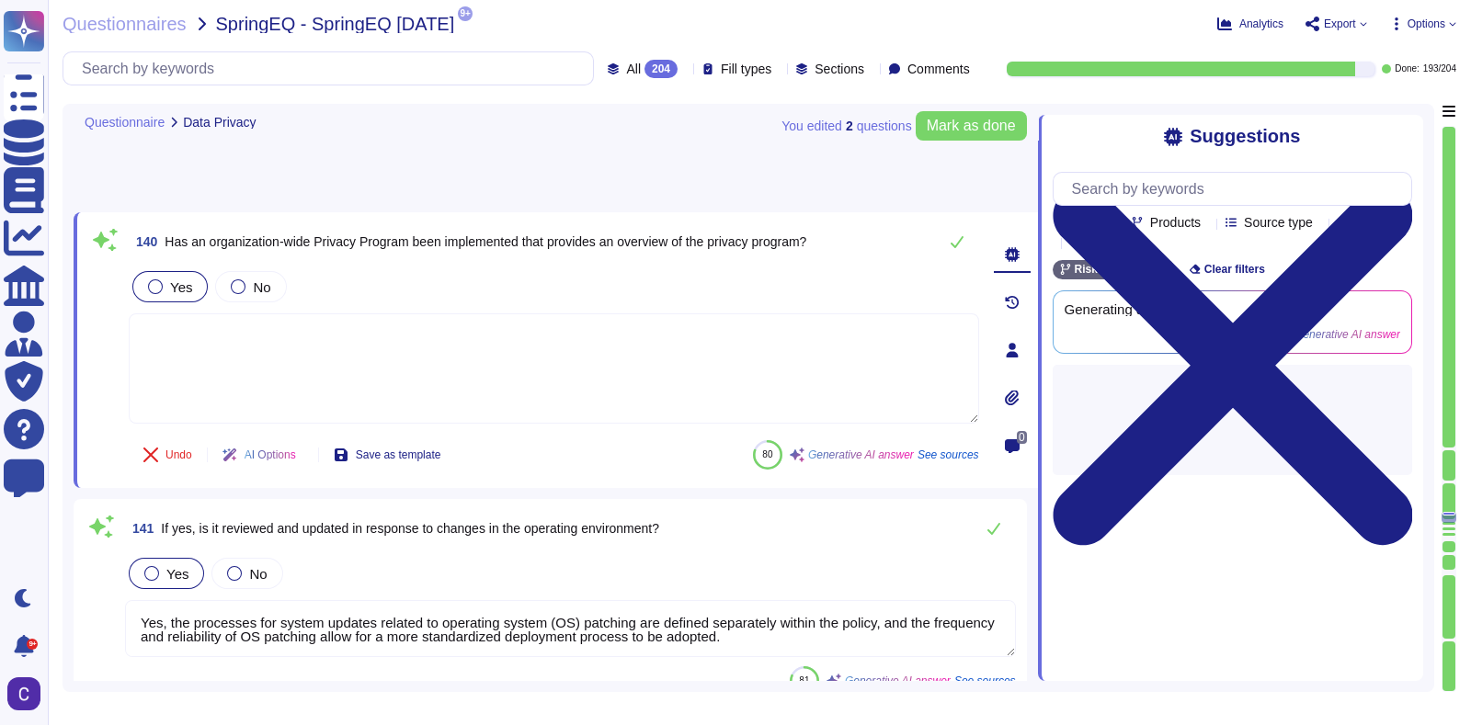
type textarea "Yes, Asurity has a privacy policy in place that emphasizes the protection of pe…"
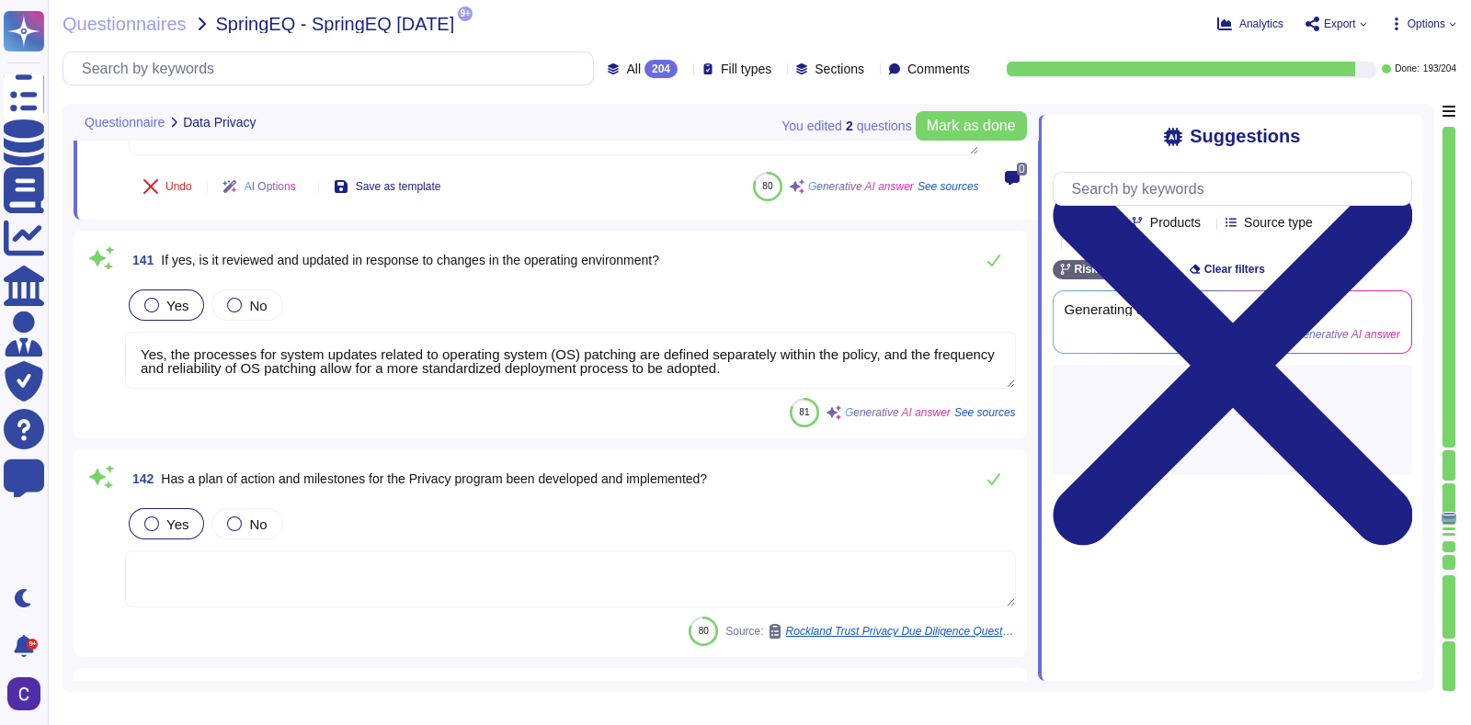
scroll to position [30678, 0]
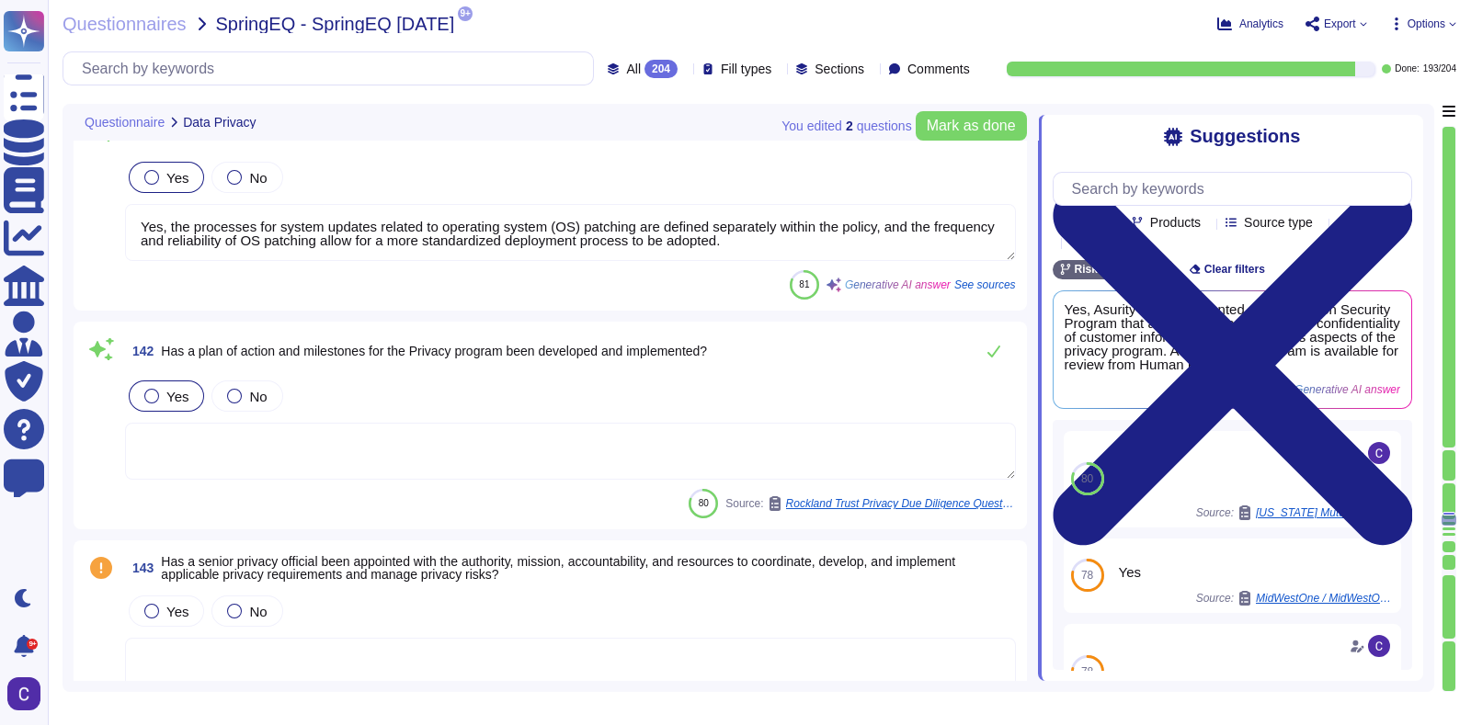
type textarea "Sensitive information is defined as PII which, when disclosed, could result in …"
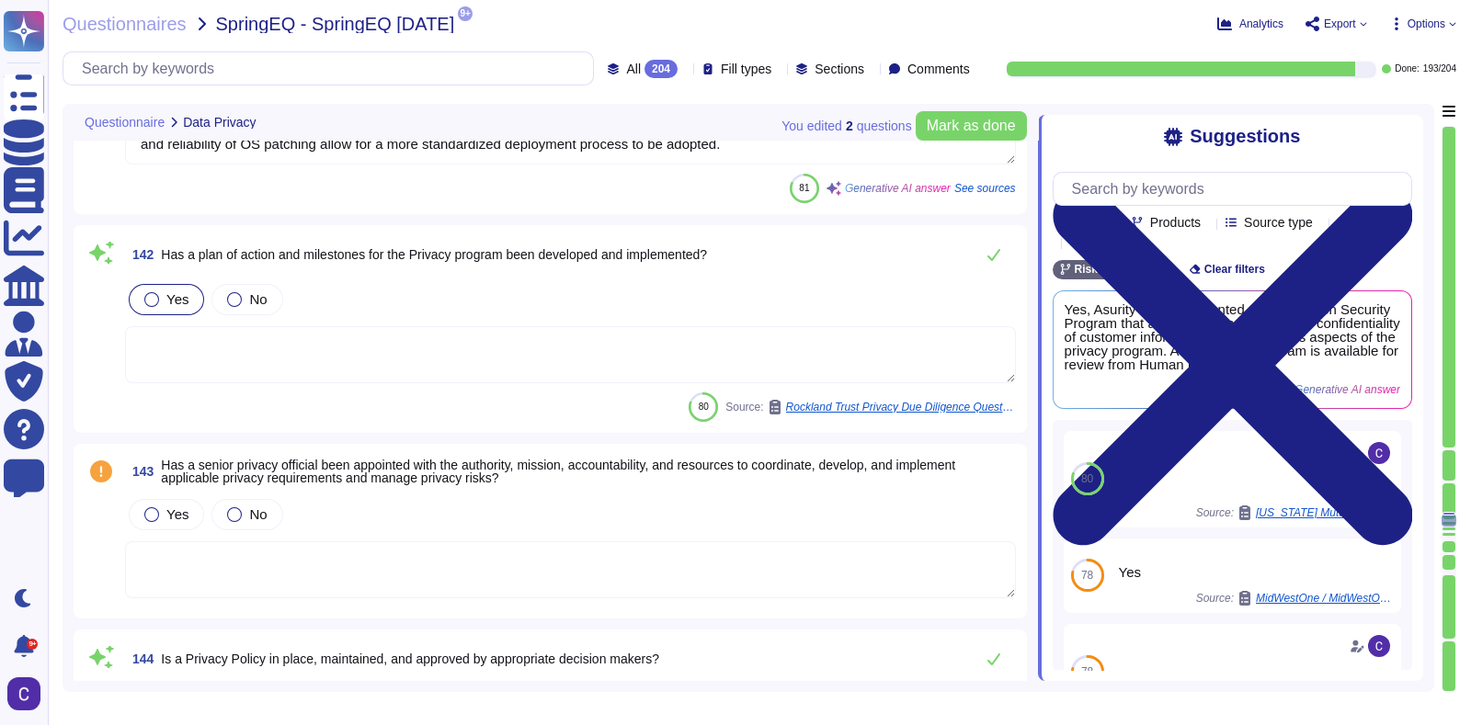
scroll to position [30924, 0]
click at [174, 506] on span "Yes" at bounding box center [177, 514] width 22 height 16
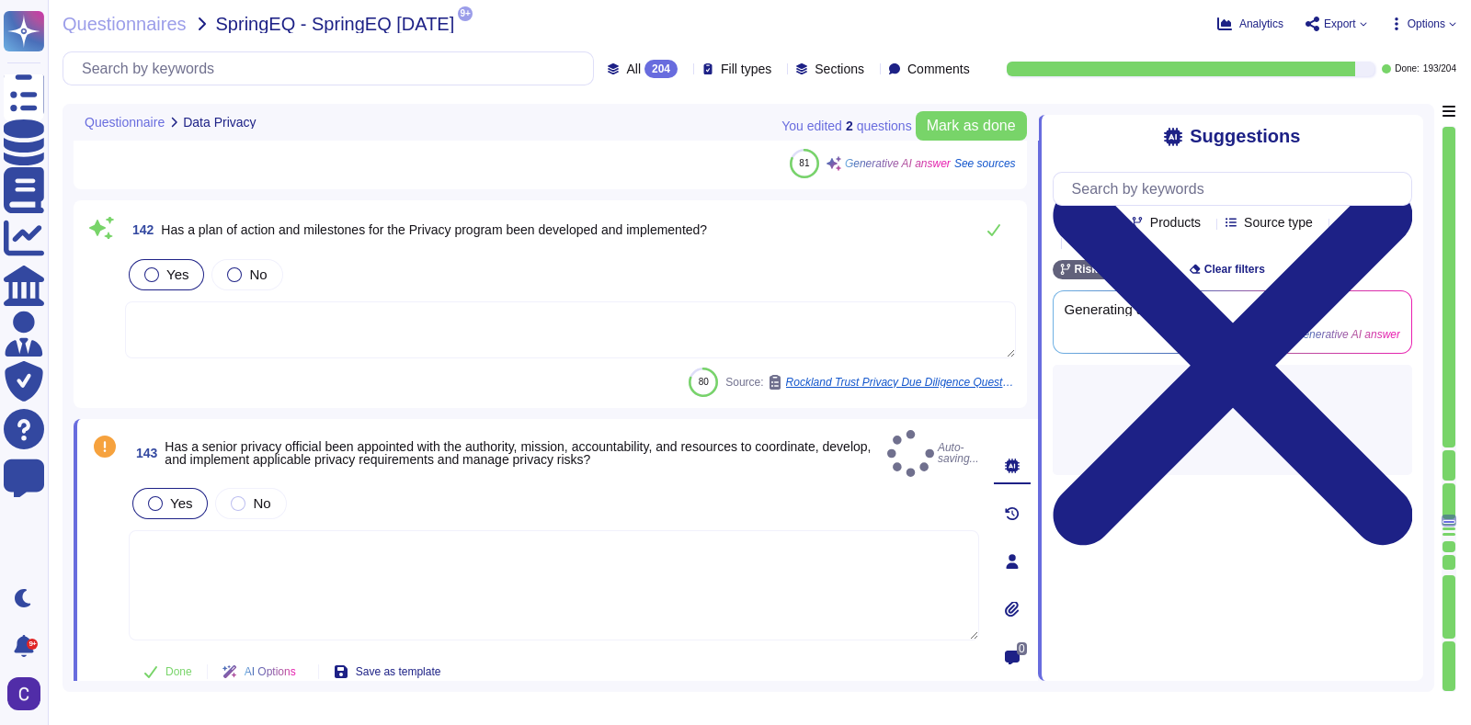
type textarea "Sensitive information is defined as PII which, when disclosed, could result in …"
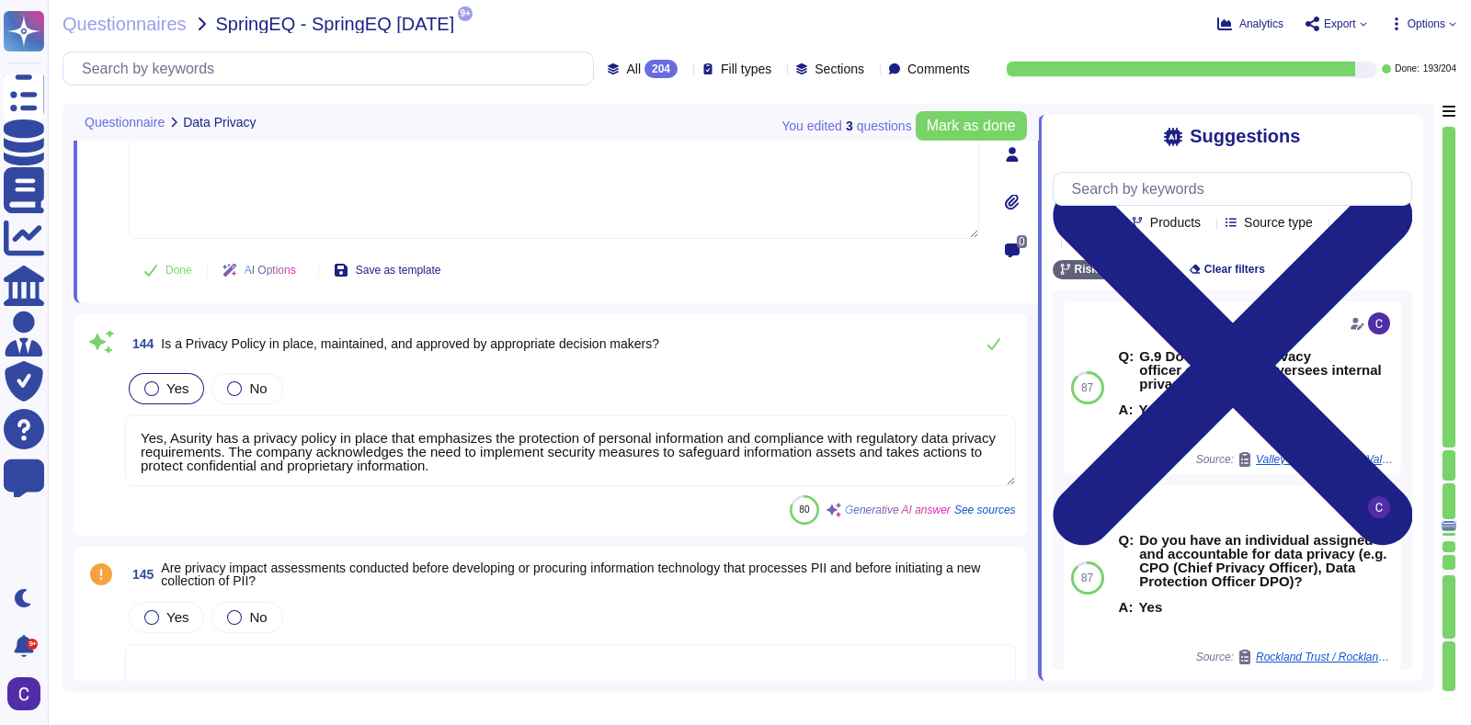
type textarea "Yes, our organization will not access personal information without prior inform…"
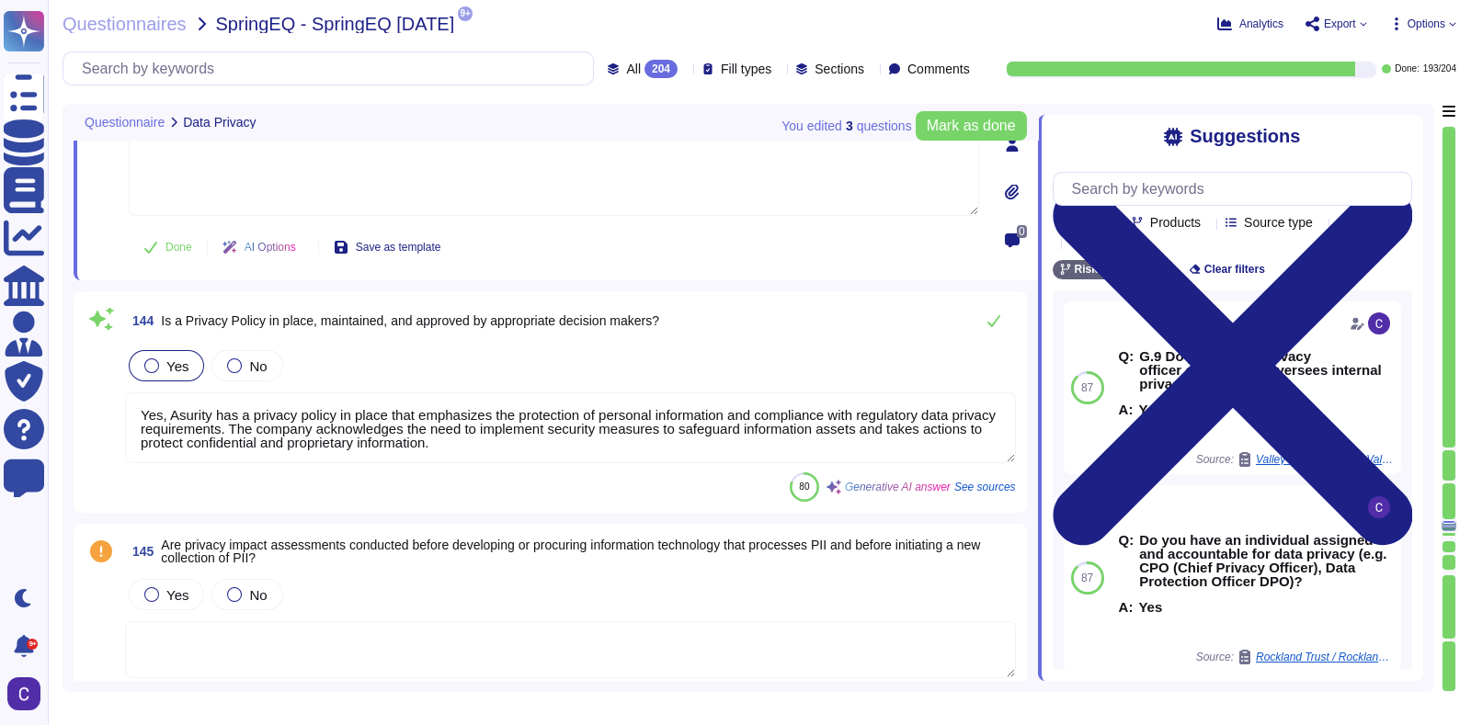
click at [563, 418] on textarea "Yes, Asurity has a privacy policy in place that emphasizes the protection of pe…" at bounding box center [570, 427] width 891 height 71
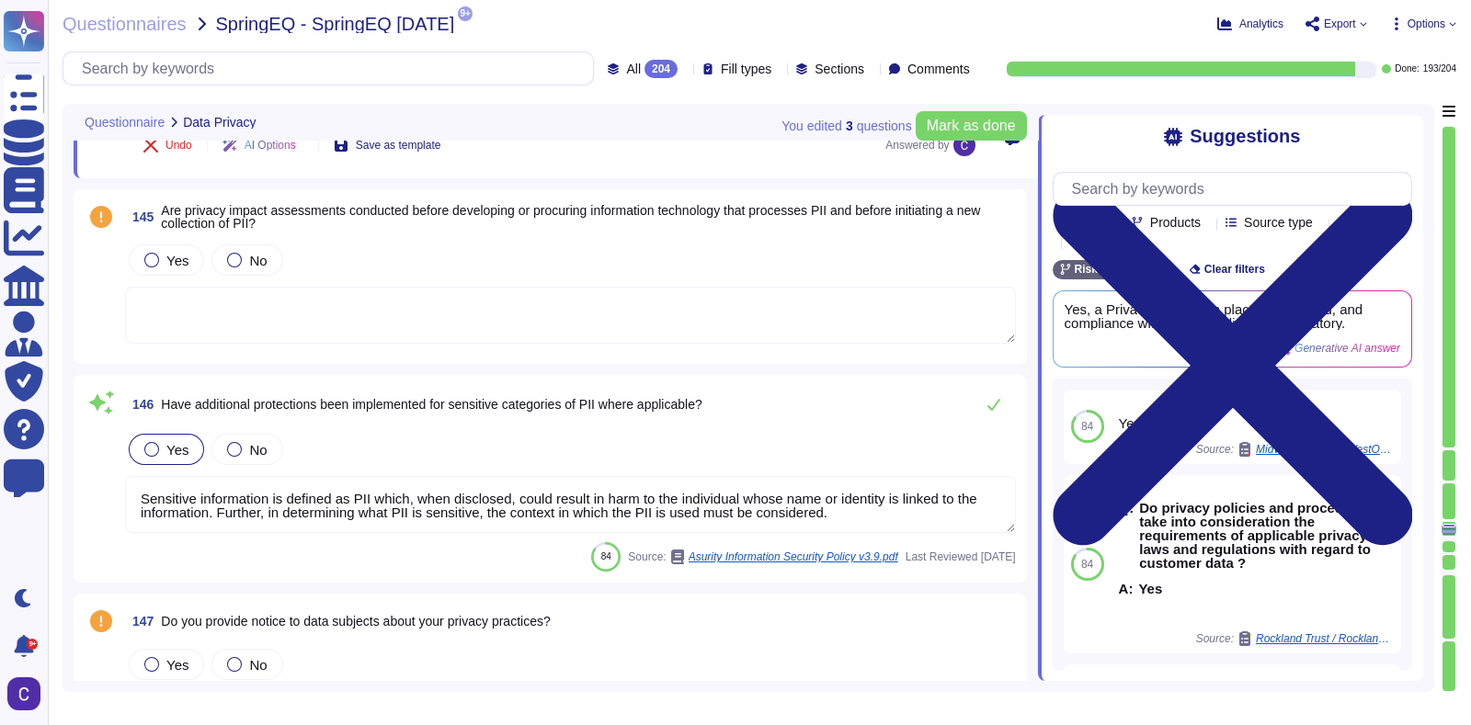
scroll to position [31574, 0]
click at [1007, 123] on span "Mark as done" at bounding box center [971, 126] width 89 height 15
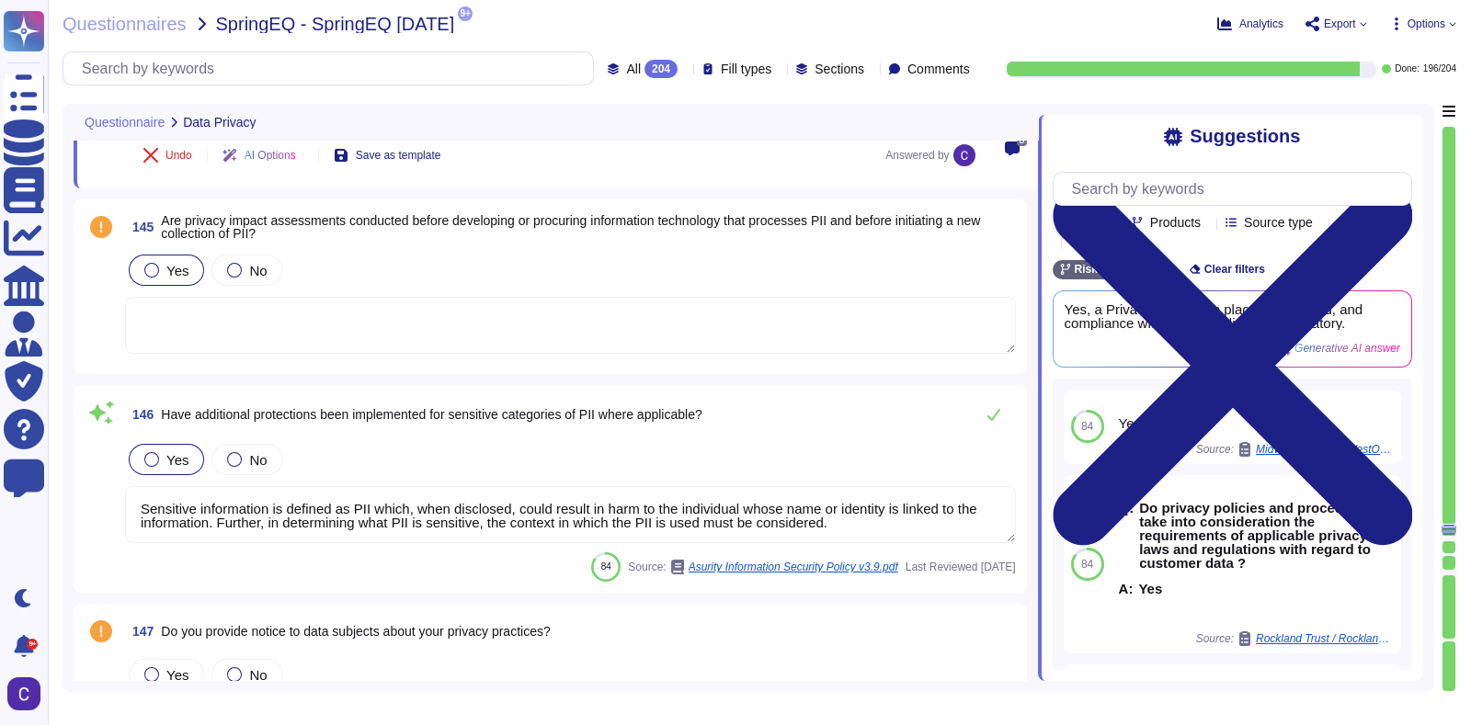
click at [168, 267] on span "Yes" at bounding box center [177, 271] width 22 height 16
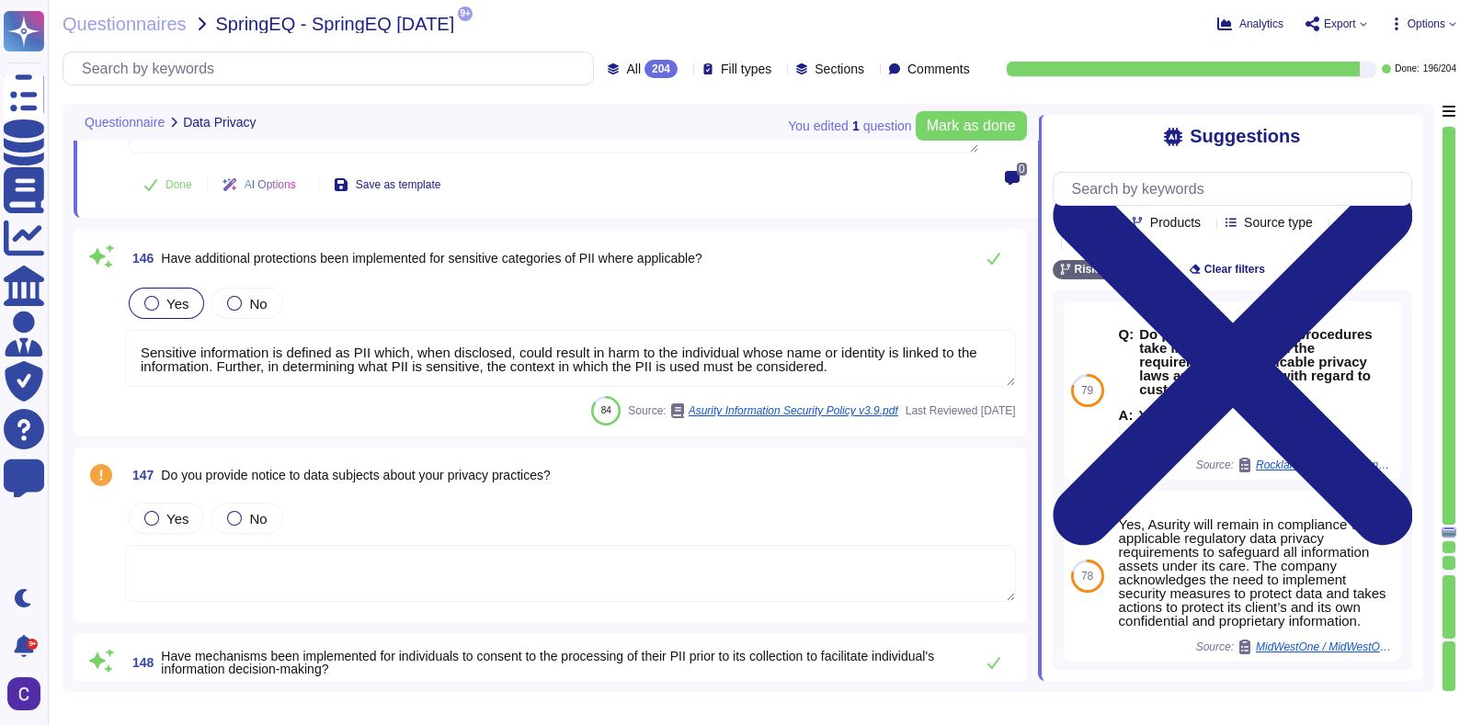
scroll to position [1, 0]
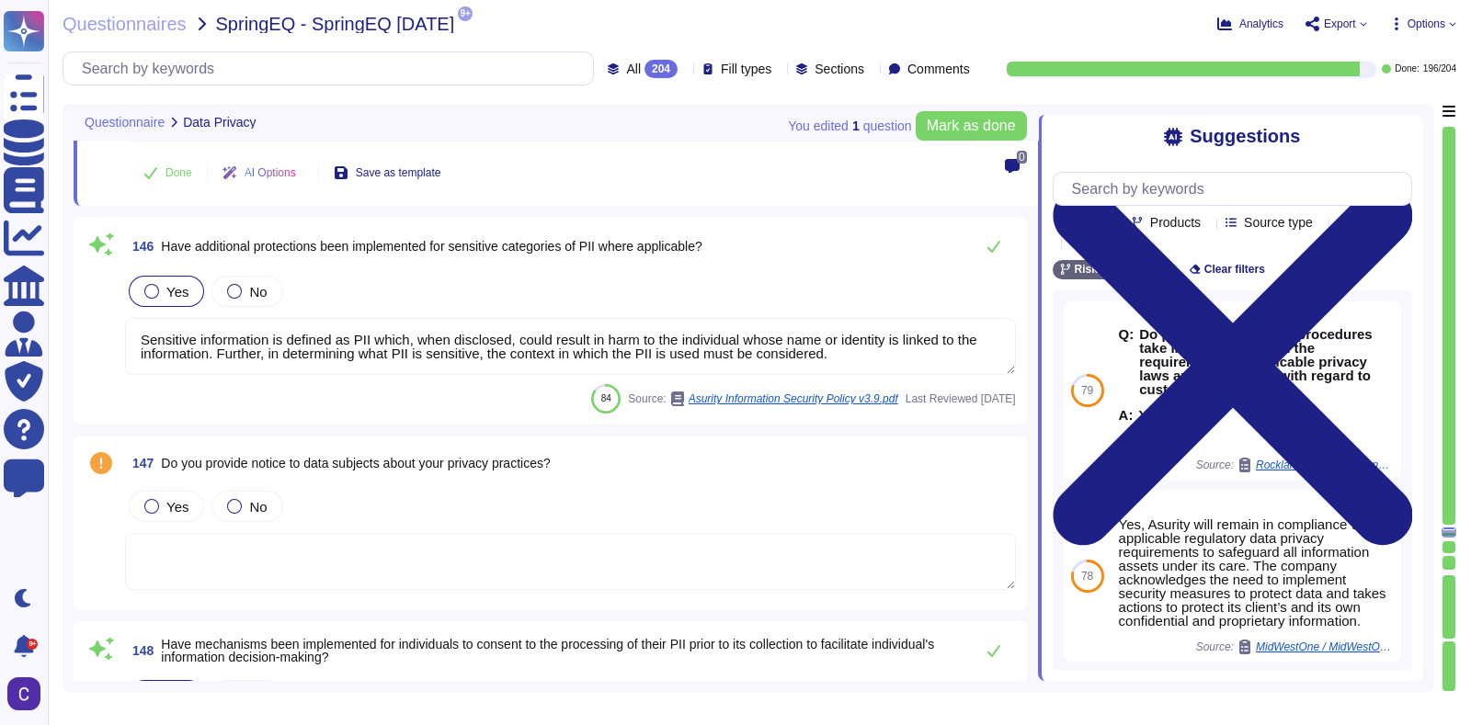
type textarea "Asurity has established a Policy to outline how production application data, in…"
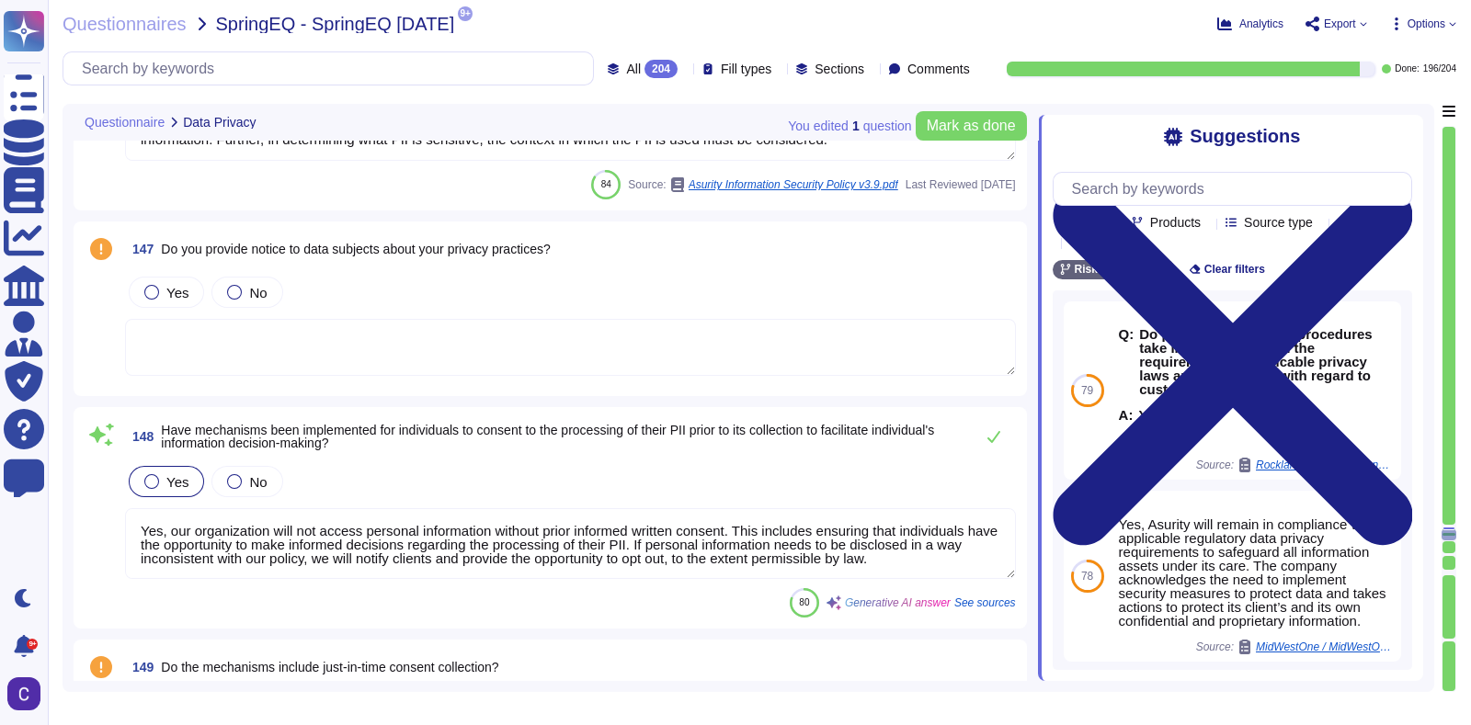
scroll to position [32024, 0]
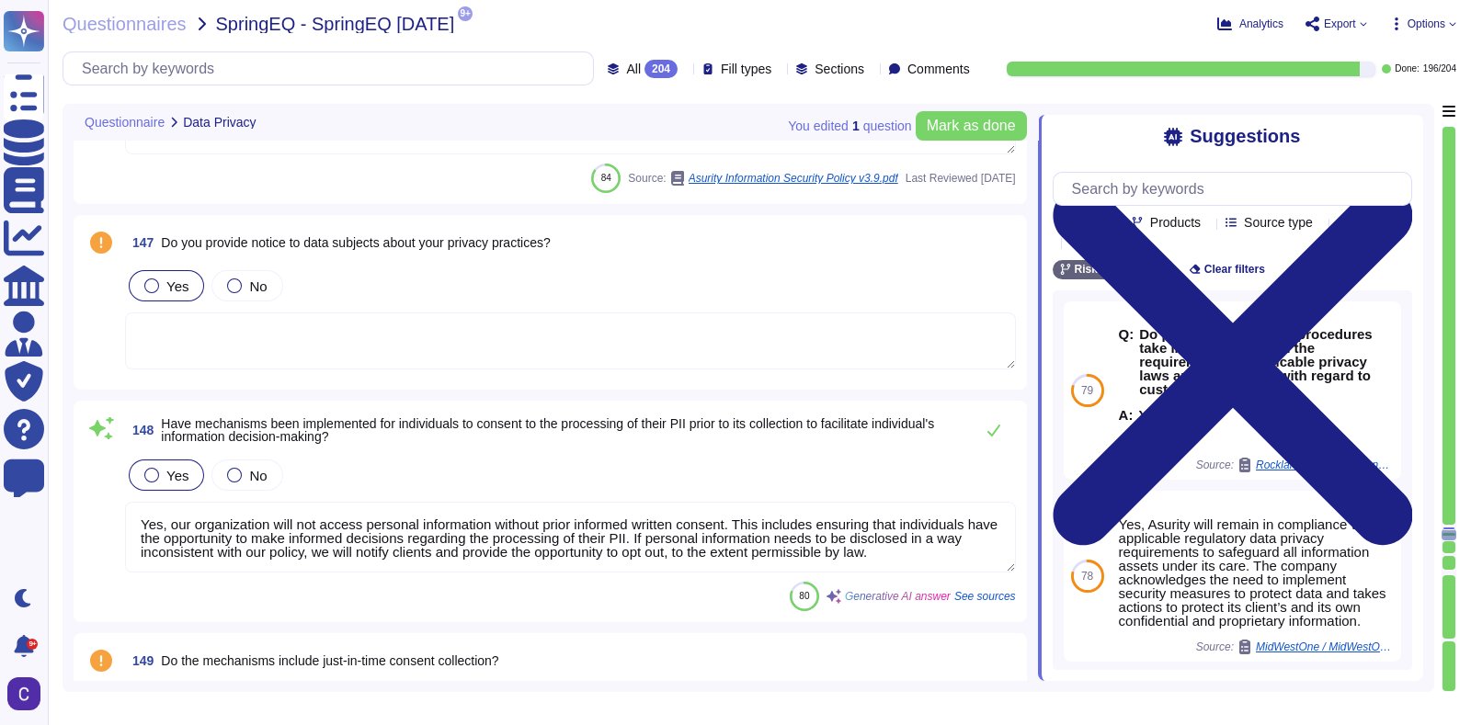
click at [179, 270] on div "Yes" at bounding box center [166, 285] width 75 height 31
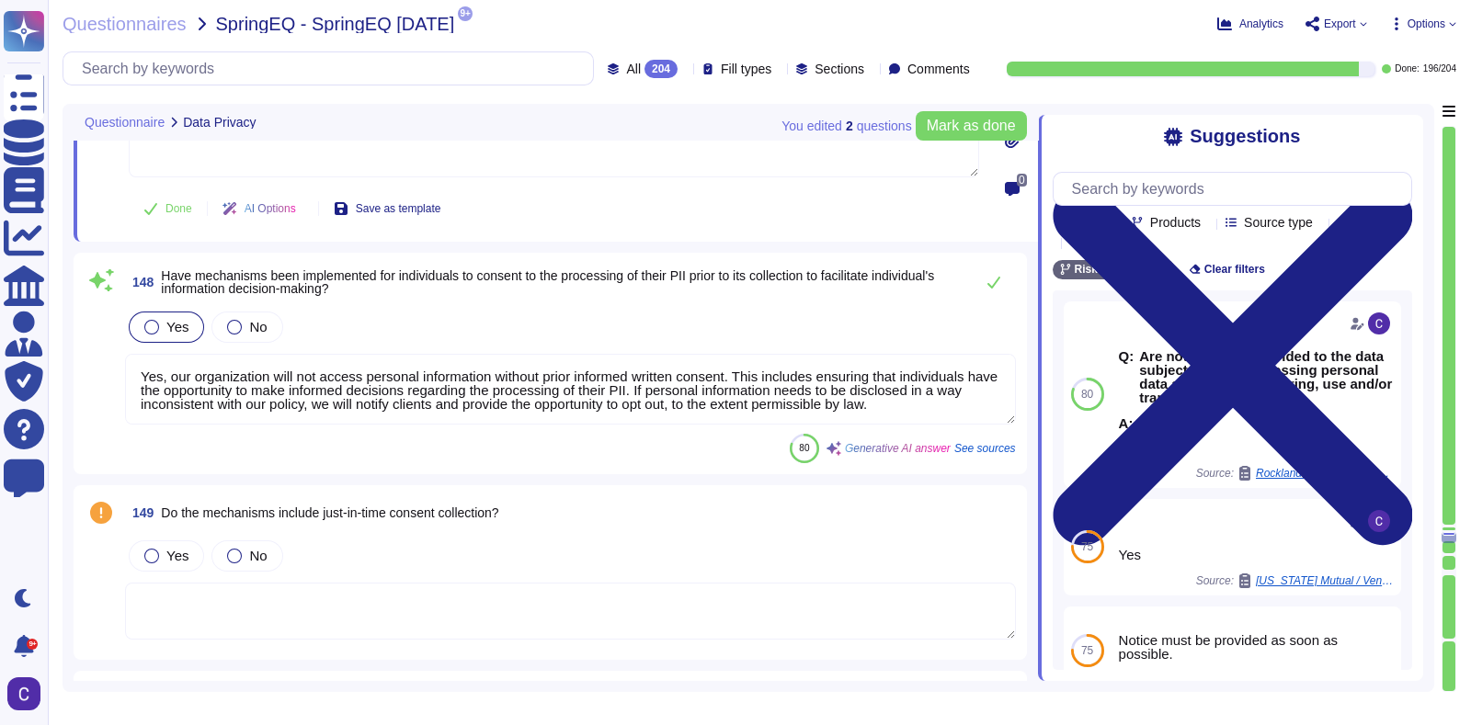
type textarea "Asurity continues to evaluate efforts to protect personal information and make …"
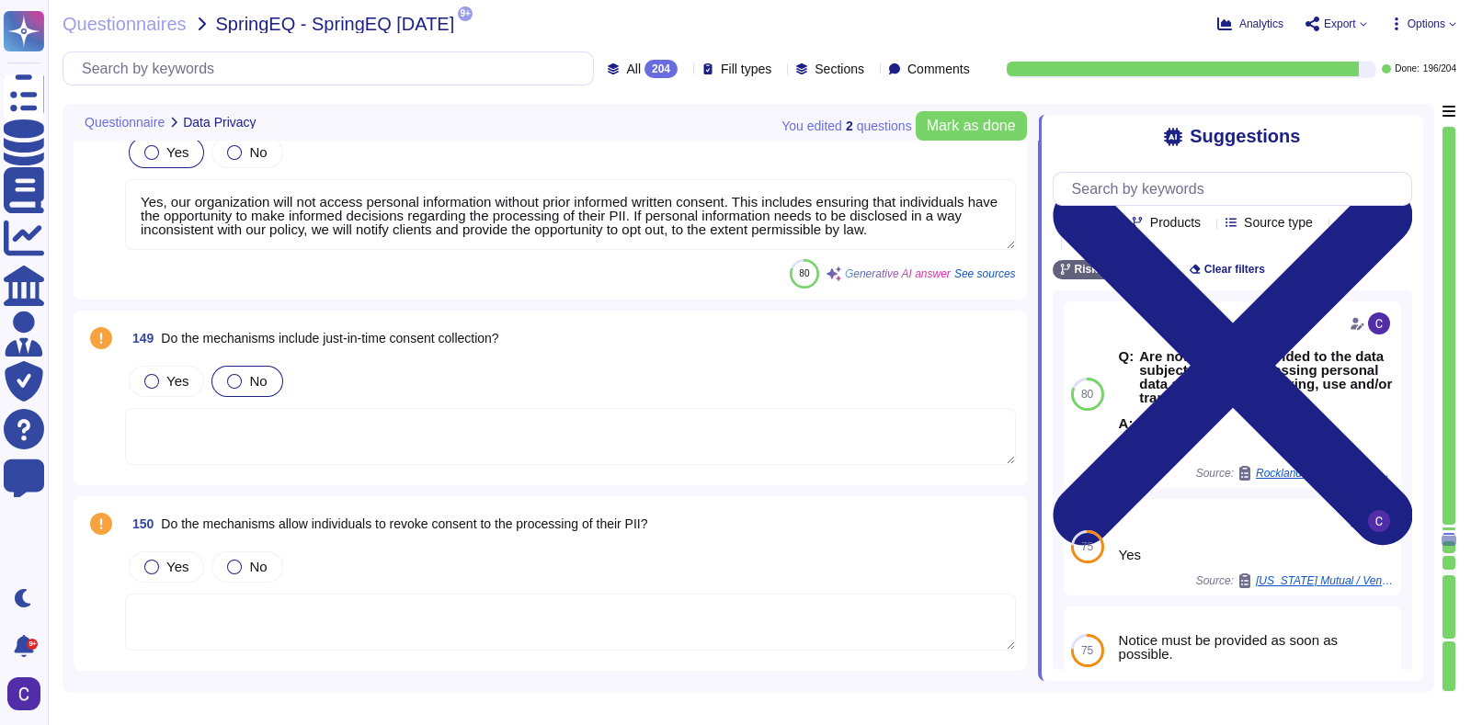
type textarea "When categorizing types of data, a related data privacy consideration is whethe…"
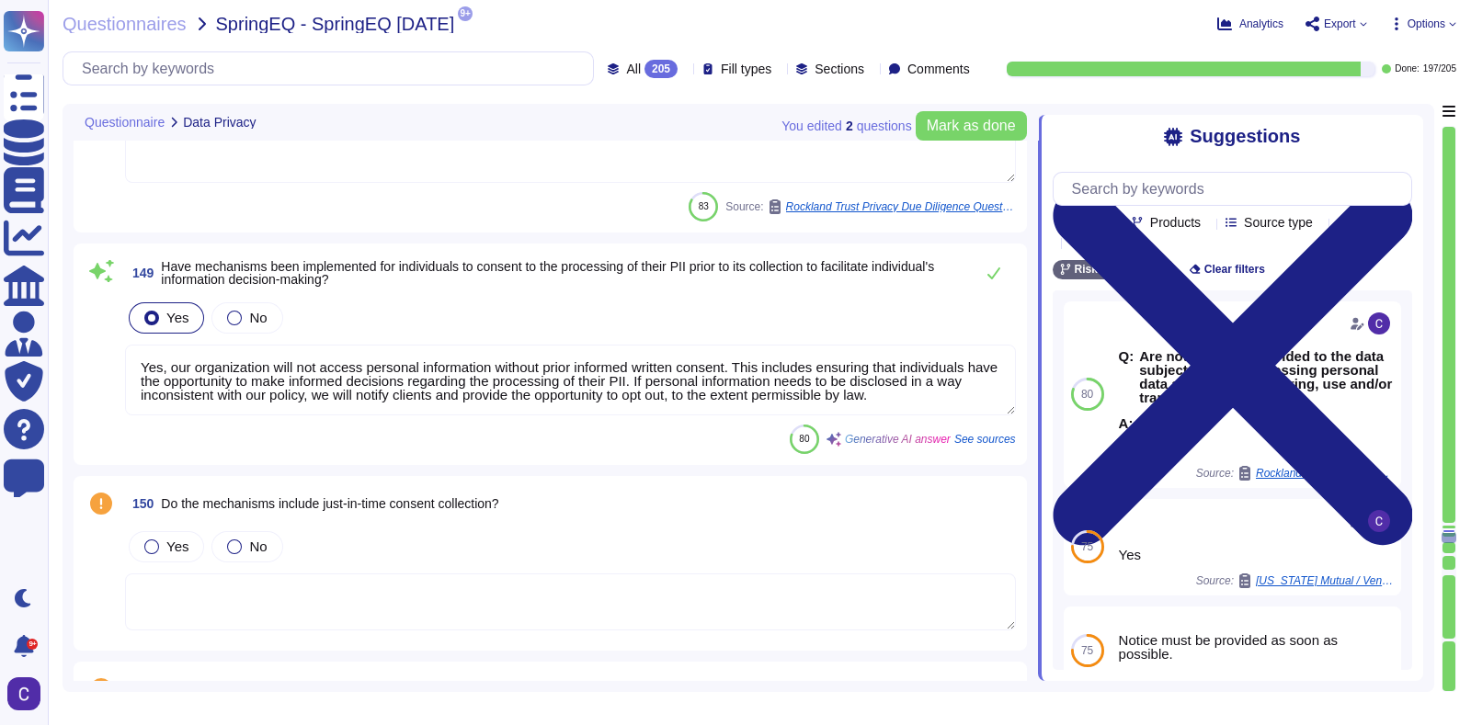
type textarea "Yes, our organization will not access personal information without prior inform…"
type textarea "Asurity has established a Policy to outline how production application data, in…"
type textarea "Asurity continues to evaluate efforts to protect personal information and make …"
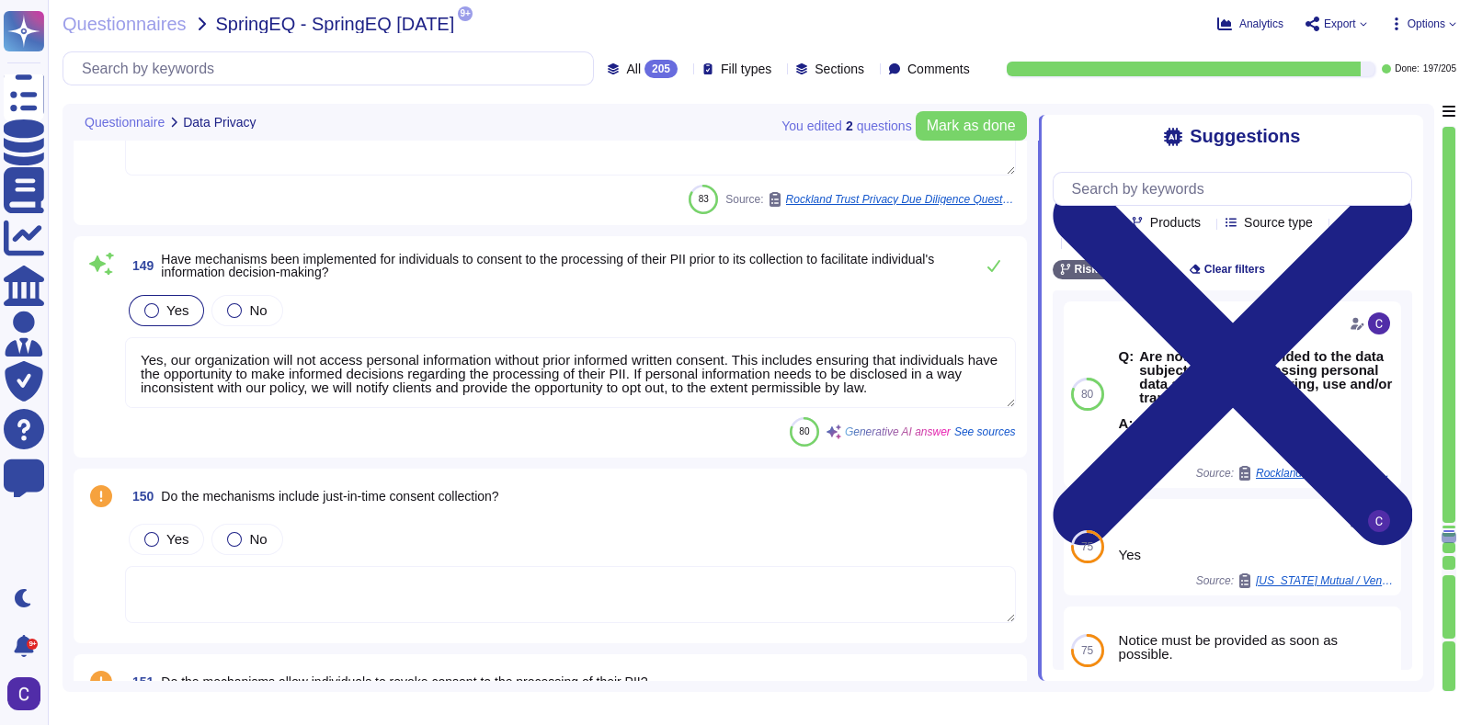
scroll to position [32410, 0]
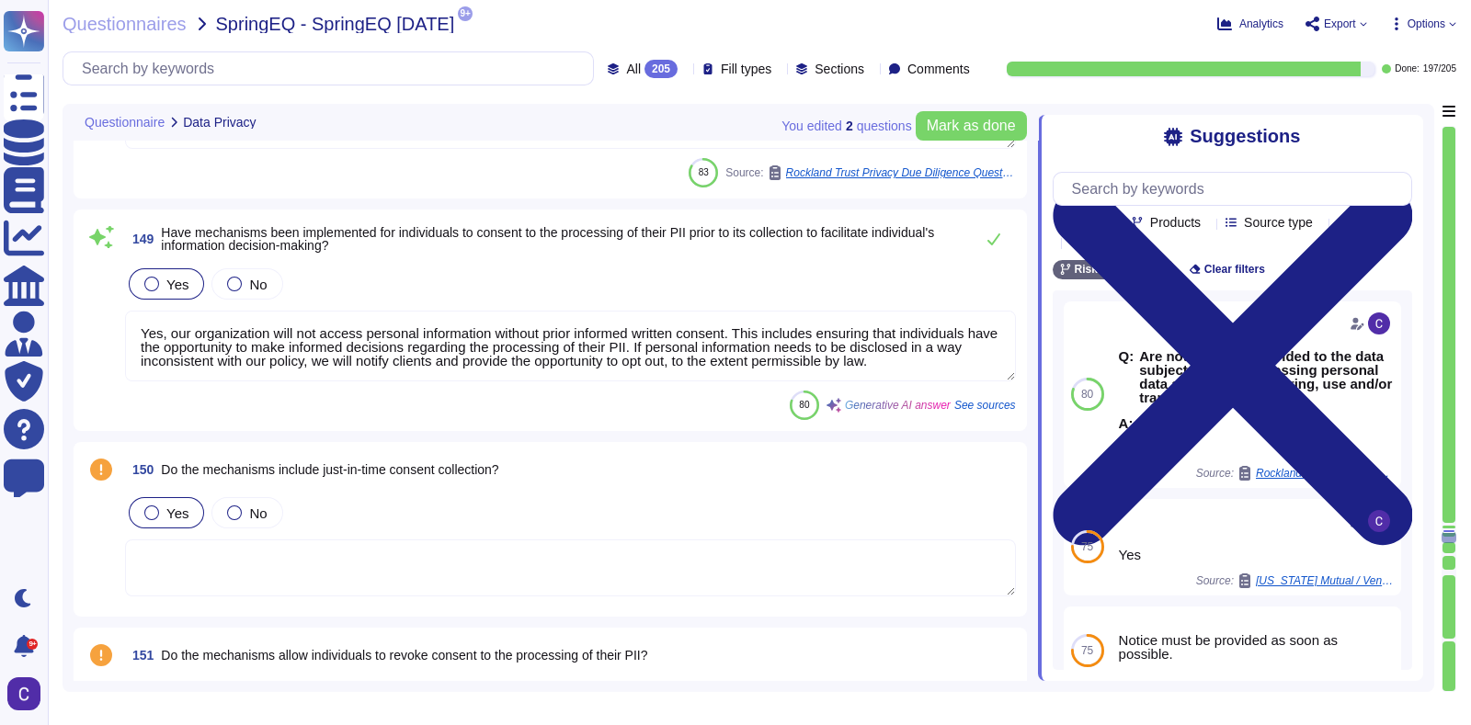
click at [161, 517] on label "Yes" at bounding box center [166, 513] width 44 height 15
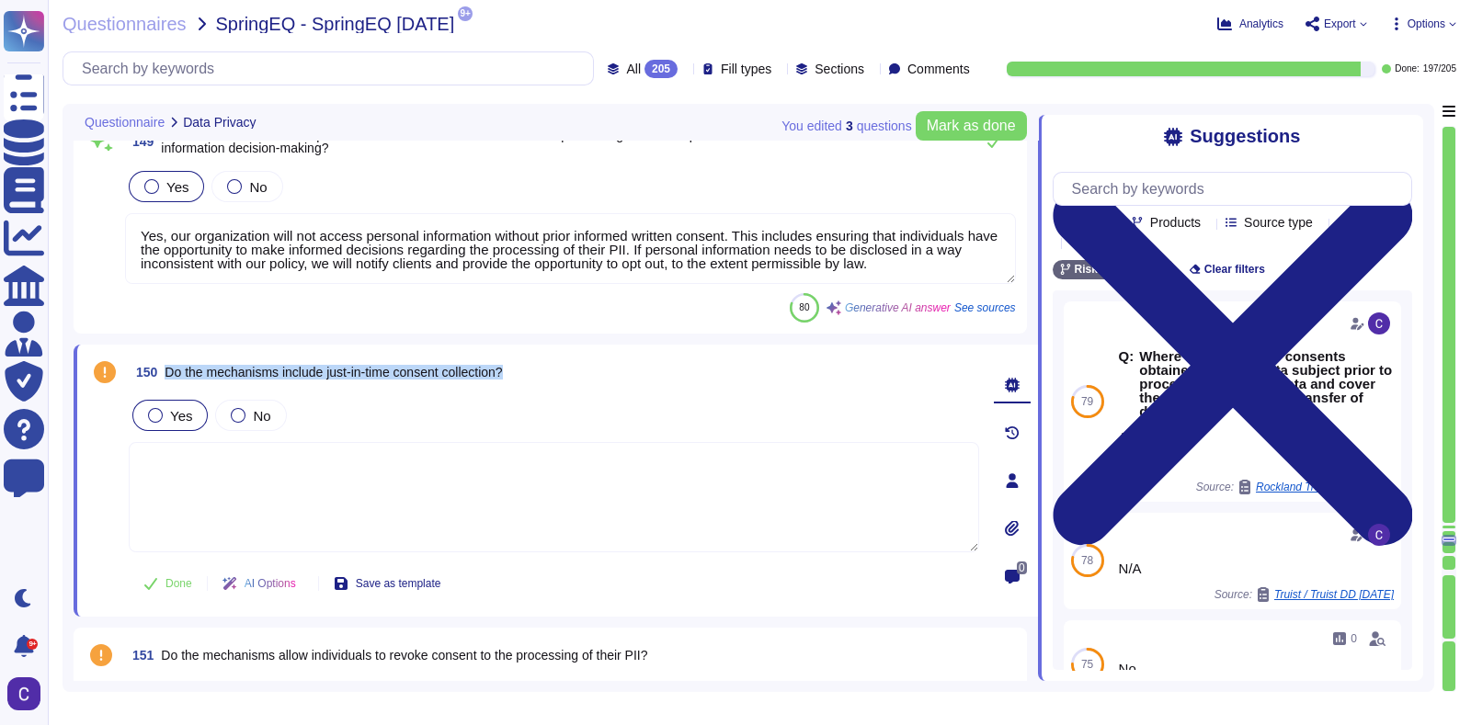
drag, startPoint x: 520, startPoint y: 364, endPoint x: 161, endPoint y: 366, distance: 359.4
click at [161, 366] on div "150 Do the mechanisms include just-in-time consent collection?" at bounding box center [554, 372] width 850 height 33
copy span "Do the mechanisms include just-in-time consent collection?"
click at [973, 121] on span "Mark as done" at bounding box center [971, 126] width 89 height 15
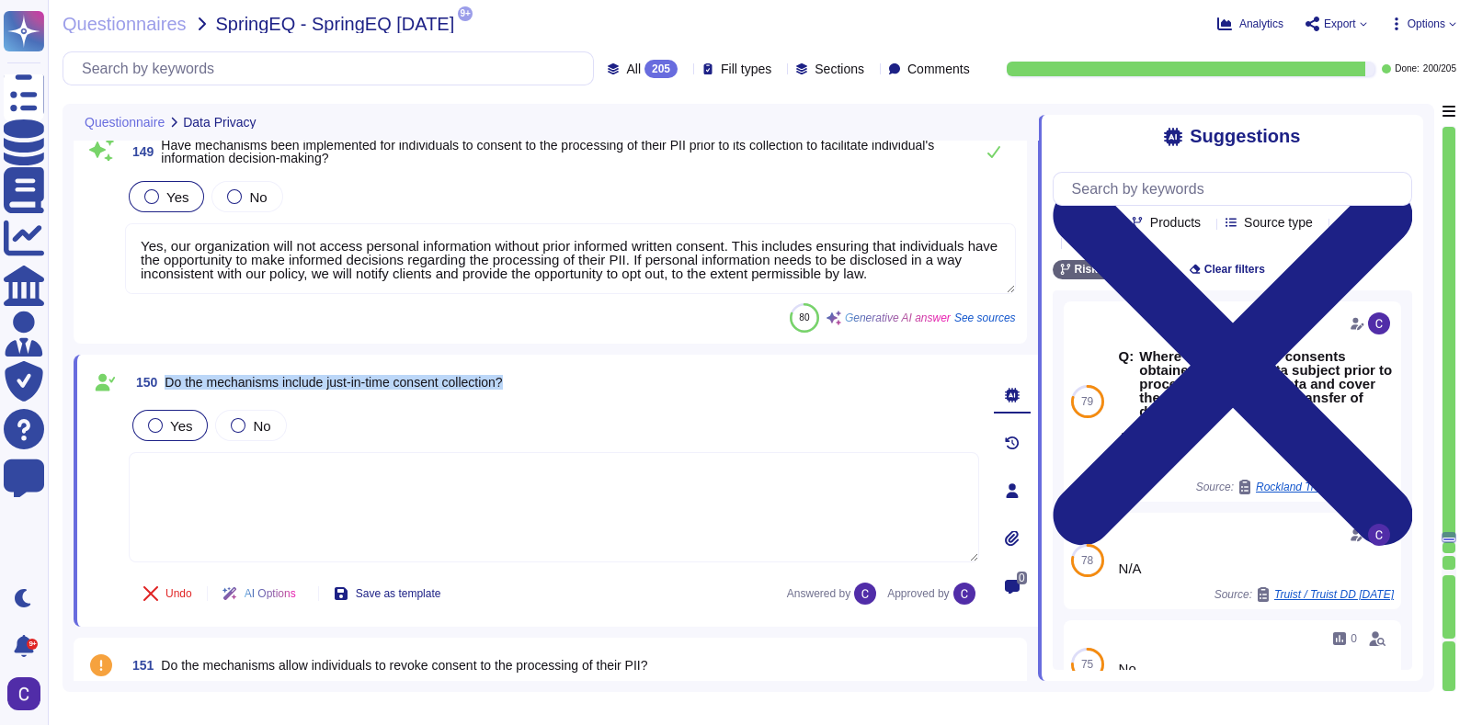
type textarea "Asurity continues to evaluate efforts to protect personal information and make …"
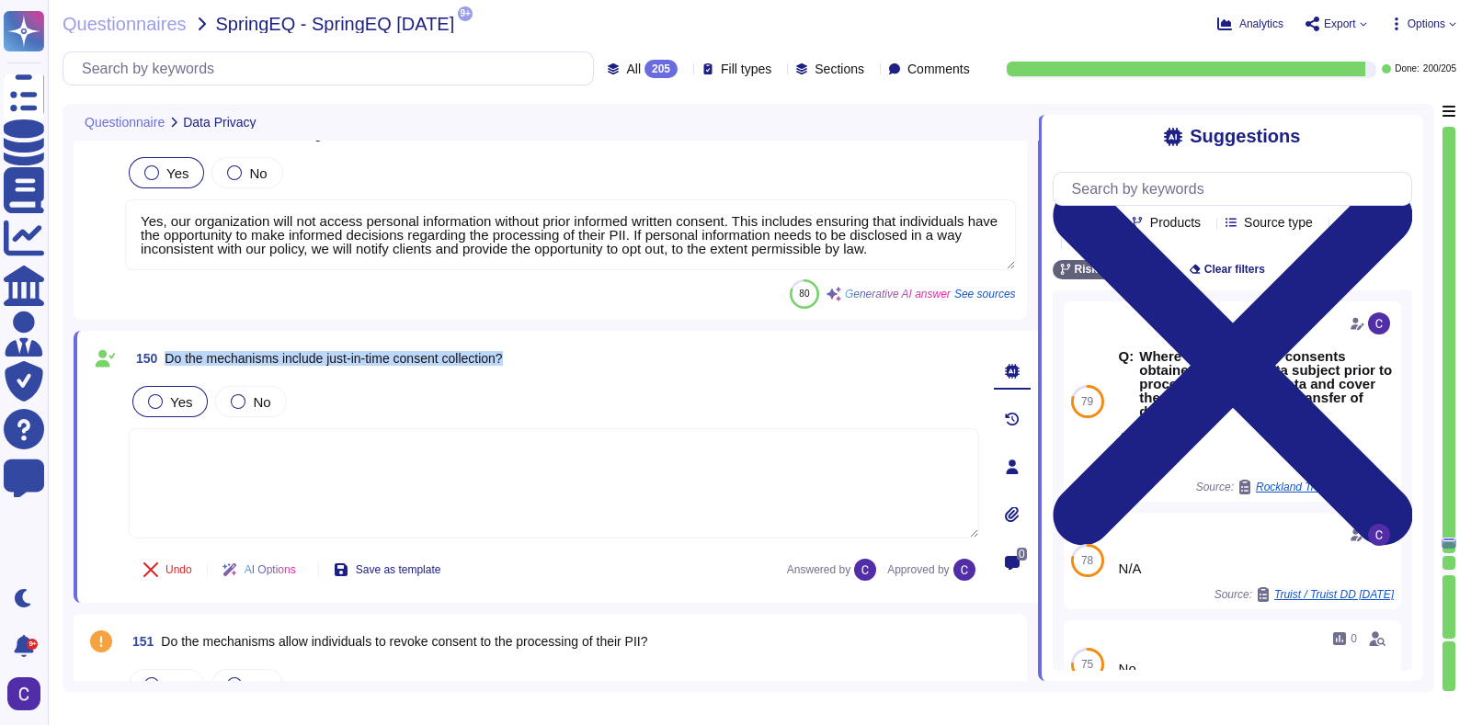
type textarea "When categorizing types of data, a related data privacy consideration is whethe…"
type textarea "Yes, all security relevant actions on all systems, including backend access, lo…"
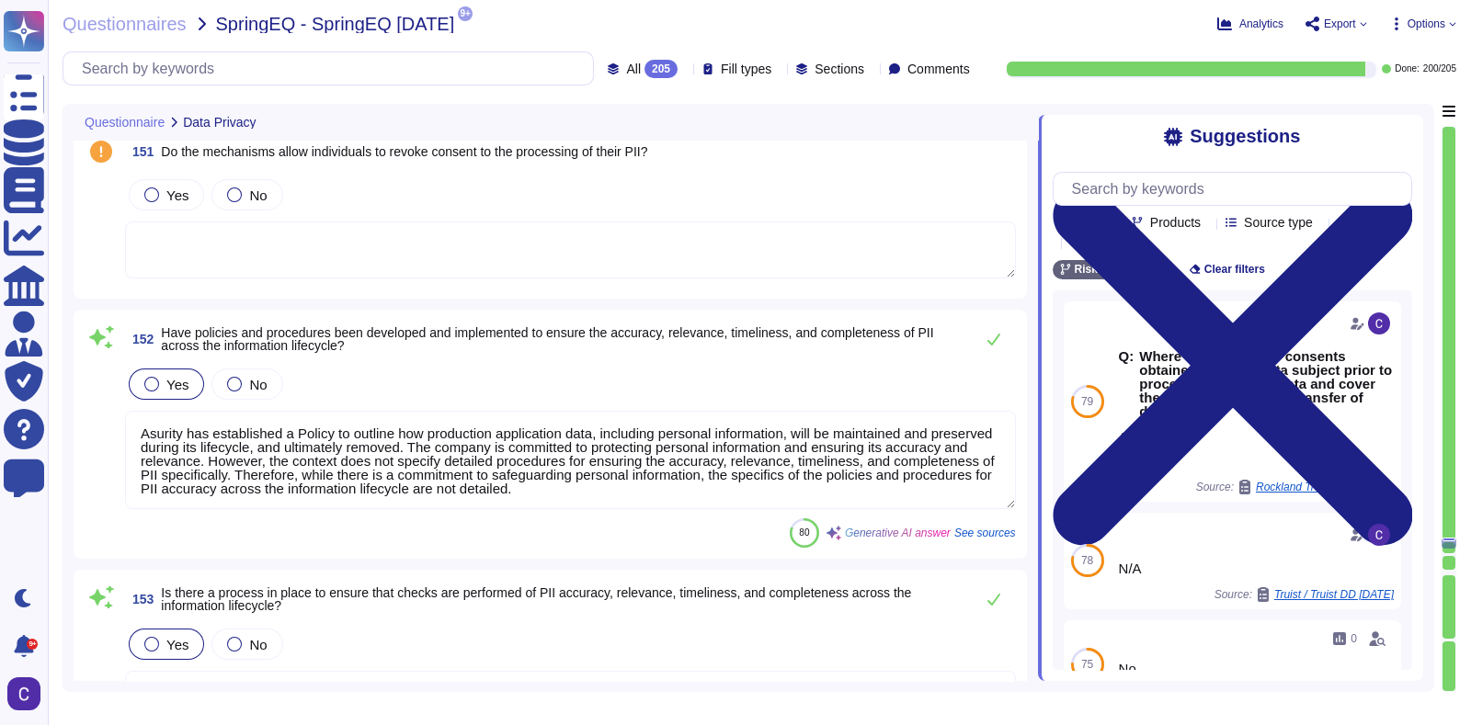
scroll to position [32985, 0]
